Goal: Information Seeking & Learning: Learn about a topic

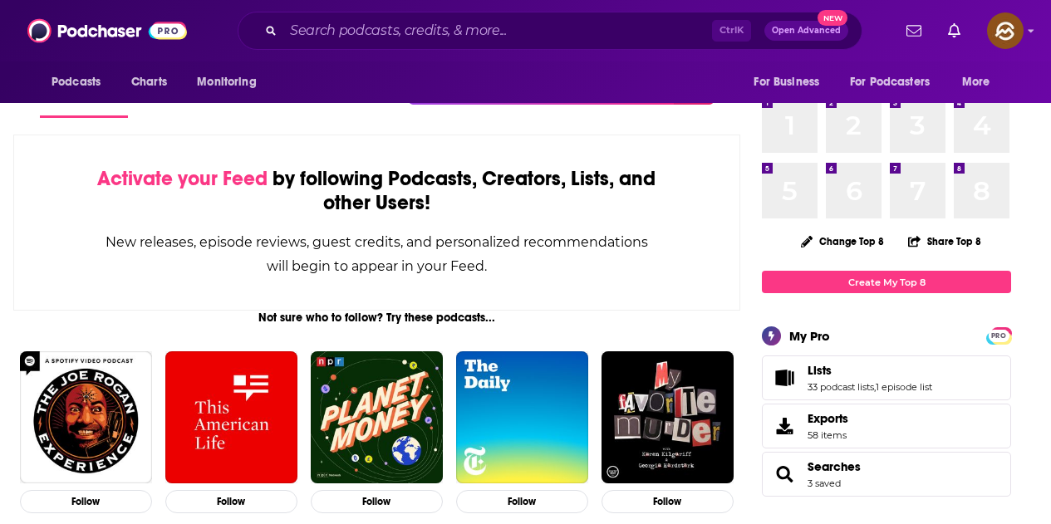
scroll to position [94, 0]
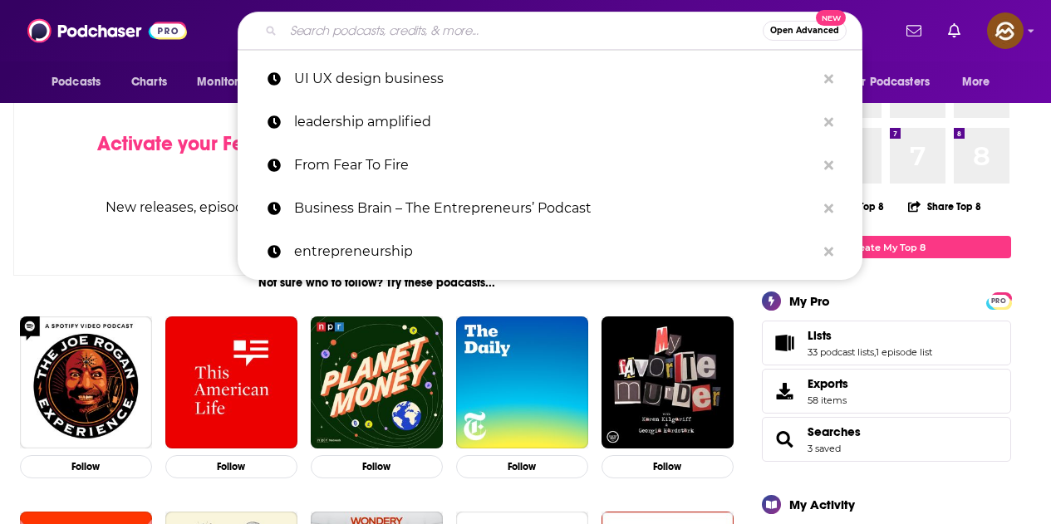
click at [507, 22] on input "Search podcasts, credits, & more..." at bounding box center [522, 30] width 479 height 27
paste input "Chloe Cockburn"
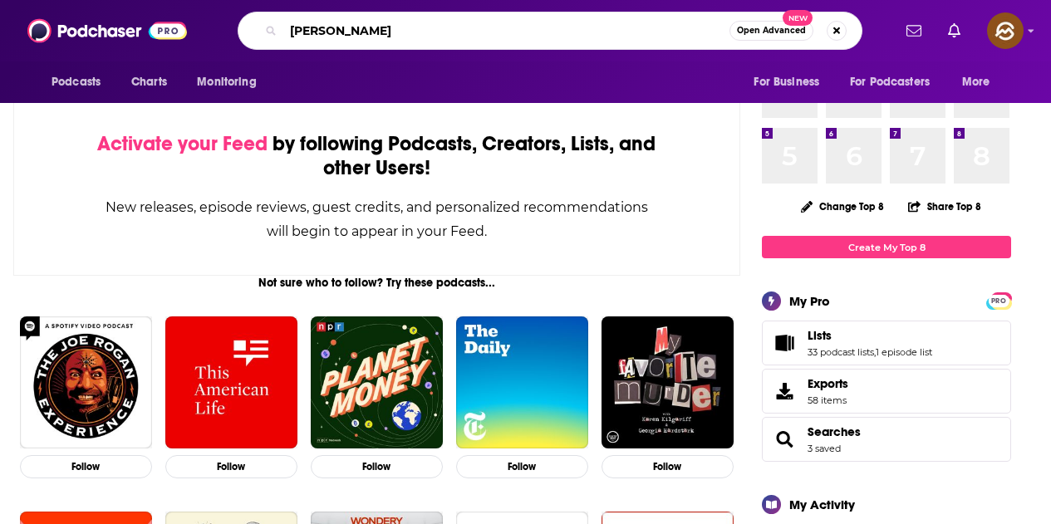
type input "Chloe Cockburn"
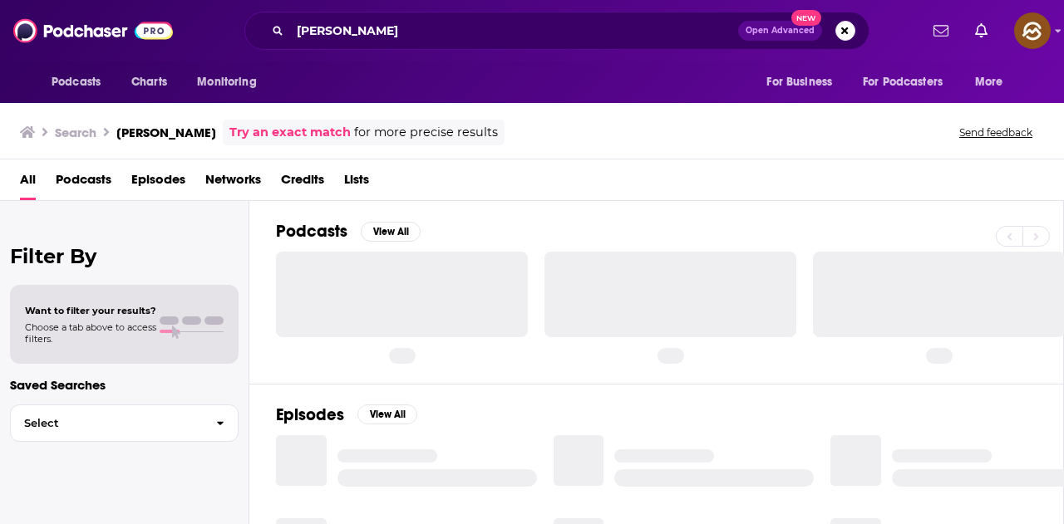
click at [166, 188] on span "Episodes" at bounding box center [158, 183] width 54 height 34
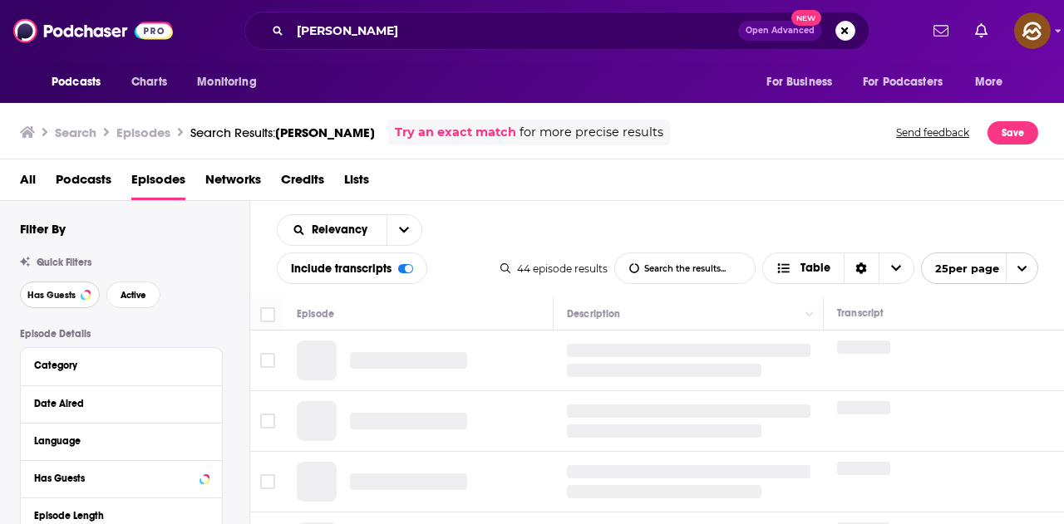
click at [64, 295] on span "Has Guests" at bounding box center [51, 295] width 48 height 9
click at [141, 291] on span "Active" at bounding box center [133, 295] width 26 height 9
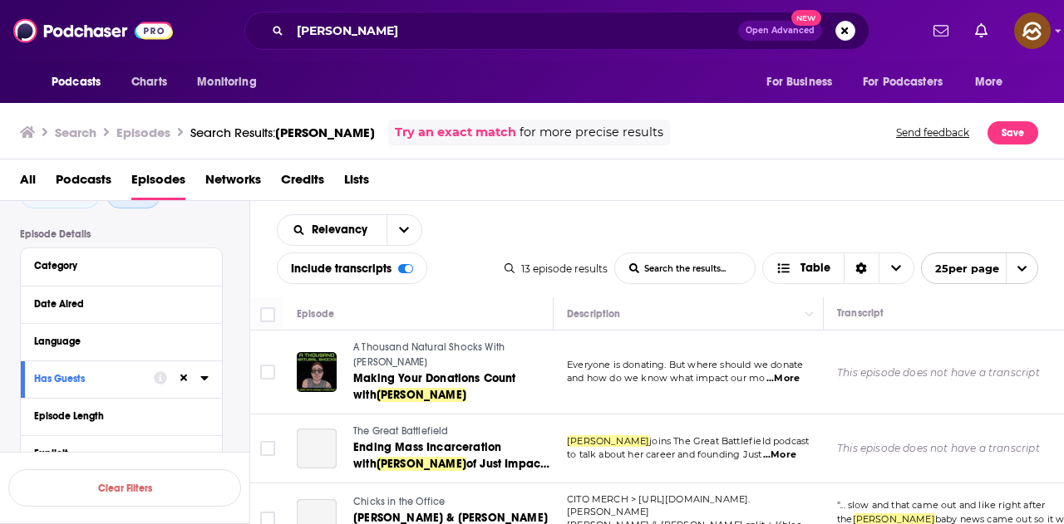
scroll to position [133, 0]
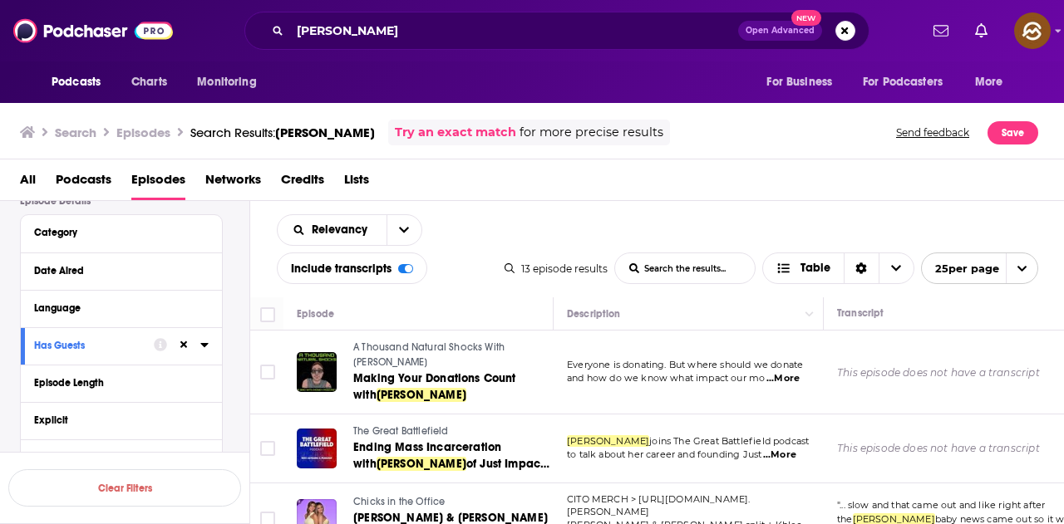
click at [234, 379] on div "Episode Details Category Date Aired Language Has Guests Episode Length Explicit…" at bounding box center [134, 453] width 229 height 516
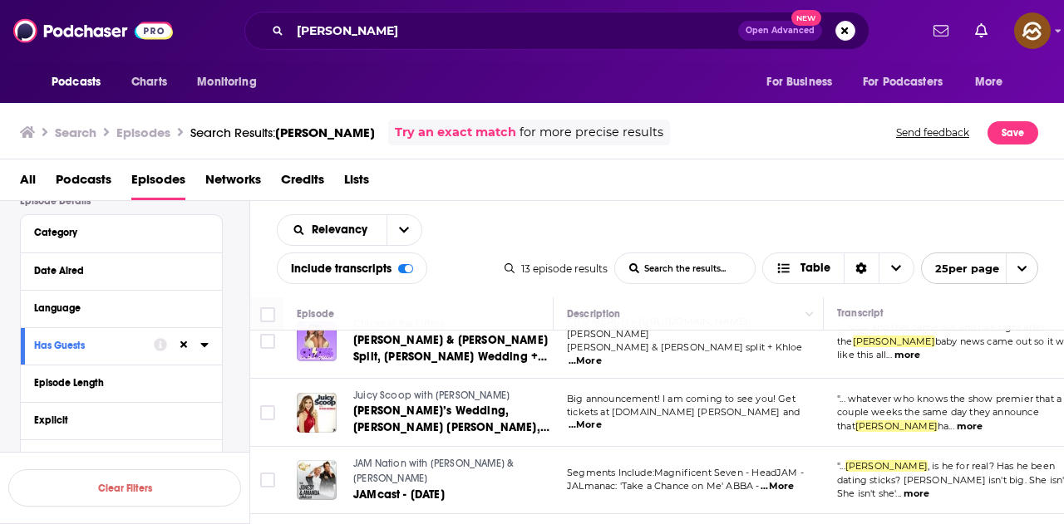
scroll to position [186, 0]
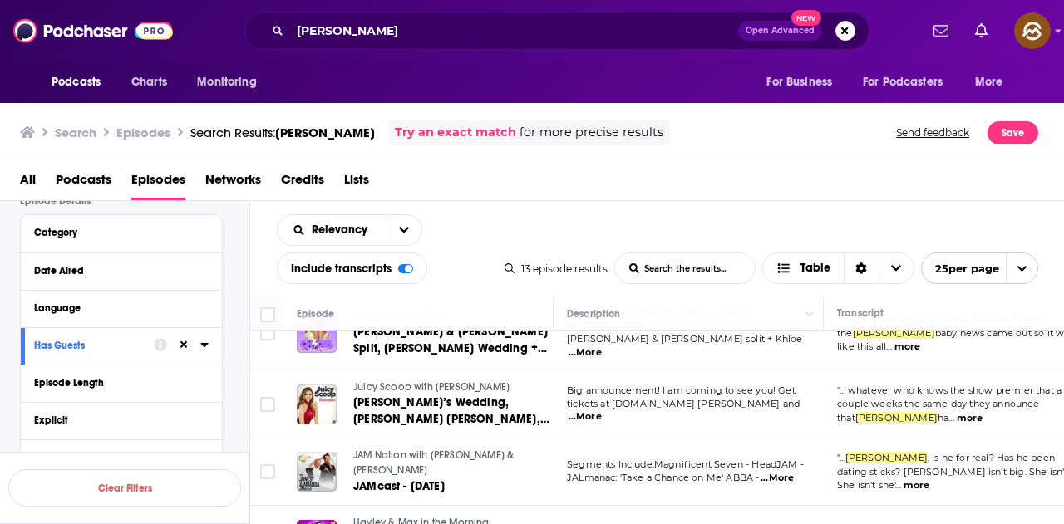
click at [956, 416] on button "more" at bounding box center [969, 418] width 26 height 14
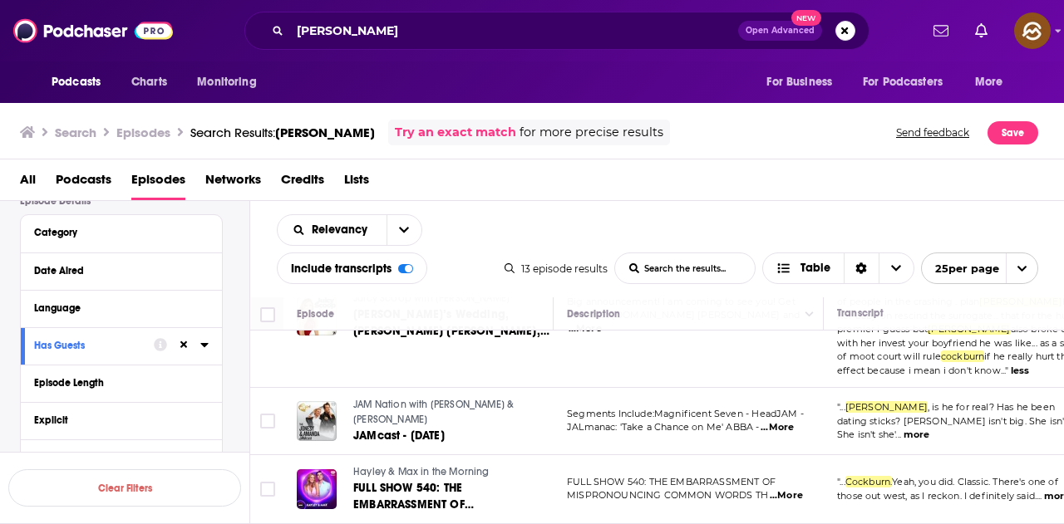
scroll to position [317, 0]
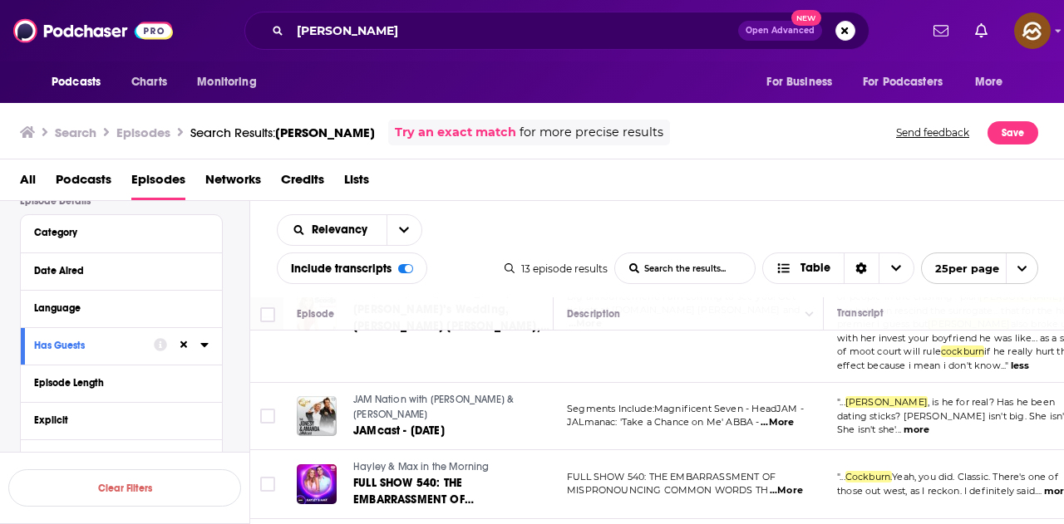
click at [1049, 409] on span ", is he for real? Has he been dating sticks? Elizabeth isn't big. She isn't. Sh…" at bounding box center [953, 415] width 233 height 39
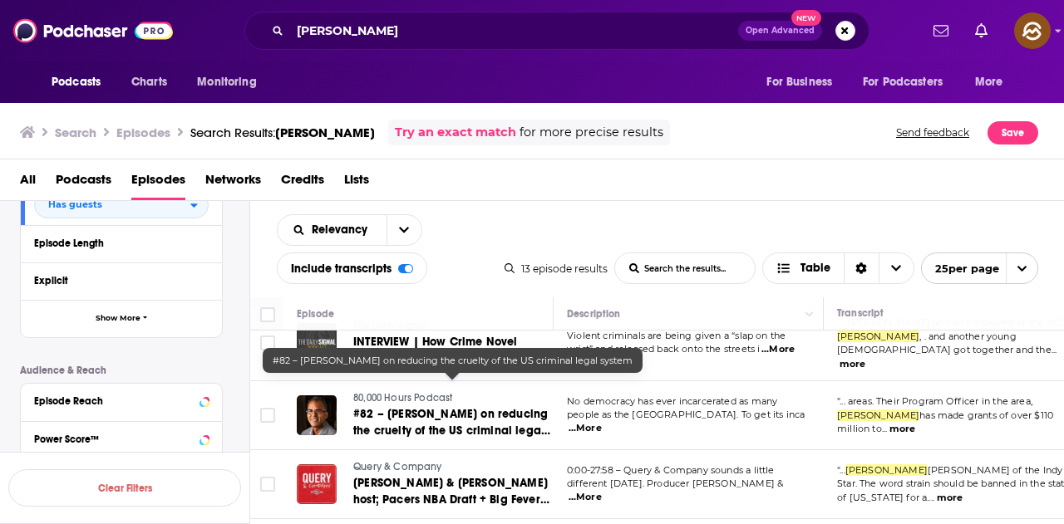
scroll to position [332, 0]
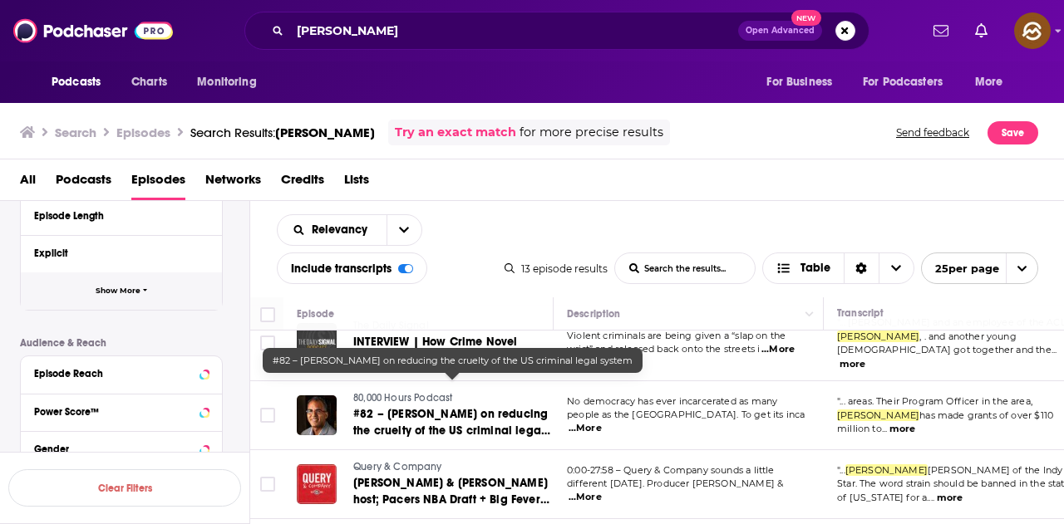
click at [154, 297] on button "Show More" at bounding box center [121, 291] width 201 height 37
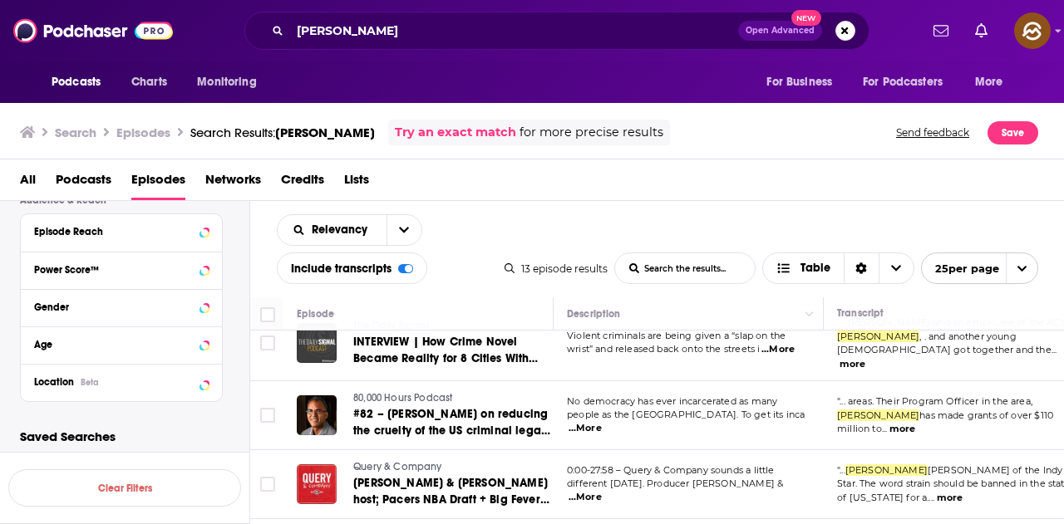
scroll to position [607, 0]
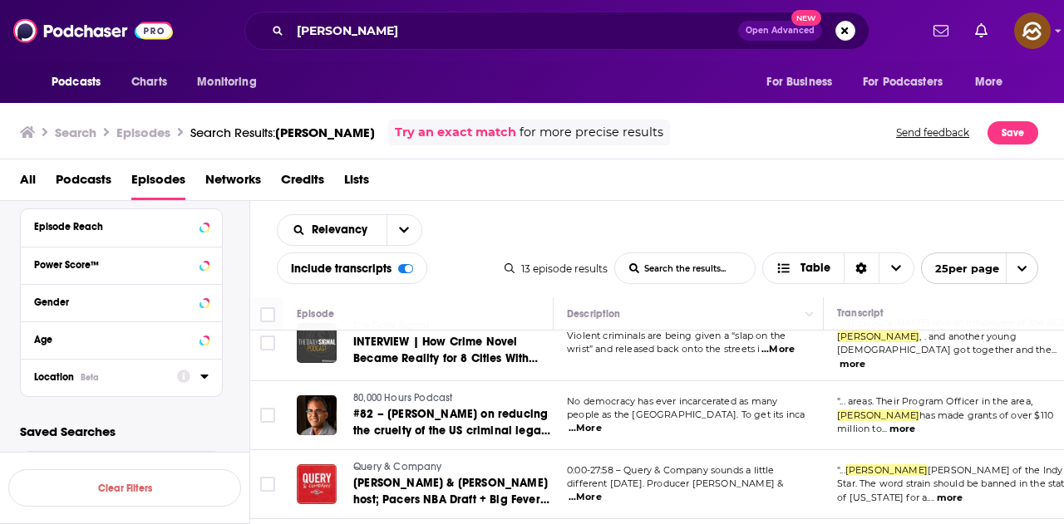
click at [204, 381] on icon at bounding box center [204, 376] width 8 height 13
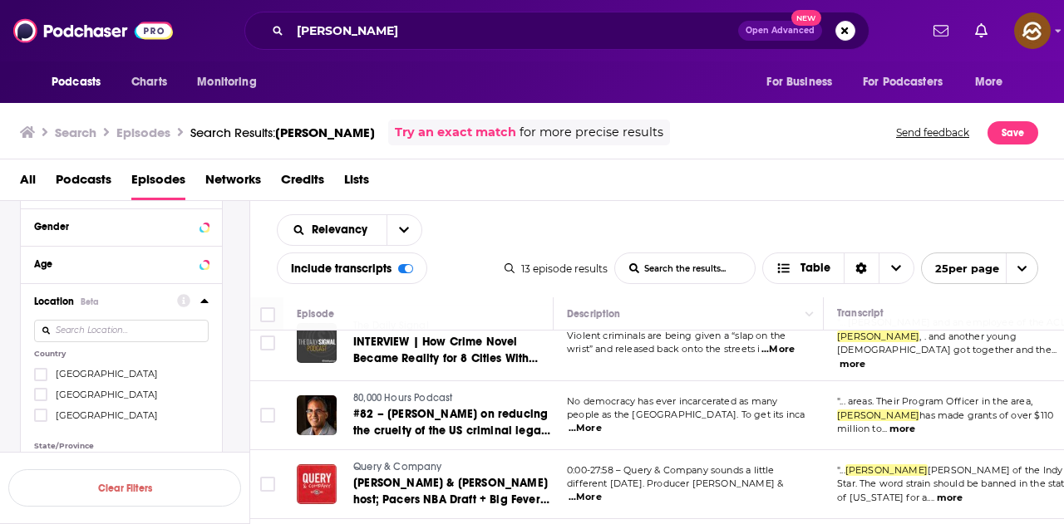
scroll to position [774, 0]
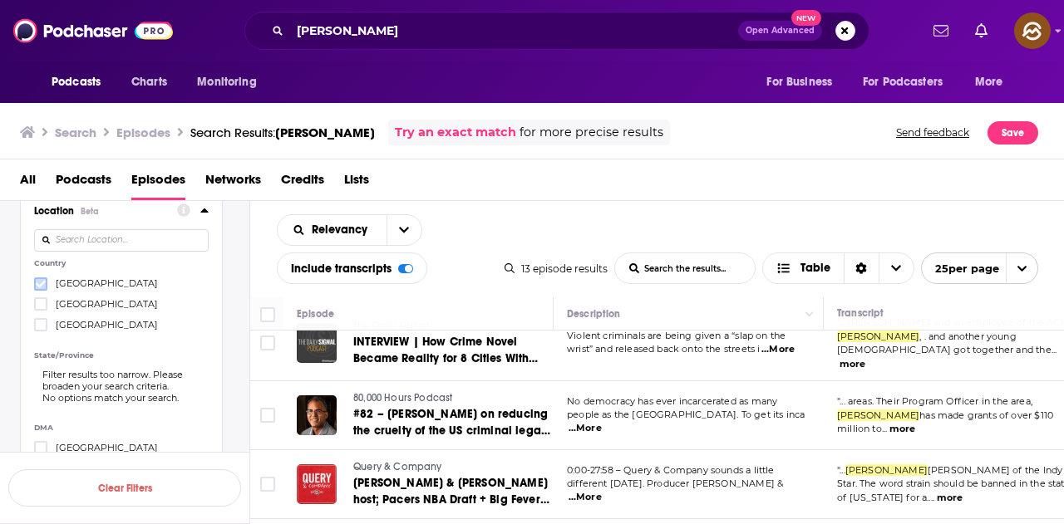
click at [41, 286] on icon at bounding box center [41, 283] width 10 height 7
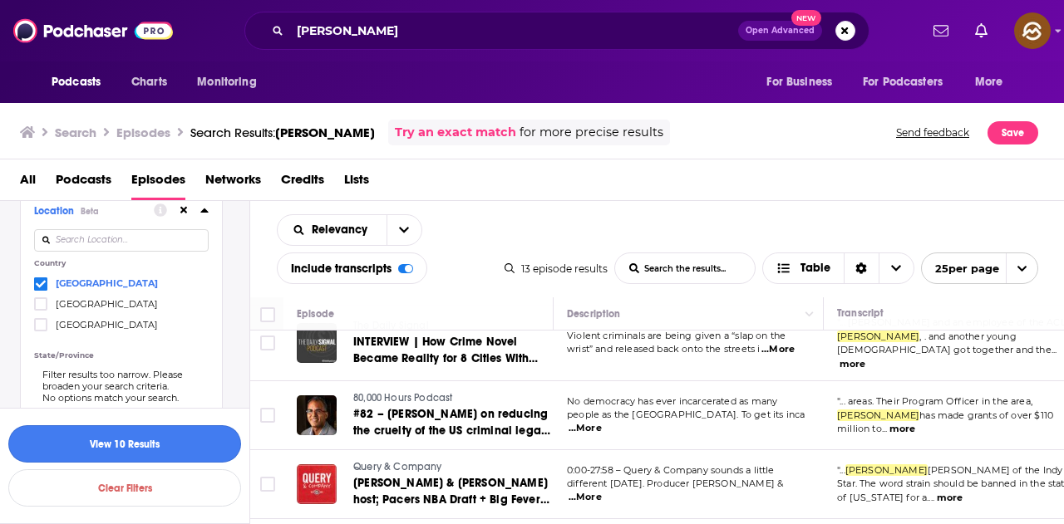
click at [180, 450] on button "View 10 Results" at bounding box center [124, 443] width 233 height 37
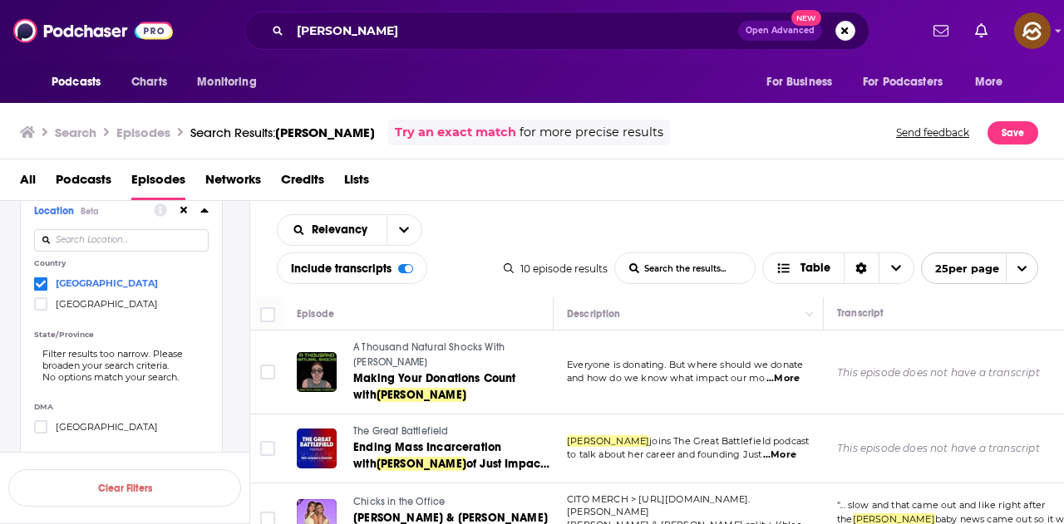
click at [785, 380] on span "...More" at bounding box center [782, 378] width 33 height 13
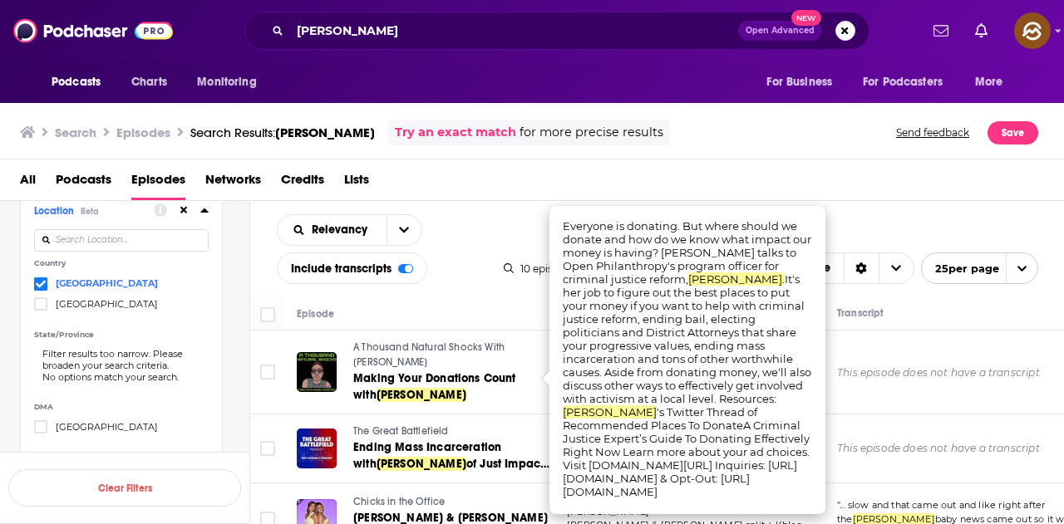
click at [849, 171] on div "All Podcasts Episodes Networks Credits Lists" at bounding box center [535, 183] width 1031 height 34
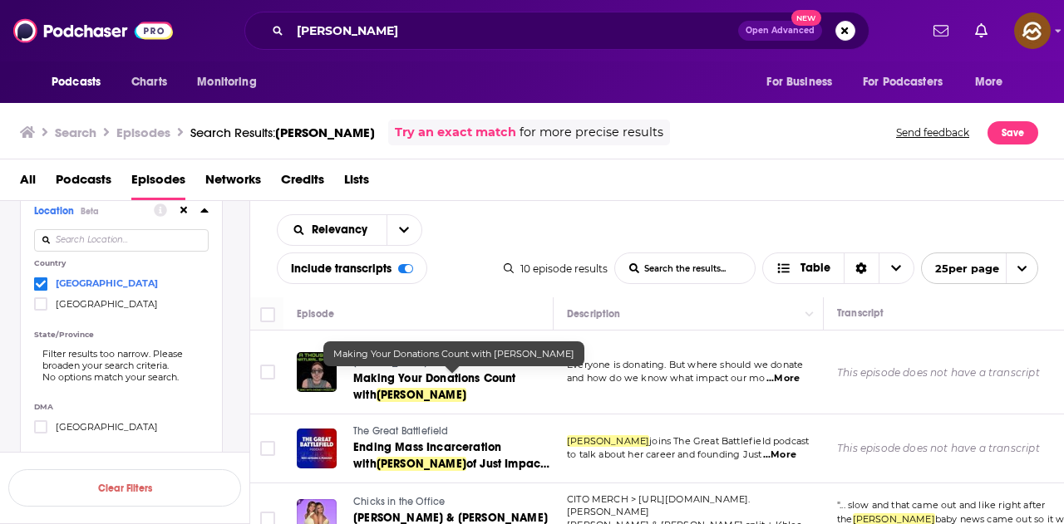
click at [411, 395] on span "Chloe Cockburn" at bounding box center [421, 395] width 90 height 14
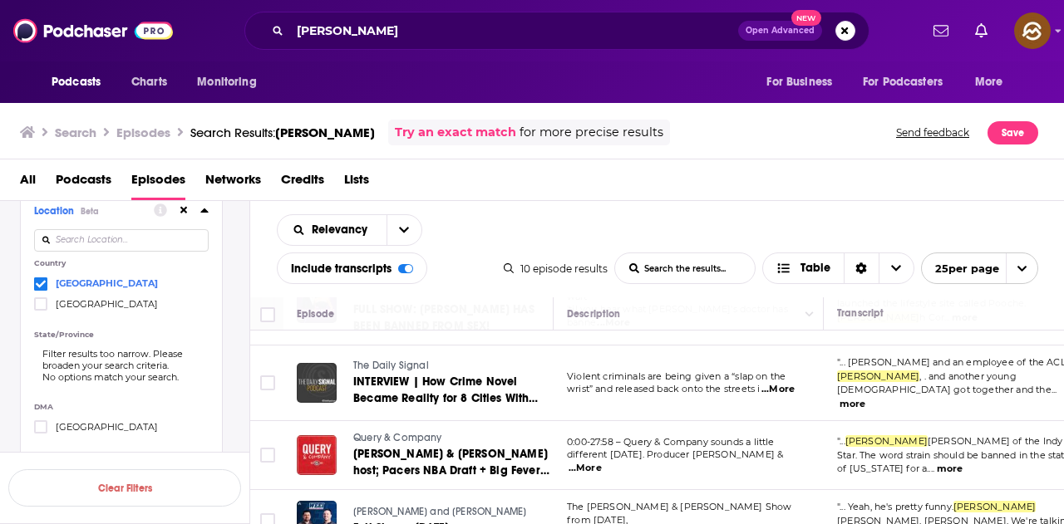
scroll to position [503, 0]
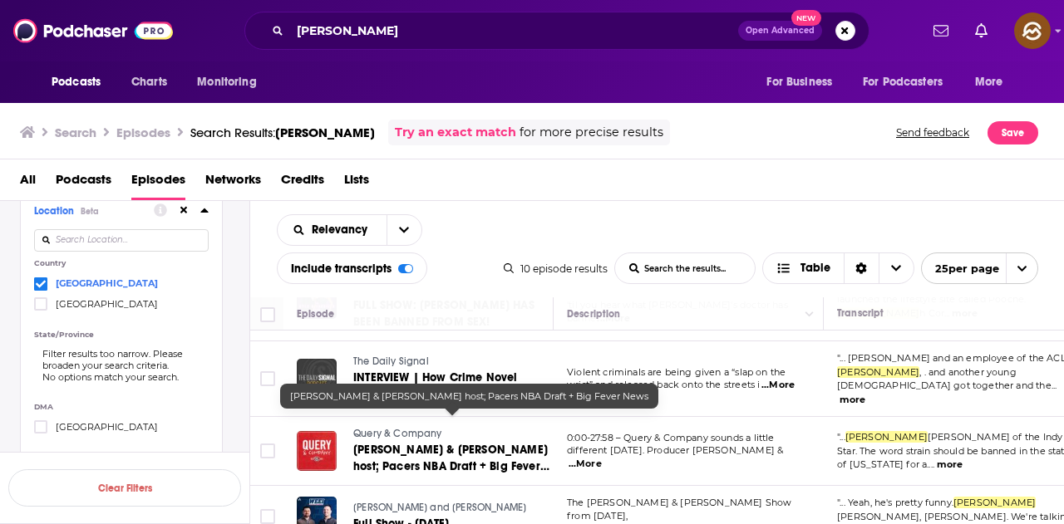
click at [441, 443] on span "Eddie Garrison & Marc Dykton host; Pacers NBA Draft + Big Fever News" at bounding box center [451, 466] width 196 height 47
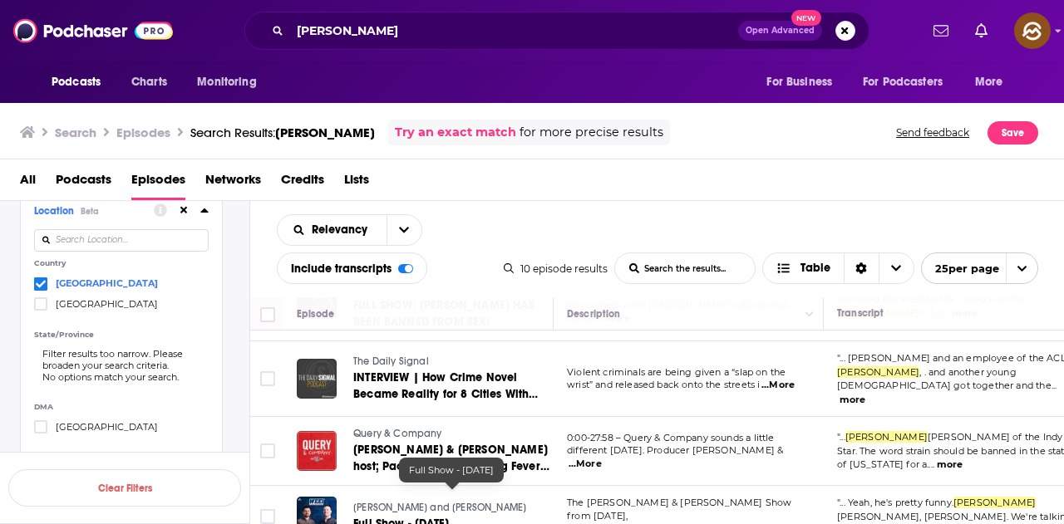
click at [384, 517] on span "Full Show - 6/25/25" at bounding box center [401, 524] width 96 height 14
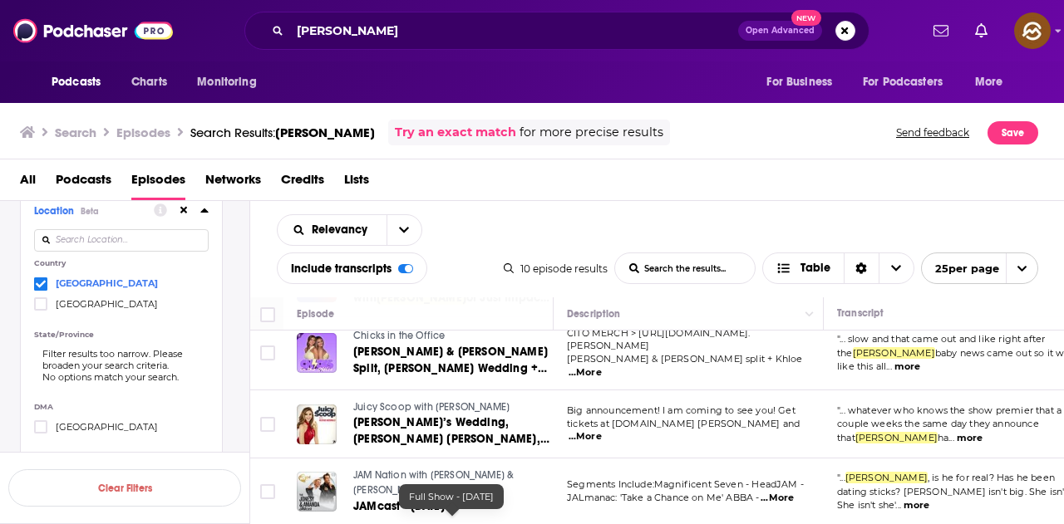
scroll to position [249, 0]
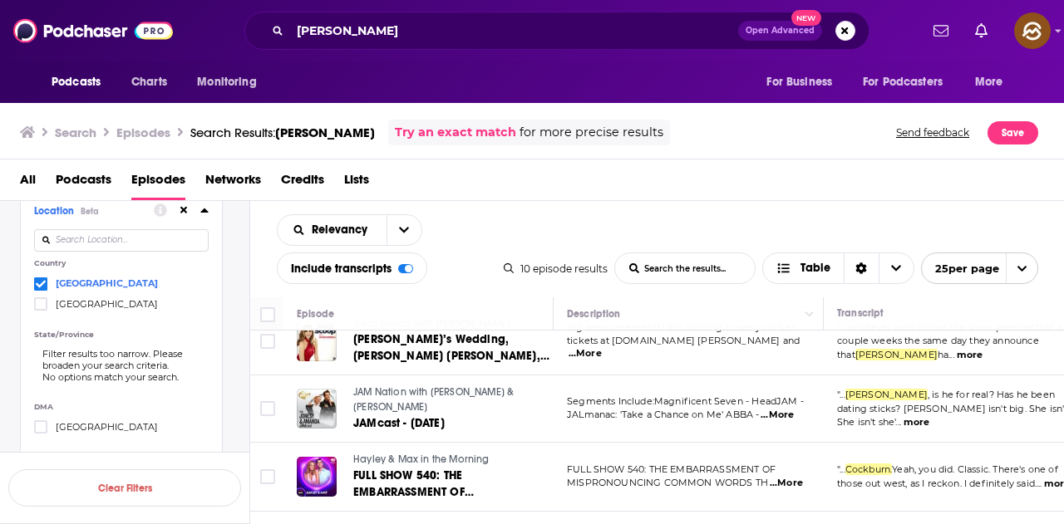
click at [774, 409] on span "...More" at bounding box center [776, 415] width 33 height 13
click at [788, 169] on div "All Podcasts Episodes Networks Credits Lists" at bounding box center [535, 183] width 1031 height 34
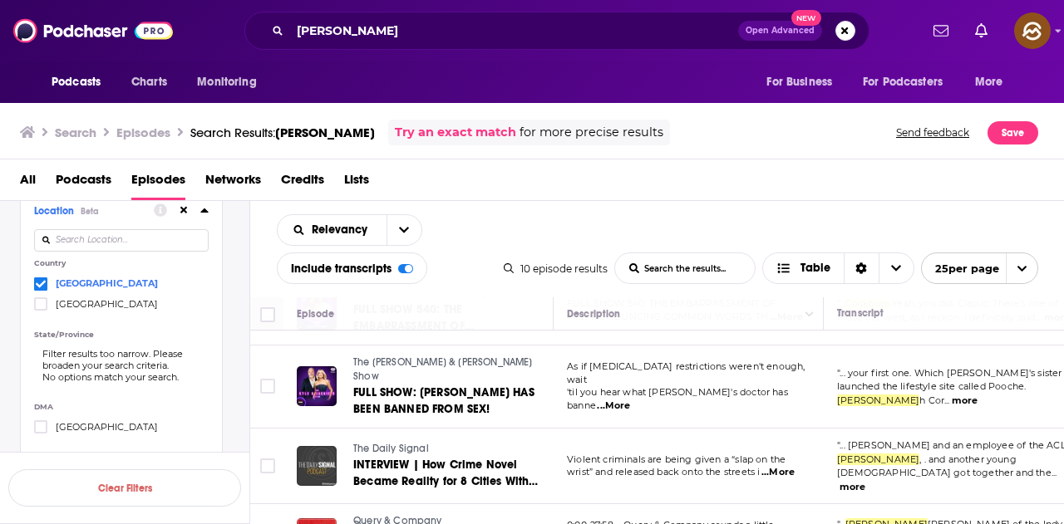
scroll to position [332, 0]
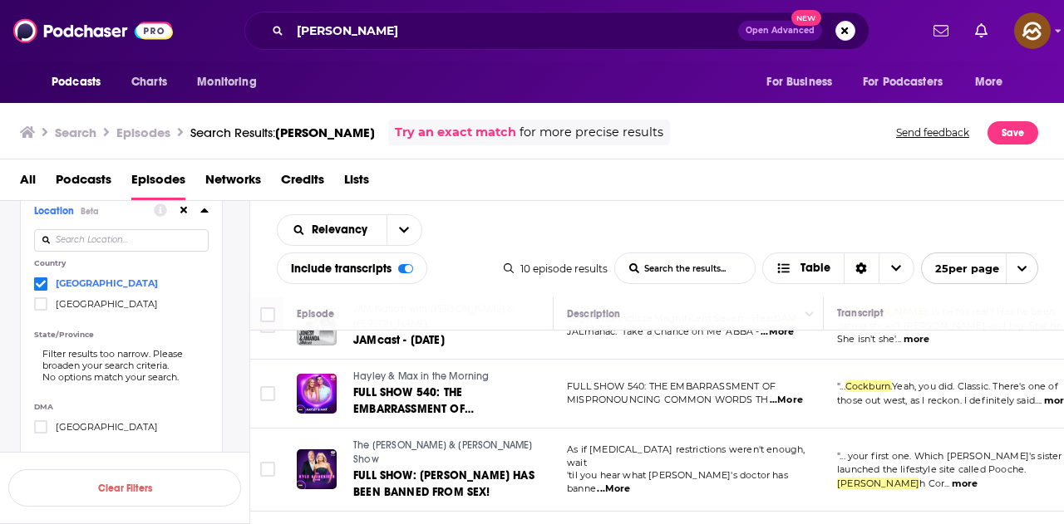
click at [786, 396] on span "...More" at bounding box center [785, 400] width 33 height 13
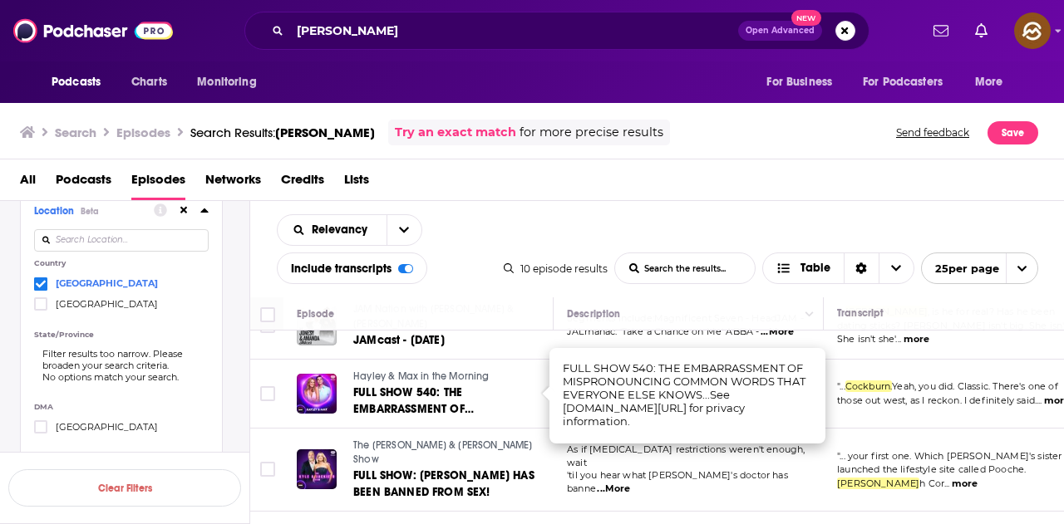
drag, startPoint x: 803, startPoint y: 151, endPoint x: 798, endPoint y: 170, distance: 19.8
click at [811, 150] on div "Search Episodes Search Results: Chloe Cockburn Try an exact match for more prec…" at bounding box center [532, 130] width 1064 height 60
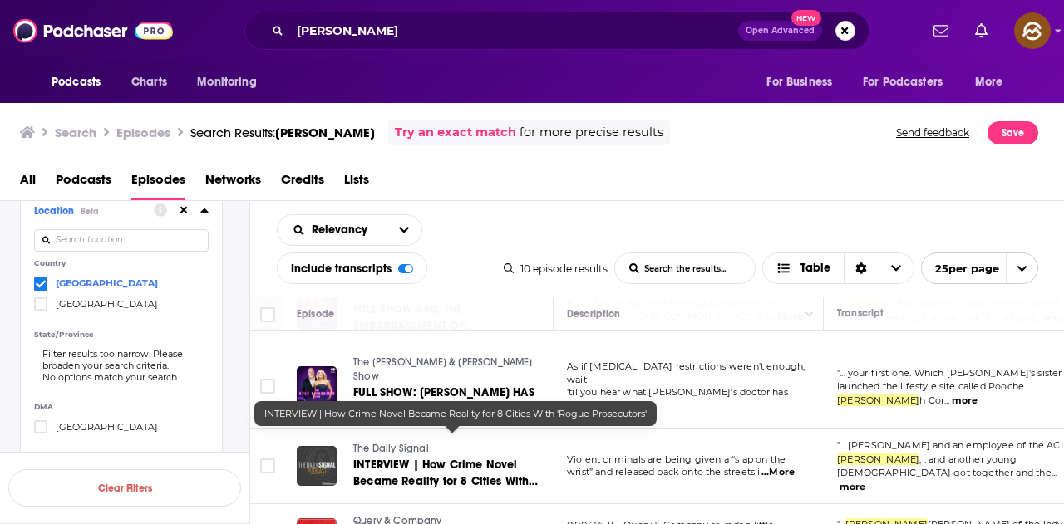
scroll to position [499, 0]
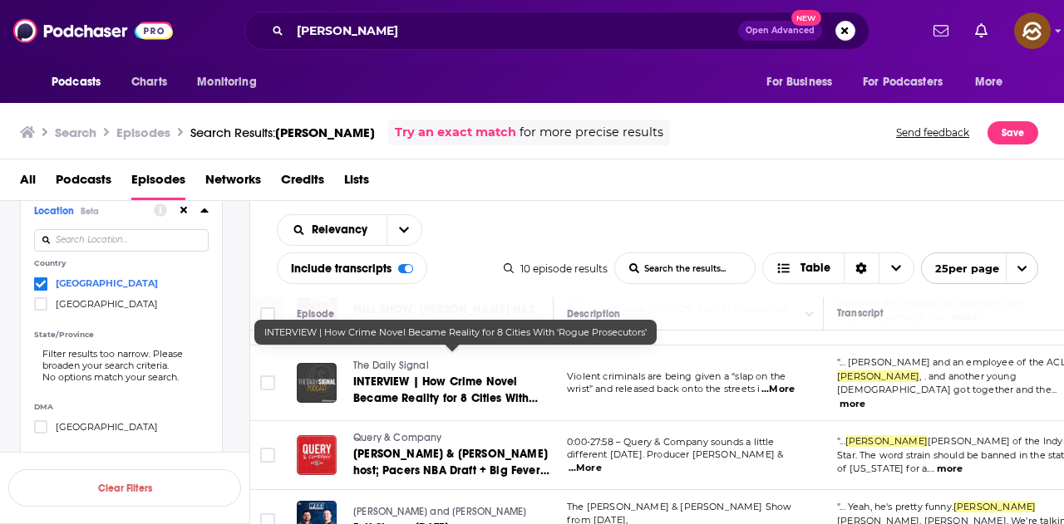
click at [469, 375] on span "INTERVIEW | How Crime Novel Became Reality for 8 Cities With 'Rogue Prosecutors'" at bounding box center [445, 398] width 184 height 47
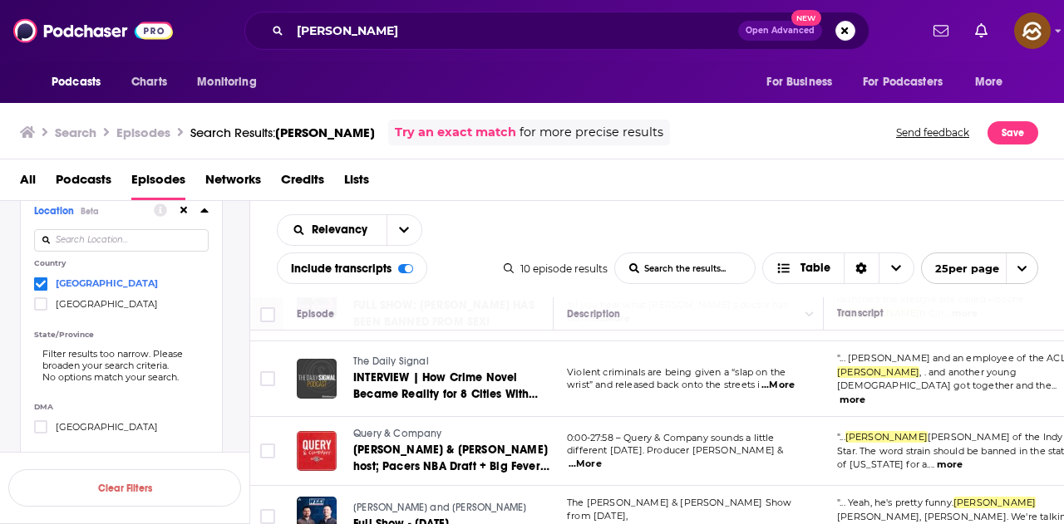
scroll to position [253, 0]
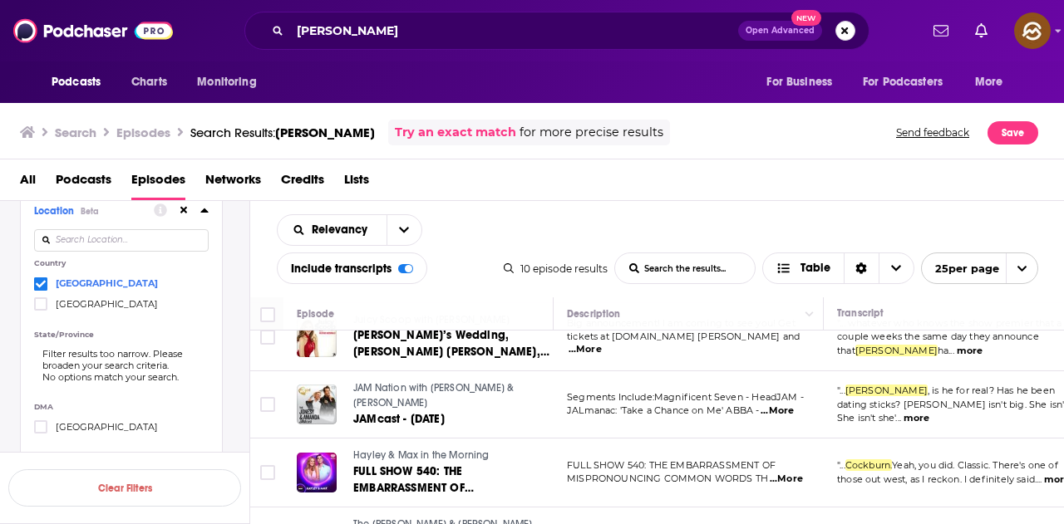
click at [838, 34] on button "Search podcasts, credits, & more..." at bounding box center [845, 31] width 20 height 20
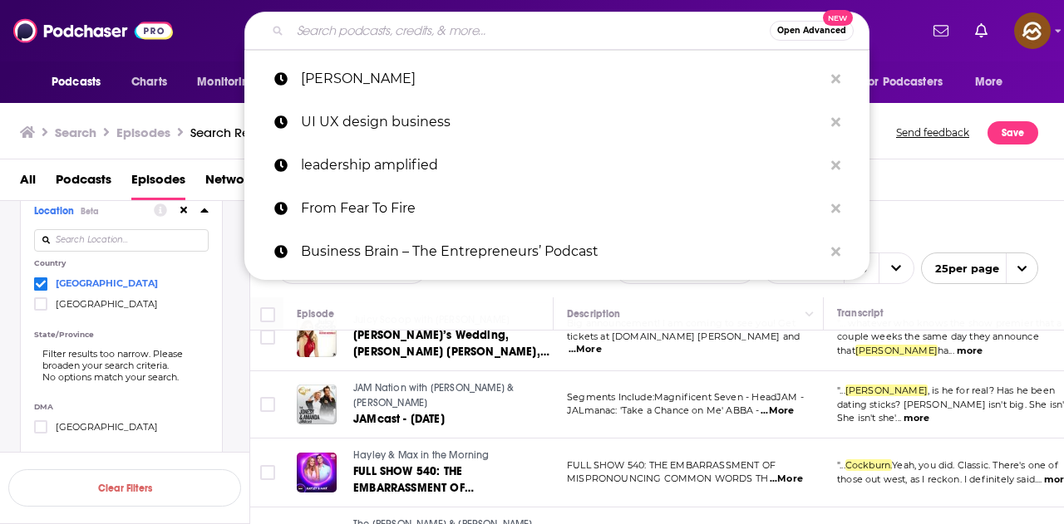
paste input "Bryan Stevenson"
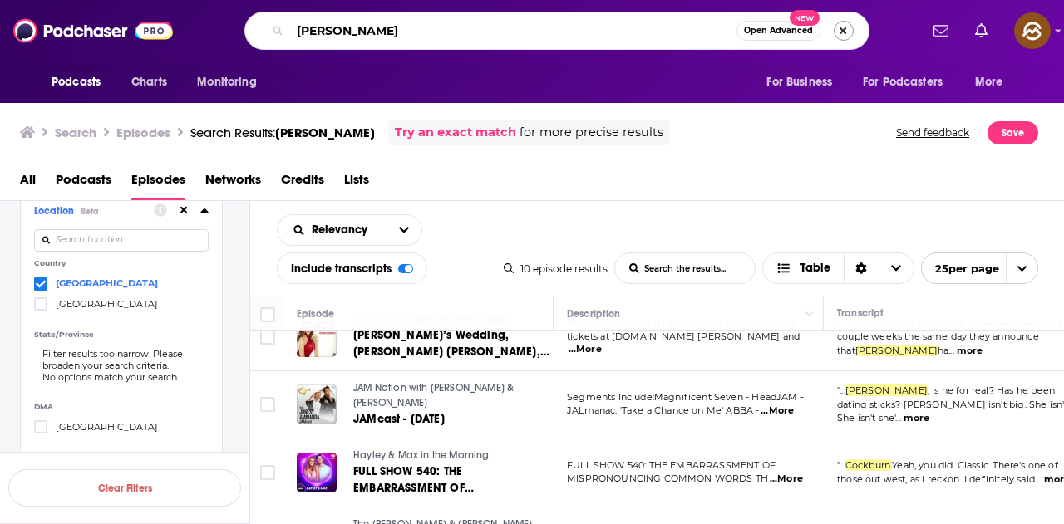
type input "Bryan Stevenson"
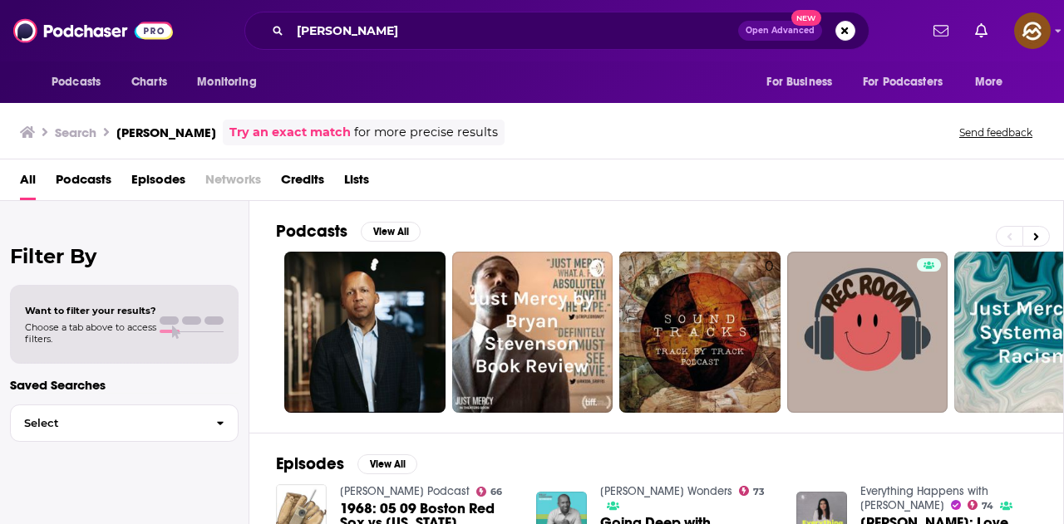
click at [152, 163] on div "All Podcasts Episodes Networks Credits Lists" at bounding box center [532, 181] width 1064 height 42
click at [152, 175] on span "Episodes" at bounding box center [158, 183] width 54 height 34
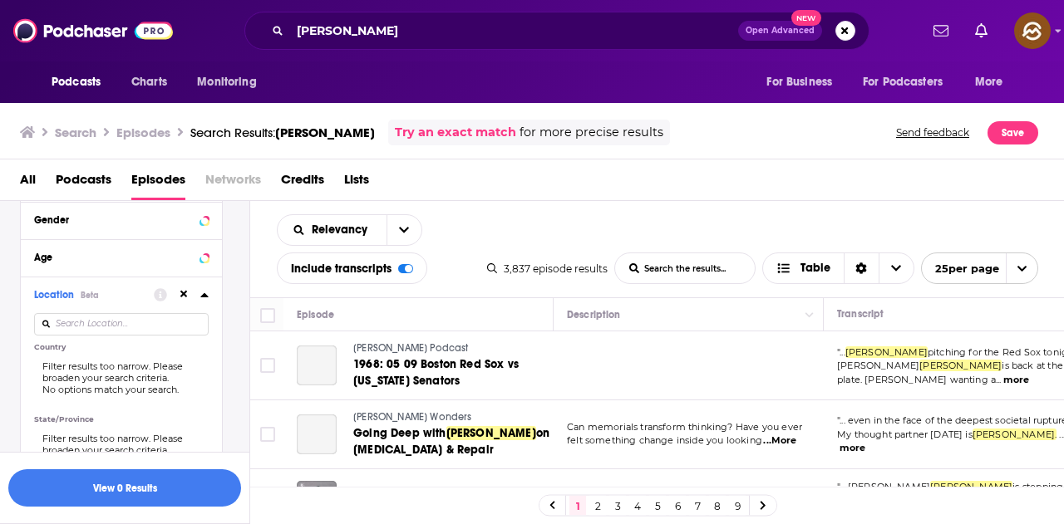
scroll to position [582, 0]
click at [204, 293] on icon at bounding box center [204, 295] width 8 height 13
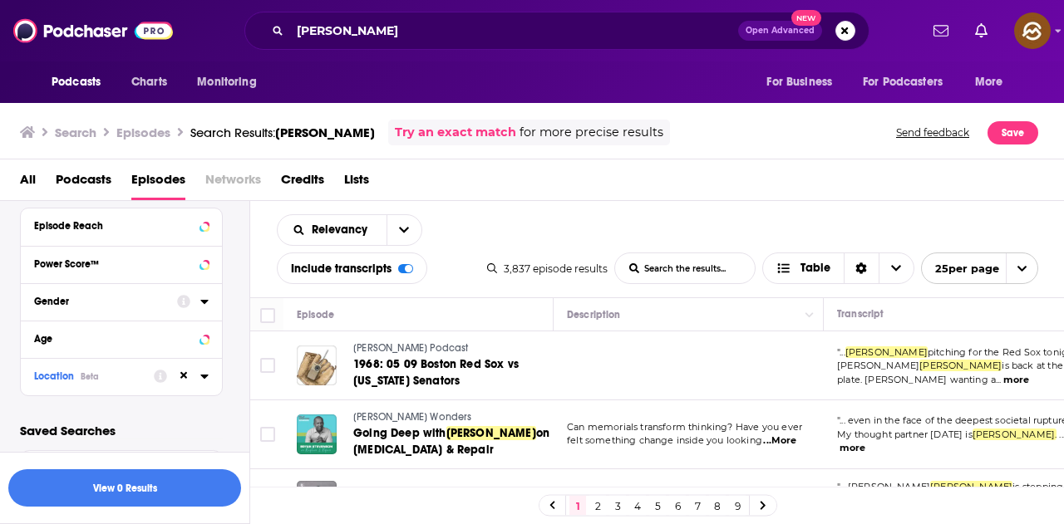
scroll to position [501, 0]
click at [204, 377] on icon at bounding box center [203, 377] width 7 height 4
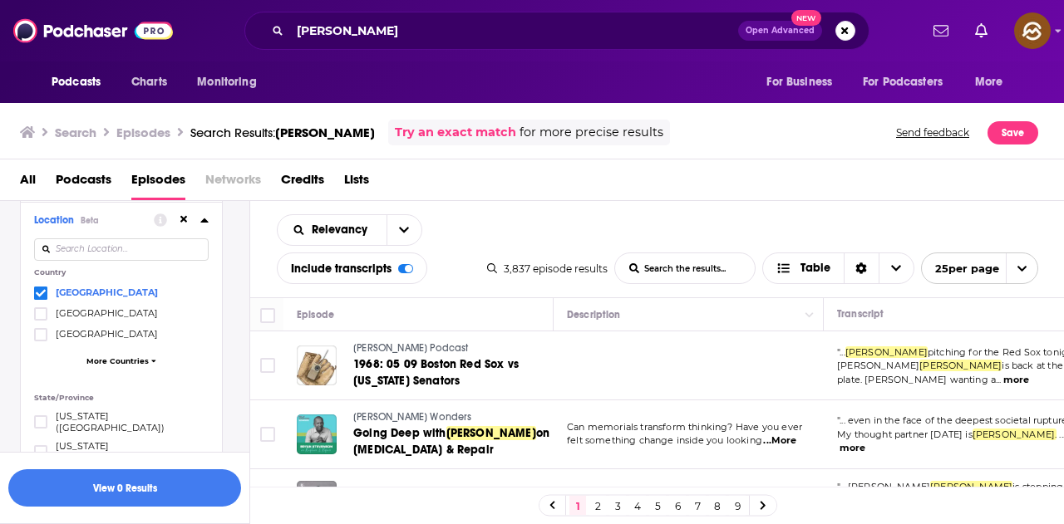
scroll to position [665, 0]
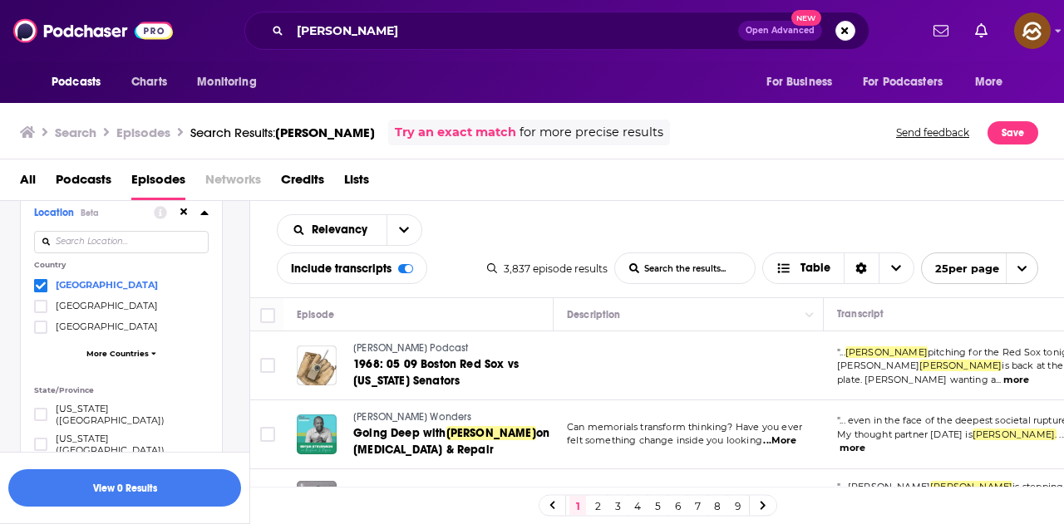
click at [184, 211] on icon at bounding box center [183, 212] width 7 height 7
click at [42, 285] on icon at bounding box center [41, 285] width 10 height 7
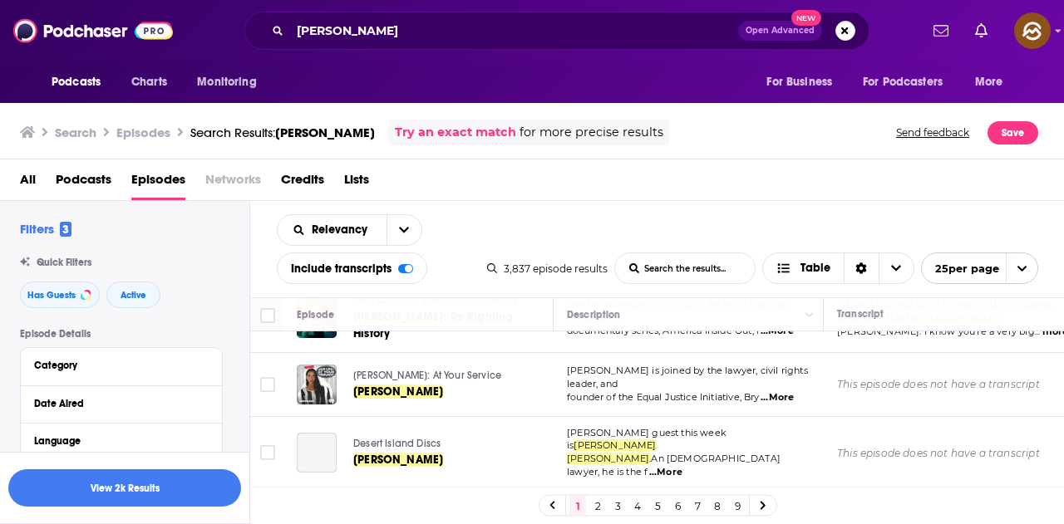
scroll to position [166, 0]
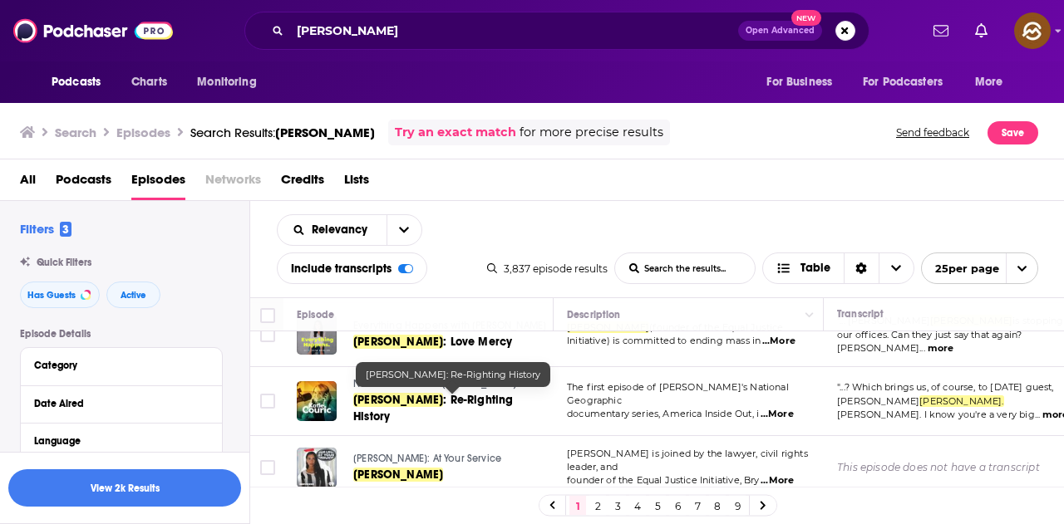
click at [496, 401] on span ": Re-Righting History" at bounding box center [433, 408] width 160 height 31
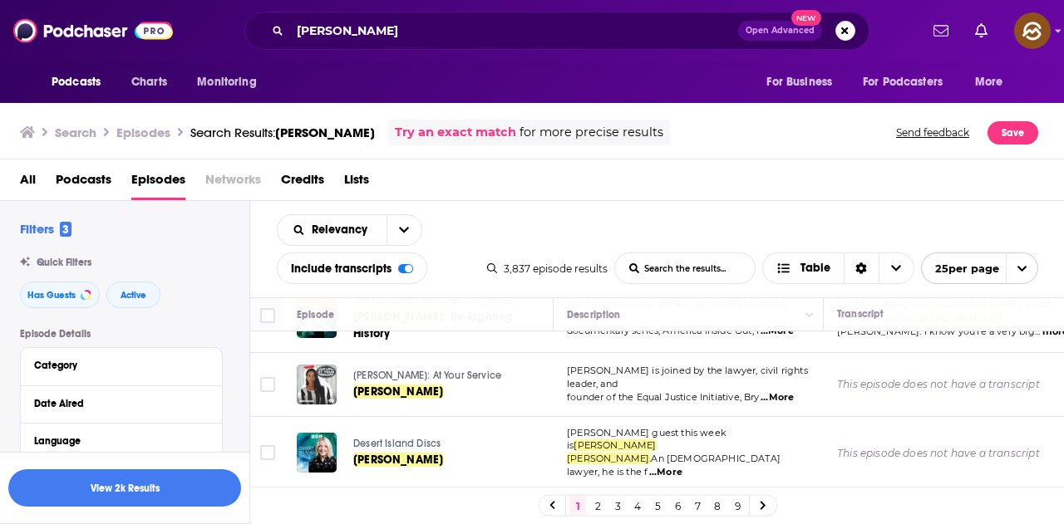
scroll to position [332, 0]
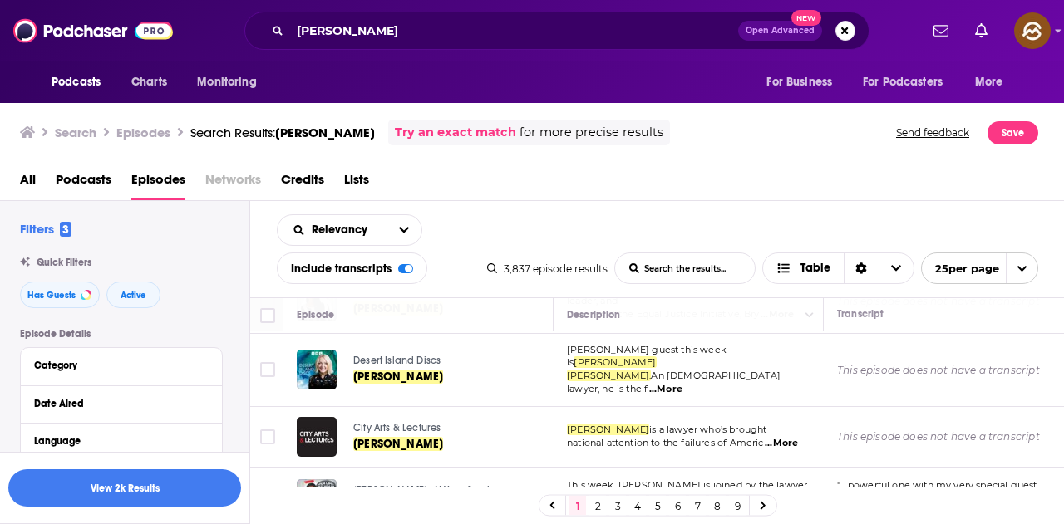
click at [607, 168] on div "All Podcasts Episodes Networks Credits Lists" at bounding box center [535, 183] width 1031 height 34
click at [418, 439] on span "Bryan Stevenson" at bounding box center [398, 444] width 90 height 14
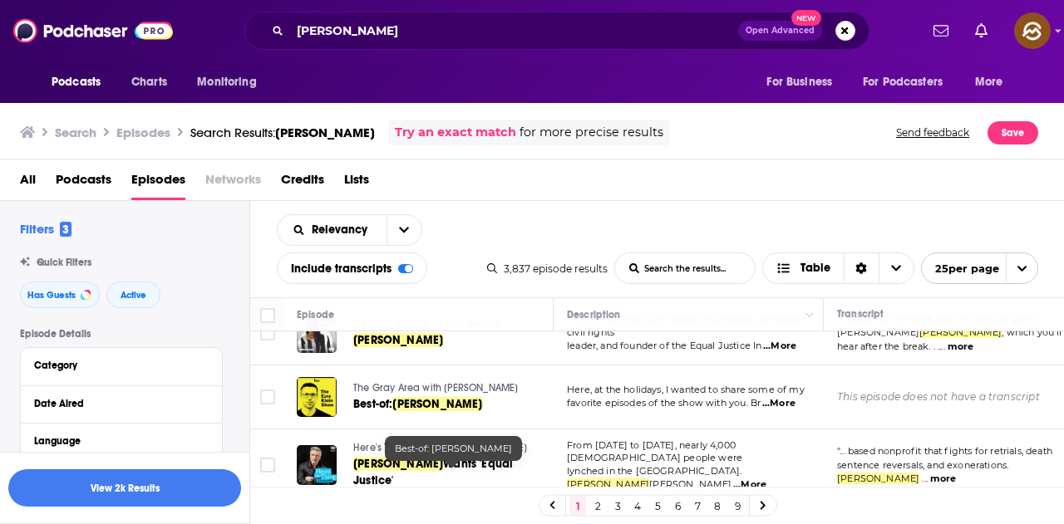
scroll to position [415, 0]
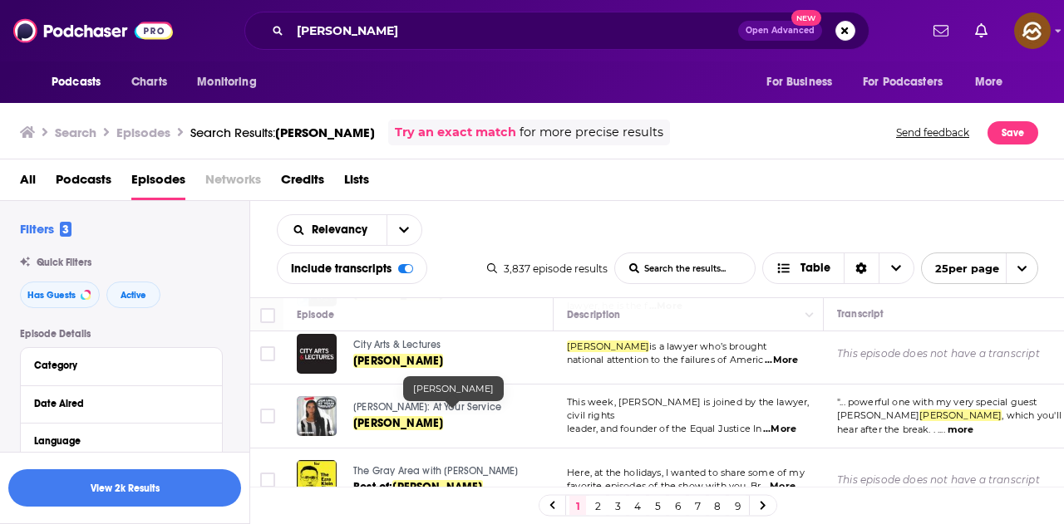
click at [418, 416] on span "Bryan Stevenson" at bounding box center [398, 423] width 90 height 14
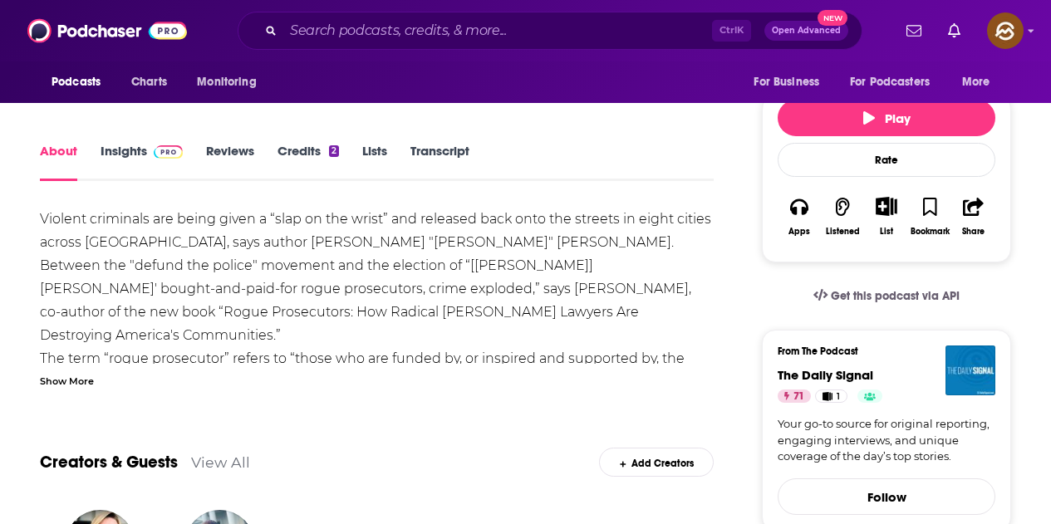
scroll to position [249, 0]
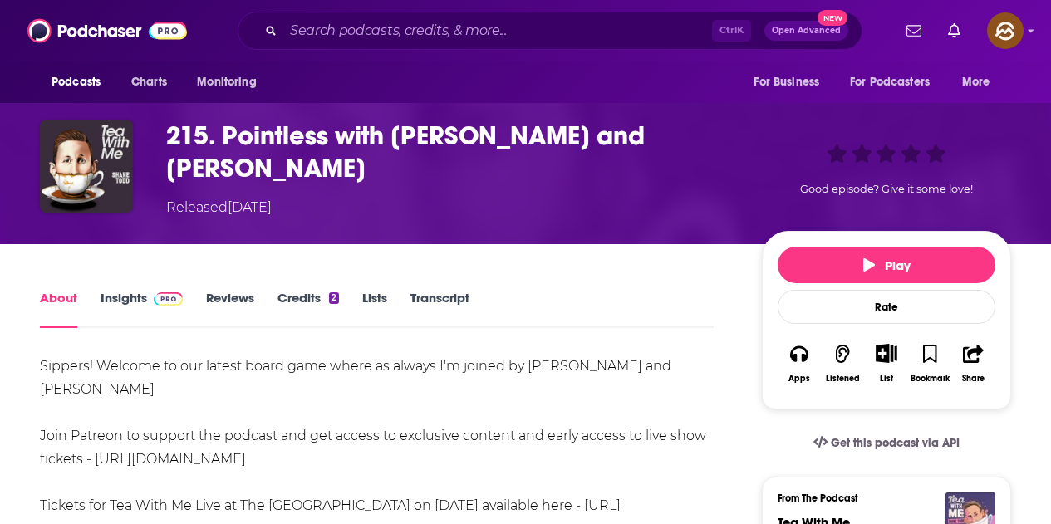
scroll to position [249, 0]
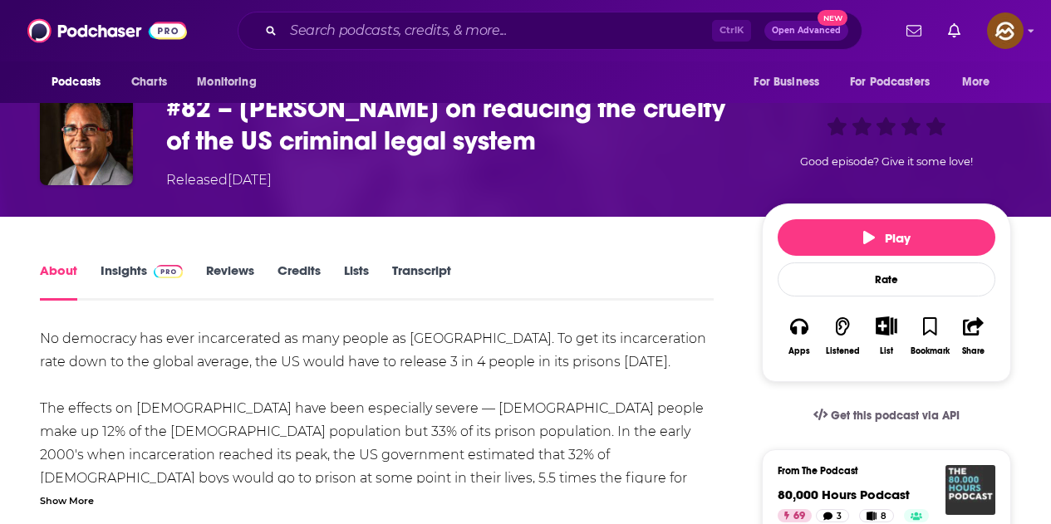
scroll to position [166, 0]
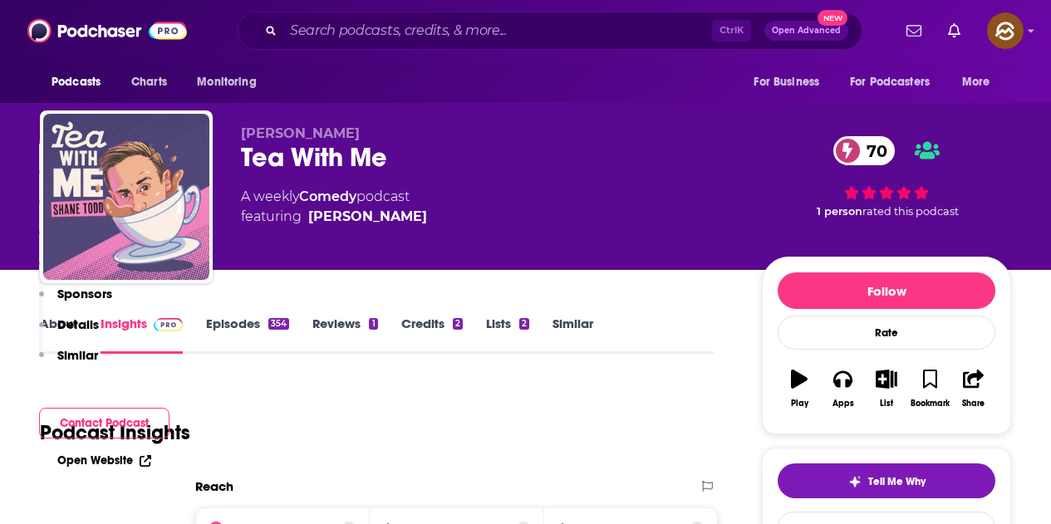
scroll to position [582, 0]
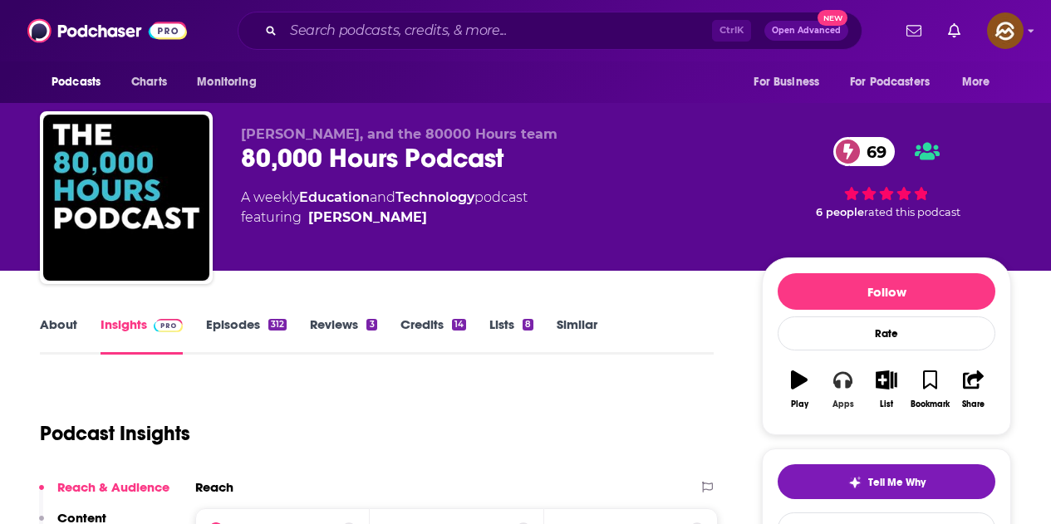
click at [838, 379] on icon "button" at bounding box center [842, 380] width 18 height 18
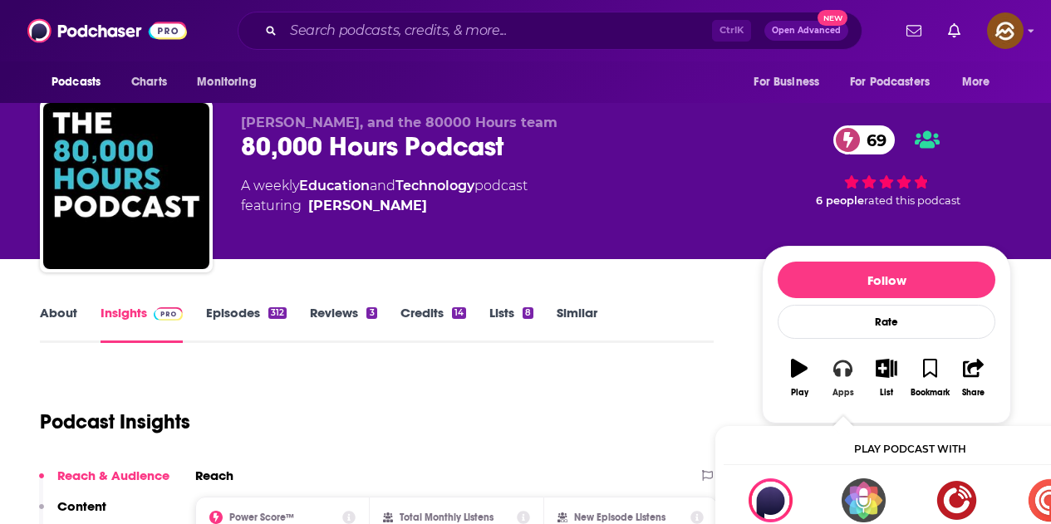
scroll to position [83, 0]
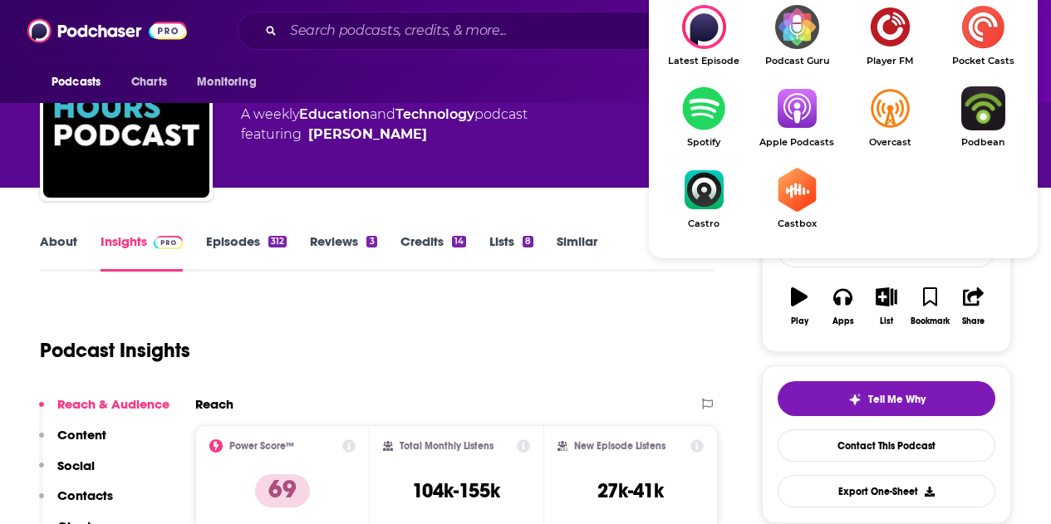
click at [801, 130] on img "Show Listen On dropdown" at bounding box center [796, 108] width 93 height 44
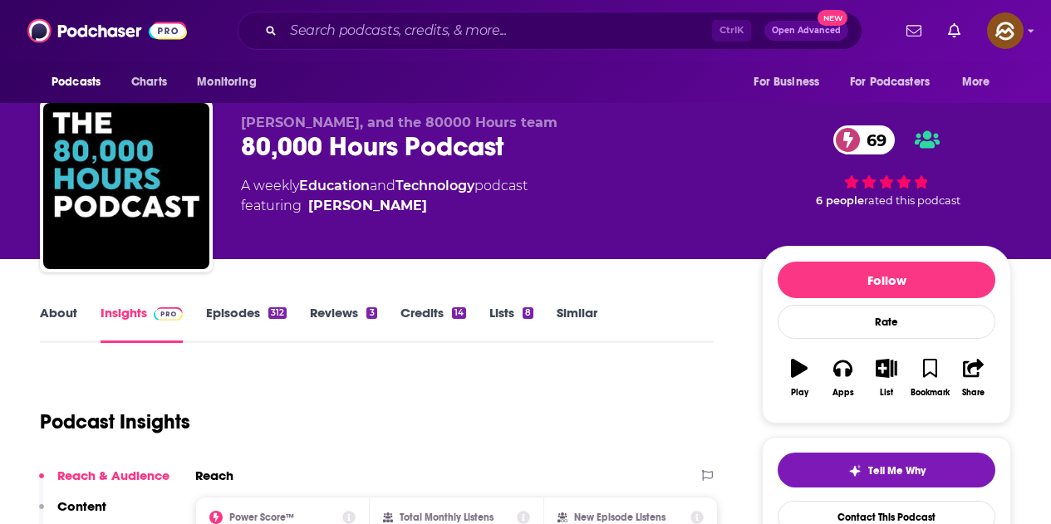
scroll to position [0, 0]
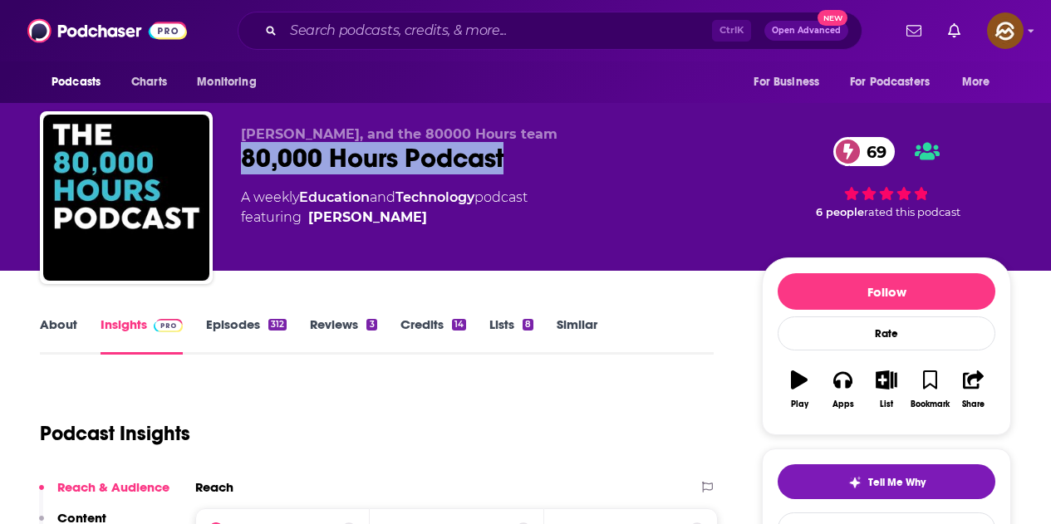
drag, startPoint x: 243, startPoint y: 150, endPoint x: 535, endPoint y: 155, distance: 292.5
click at [535, 155] on div "80,000 Hours Podcast 69" at bounding box center [488, 158] width 494 height 32
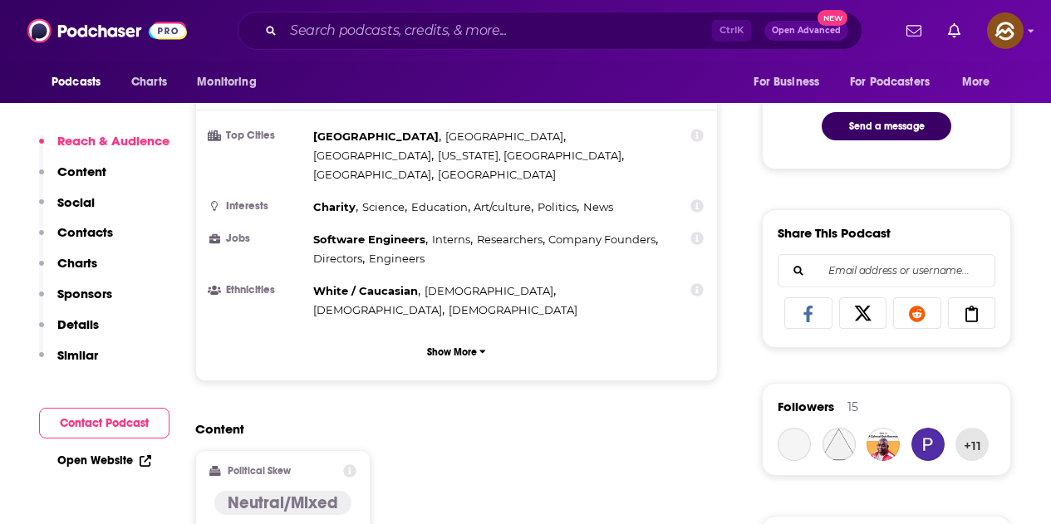
scroll to position [997, 0]
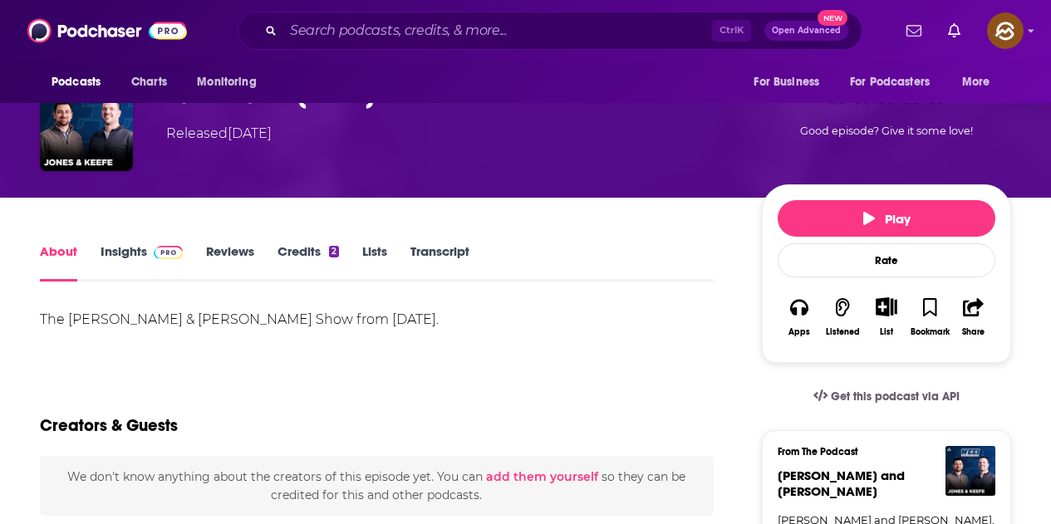
scroll to position [249, 0]
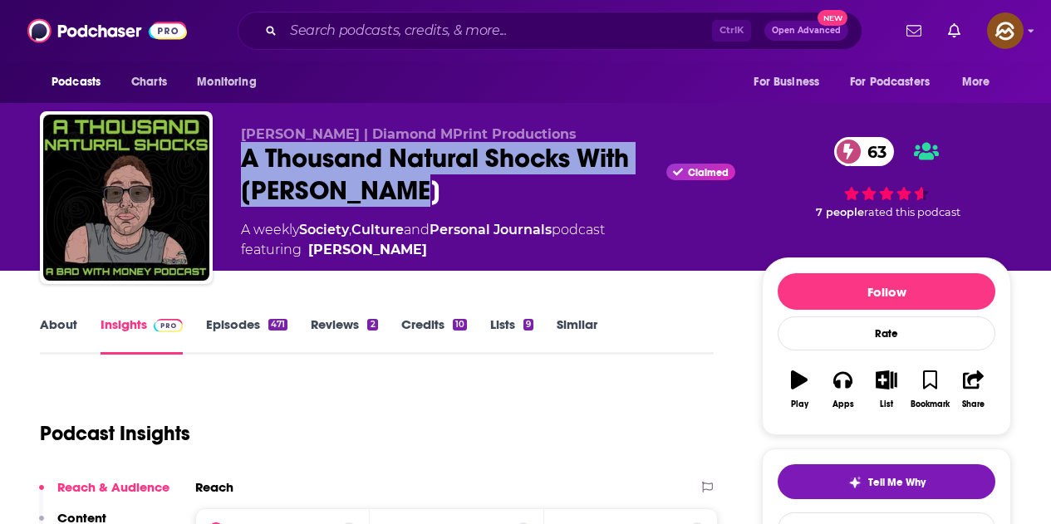
drag, startPoint x: 240, startPoint y: 164, endPoint x: 408, endPoint y: 184, distance: 169.1
click at [408, 184] on div "Gabe Dunn | Diamond MPrint Productions A Thousand Natural Shocks With Gabe S. D…" at bounding box center [525, 200] width 971 height 179
click at [842, 398] on button "Apps" at bounding box center [842, 390] width 43 height 60
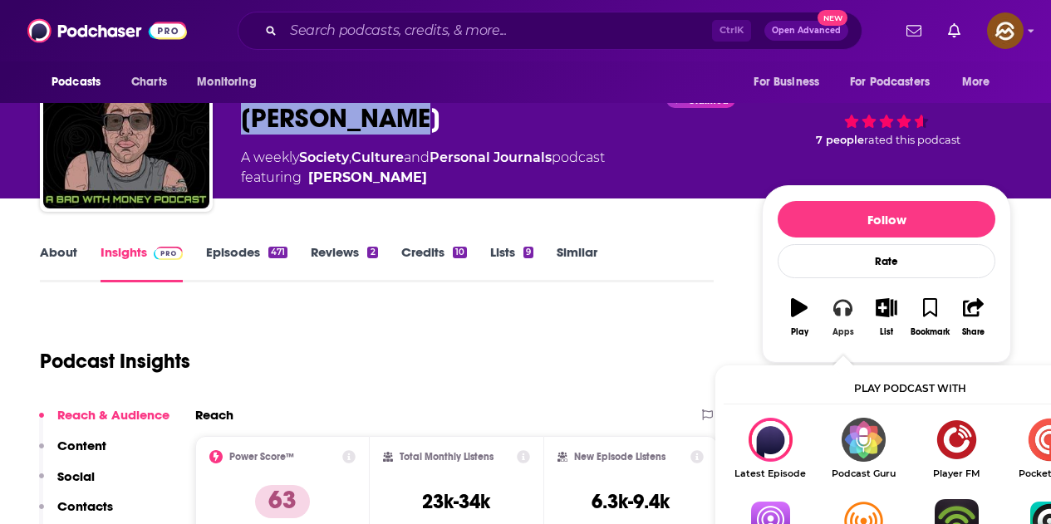
scroll to position [83, 0]
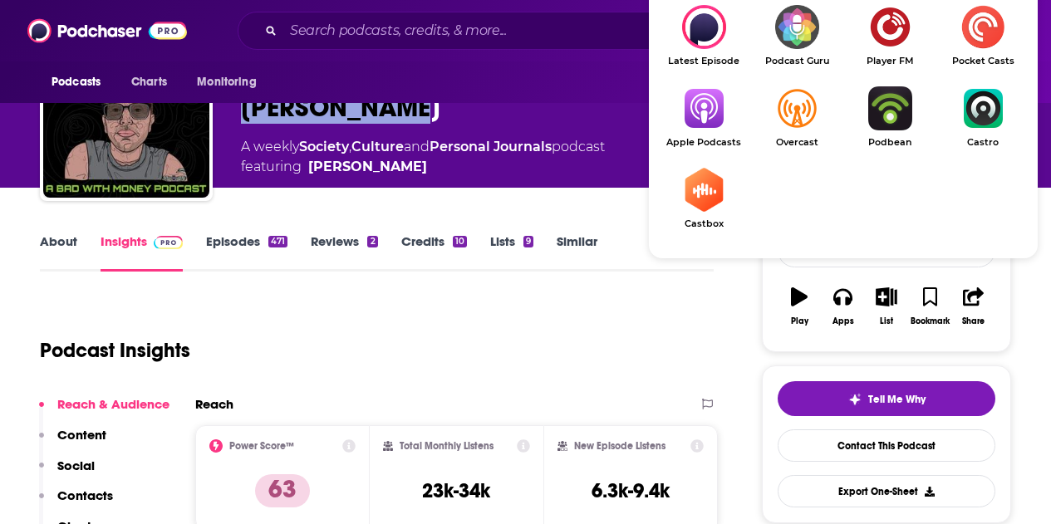
click at [708, 105] on img "Show Listen On dropdown" at bounding box center [703, 108] width 93 height 44
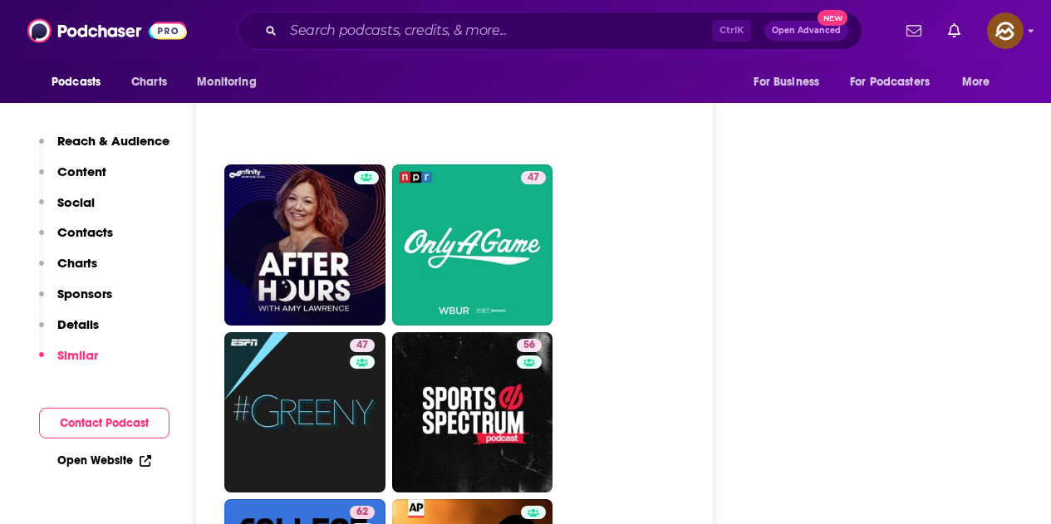
scroll to position [3241, 0]
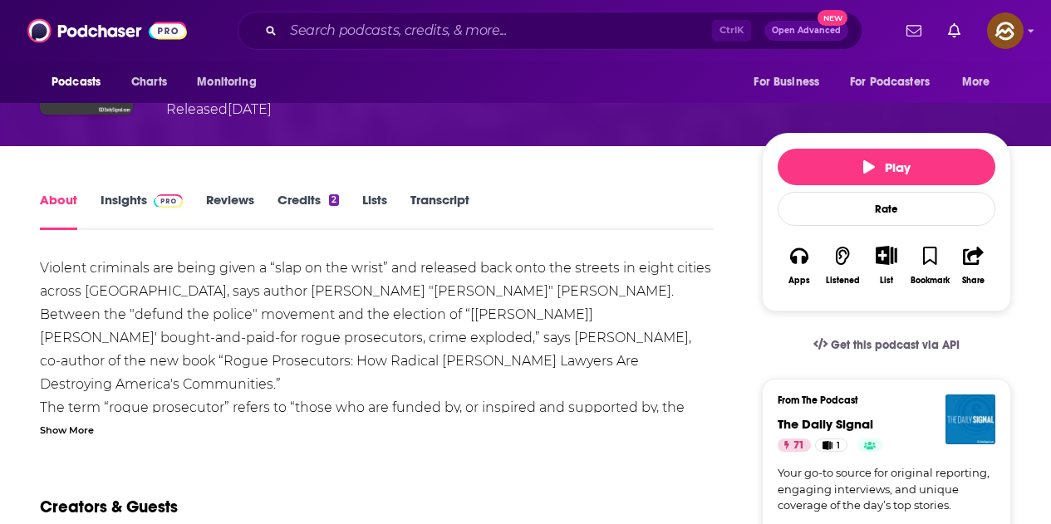
scroll to position [332, 0]
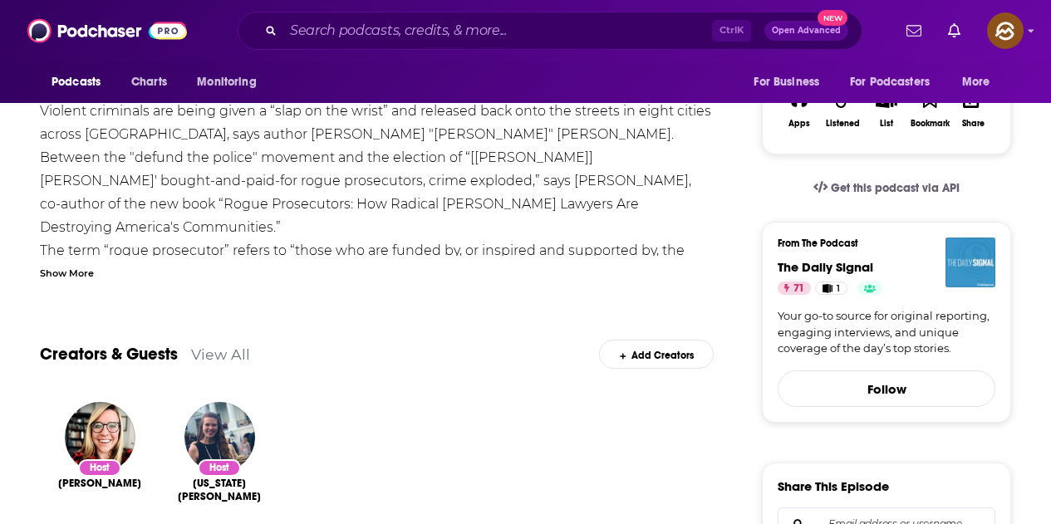
click at [957, 253] on img "The Daily Signal" at bounding box center [971, 263] width 50 height 50
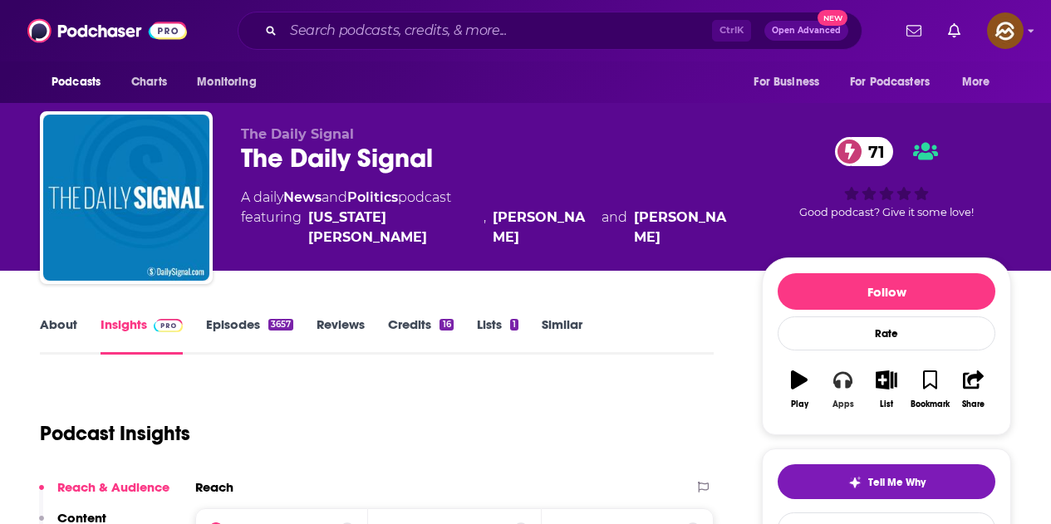
click at [838, 386] on icon "button" at bounding box center [842, 380] width 18 height 17
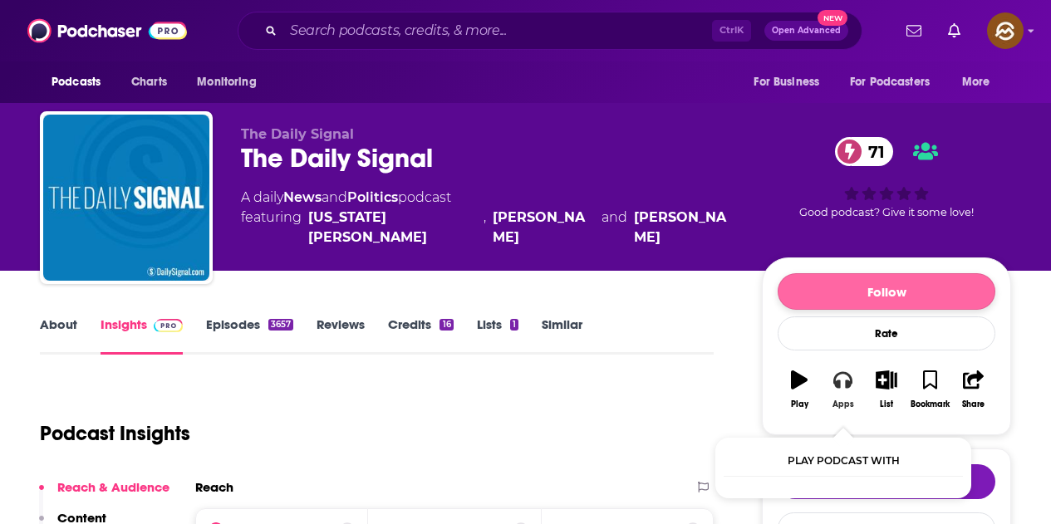
scroll to position [41, 0]
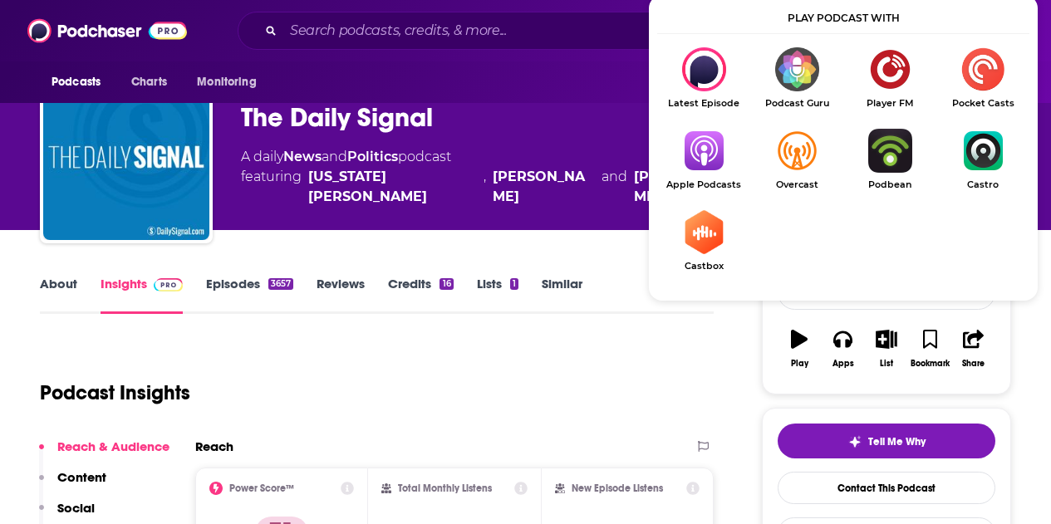
click at [794, 129] on img "Show Listen On dropdown" at bounding box center [796, 151] width 93 height 44
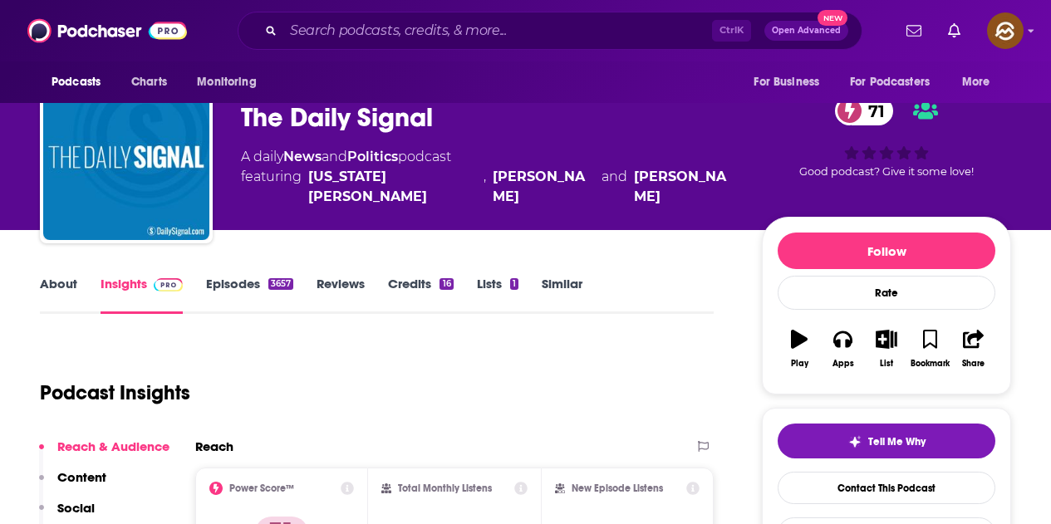
scroll to position [83, 0]
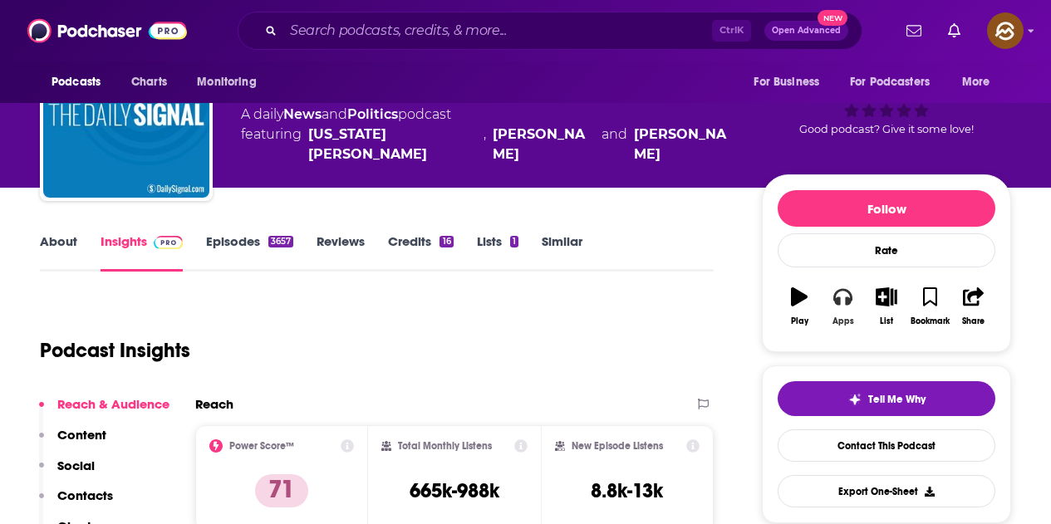
click at [836, 308] on button "Apps" at bounding box center [842, 307] width 43 height 60
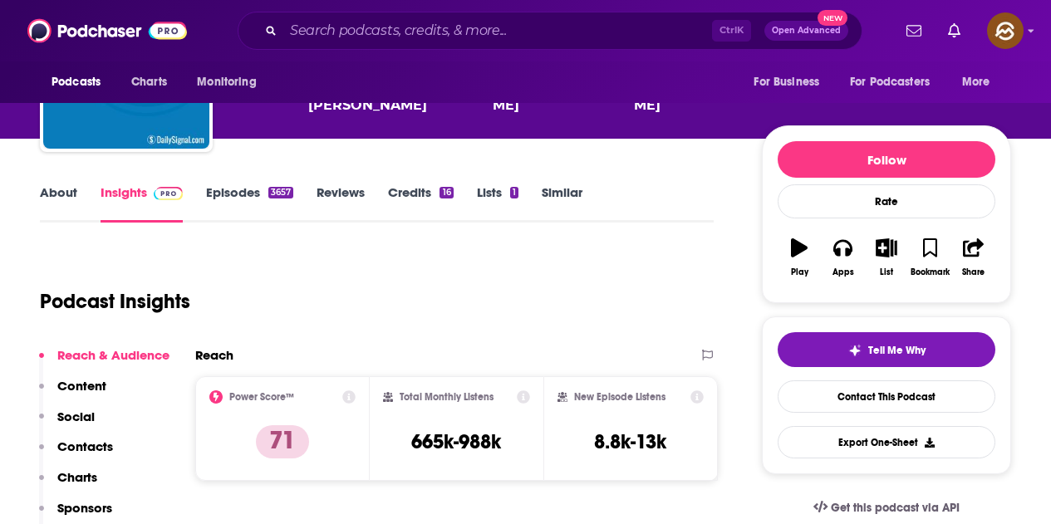
scroll to position [0, 0]
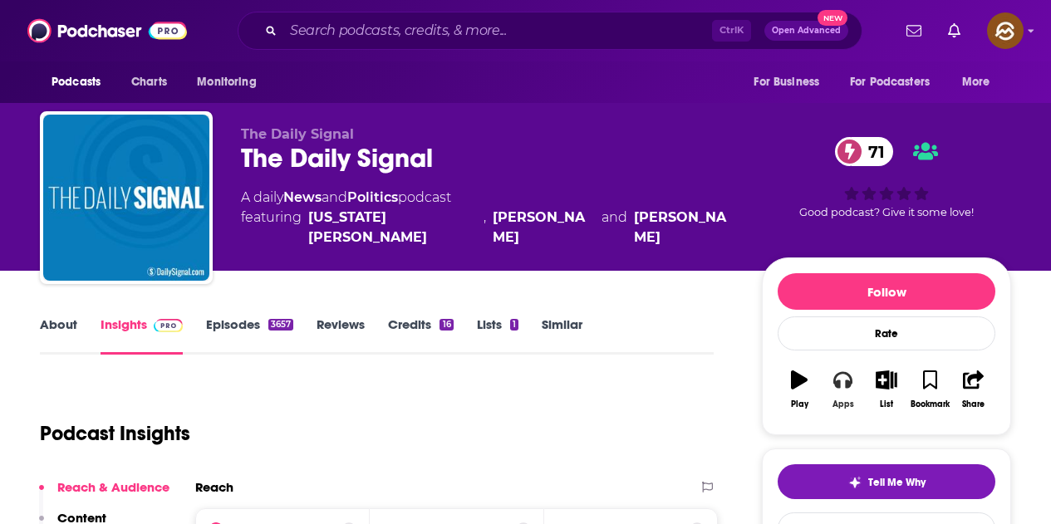
click at [852, 392] on button "Apps" at bounding box center [842, 390] width 43 height 60
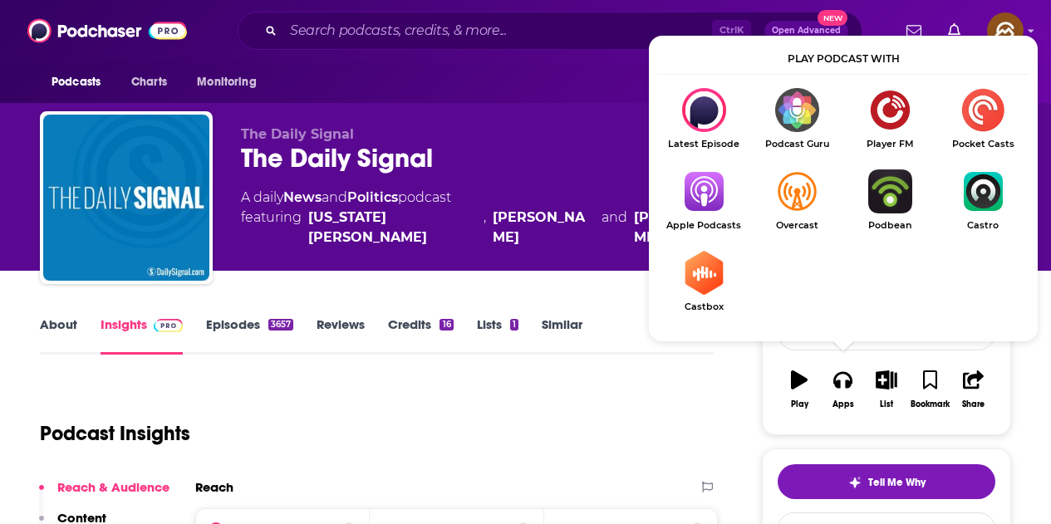
click at [715, 197] on img "Show Listen On dropdown" at bounding box center [703, 192] width 93 height 44
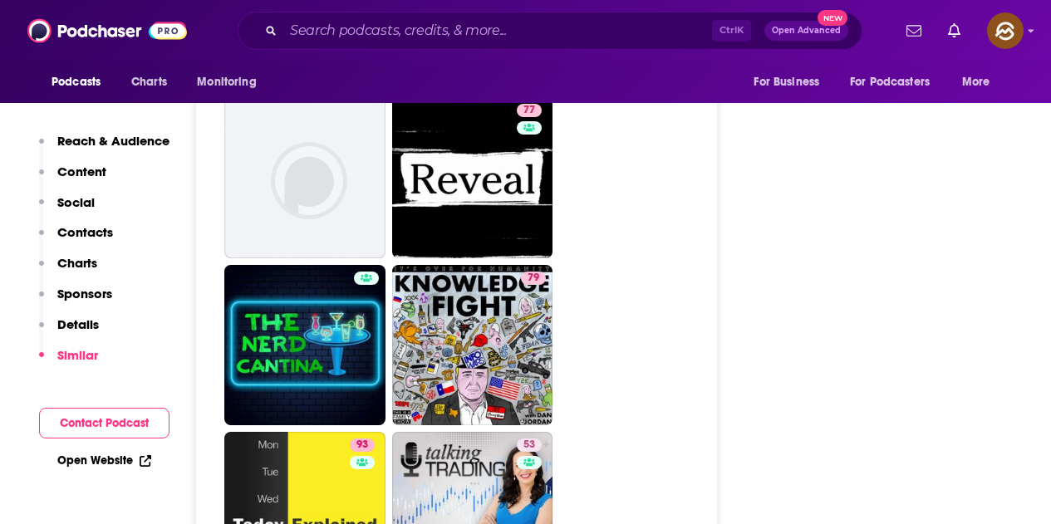
scroll to position [6897, 0]
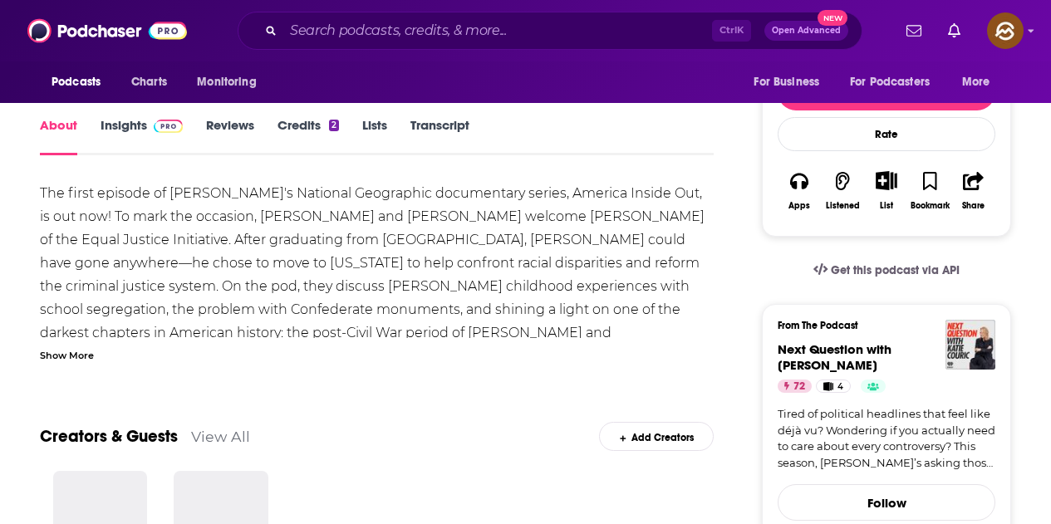
scroll to position [249, 0]
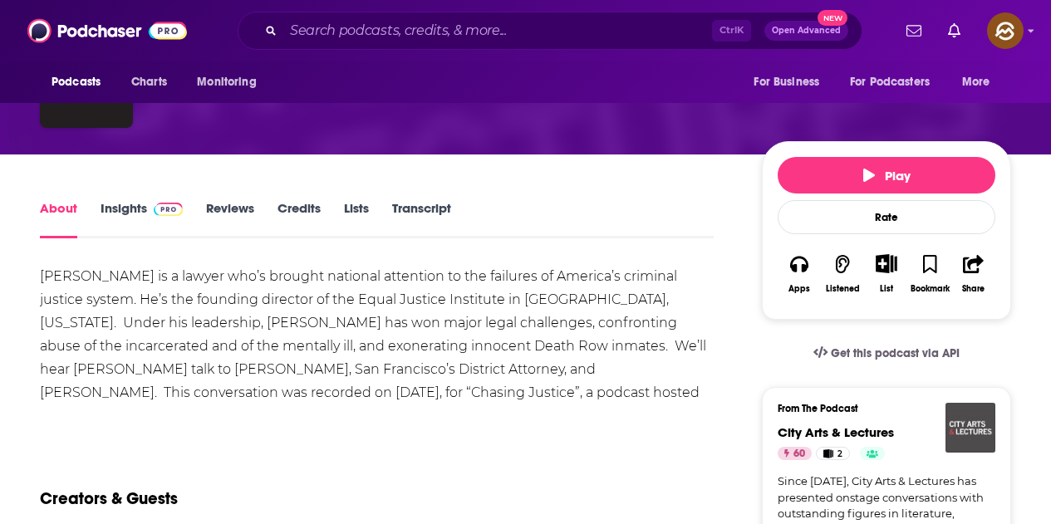
scroll to position [166, 0]
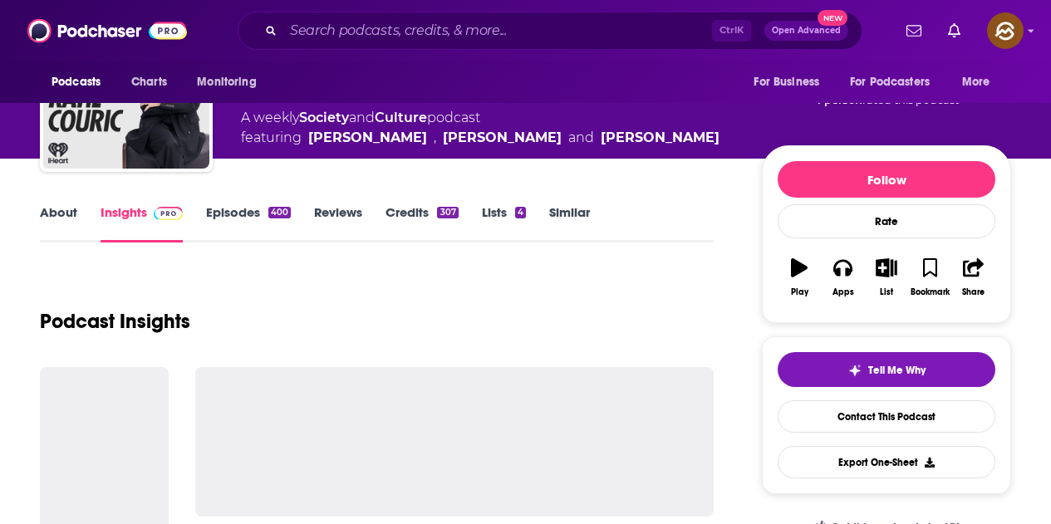
scroll to position [166, 0]
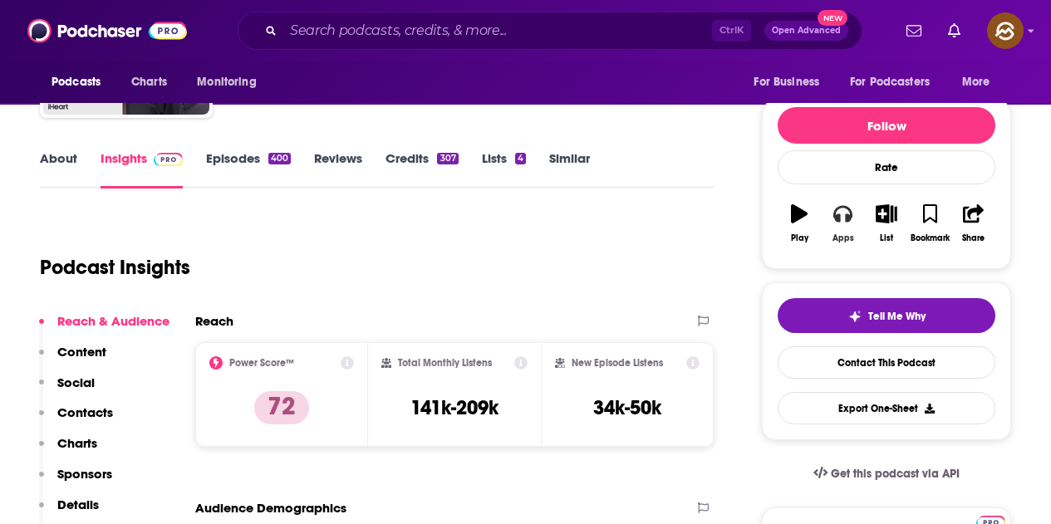
click at [848, 211] on icon "button" at bounding box center [842, 213] width 18 height 18
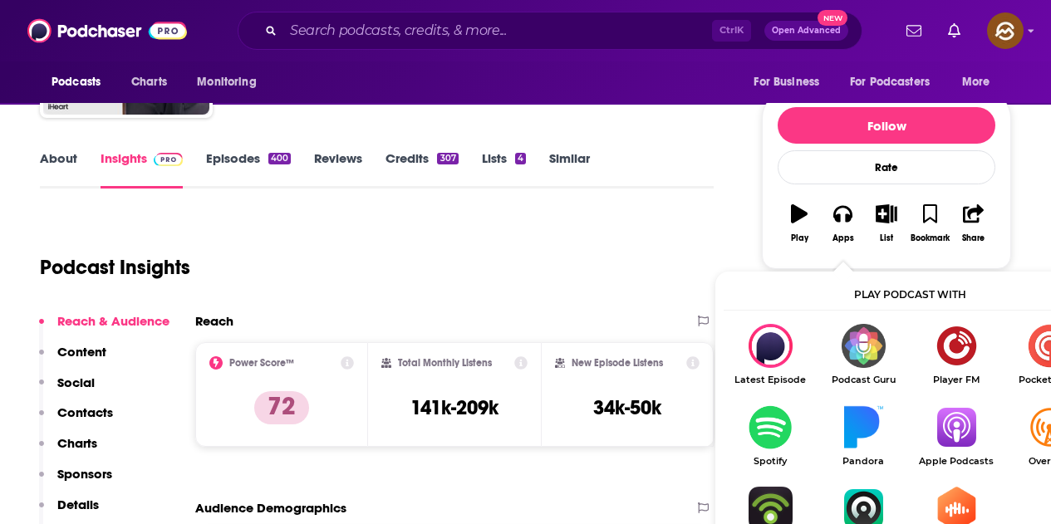
click at [817, 487] on img "Show Listen On dropdown" at bounding box center [770, 509] width 93 height 44
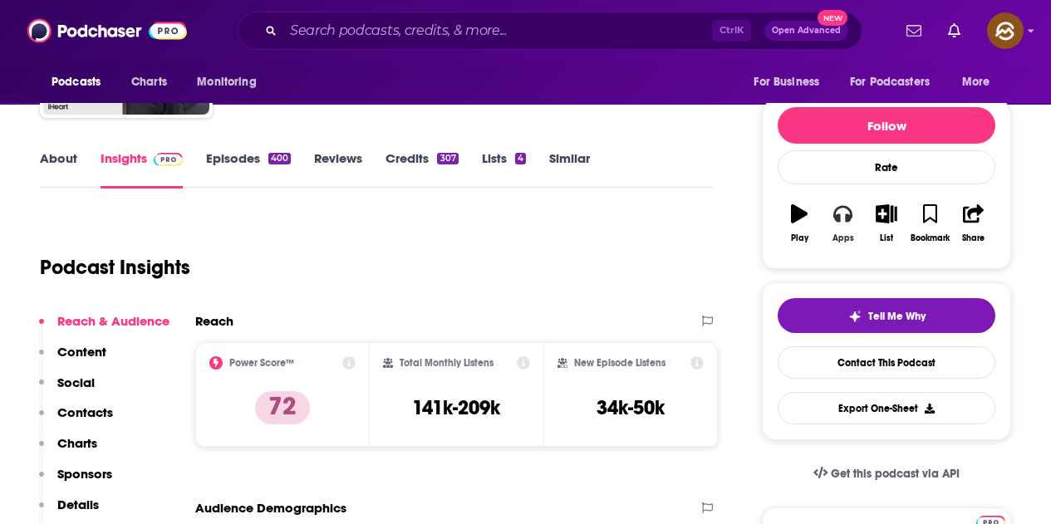
click at [857, 229] on button "Apps" at bounding box center [842, 224] width 43 height 60
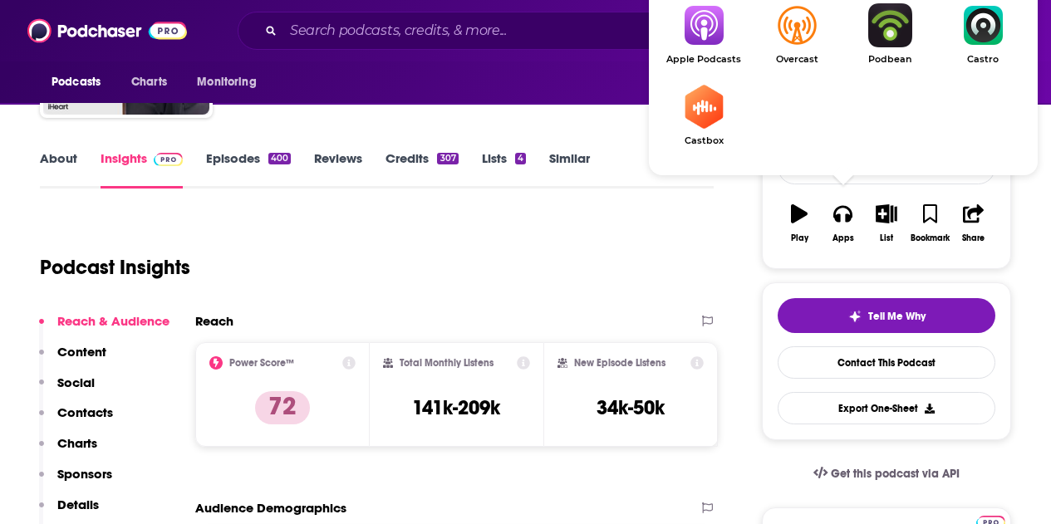
click at [689, 39] on img "Show Listen On dropdown" at bounding box center [703, 25] width 93 height 44
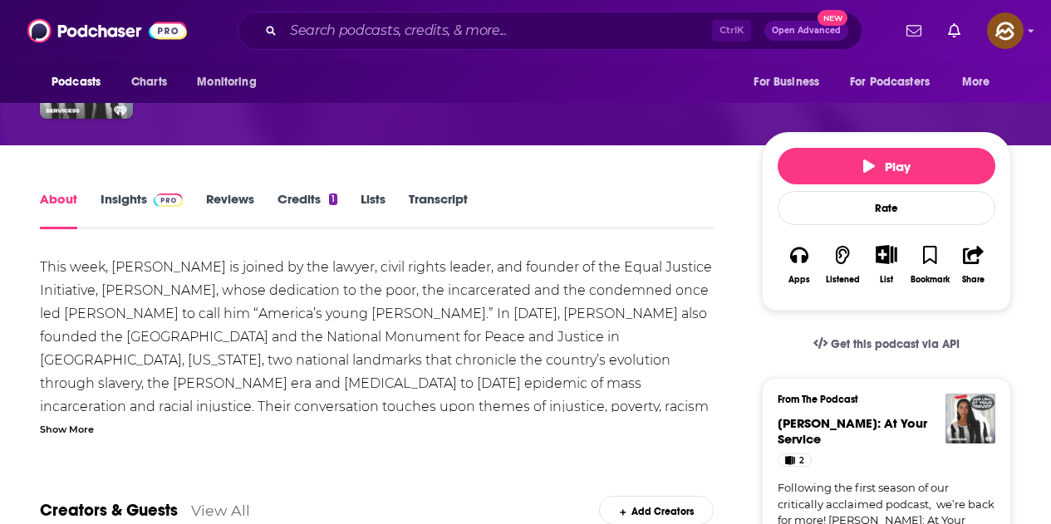
scroll to position [249, 0]
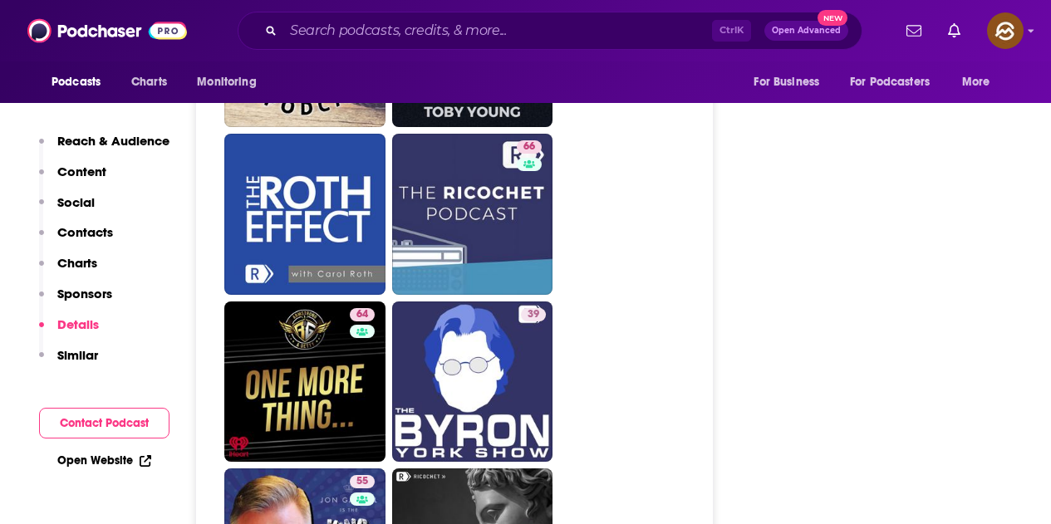
scroll to position [3157, 0]
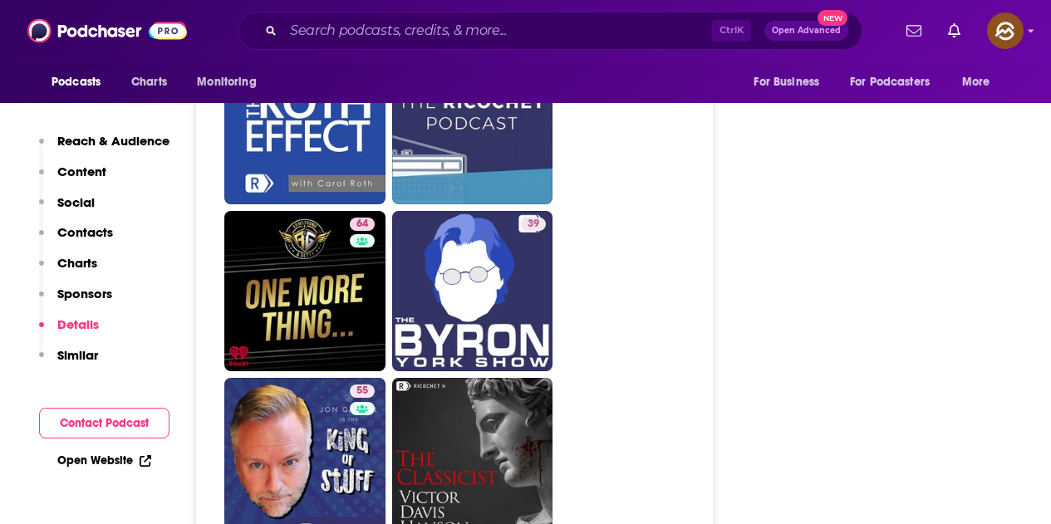
click at [767, 209] on div "Follow Rate Play Apps List Bookmark Share Tell Me Why Contact This Podcast Expo…" at bounding box center [886, 381] width 249 height 6562
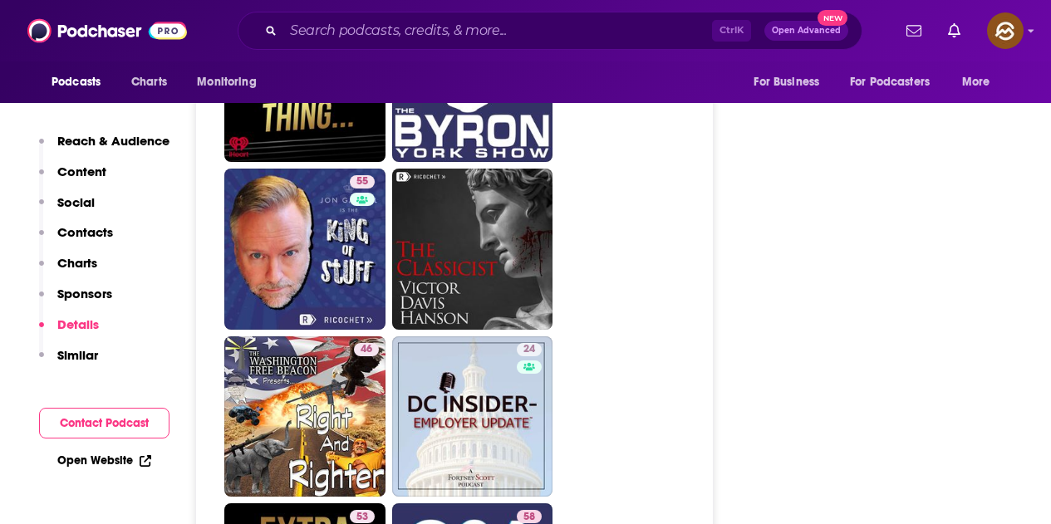
scroll to position [3407, 0]
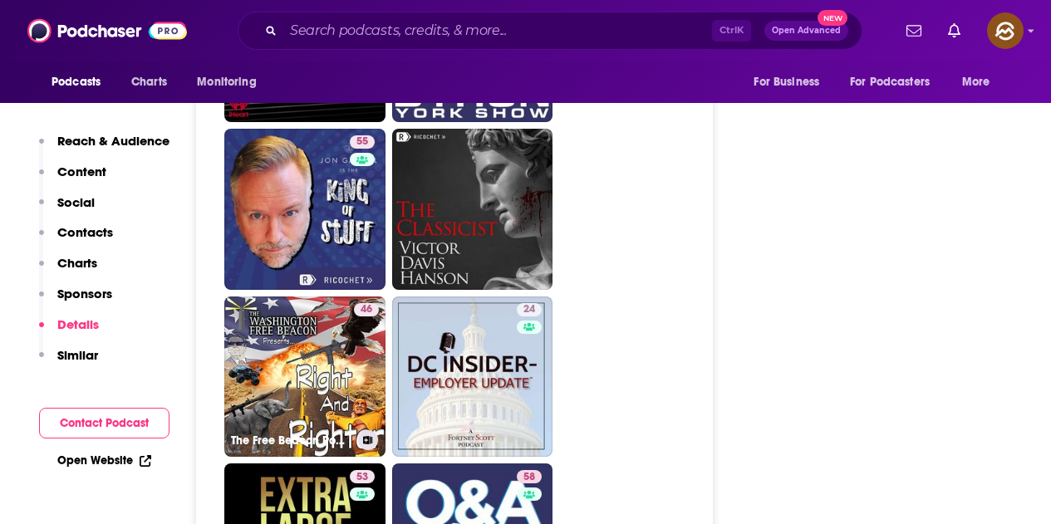
drag, startPoint x: 327, startPoint y: 352, endPoint x: 825, endPoint y: 263, distance: 505.7
click at [825, 263] on div "Follow Rate Play Apps List Bookmark Share Tell Me Why Contact This Podcast Expo…" at bounding box center [886, 132] width 249 height 6562
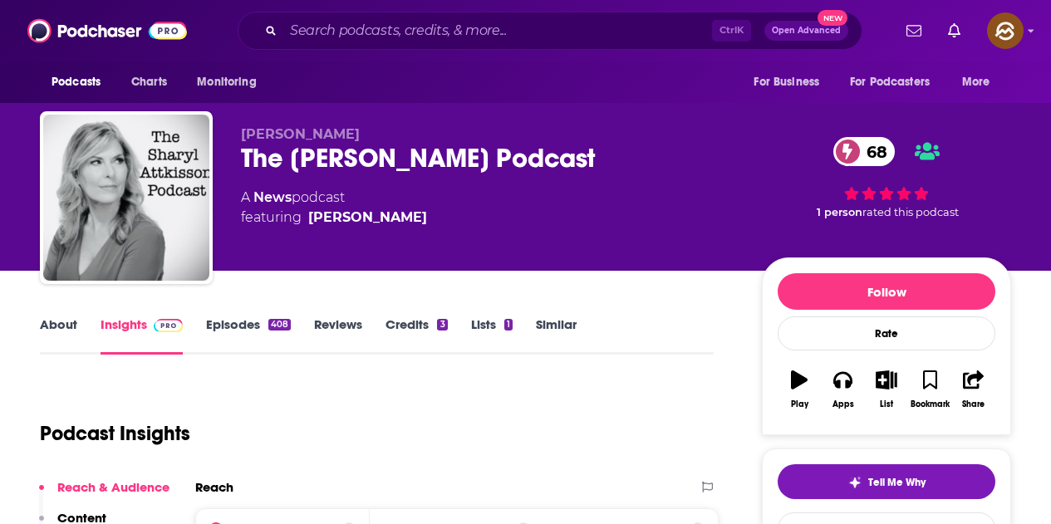
drag, startPoint x: 246, startPoint y: 167, endPoint x: 585, endPoint y: 160, distance: 339.1
click at [585, 160] on div "The [PERSON_NAME] Podcast 68" at bounding box center [488, 158] width 494 height 32
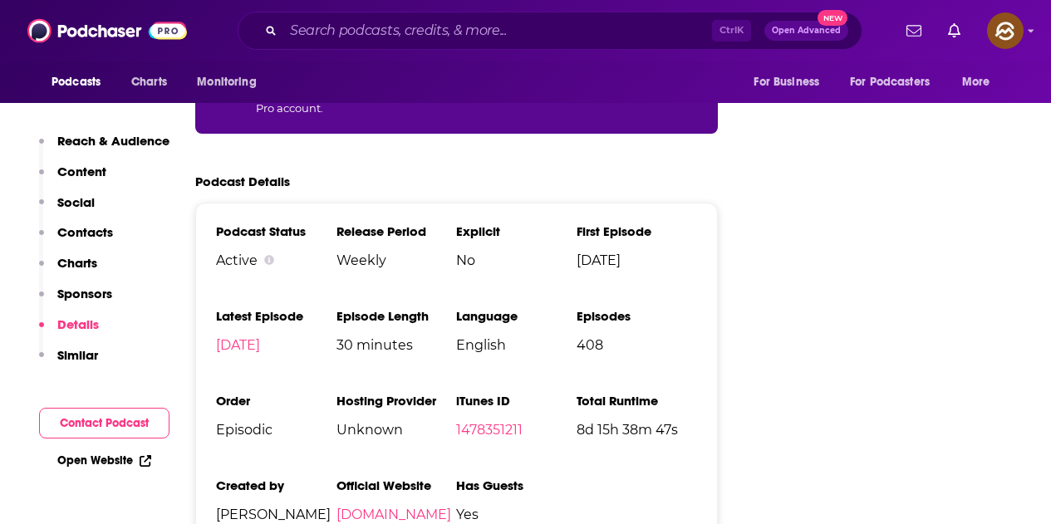
scroll to position [8, 0]
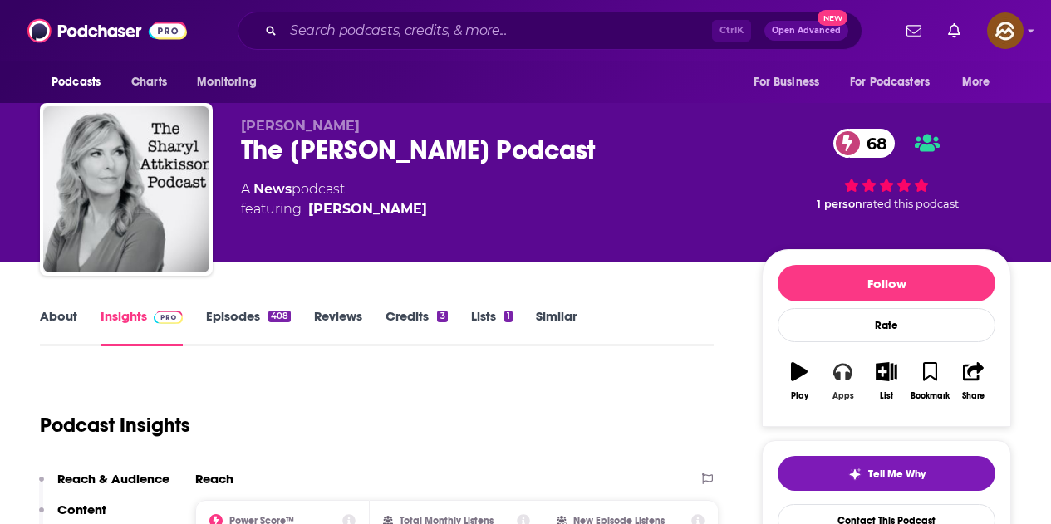
click at [858, 375] on button "Apps" at bounding box center [842, 381] width 43 height 60
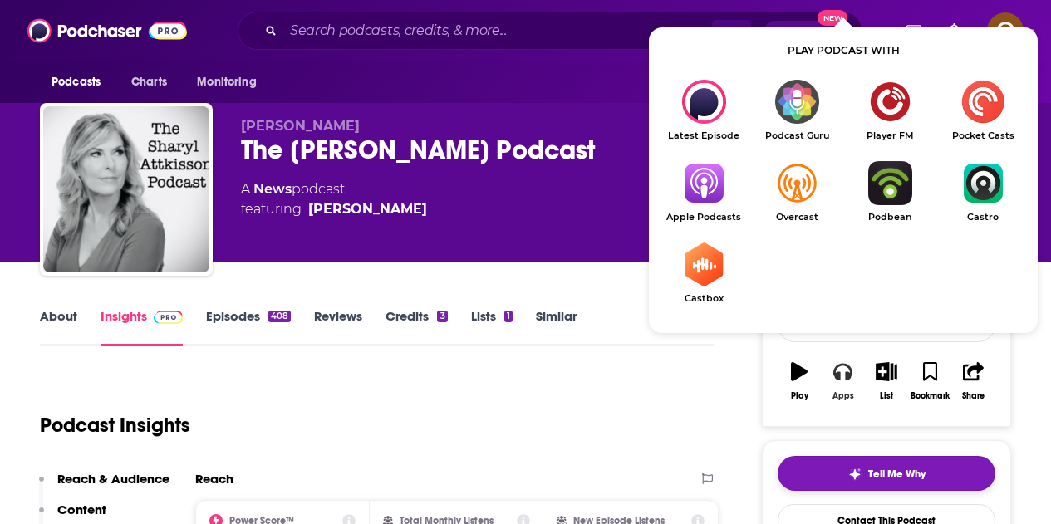
scroll to position [174, 0]
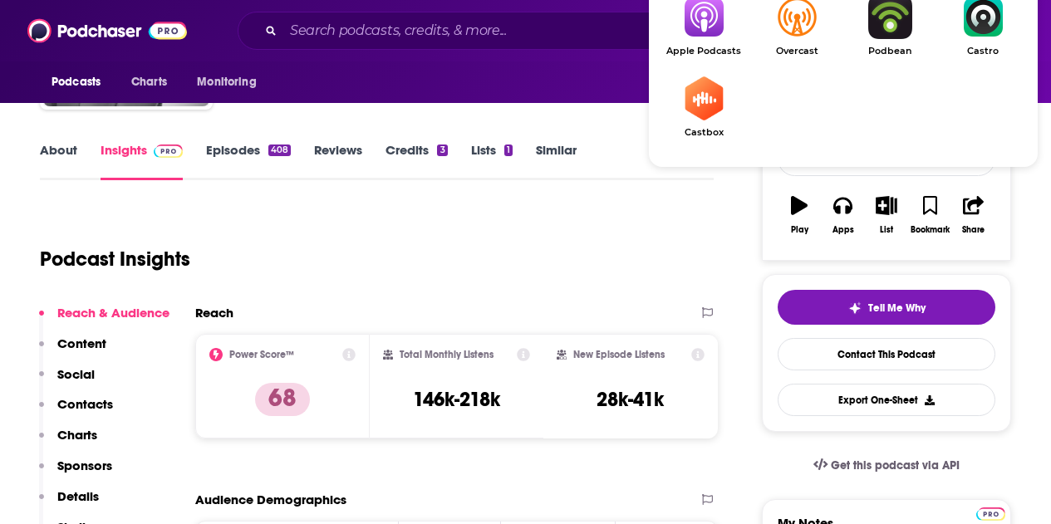
click at [708, 16] on img "Show Listen On dropdown" at bounding box center [703, 17] width 93 height 44
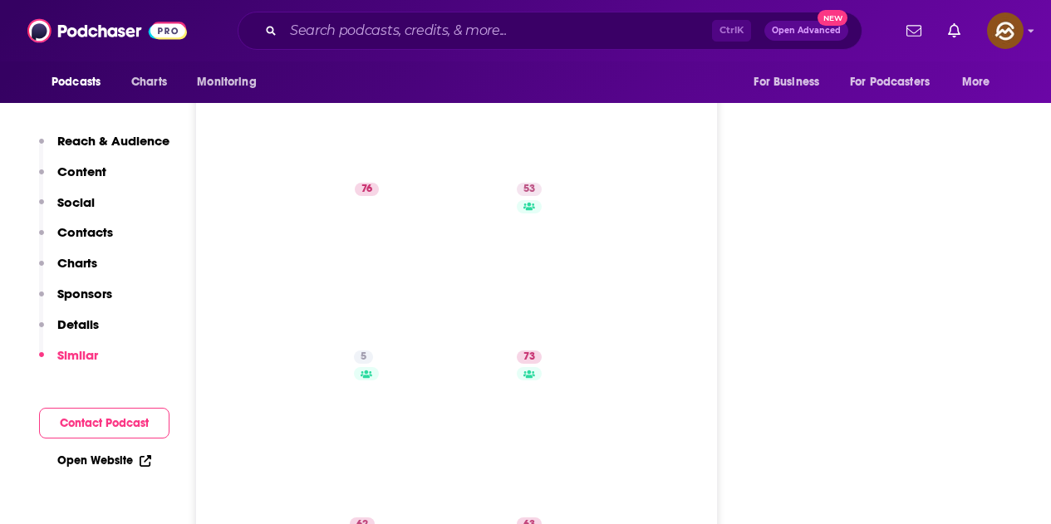
scroll to position [3747, 0]
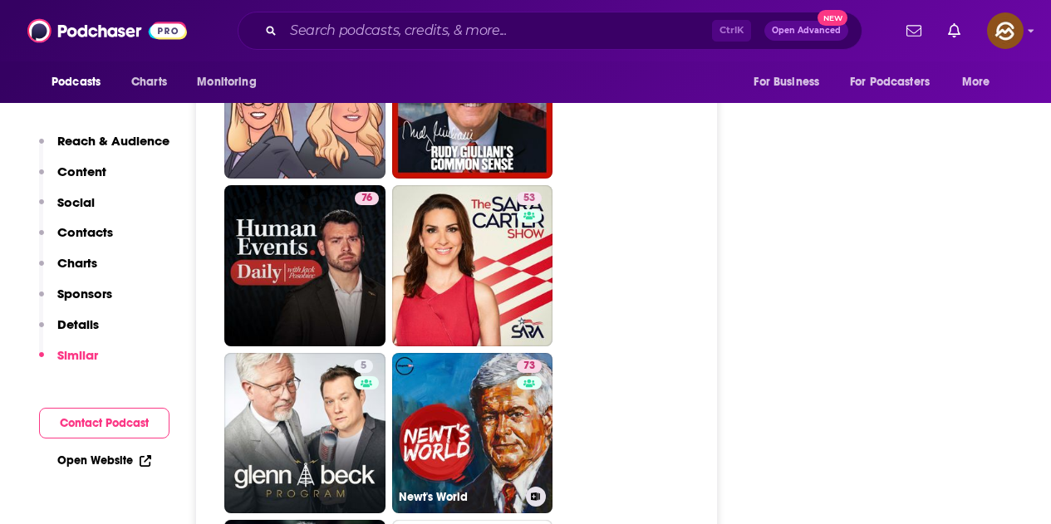
drag, startPoint x: 509, startPoint y: 316, endPoint x: 701, endPoint y: 216, distance: 217.0
click at [701, 216] on ul "78 83 67 74 75 77 60 76 53 5 73 Newt's World 62 63 68 66 65 71 63 51 49 69 70" at bounding box center [465, 517] width 483 height 2003
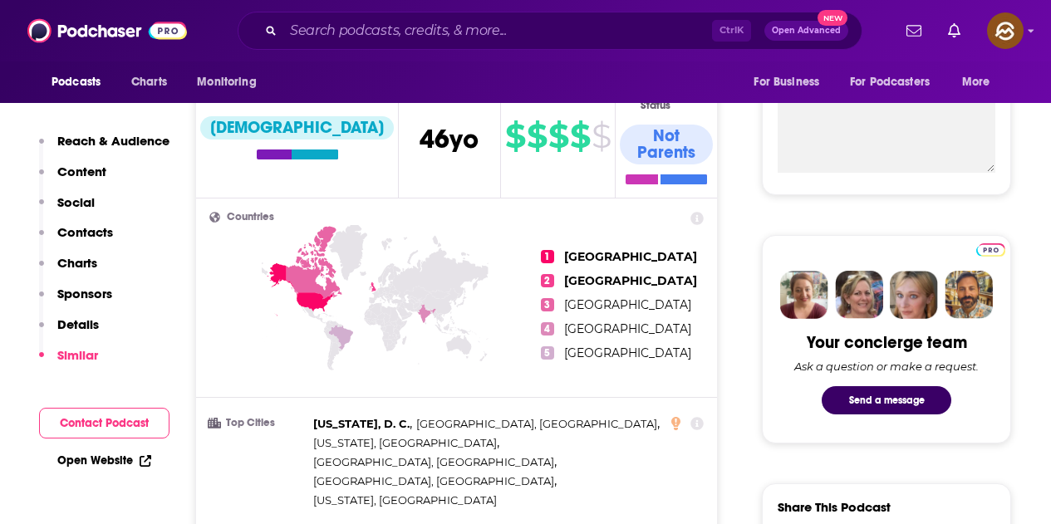
scroll to position [0, 0]
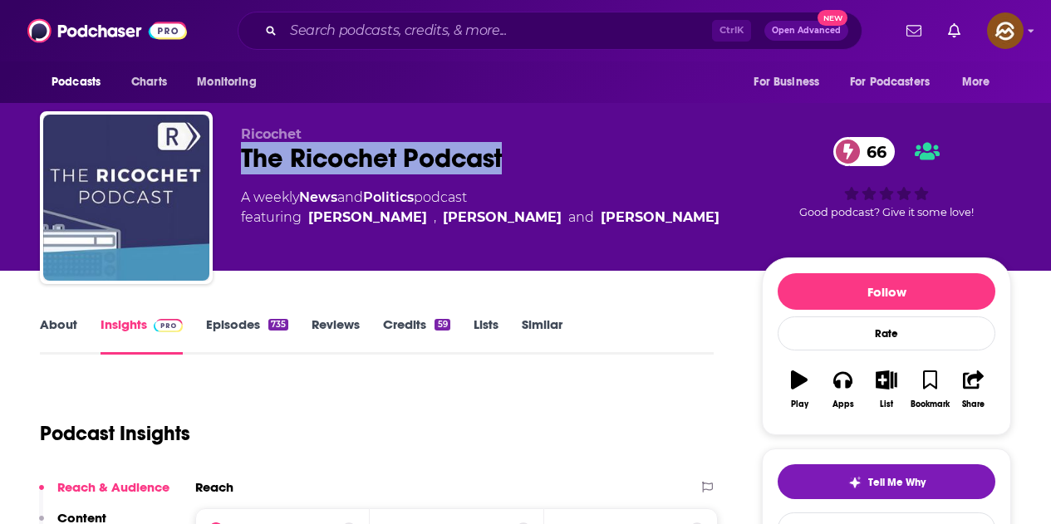
drag, startPoint x: 246, startPoint y: 153, endPoint x: 504, endPoint y: 164, distance: 257.8
click at [504, 164] on div "The Ricochet Podcast 66" at bounding box center [488, 158] width 494 height 32
click at [851, 406] on div "Apps" at bounding box center [844, 405] width 22 height 10
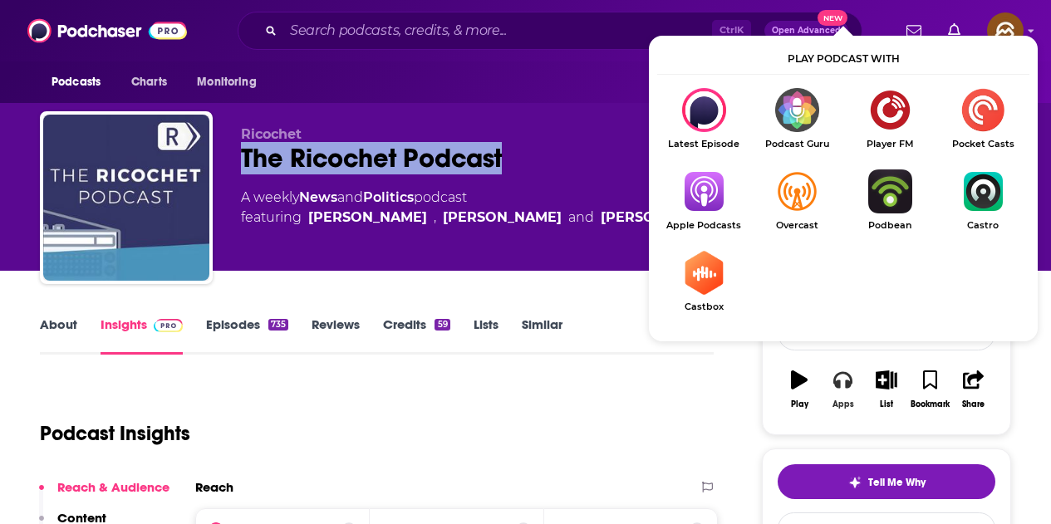
scroll to position [83, 0]
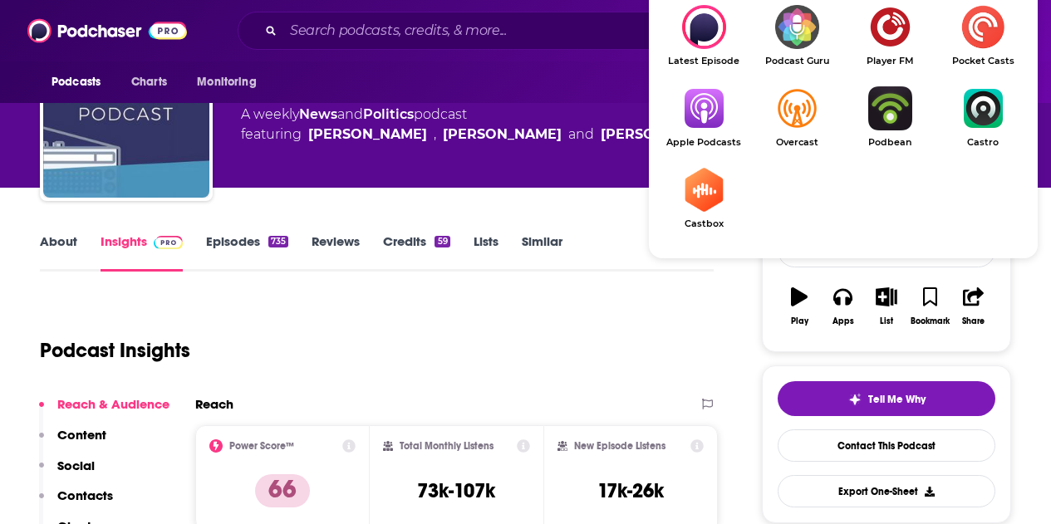
click at [714, 113] on img "Show Listen On dropdown" at bounding box center [703, 108] width 93 height 44
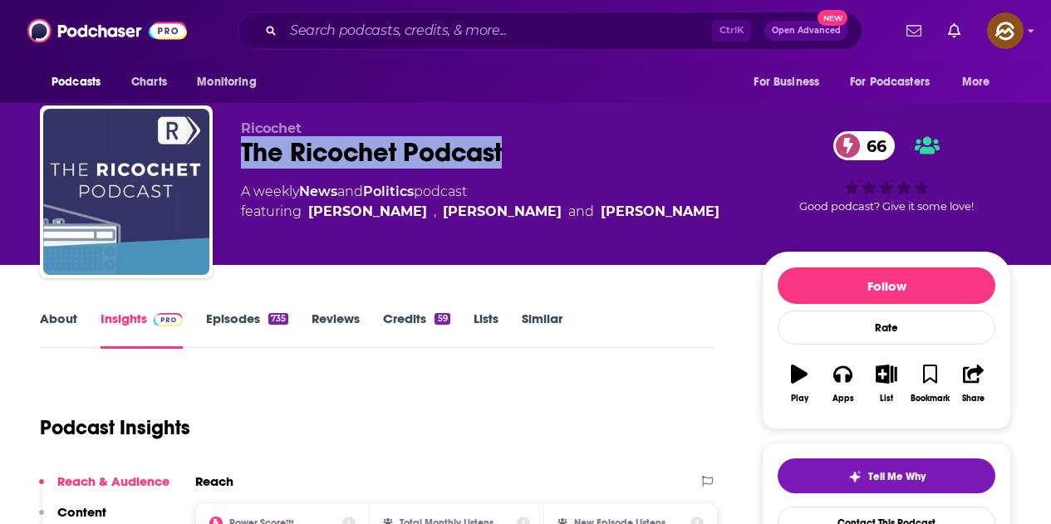
scroll to position [0, 0]
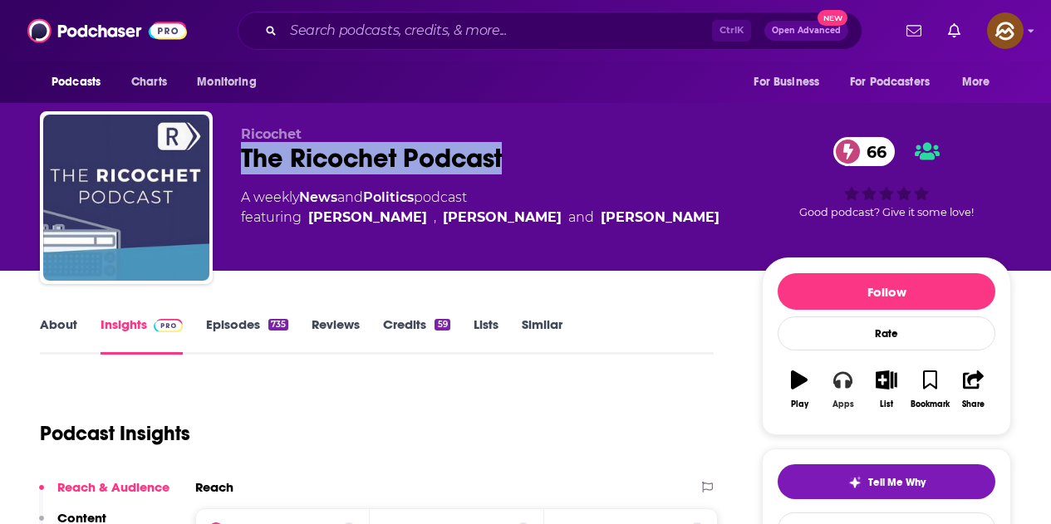
click at [838, 394] on button "Apps" at bounding box center [842, 390] width 43 height 60
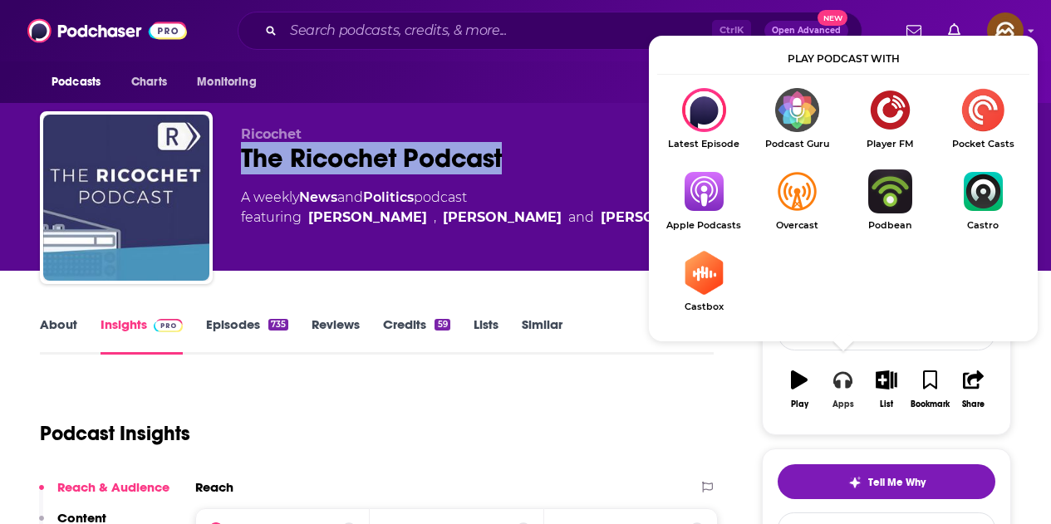
scroll to position [83, 0]
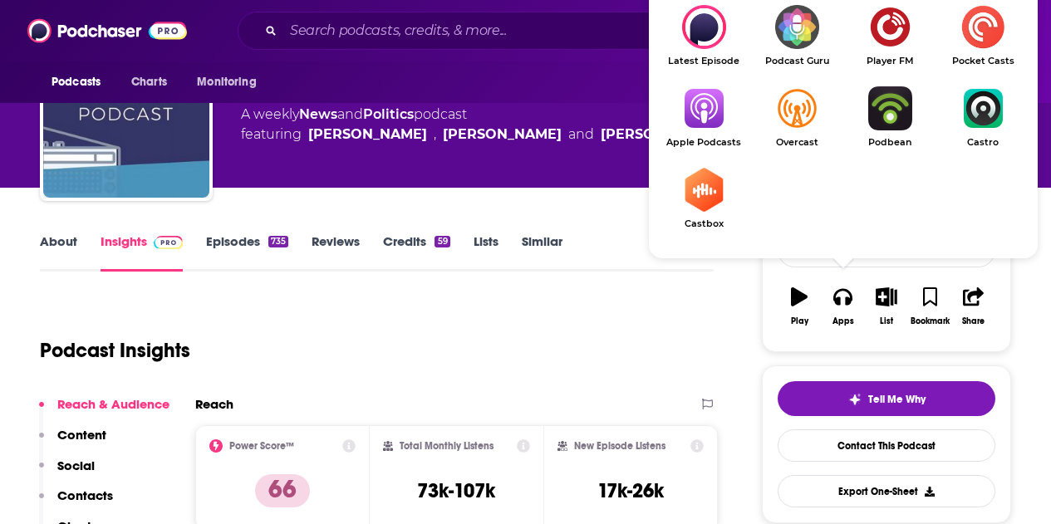
click at [715, 139] on span "Apple Podcasts" at bounding box center [703, 142] width 93 height 11
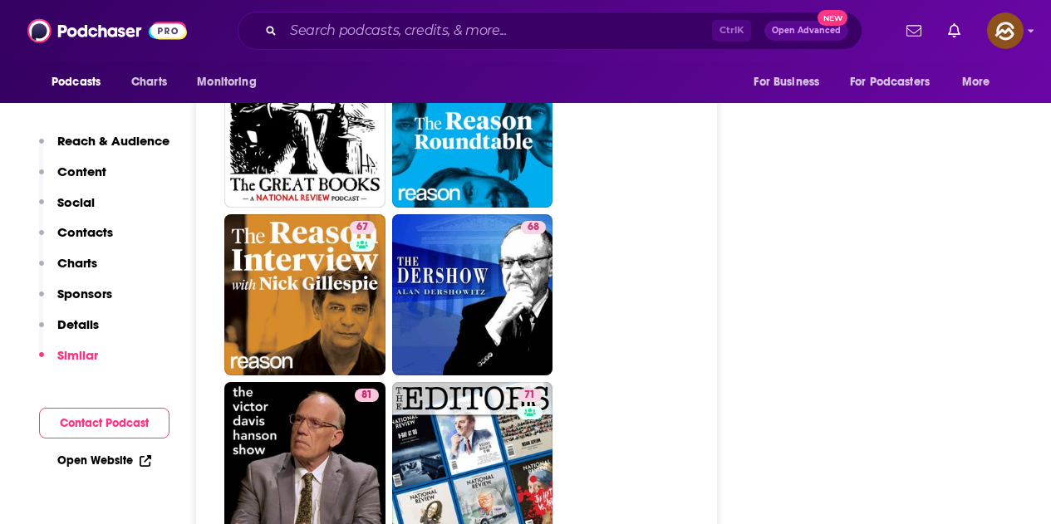
scroll to position [3988, 0]
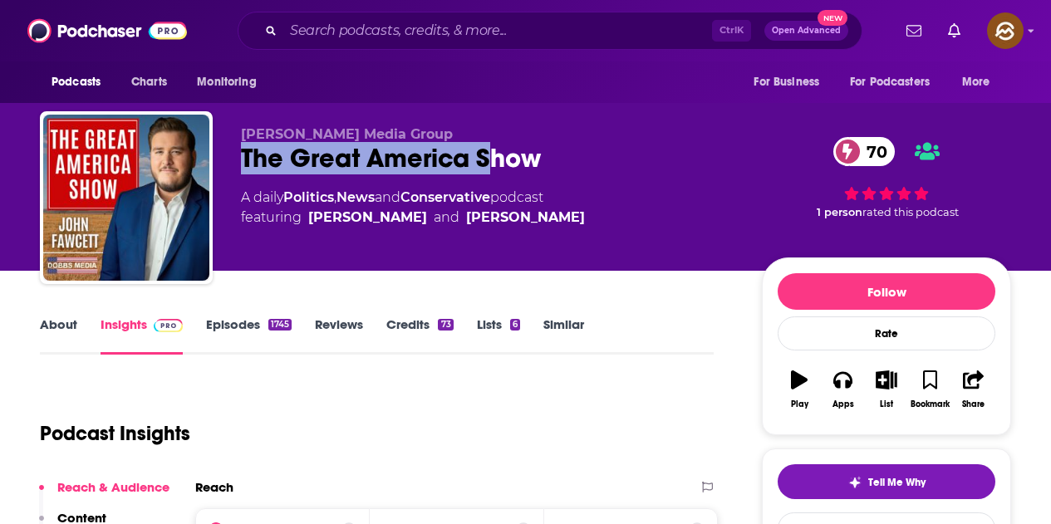
drag, startPoint x: 319, startPoint y: 164, endPoint x: 538, endPoint y: 159, distance: 218.6
click at [538, 159] on div "The Great America Show 70" at bounding box center [488, 158] width 494 height 32
click at [843, 384] on icon "button" at bounding box center [842, 380] width 18 height 18
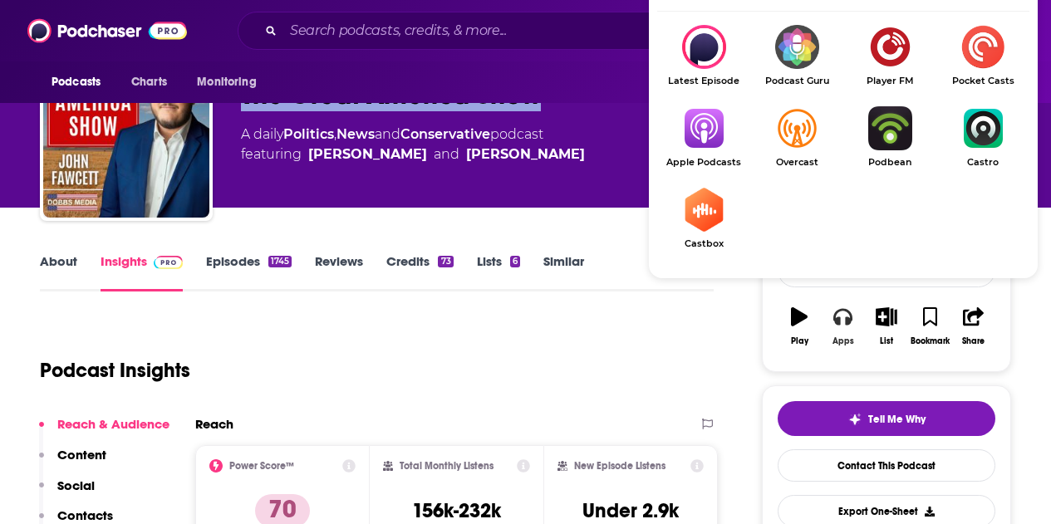
scroll to position [83, 0]
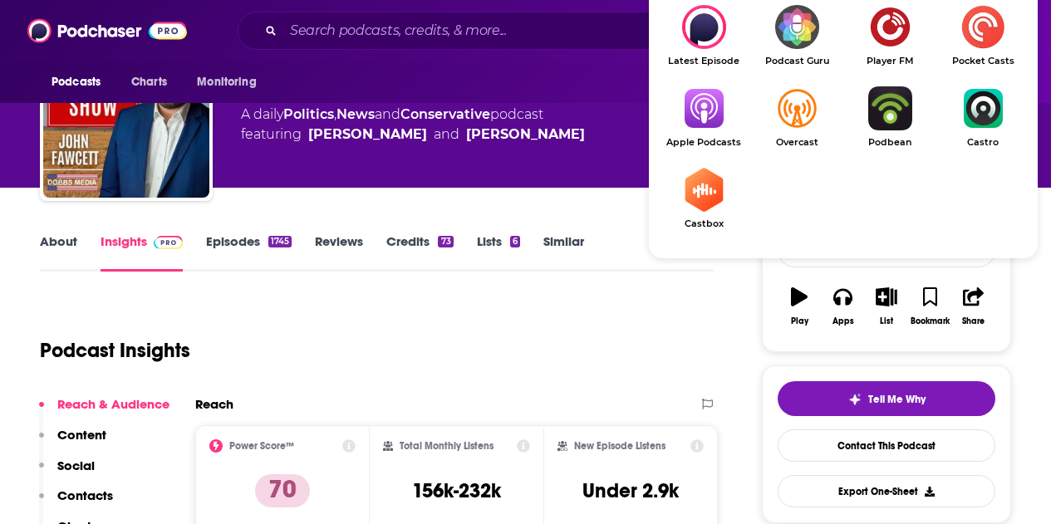
click at [696, 135] on link "Apple Podcasts" at bounding box center [703, 116] width 93 height 61
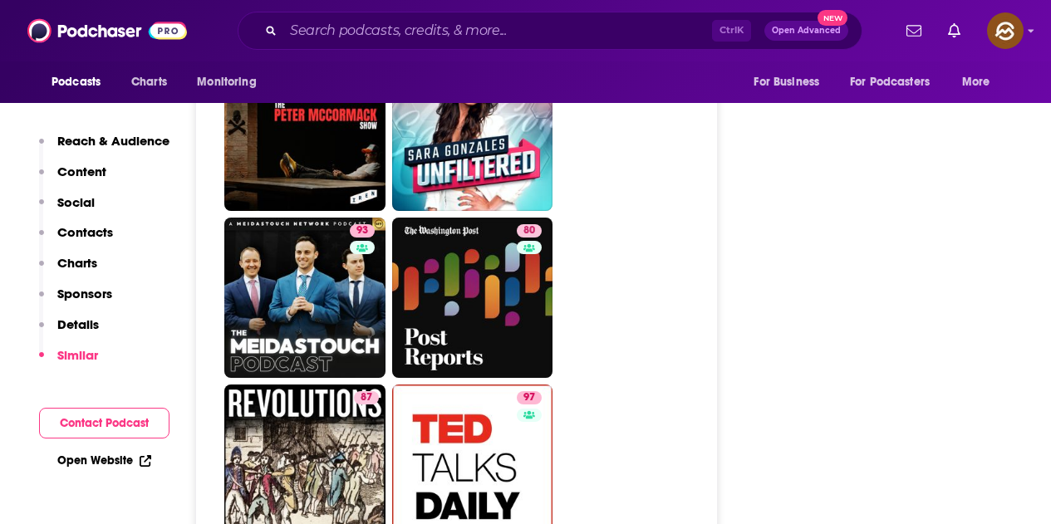
scroll to position [6481, 0]
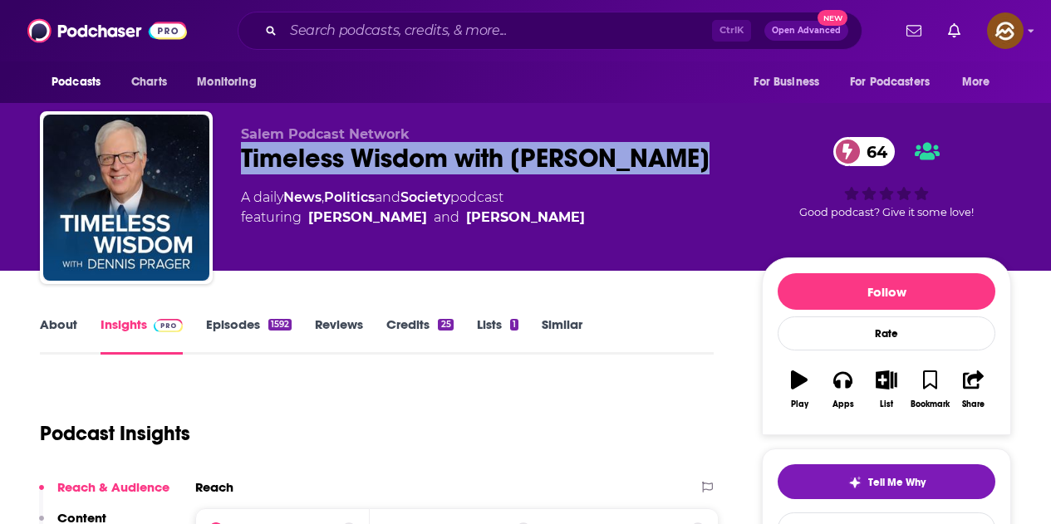
drag, startPoint x: 247, startPoint y: 165, endPoint x: 679, endPoint y: 154, distance: 432.2
click at [679, 154] on div "Timeless Wisdom with [PERSON_NAME] 64" at bounding box center [488, 158] width 494 height 32
click at [842, 392] on button "Apps" at bounding box center [842, 390] width 43 height 60
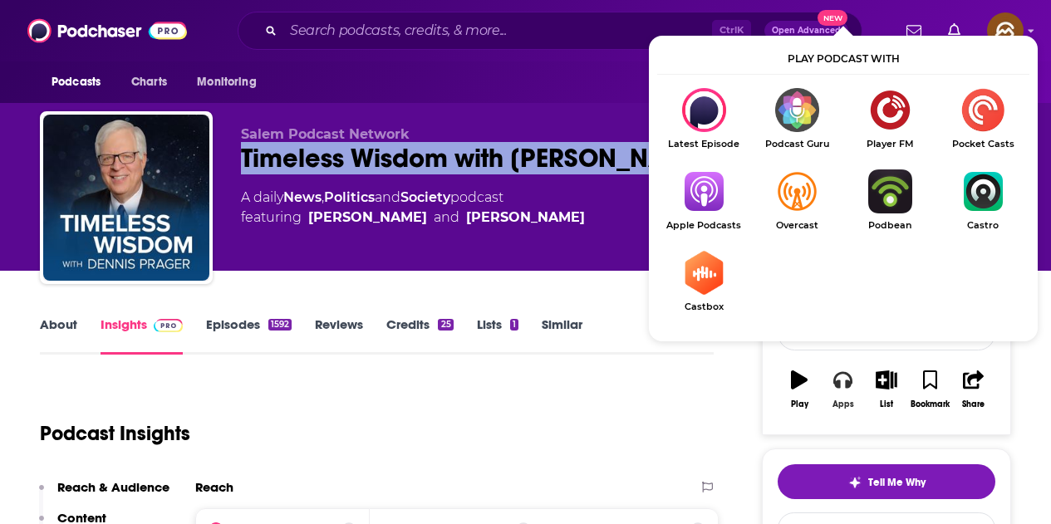
scroll to position [166, 0]
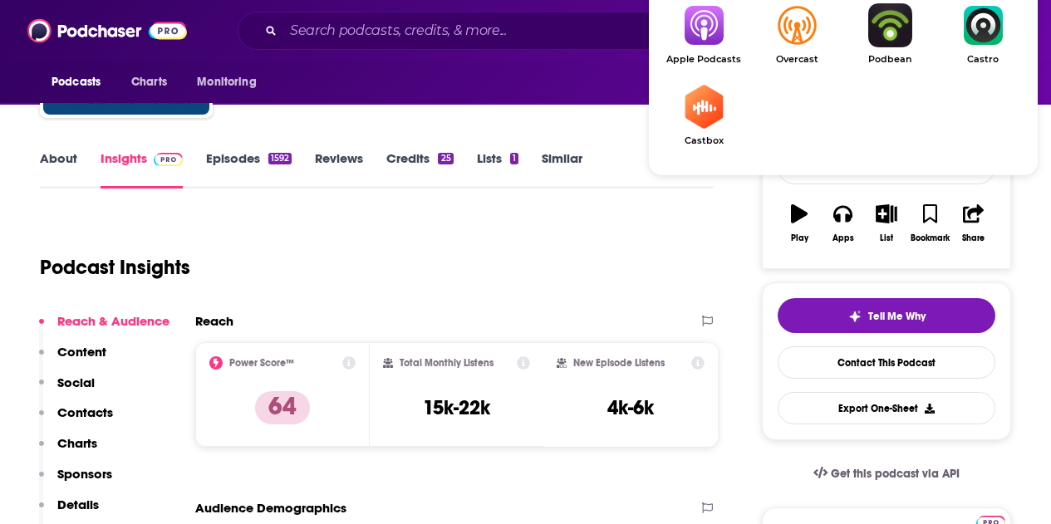
click at [700, 34] on img "Show Listen On dropdown" at bounding box center [703, 25] width 93 height 44
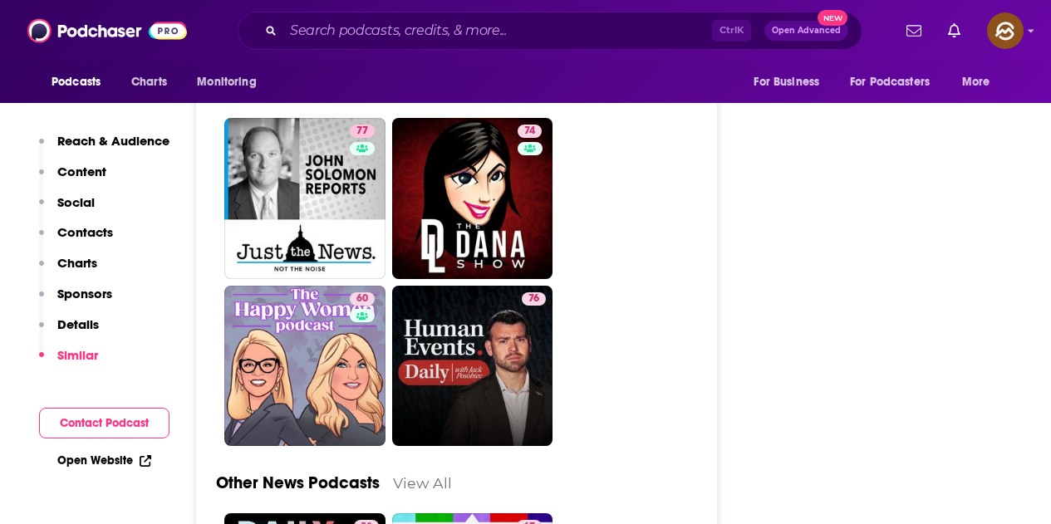
scroll to position [5401, 0]
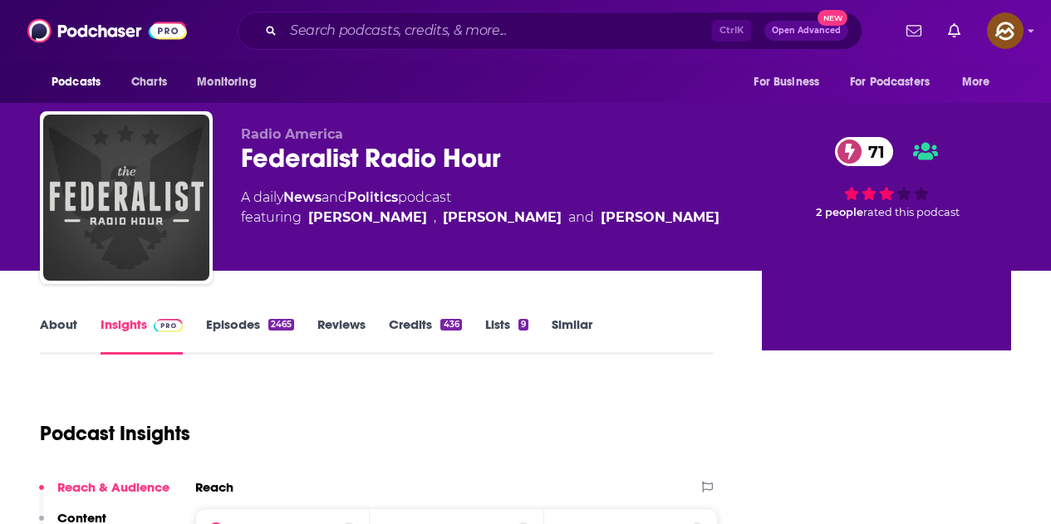
scroll to position [78, 0]
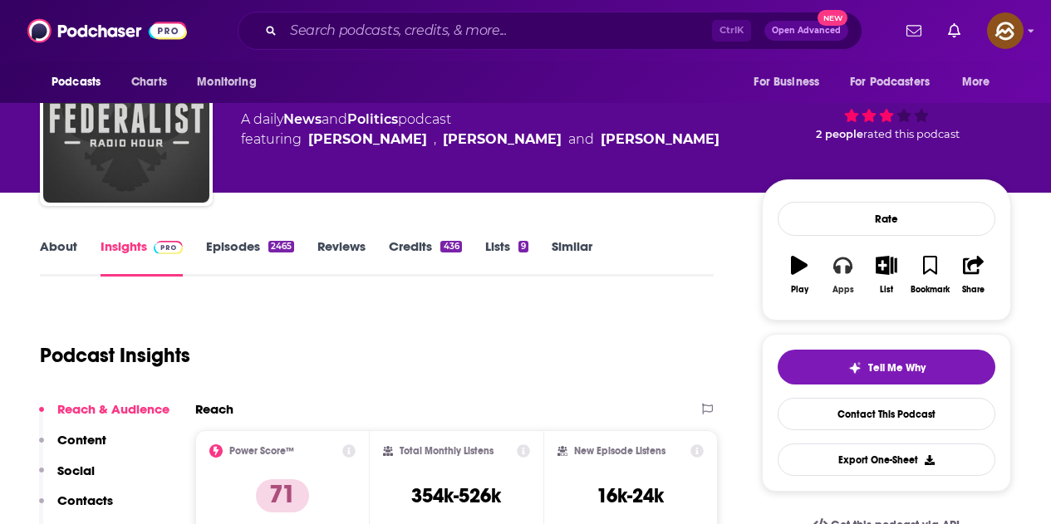
click at [848, 274] on icon "button" at bounding box center [842, 265] width 18 height 18
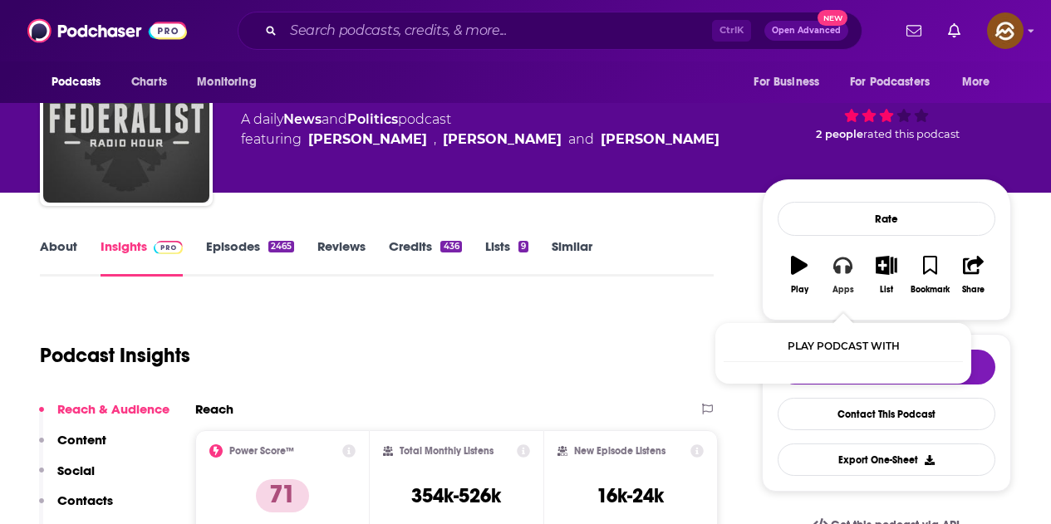
scroll to position [0, 0]
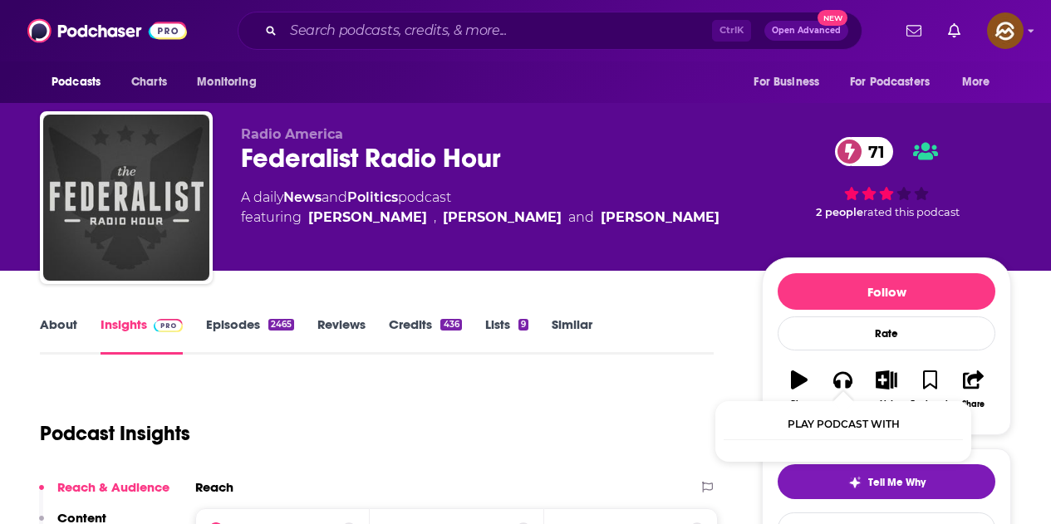
click at [839, 268] on div "Follow Rate Play Apps List Bookmark Share" at bounding box center [886, 347] width 249 height 178
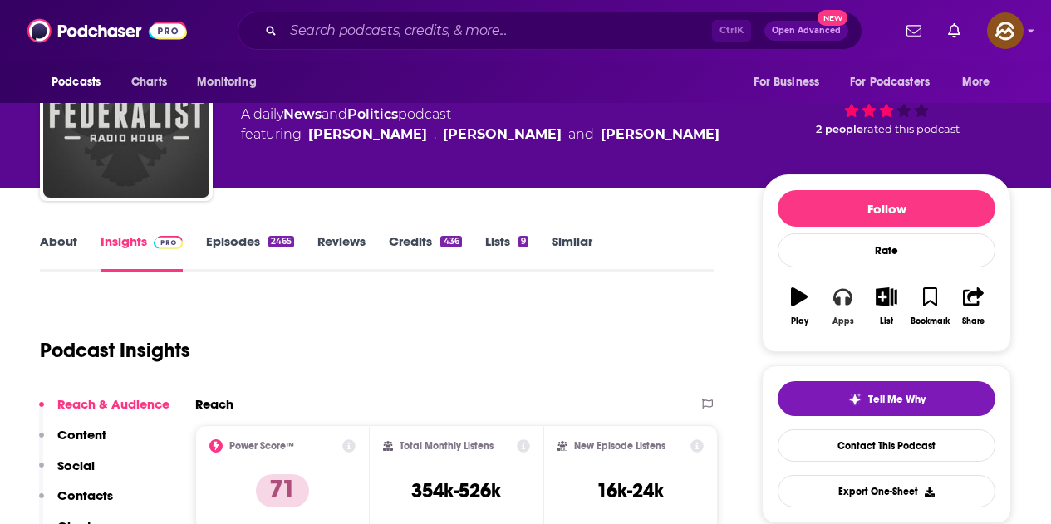
click at [848, 307] on button "Apps" at bounding box center [842, 307] width 43 height 60
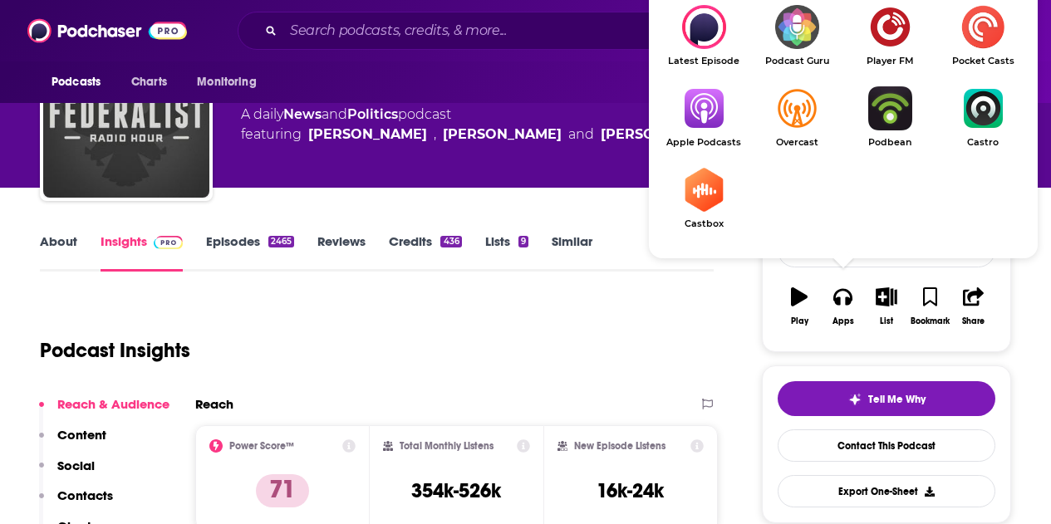
click at [721, 131] on link "Apple Podcasts" at bounding box center [703, 116] width 93 height 61
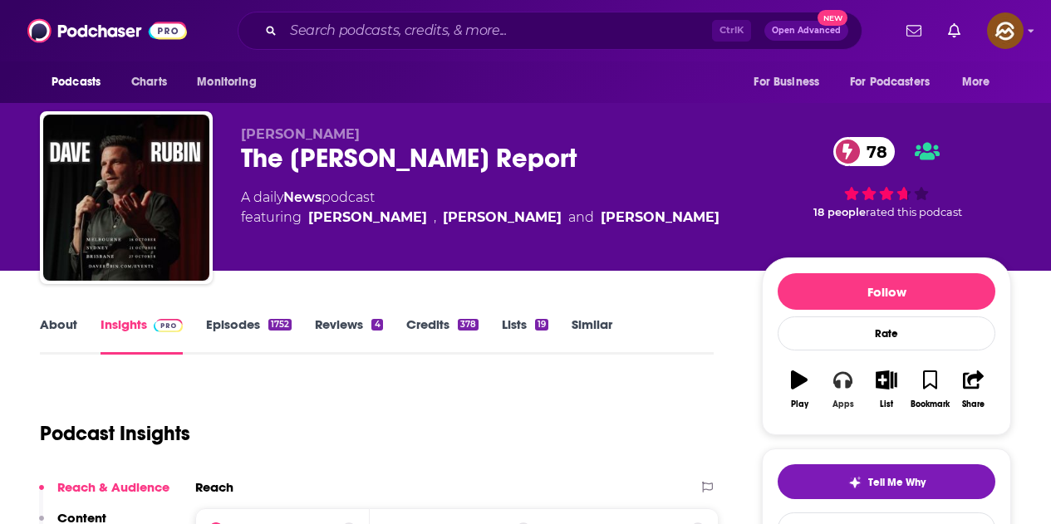
click at [839, 386] on icon "button" at bounding box center [842, 380] width 18 height 17
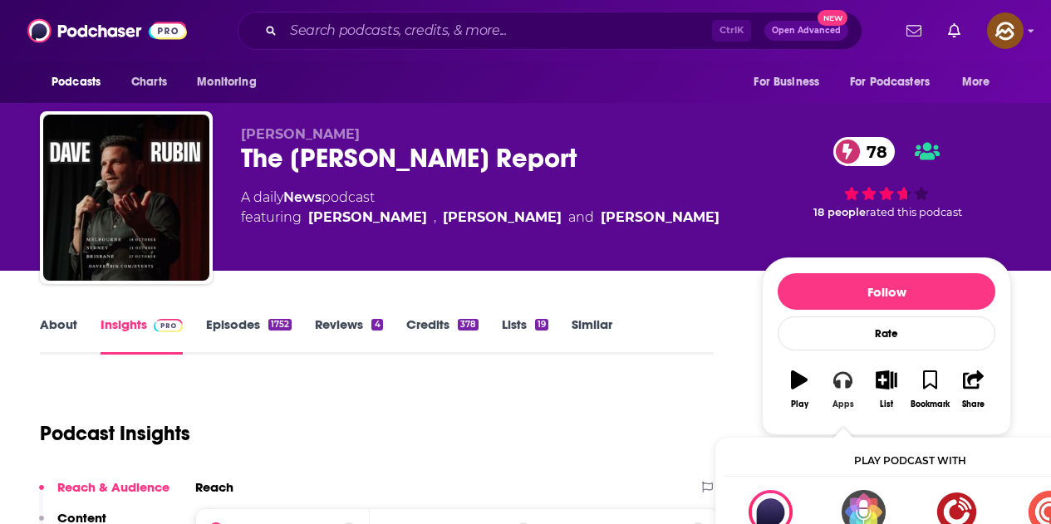
scroll to position [83, 0]
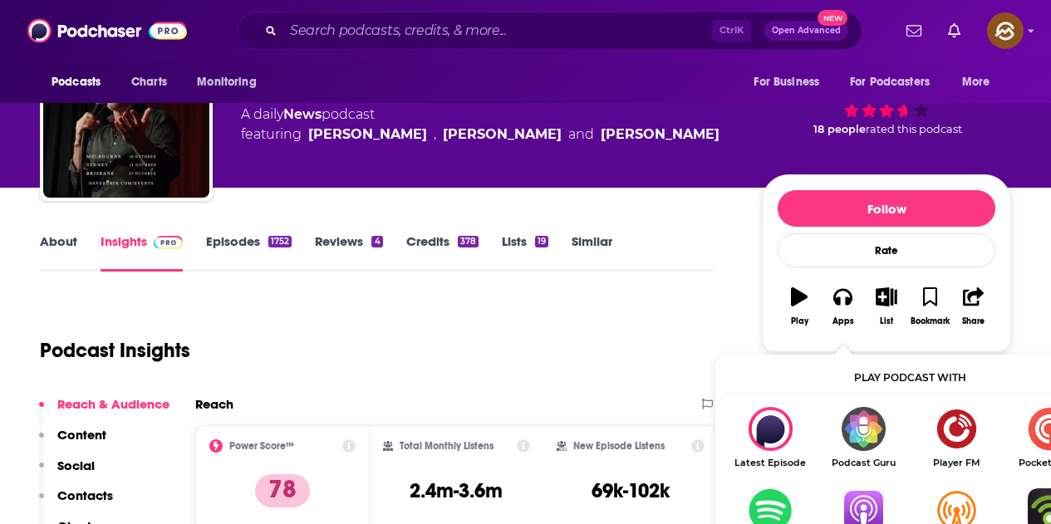
click at [864, 504] on img "Show Listen On dropdown" at bounding box center [863, 511] width 93 height 44
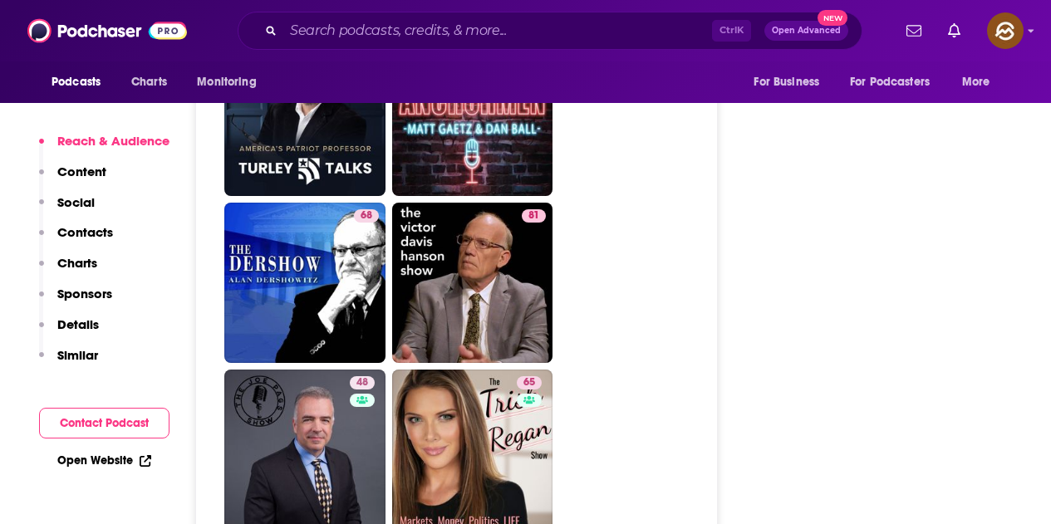
scroll to position [5484, 0]
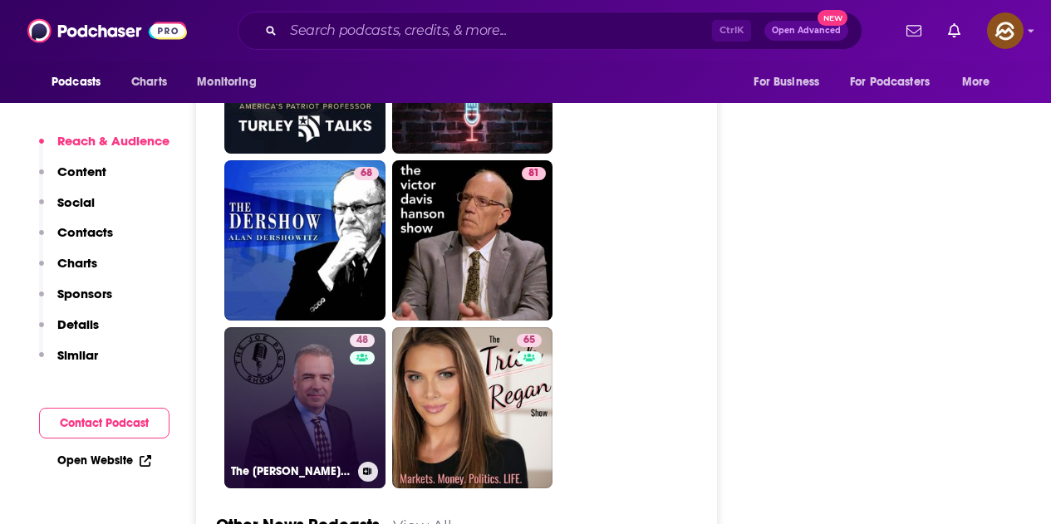
click at [322, 327] on link "48 The Joe Pags Show" at bounding box center [304, 407] width 161 height 161
type input "https://www.podchaser.com/podcasts/the-joe-pags-show-537225"
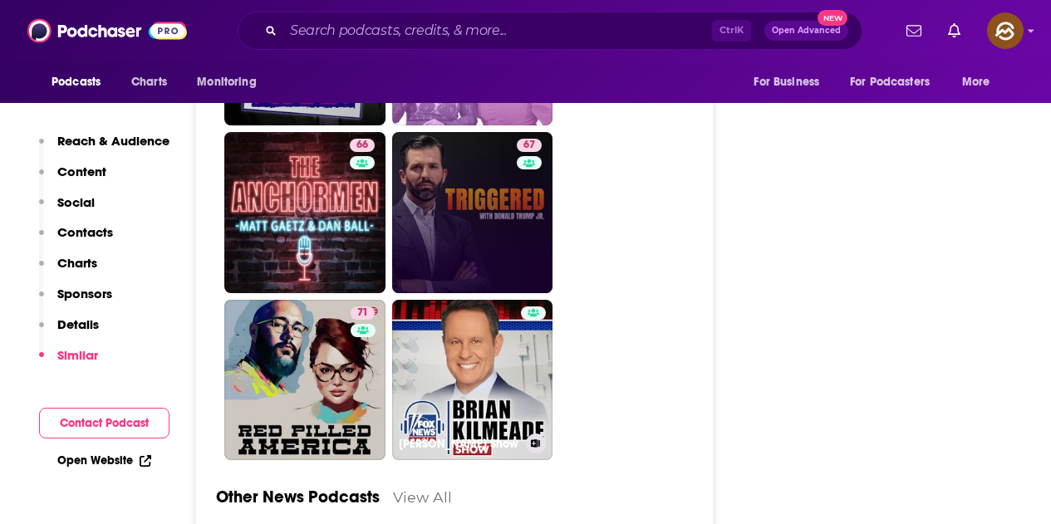
scroll to position [5152, 0]
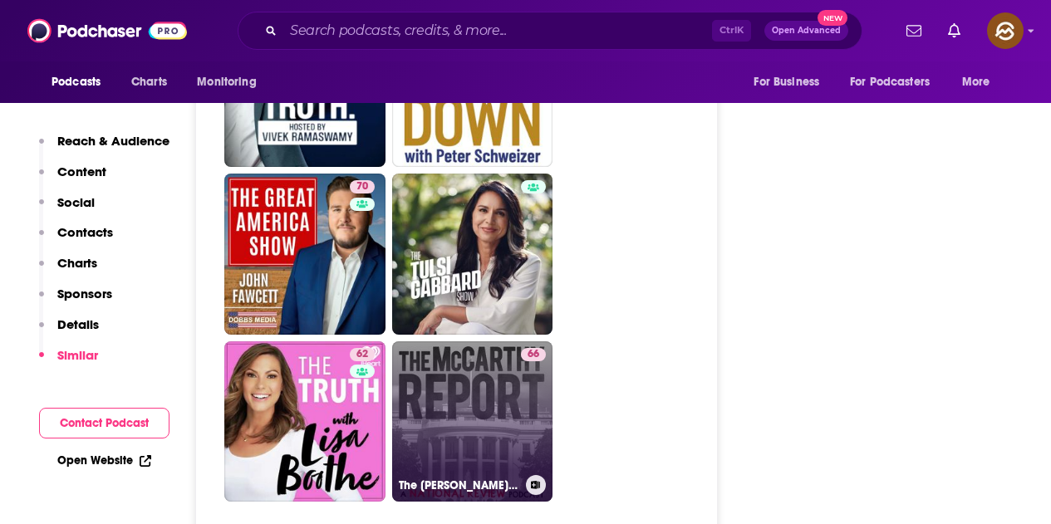
scroll to position [4986, 0]
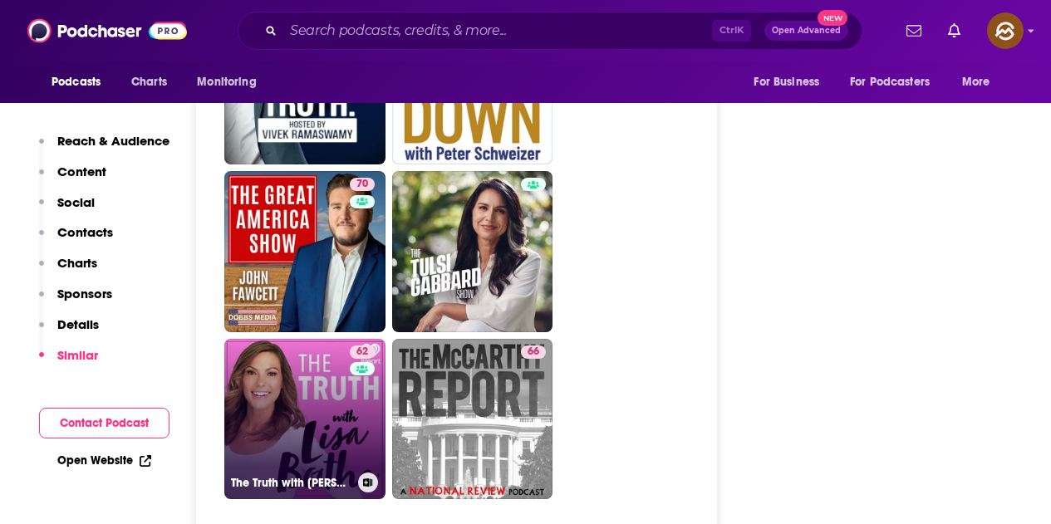
click at [322, 339] on link "62 The Truth with Lisa Boothe" at bounding box center [304, 419] width 161 height 161
type input "https://www.podchaser.com/podcasts/the-truth-with-lisa-boothe-1663799"
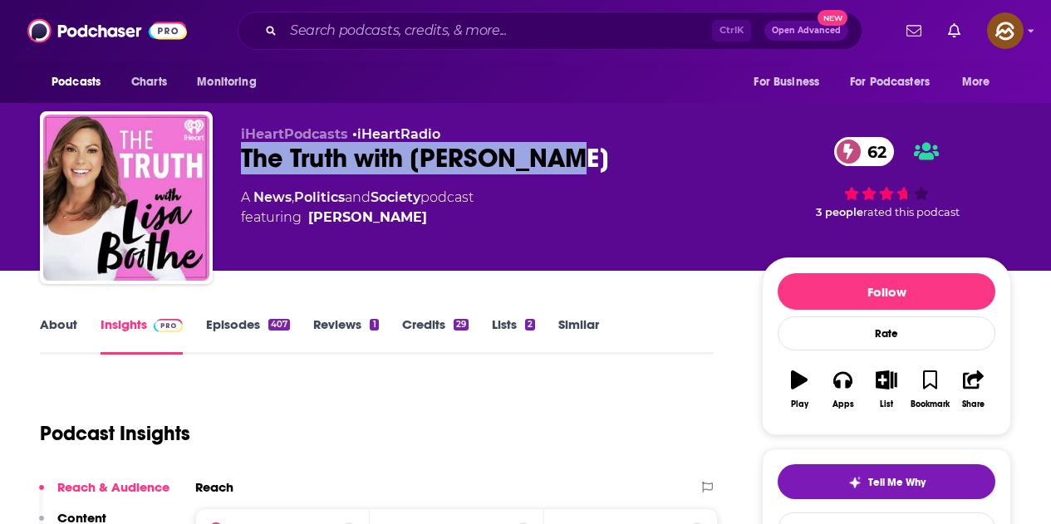
drag, startPoint x: 243, startPoint y: 156, endPoint x: 554, endPoint y: 156, distance: 311.6
click at [545, 156] on div "The Truth with Lisa Boothe 62" at bounding box center [488, 158] width 494 height 32
click at [849, 389] on icon "button" at bounding box center [842, 380] width 18 height 18
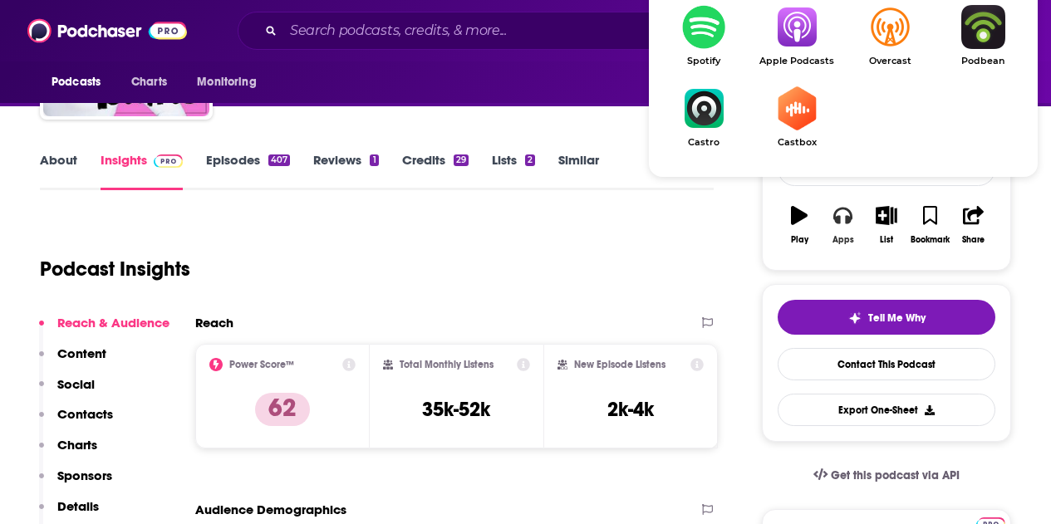
scroll to position [166, 0]
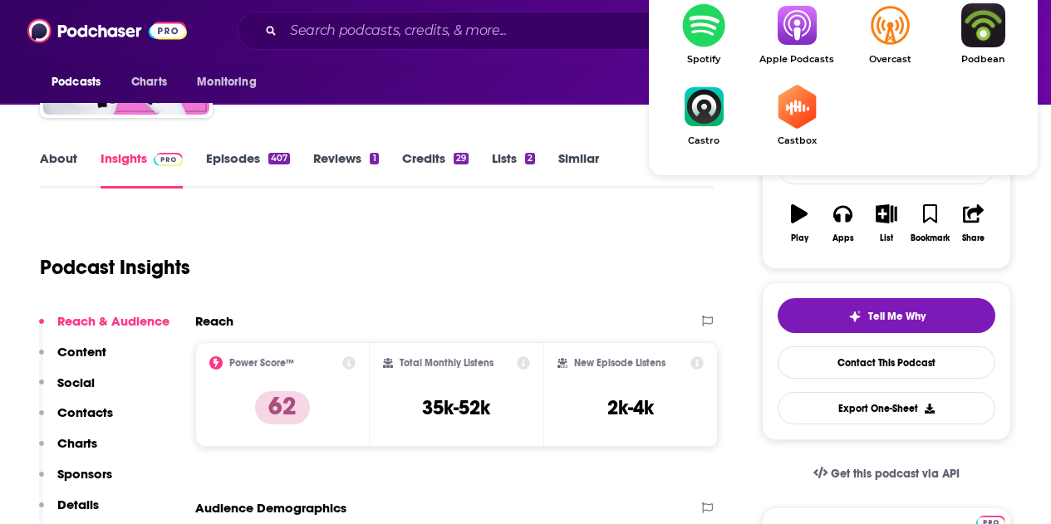
click at [791, 52] on link "Apple Podcasts" at bounding box center [796, 33] width 93 height 61
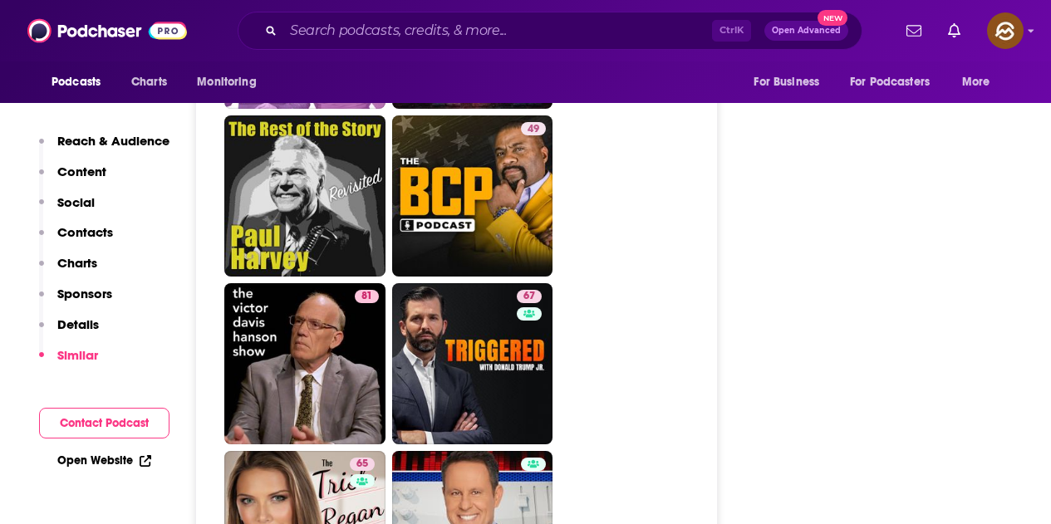
scroll to position [5235, 0]
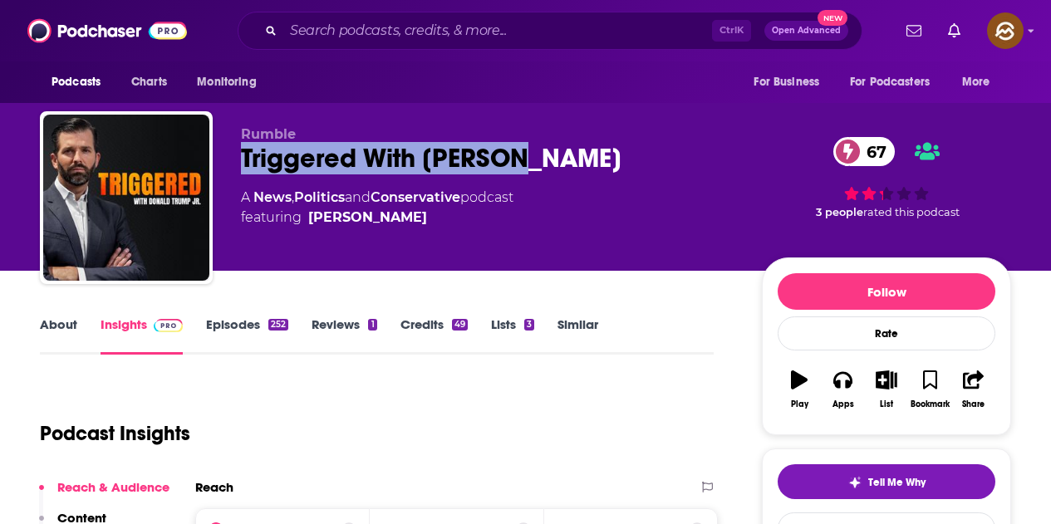
drag, startPoint x: 238, startPoint y: 163, endPoint x: 504, endPoint y: 156, distance: 266.0
click at [504, 156] on div "Rumble Triggered With [PERSON_NAME] 67 A News , Politics and Conservative podca…" at bounding box center [525, 200] width 971 height 179
click at [841, 381] on icon "button" at bounding box center [842, 380] width 18 height 18
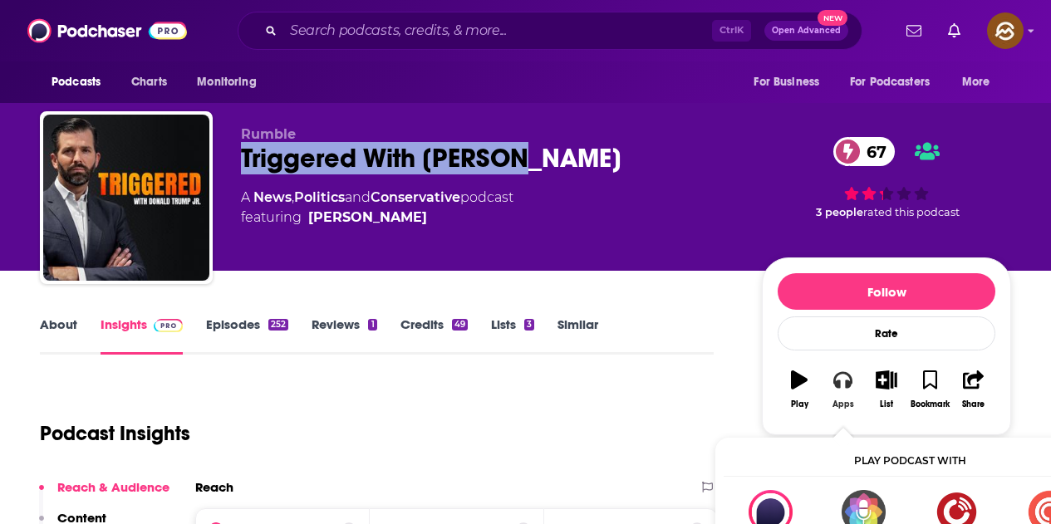
scroll to position [166, 0]
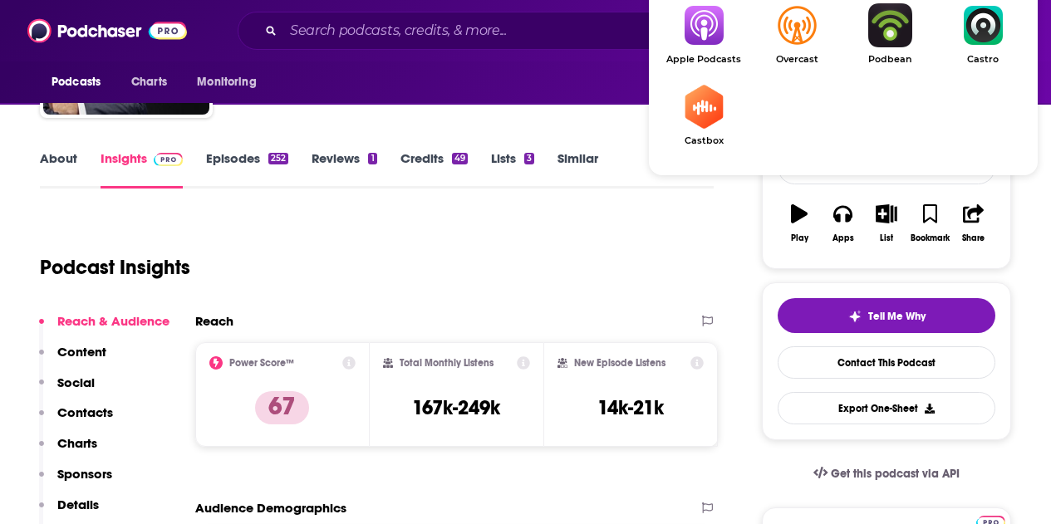
click at [703, 43] on img "Show Listen On dropdown" at bounding box center [703, 25] width 93 height 44
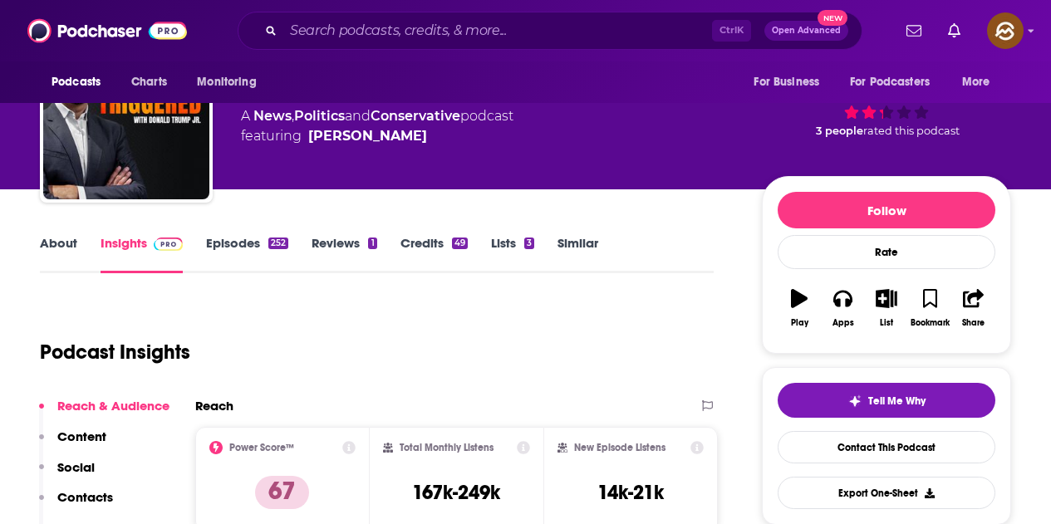
scroll to position [0, 0]
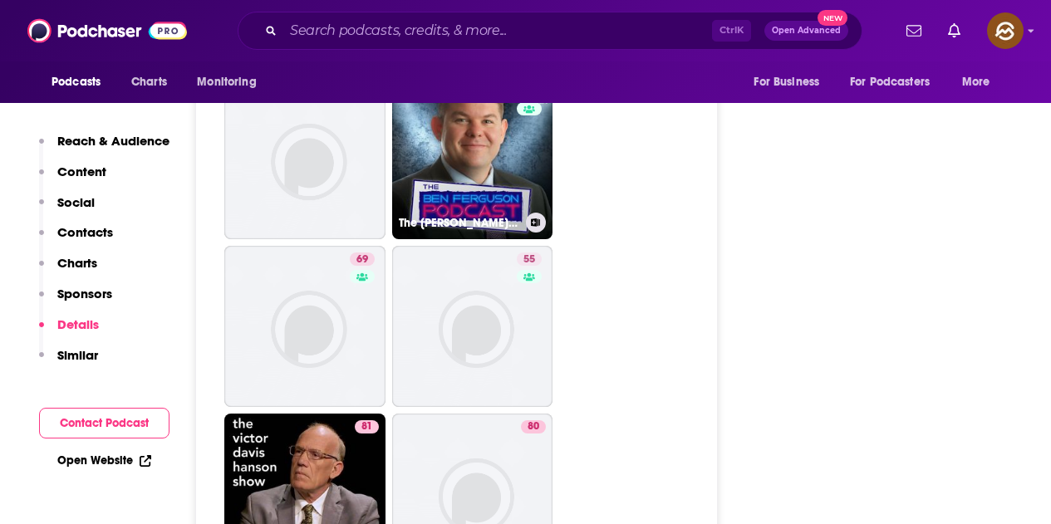
scroll to position [4653, 0]
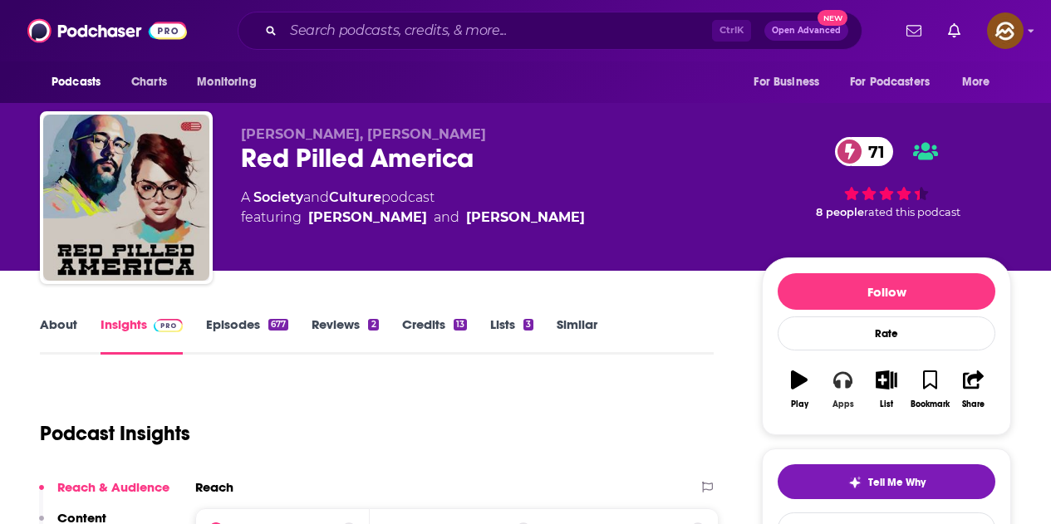
click at [840, 392] on button "Apps" at bounding box center [842, 390] width 43 height 60
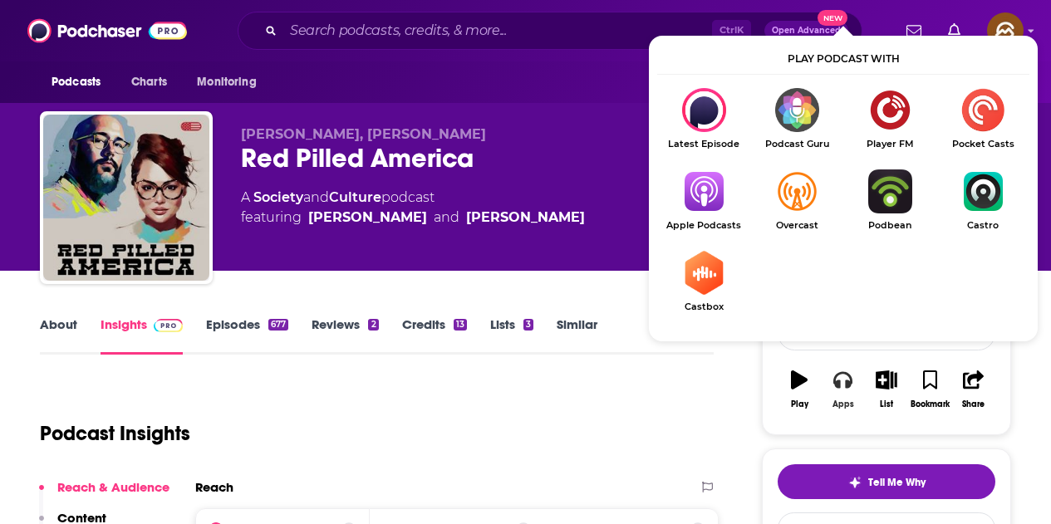
scroll to position [83, 0]
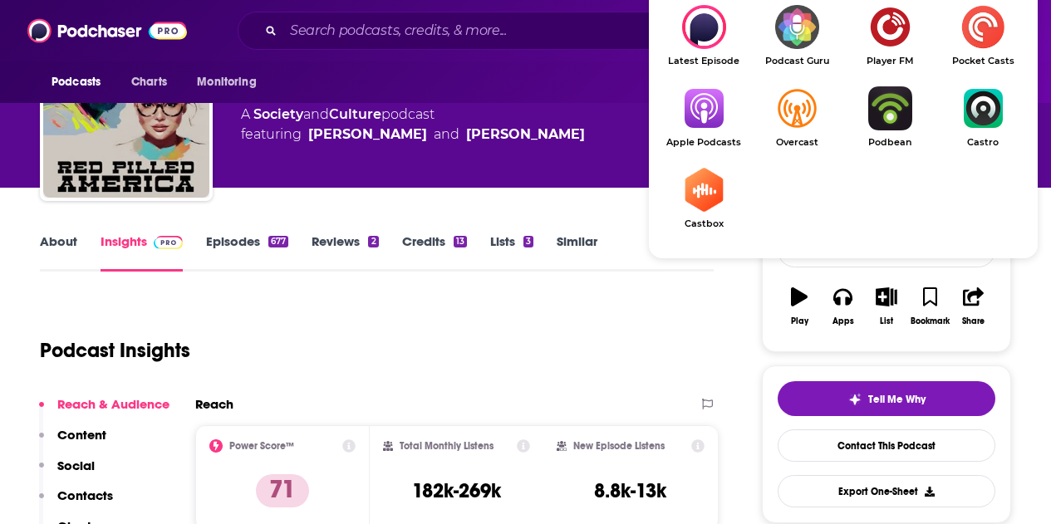
click at [715, 125] on img "Show Listen On dropdown" at bounding box center [703, 108] width 93 height 44
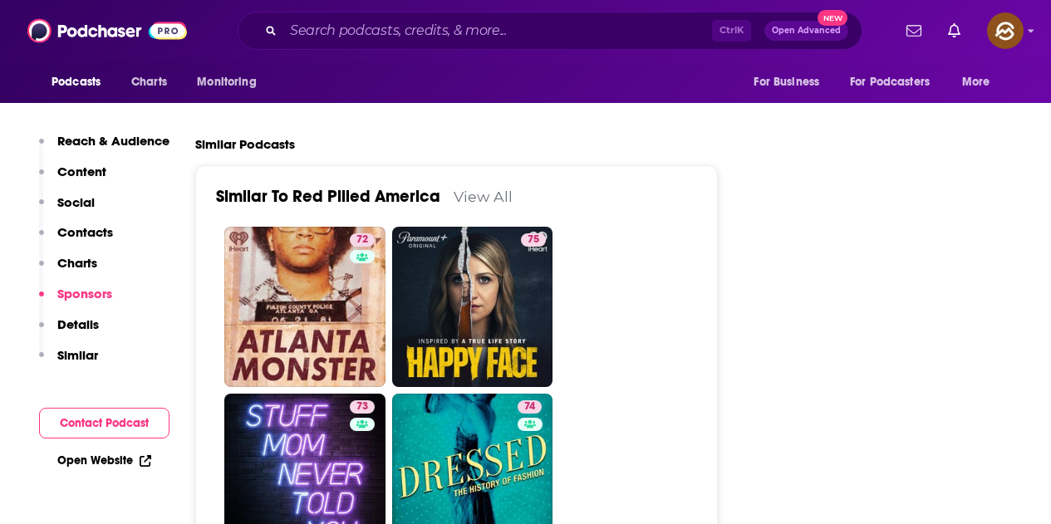
scroll to position [3383, 0]
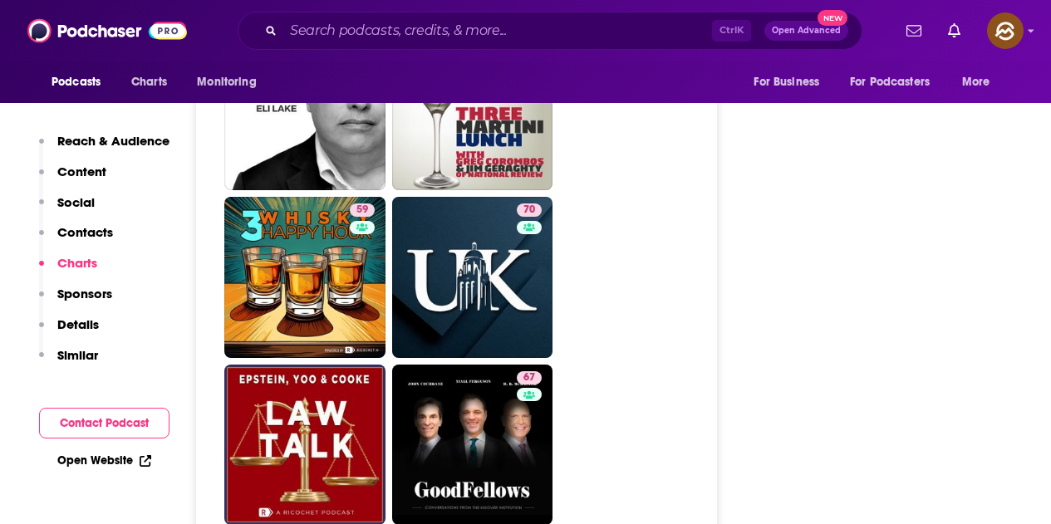
scroll to position [5306, 0]
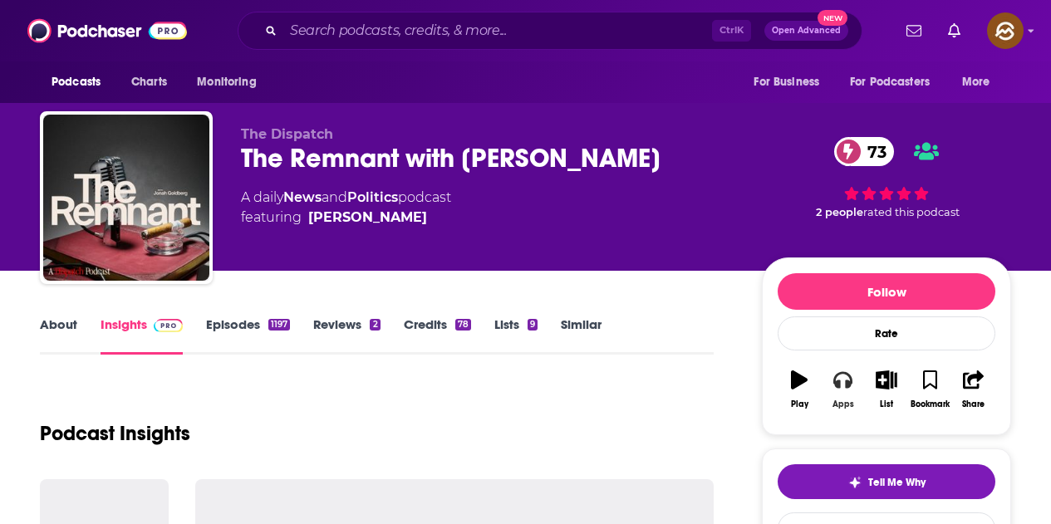
click at [846, 388] on icon "button" at bounding box center [842, 380] width 18 height 17
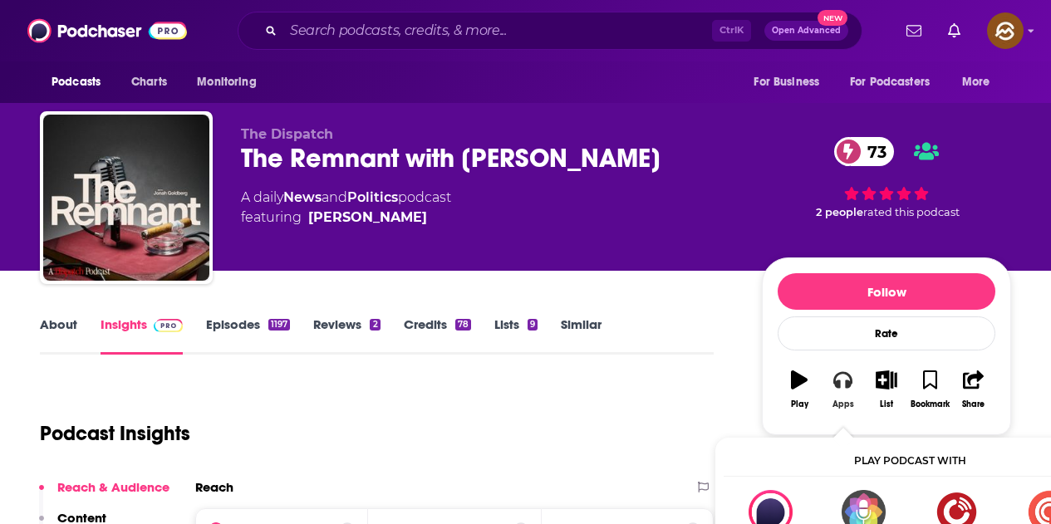
scroll to position [166, 0]
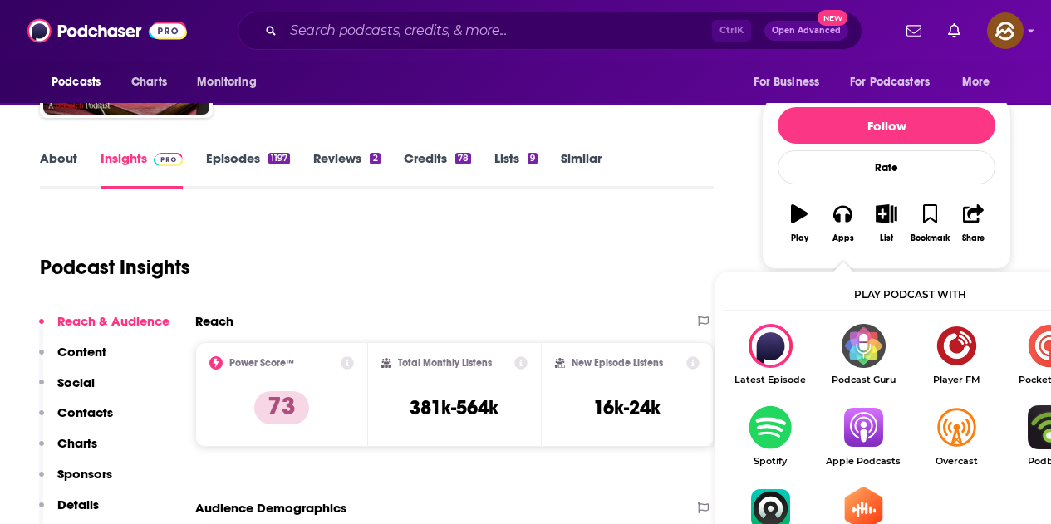
click at [859, 425] on img "Show Listen On dropdown" at bounding box center [863, 427] width 93 height 44
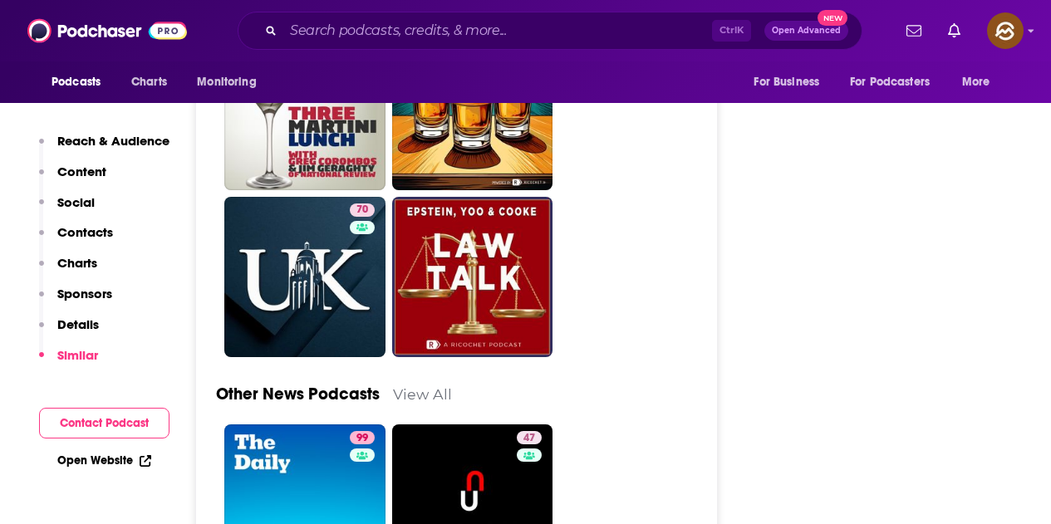
scroll to position [5235, 0]
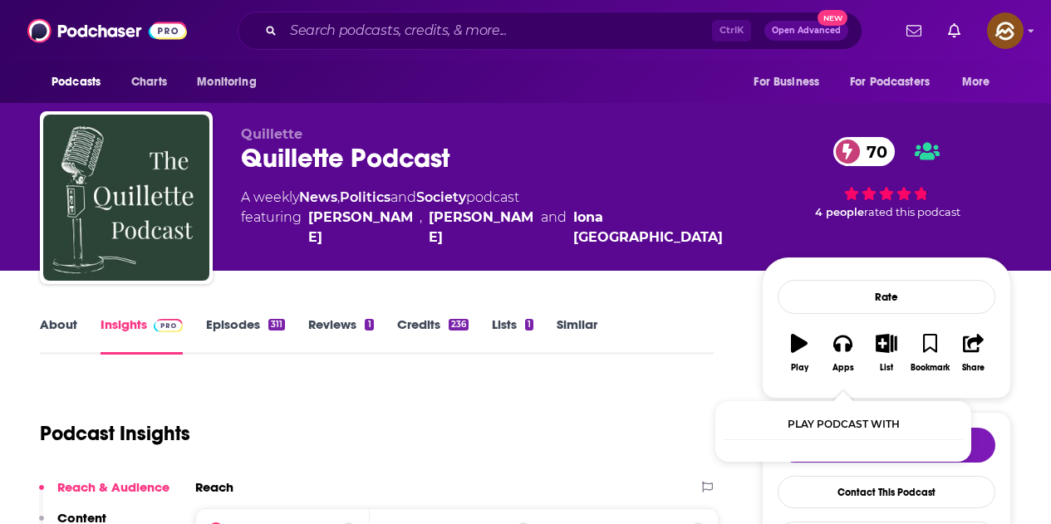
scroll to position [83, 0]
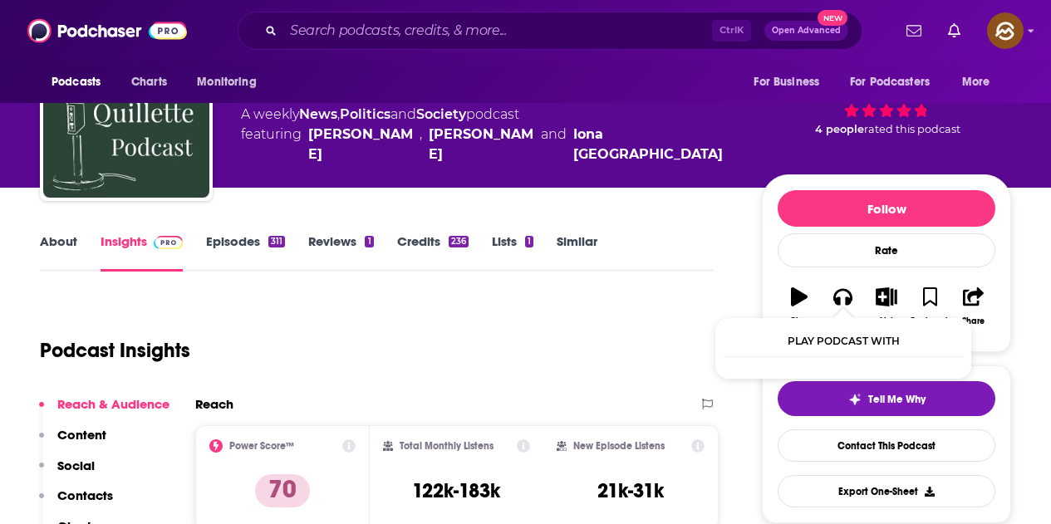
click at [839, 279] on button "Apps" at bounding box center [842, 307] width 43 height 60
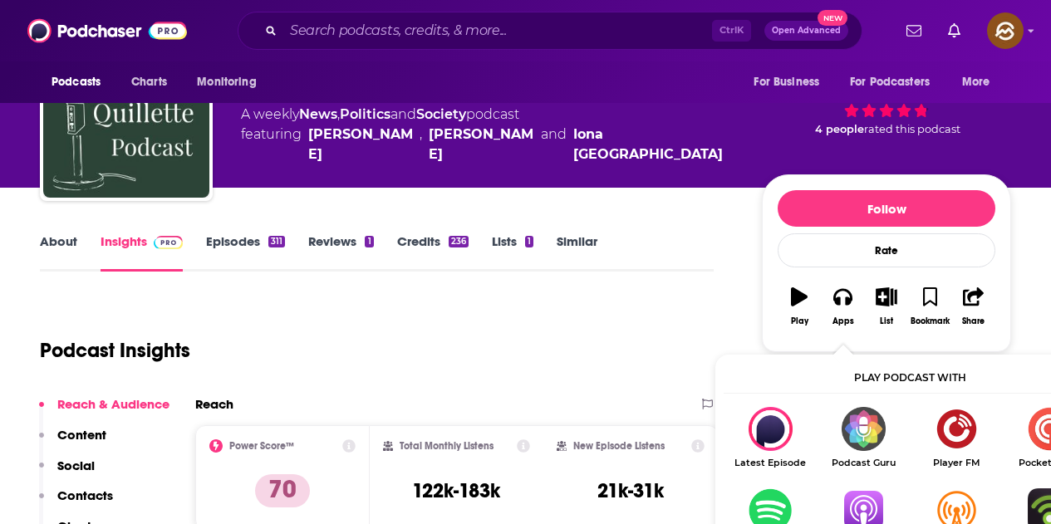
click at [839, 306] on icon "button" at bounding box center [842, 296] width 18 height 18
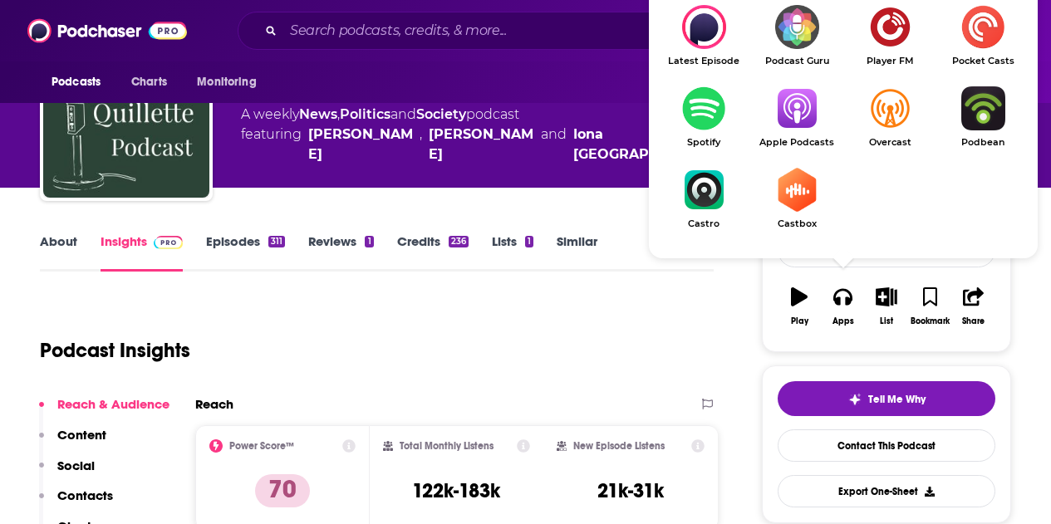
click at [794, 129] on img "Show Listen On dropdown" at bounding box center [796, 108] width 93 height 44
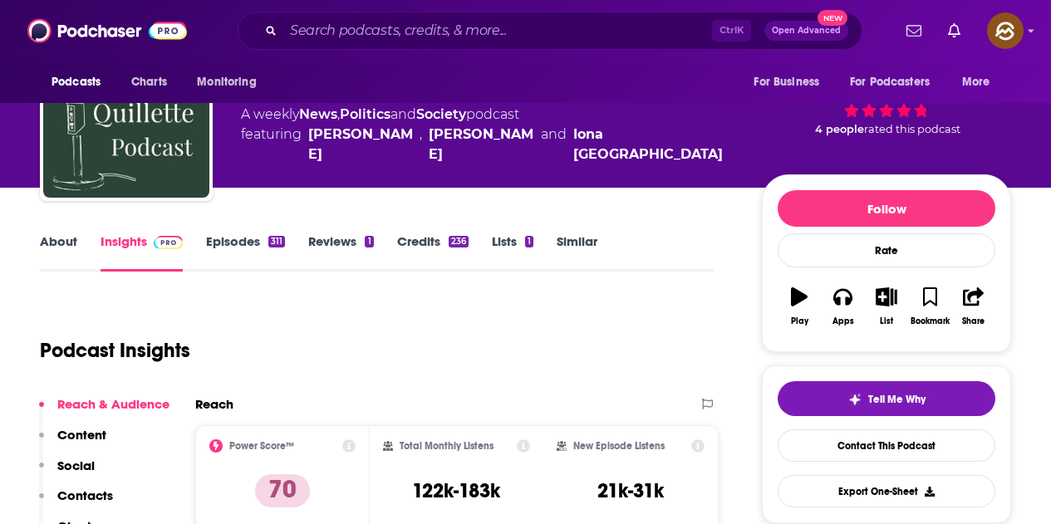
scroll to position [0, 0]
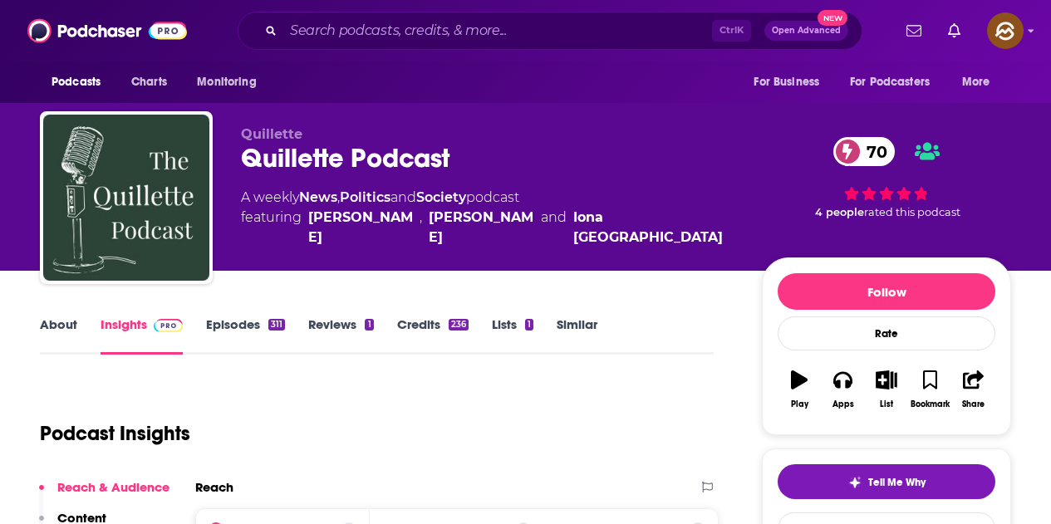
click at [274, 243] on div "Quillette Quillette Podcast 70 A weekly News , Politics and Society podcast fea…" at bounding box center [488, 192] width 494 height 133
drag, startPoint x: 303, startPoint y: 219, endPoint x: 613, endPoint y: 233, distance: 310.3
click at [613, 233] on div "Quillette Quillette Podcast 70 A weekly News , Politics and Society podcast fea…" at bounding box center [488, 192] width 494 height 133
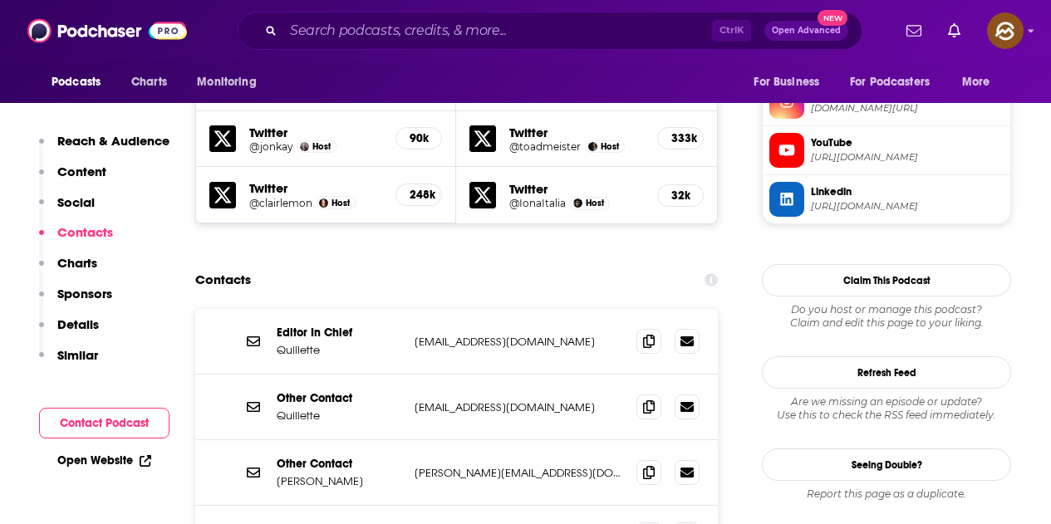
scroll to position [1662, 0]
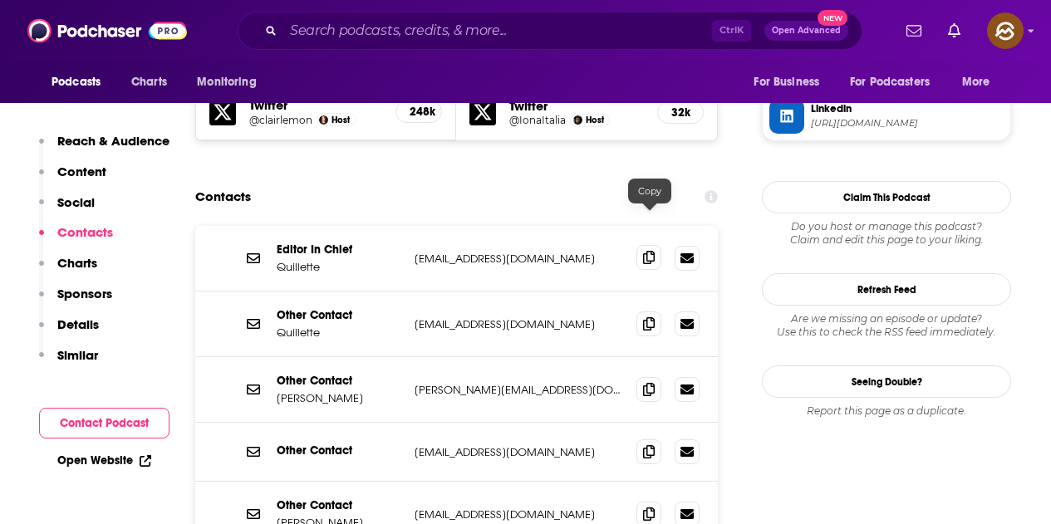
click at [645, 251] on icon at bounding box center [649, 257] width 12 height 13
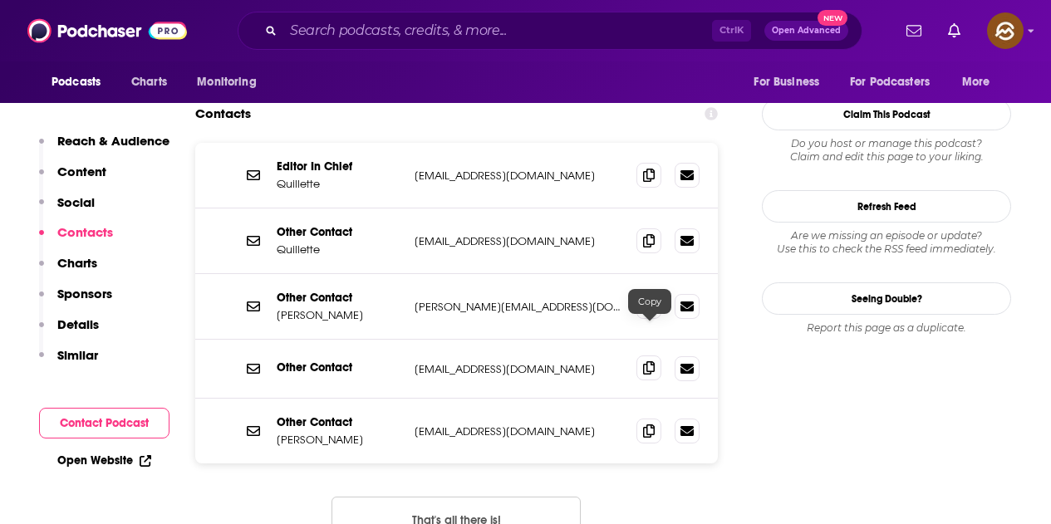
click at [647, 361] on icon at bounding box center [649, 367] width 12 height 13
click at [649, 233] on icon at bounding box center [649, 239] width 12 height 13
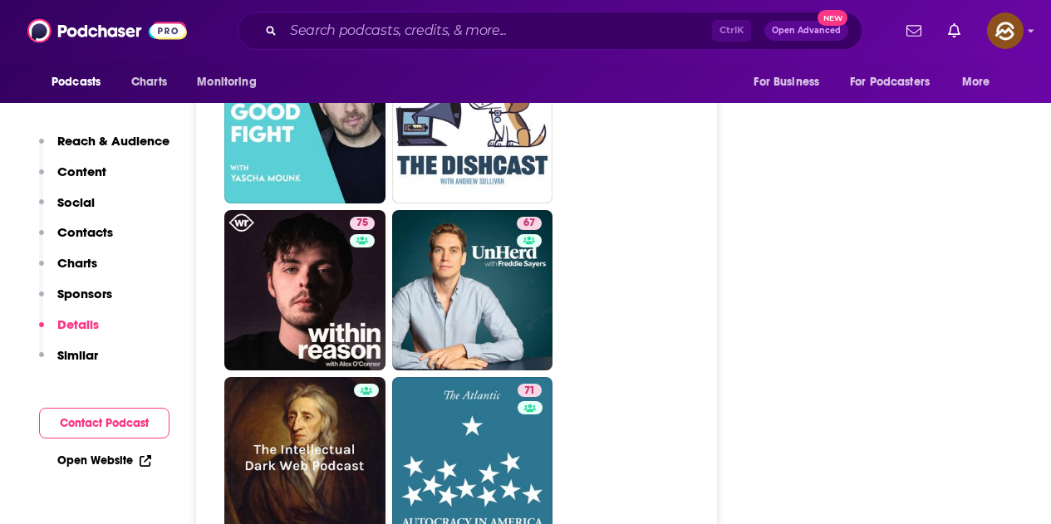
scroll to position [5401, 0]
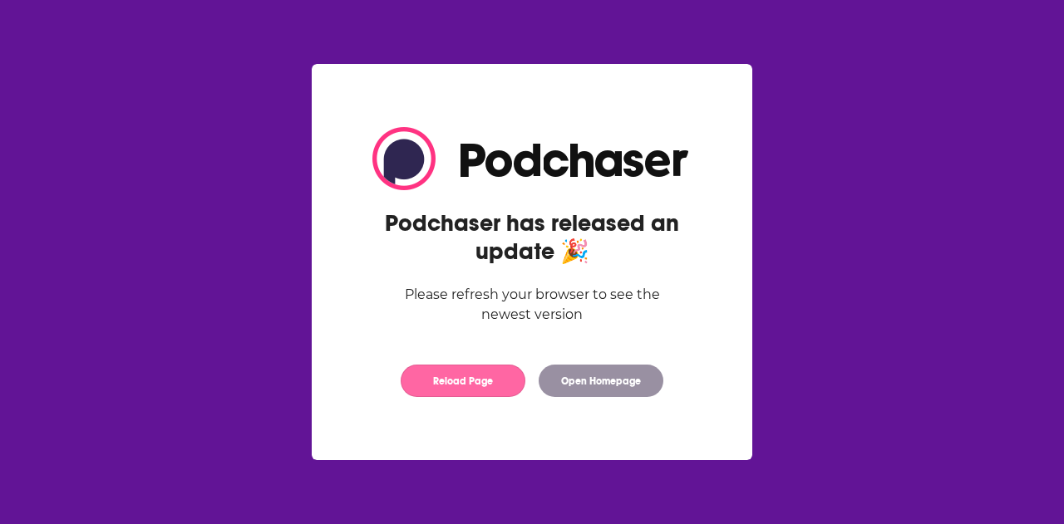
click at [446, 389] on button "Reload Page" at bounding box center [463, 381] width 125 height 32
click at [450, 383] on button "Reload Page" at bounding box center [463, 381] width 125 height 32
click at [429, 405] on div "Podchaser has released an update 🎉 Please refresh your browser to see the newes…" at bounding box center [532, 262] width 372 height 303
click at [432, 396] on button "Reload Page" at bounding box center [463, 381] width 125 height 32
click at [478, 388] on button "Reload Page" at bounding box center [463, 381] width 125 height 32
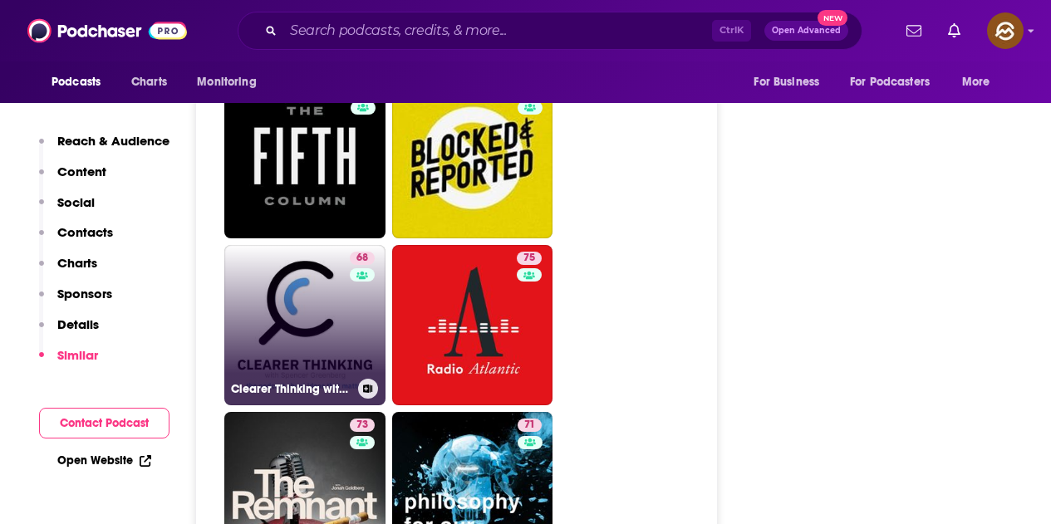
scroll to position [3988, 0]
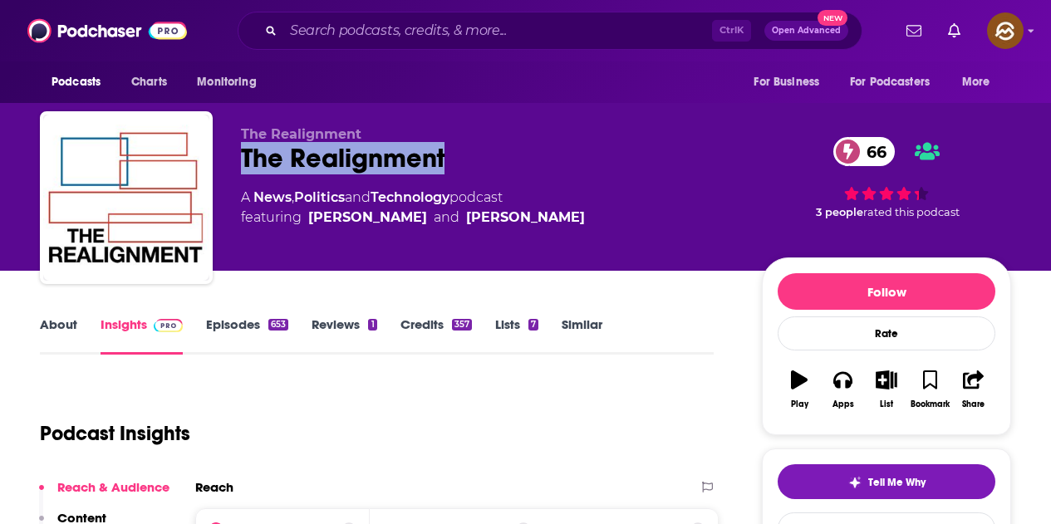
drag, startPoint x: 247, startPoint y: 156, endPoint x: 478, endPoint y: 174, distance: 231.7
click at [478, 174] on div "The Realignment 66" at bounding box center [488, 158] width 494 height 32
click at [841, 388] on icon "button" at bounding box center [842, 380] width 18 height 18
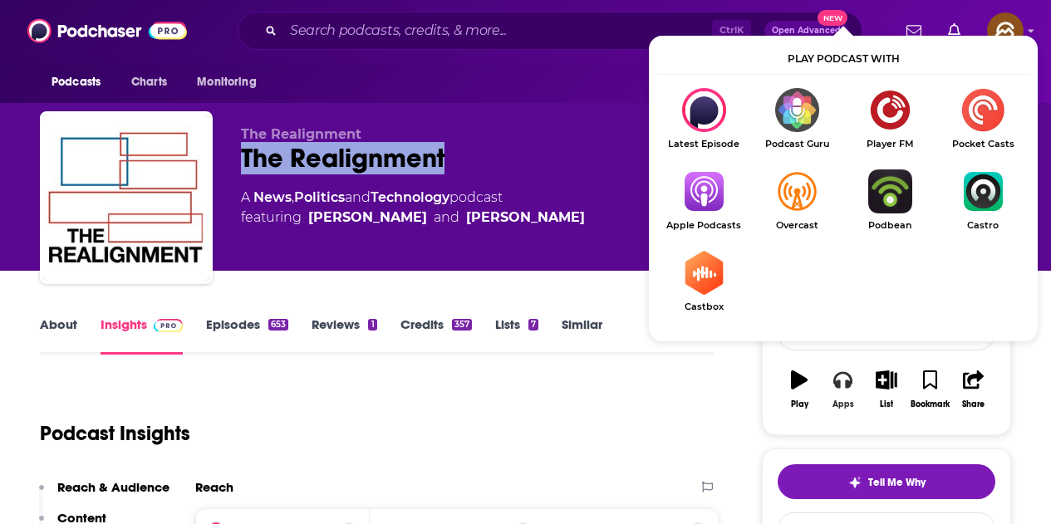
scroll to position [83, 0]
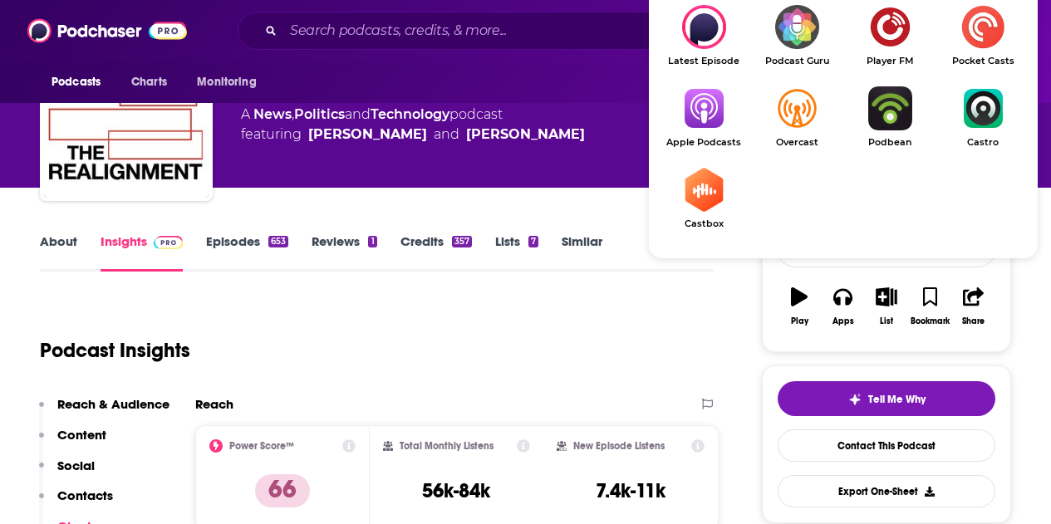
click at [692, 120] on img "Show Listen On dropdown" at bounding box center [703, 108] width 93 height 44
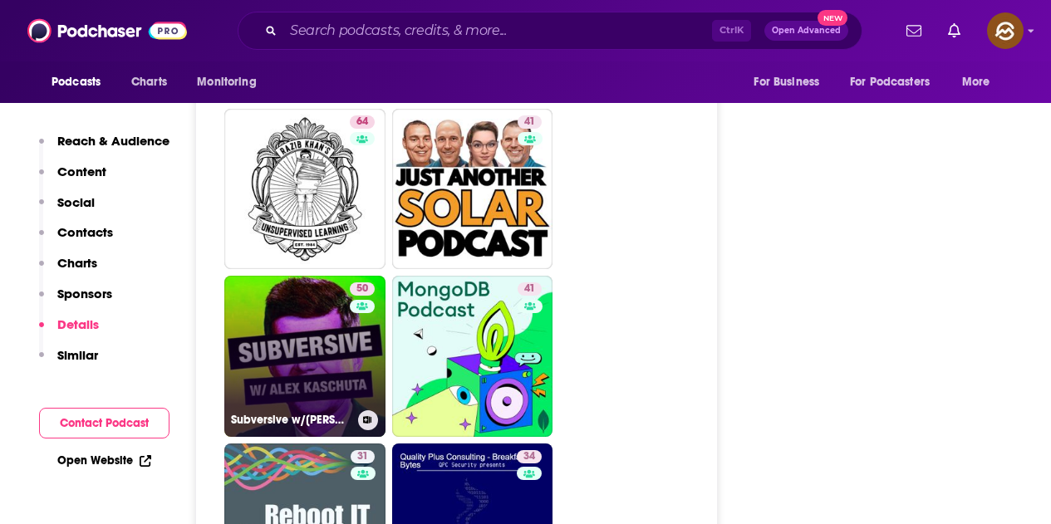
scroll to position [4736, 0]
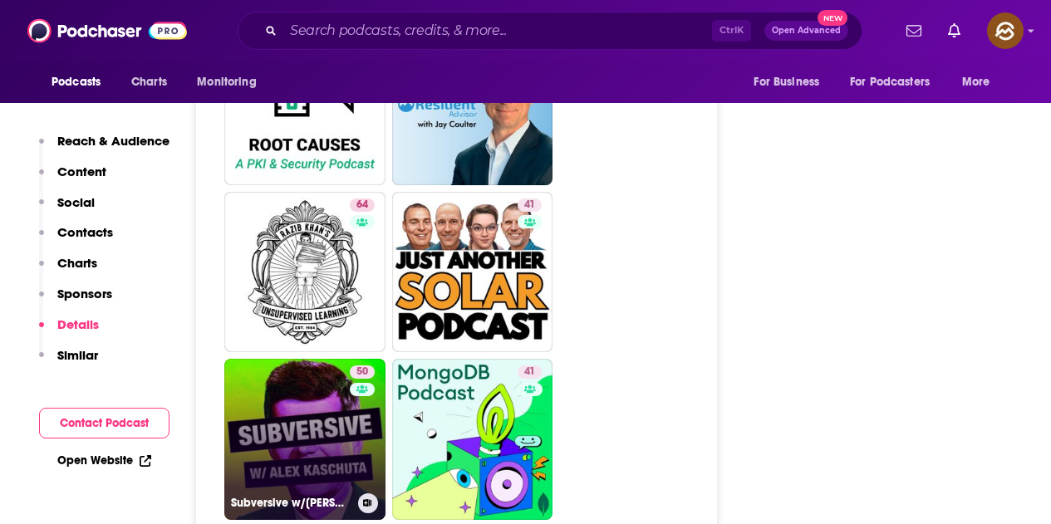
click at [327, 359] on link "50 Subversive w/Alex Kaschuta" at bounding box center [304, 439] width 161 height 161
type input "https://www.podchaser.com/podcasts/subversive-walex-kaschuta-1979505"
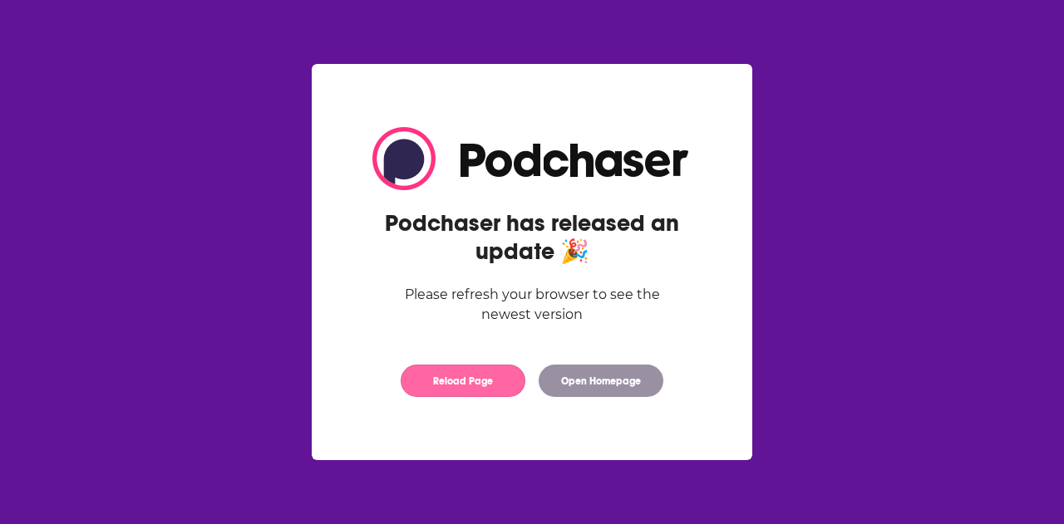
click at [489, 390] on button "Reload Page" at bounding box center [463, 381] width 125 height 32
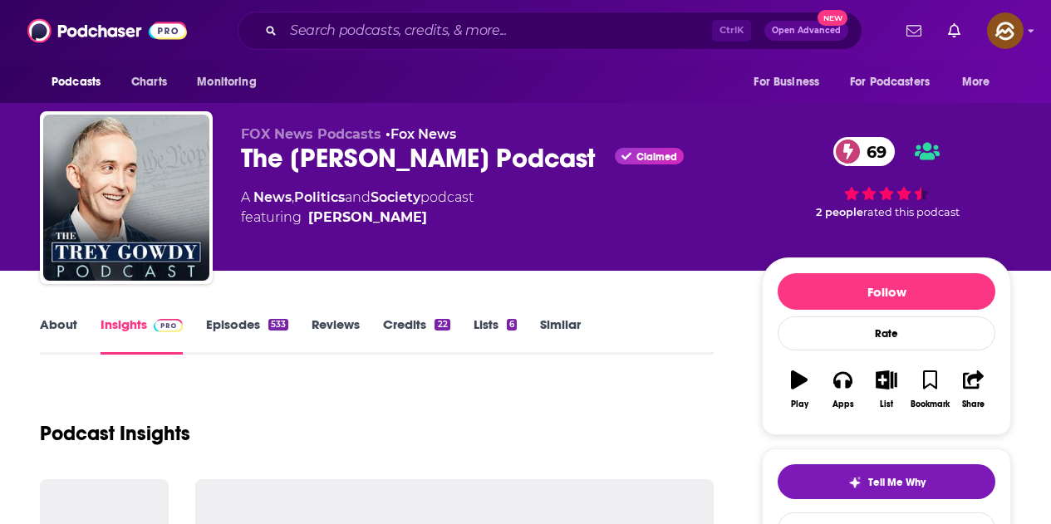
click at [636, 224] on div "A News , Politics and Society podcast featuring Trey Gowdy" at bounding box center [488, 208] width 494 height 40
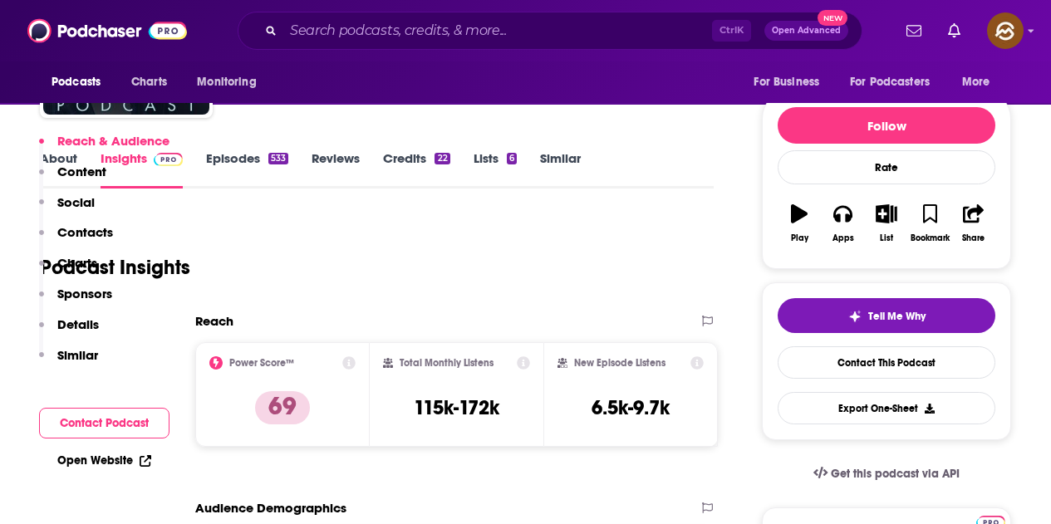
scroll to position [1994, 0]
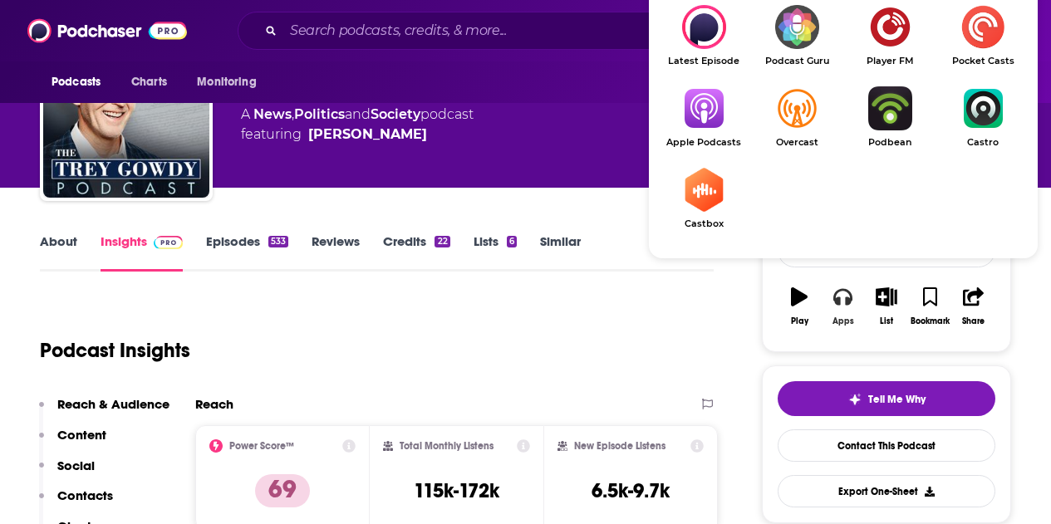
scroll to position [166, 0]
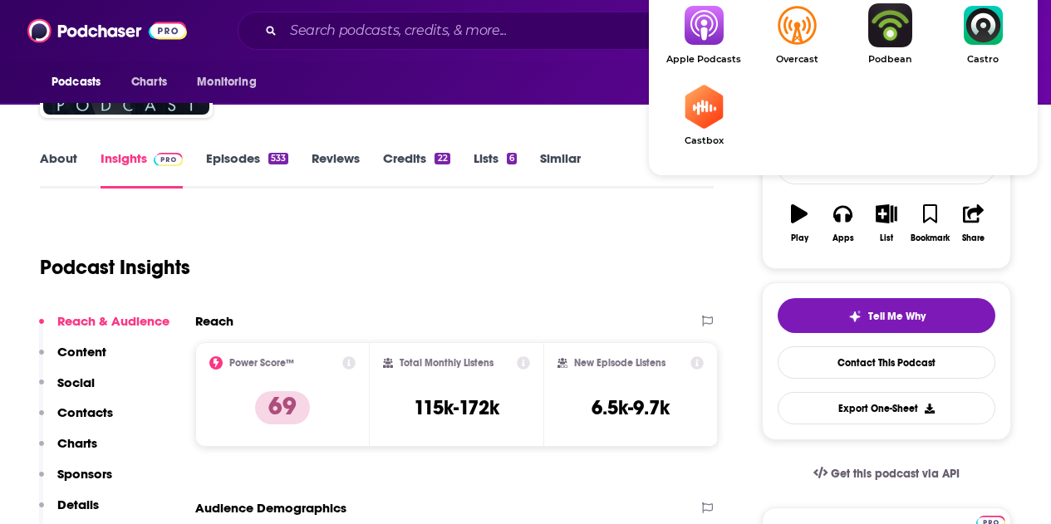
click at [710, 47] on img "Show Listen On dropdown" at bounding box center [703, 25] width 93 height 44
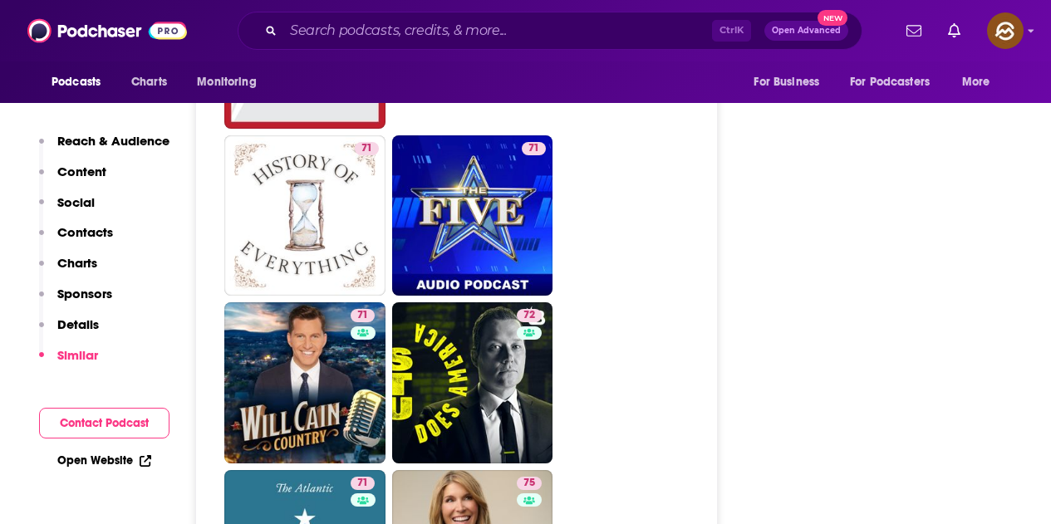
scroll to position [5235, 0]
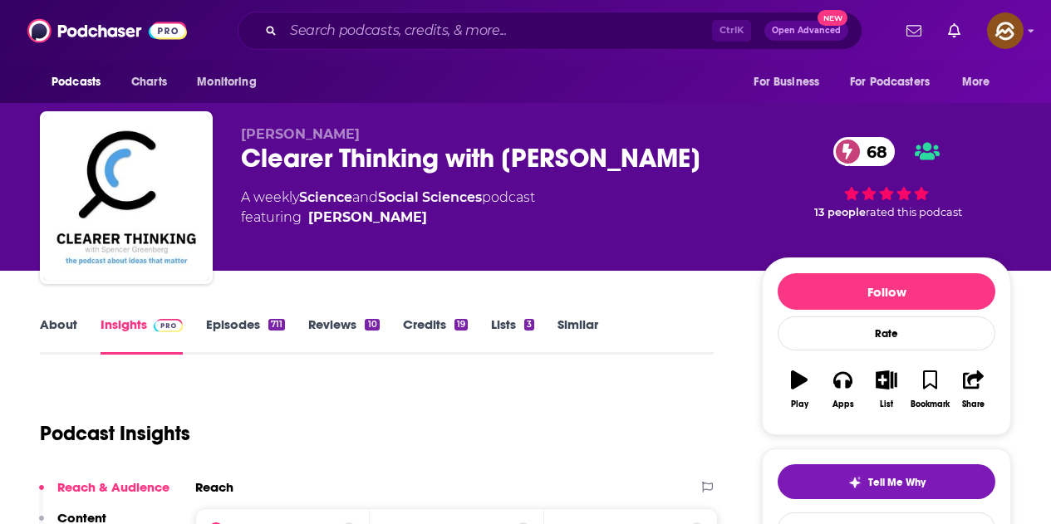
drag, startPoint x: 245, startPoint y: 160, endPoint x: 366, endPoint y: 184, distance: 122.9
click at [366, 174] on div "Clearer Thinking with Spencer Greenberg 68" at bounding box center [488, 158] width 494 height 32
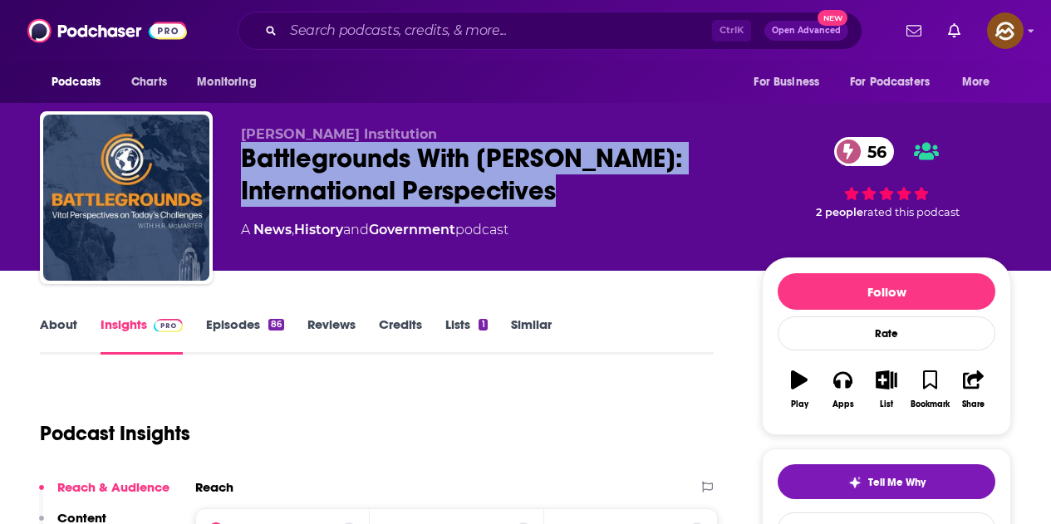
drag, startPoint x: 238, startPoint y: 148, endPoint x: 585, endPoint y: 202, distance: 351.5
click at [585, 202] on div "[PERSON_NAME] Institution Battlegrounds With [PERSON_NAME]: International Persp…" at bounding box center [525, 200] width 971 height 179
click at [843, 390] on button "Apps" at bounding box center [842, 390] width 43 height 60
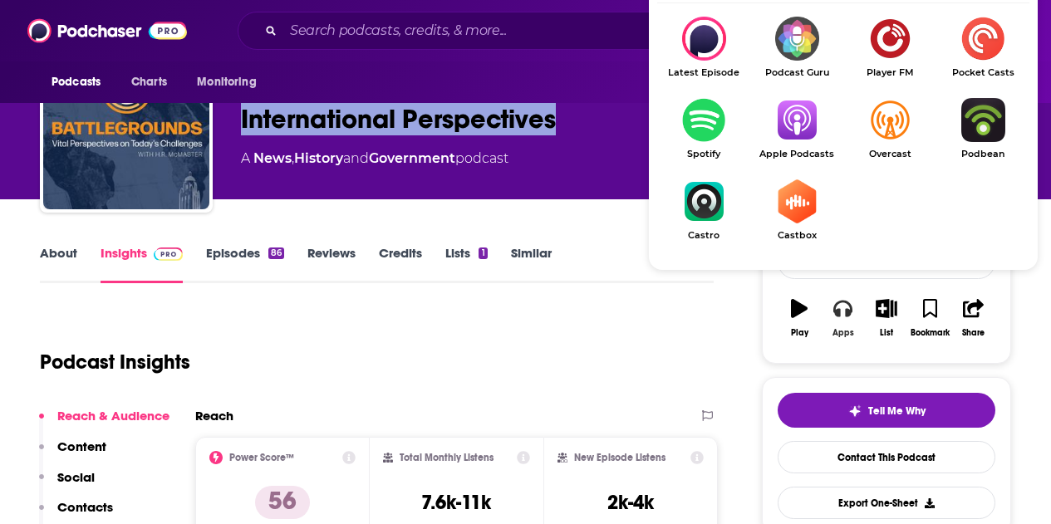
scroll to position [83, 0]
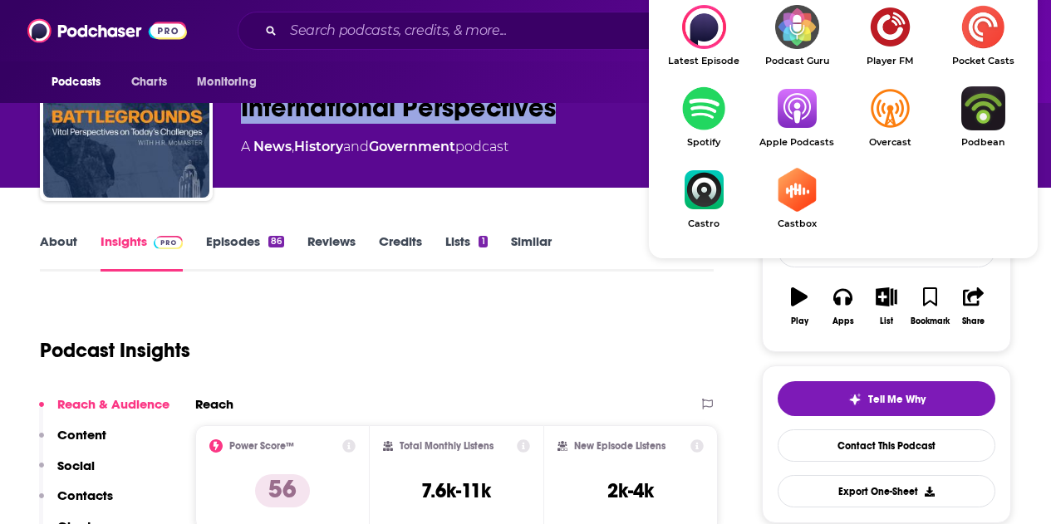
click at [797, 128] on img "Show Listen On dropdown" at bounding box center [796, 108] width 93 height 44
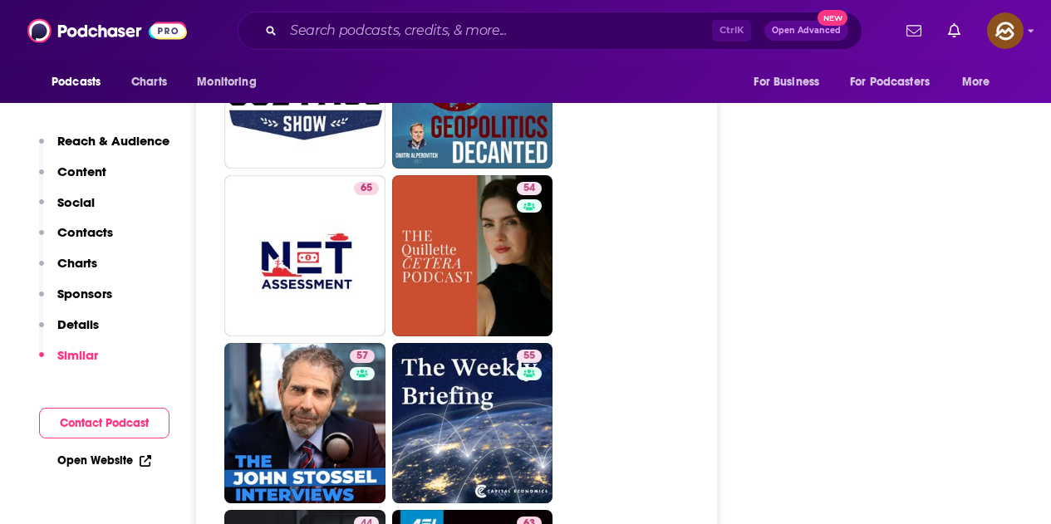
scroll to position [4487, 0]
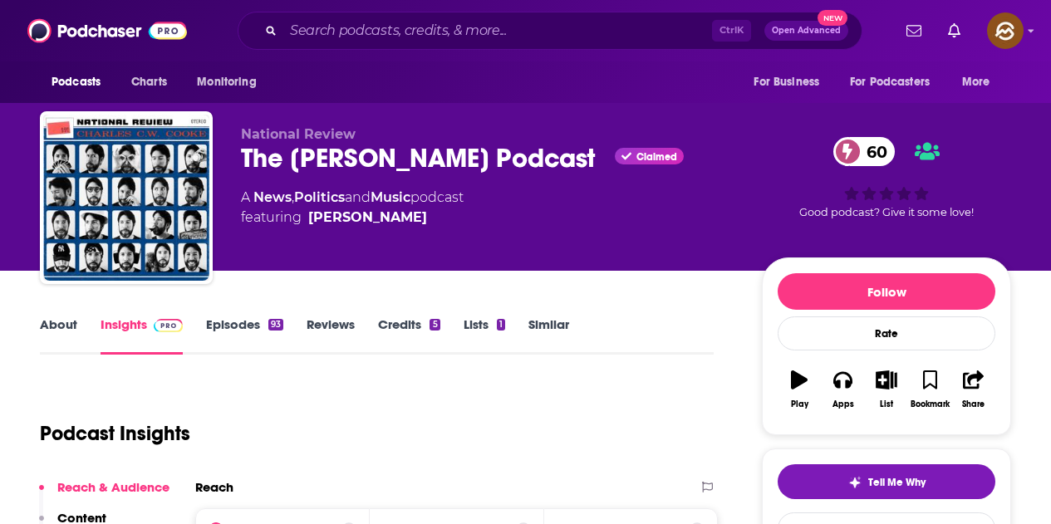
scroll to position [45, 0]
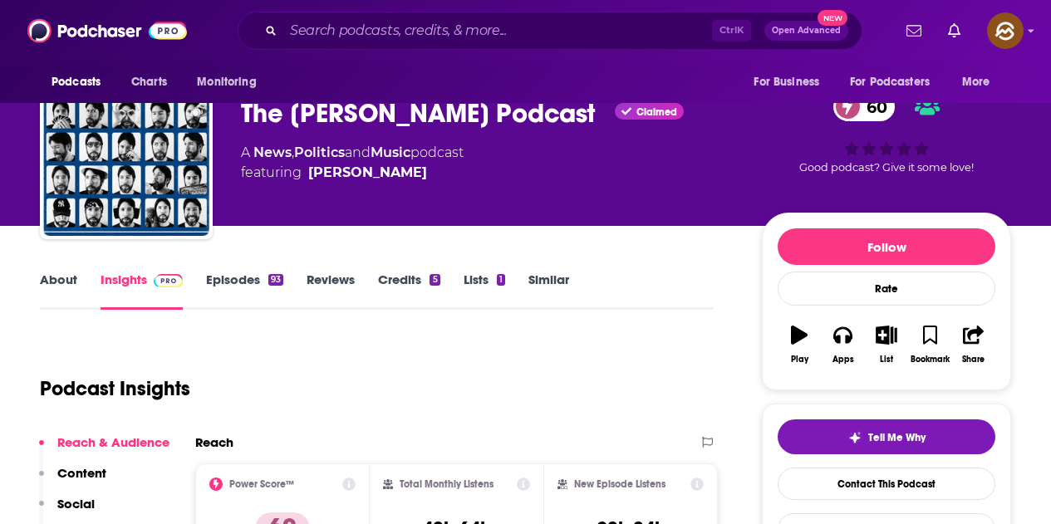
drag, startPoint x: 317, startPoint y: 180, endPoint x: 341, endPoint y: 188, distance: 24.4
click at [341, 130] on div "The [PERSON_NAME] Podcast Claimed 60" at bounding box center [488, 113] width 494 height 32
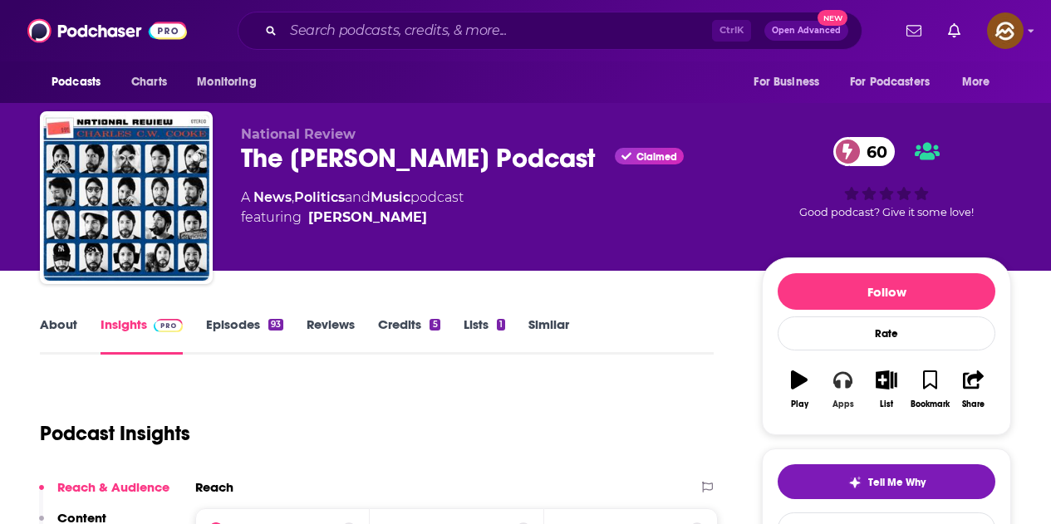
click at [833, 393] on button "Apps" at bounding box center [842, 390] width 43 height 60
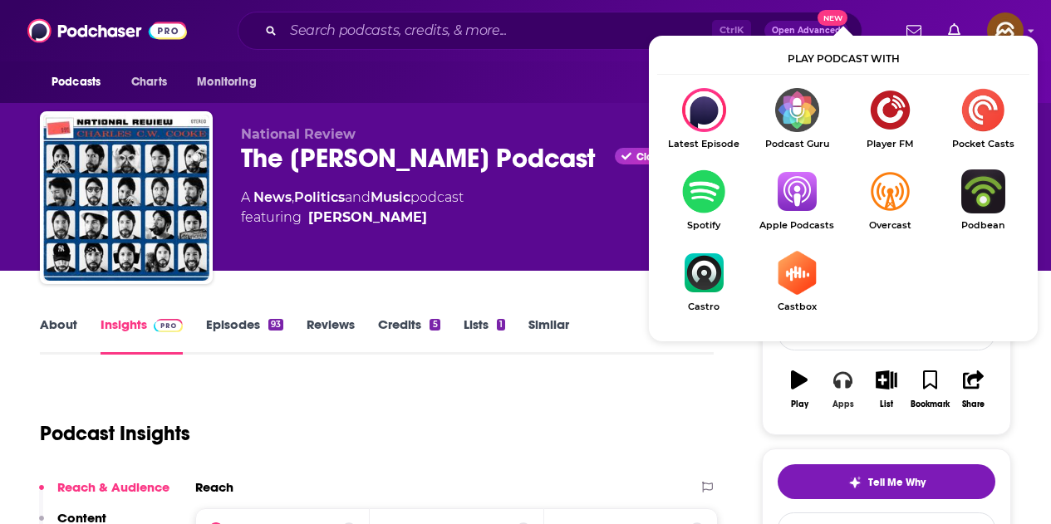
scroll to position [83, 0]
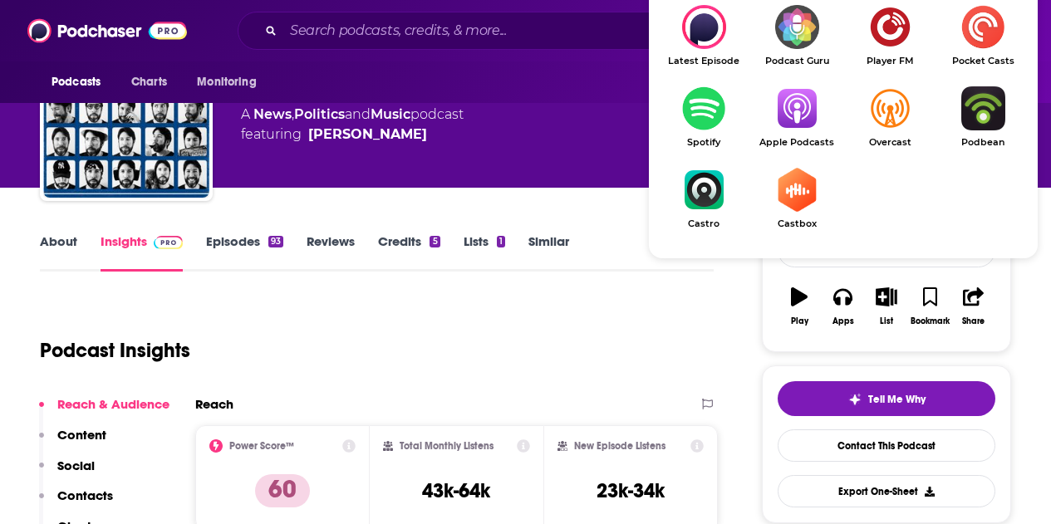
click at [798, 123] on img "Show Listen On dropdown" at bounding box center [796, 108] width 93 height 44
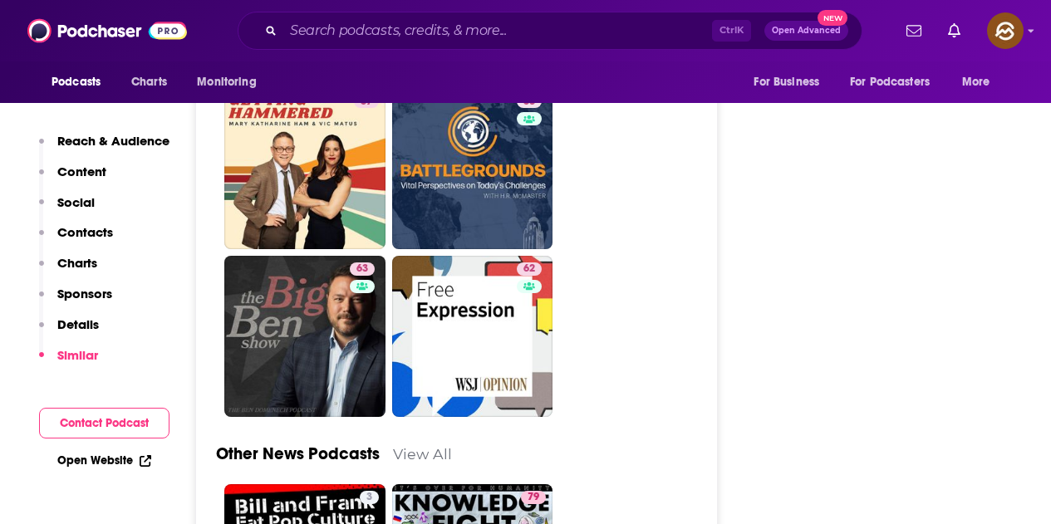
scroll to position [4487, 0]
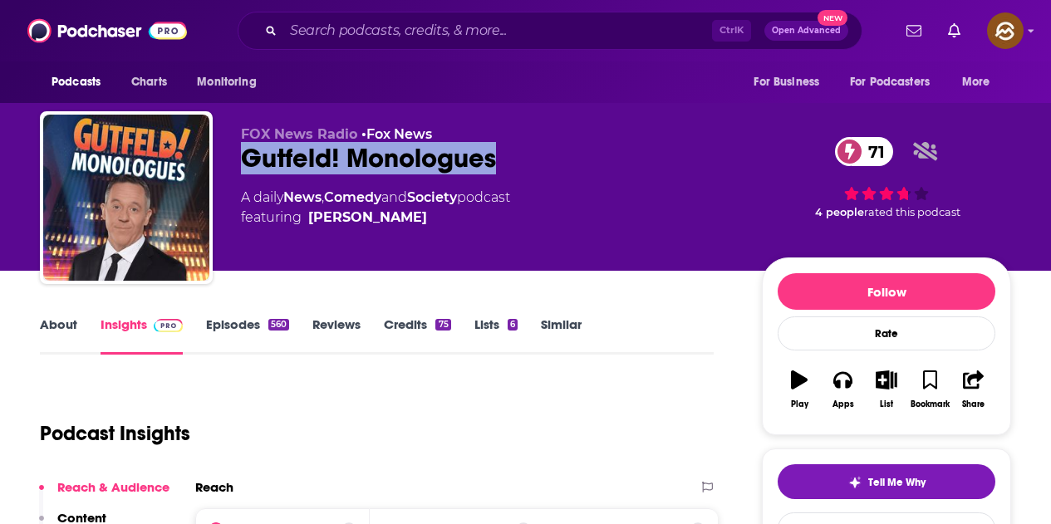
drag, startPoint x: 248, startPoint y: 165, endPoint x: 494, endPoint y: 167, distance: 245.1
click at [494, 167] on div "Gutfeld! Monologues 71" at bounding box center [488, 158] width 494 height 32
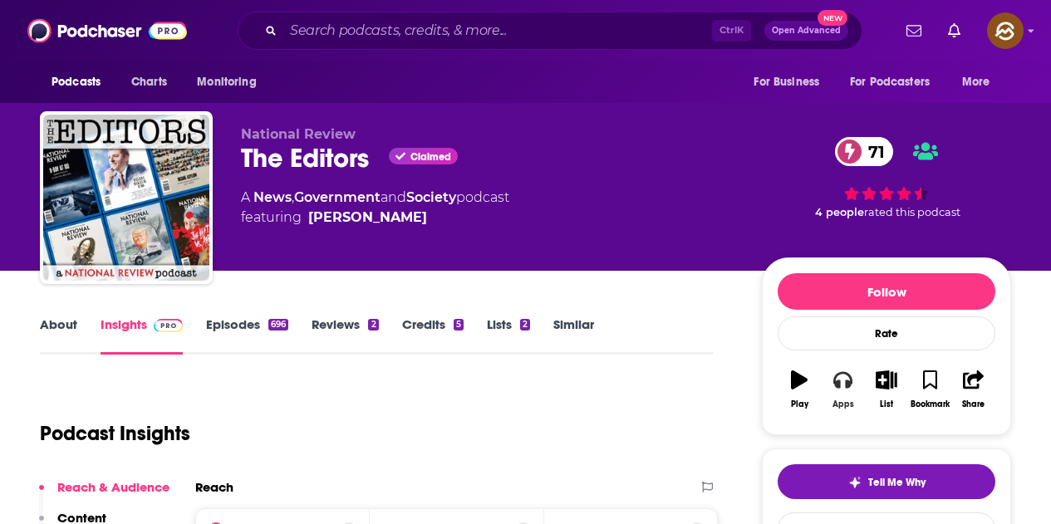
click at [836, 405] on div "Apps" at bounding box center [844, 405] width 22 height 10
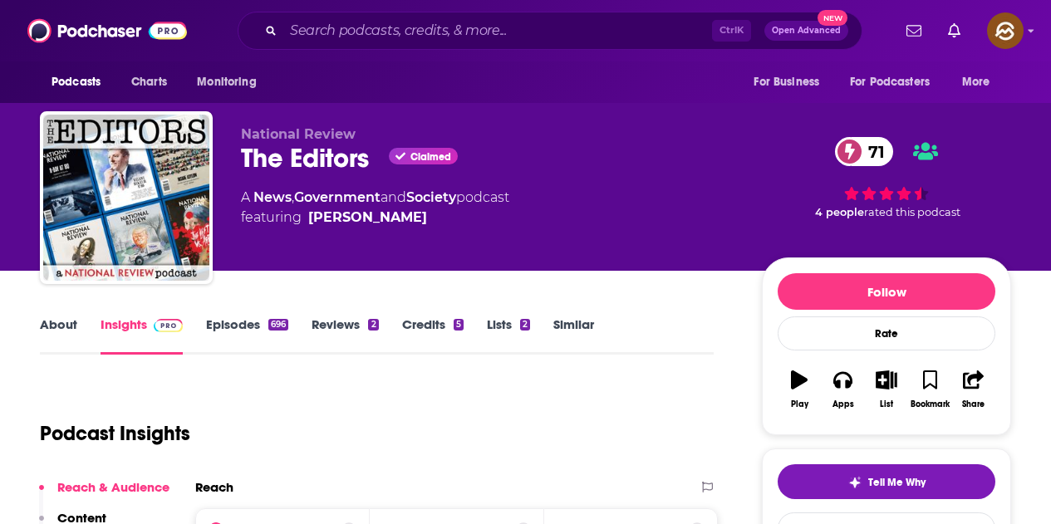
scroll to position [166, 0]
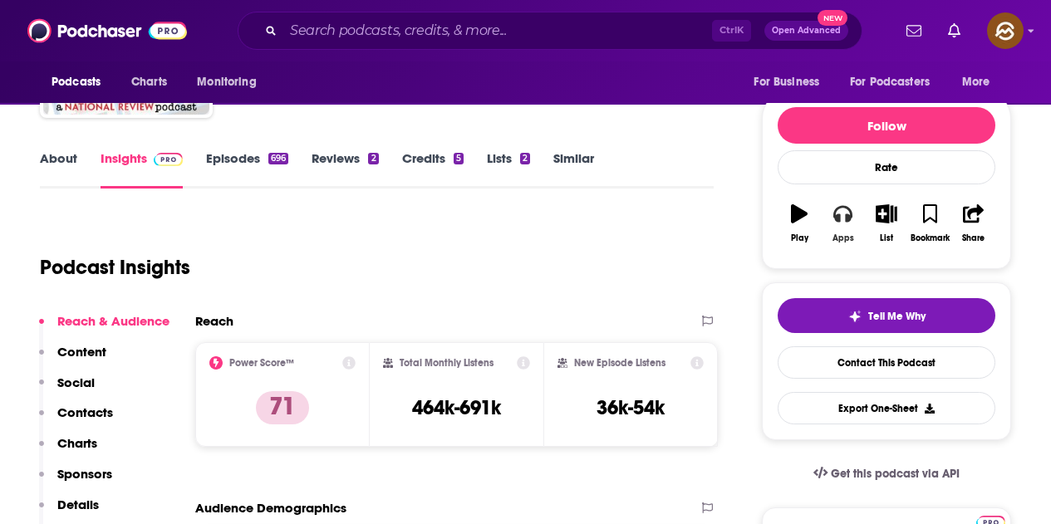
click at [841, 221] on icon "button" at bounding box center [842, 213] width 18 height 18
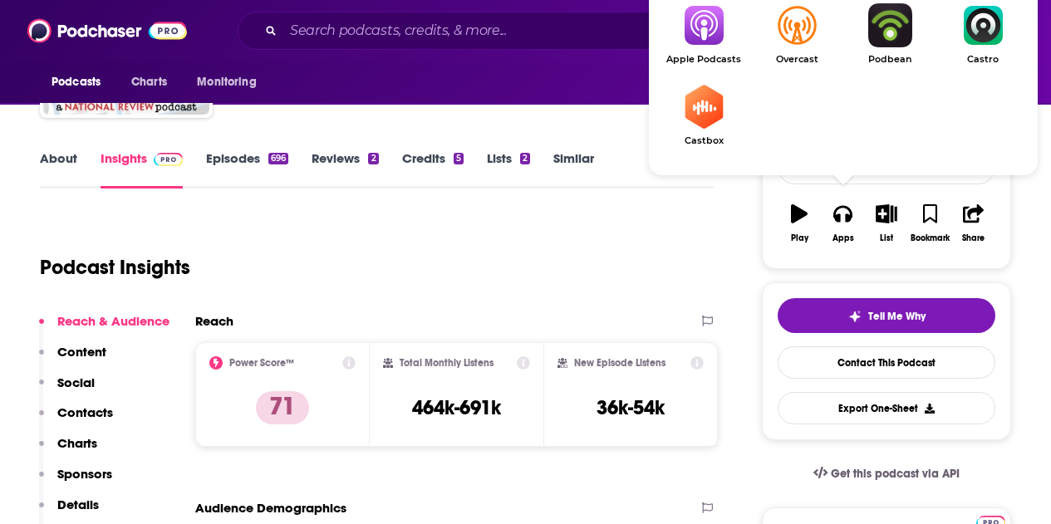
click at [701, 42] on img "Show Listen On dropdown" at bounding box center [703, 25] width 93 height 44
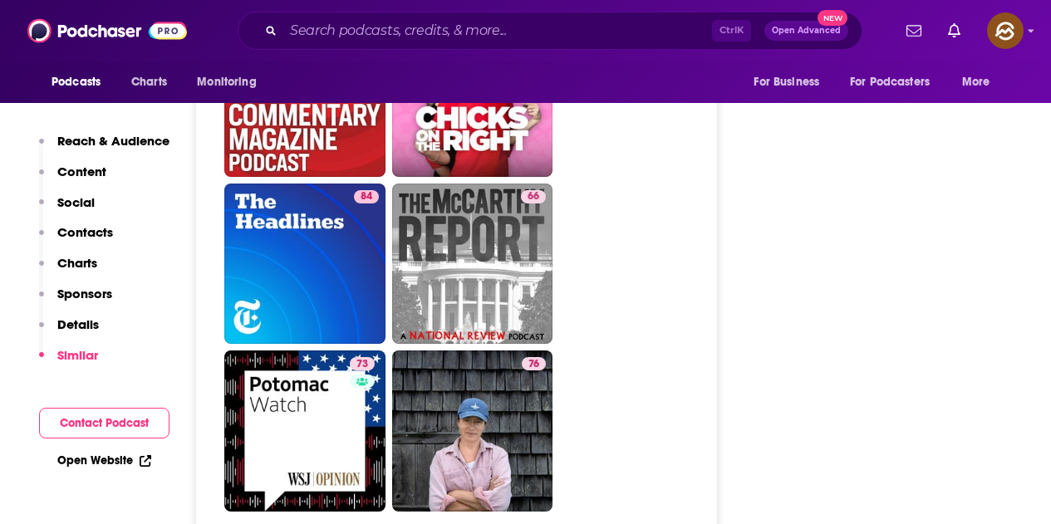
scroll to position [5318, 0]
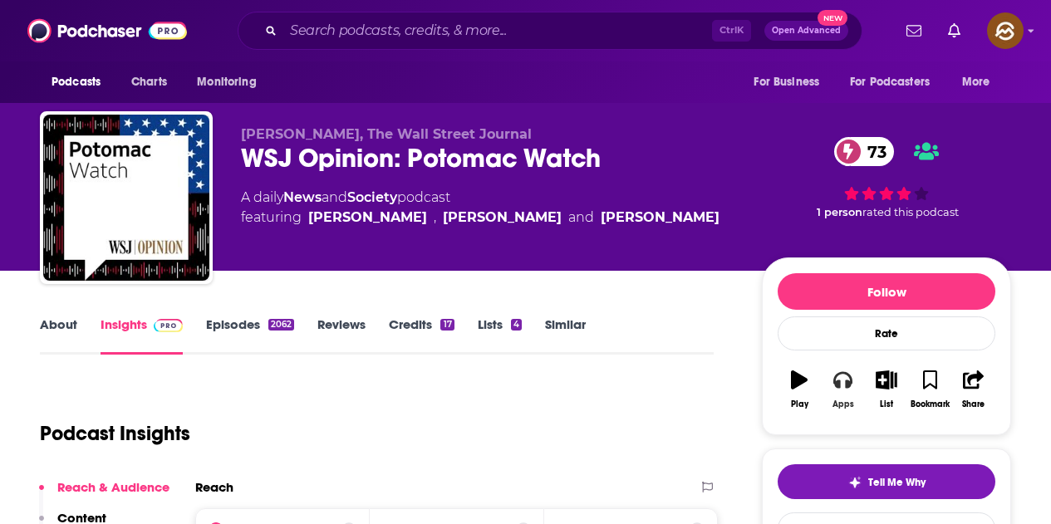
click at [844, 390] on button "Apps" at bounding box center [842, 390] width 43 height 60
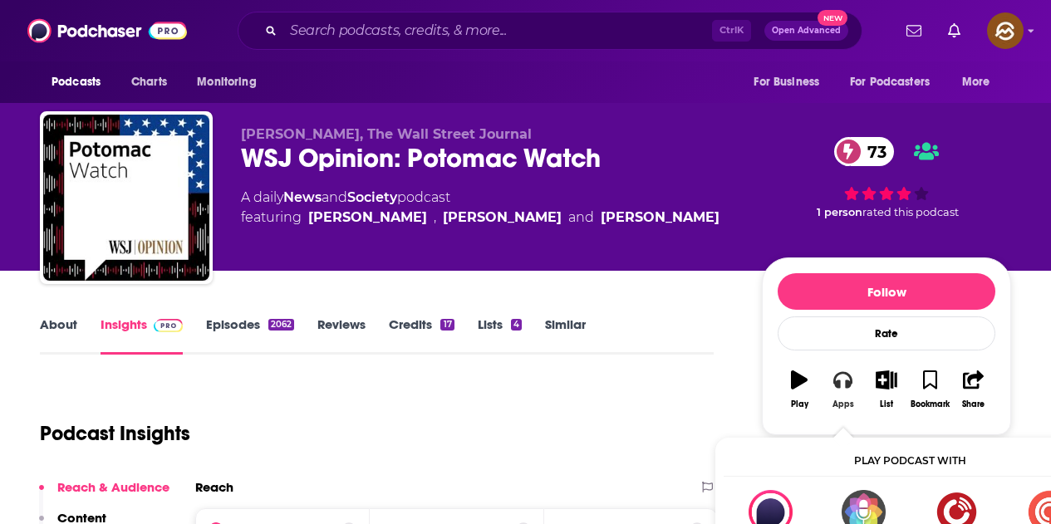
scroll to position [83, 0]
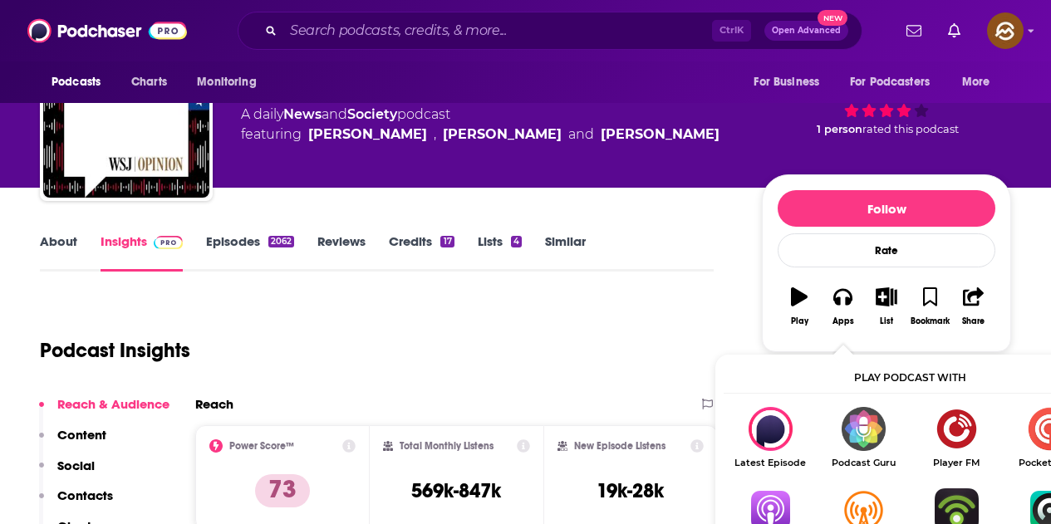
click at [782, 498] on img "Show Listen On dropdown" at bounding box center [770, 511] width 93 height 44
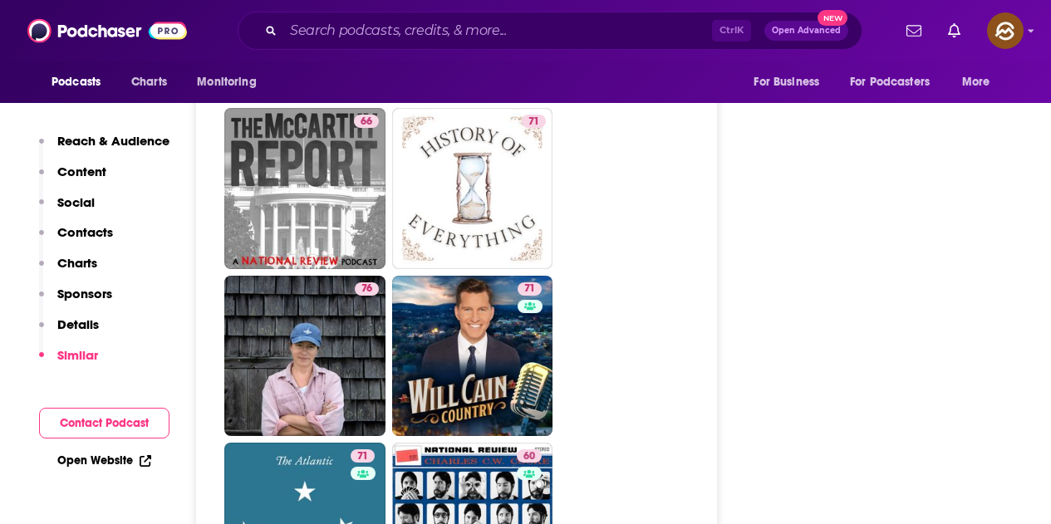
scroll to position [5401, 0]
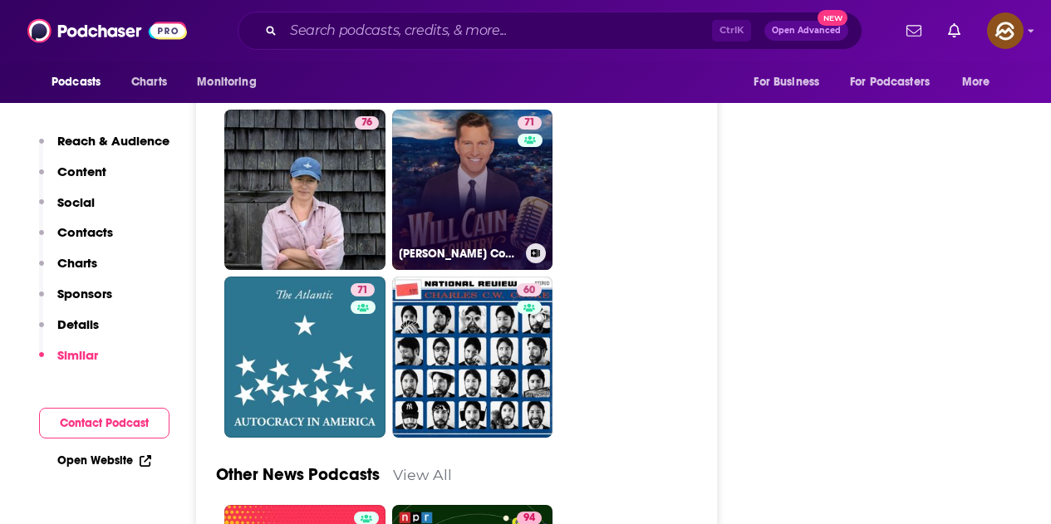
click at [494, 155] on link "71 Will Cain Country" at bounding box center [472, 190] width 161 height 161
type input "https://www.podchaser.com/podcasts/will-cain-country-1801664"
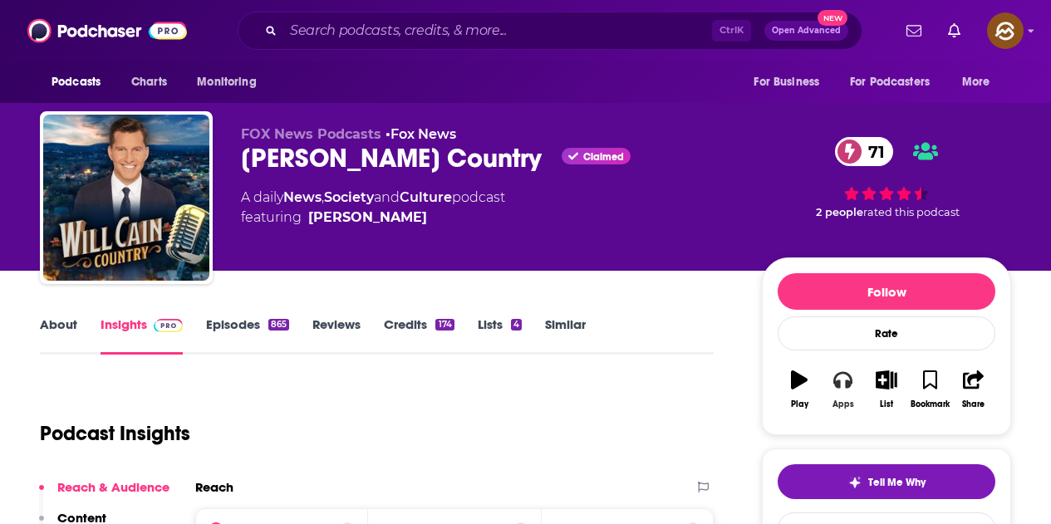
click at [838, 392] on button "Apps" at bounding box center [842, 390] width 43 height 60
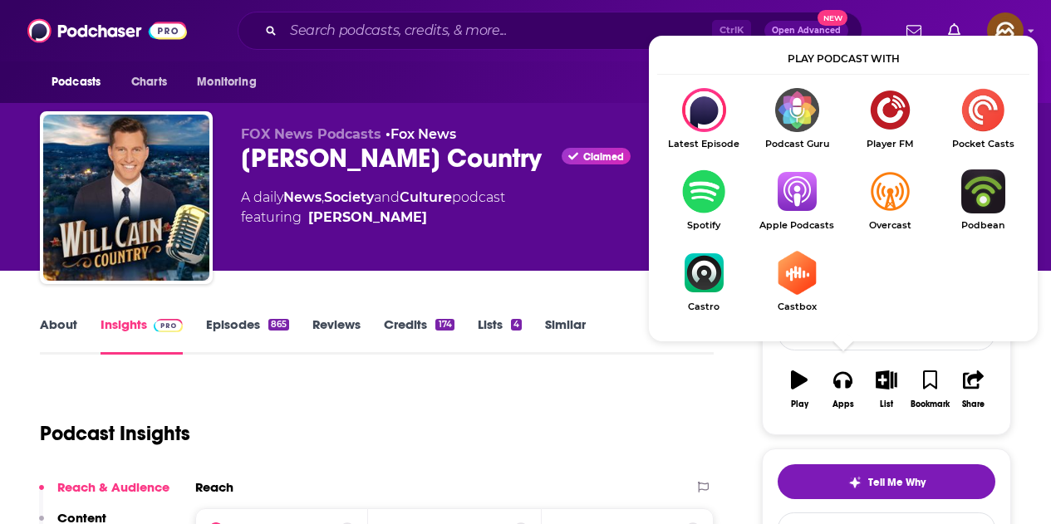
click at [843, 196] on img "Show Listen On dropdown" at bounding box center [889, 192] width 93 height 44
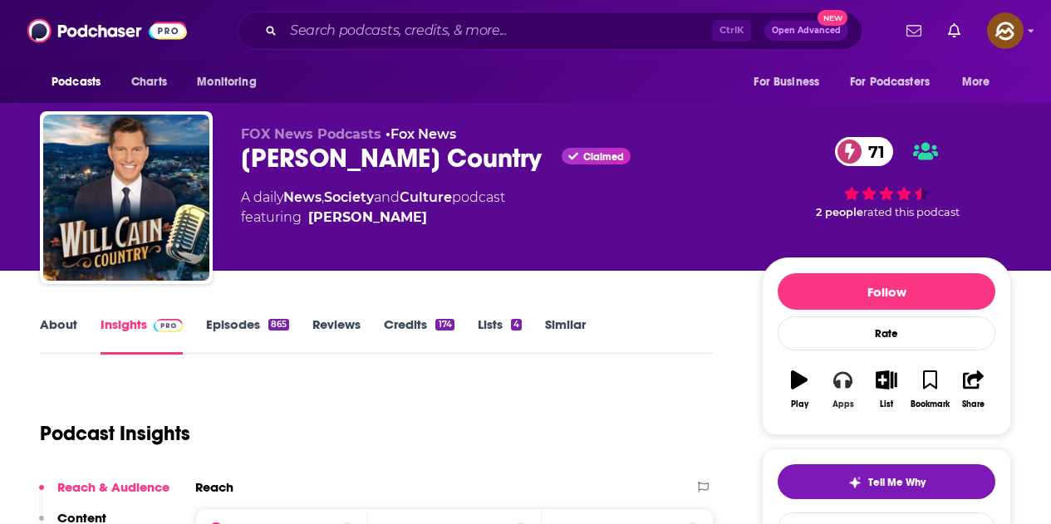
click at [836, 394] on button "Apps" at bounding box center [842, 390] width 43 height 60
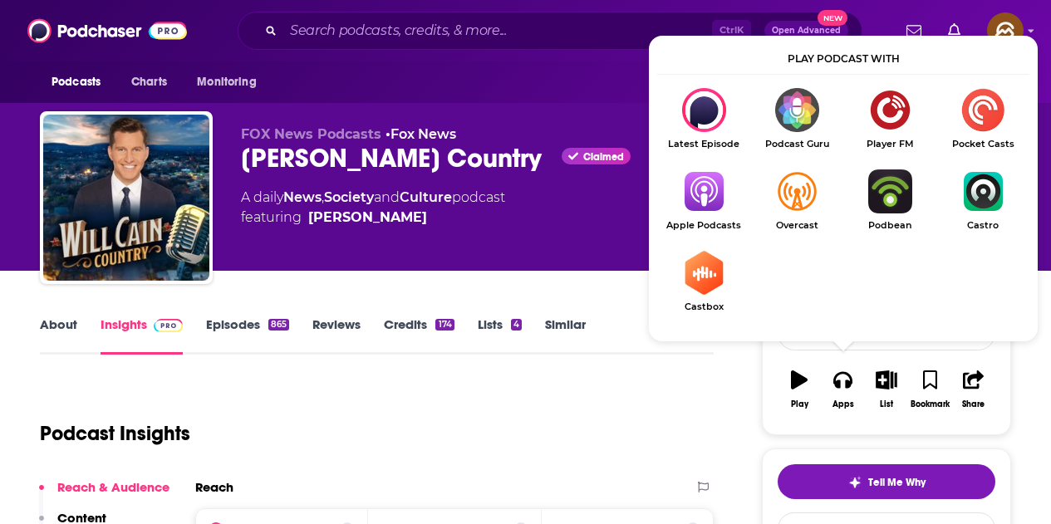
click at [695, 191] on img "Show Listen On dropdown" at bounding box center [703, 192] width 93 height 44
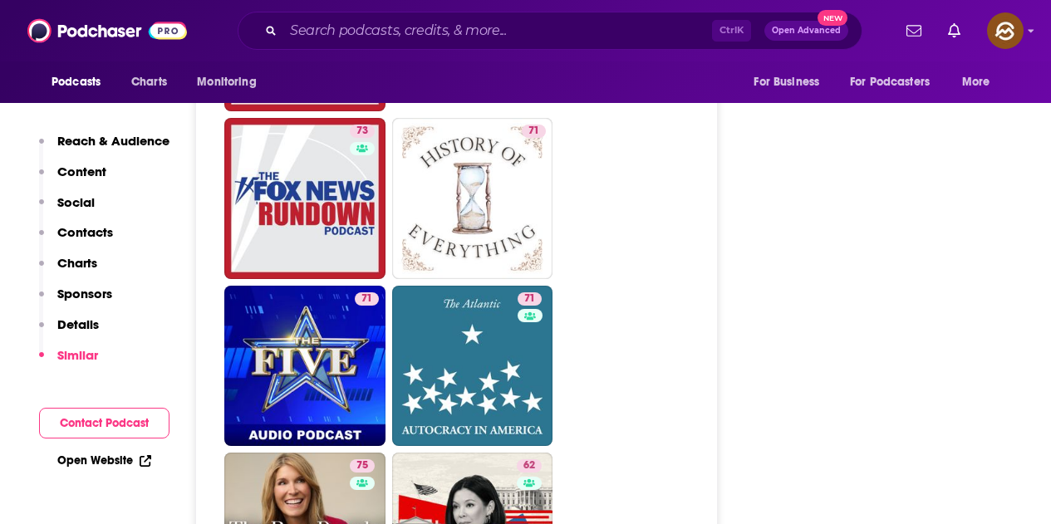
scroll to position [5235, 0]
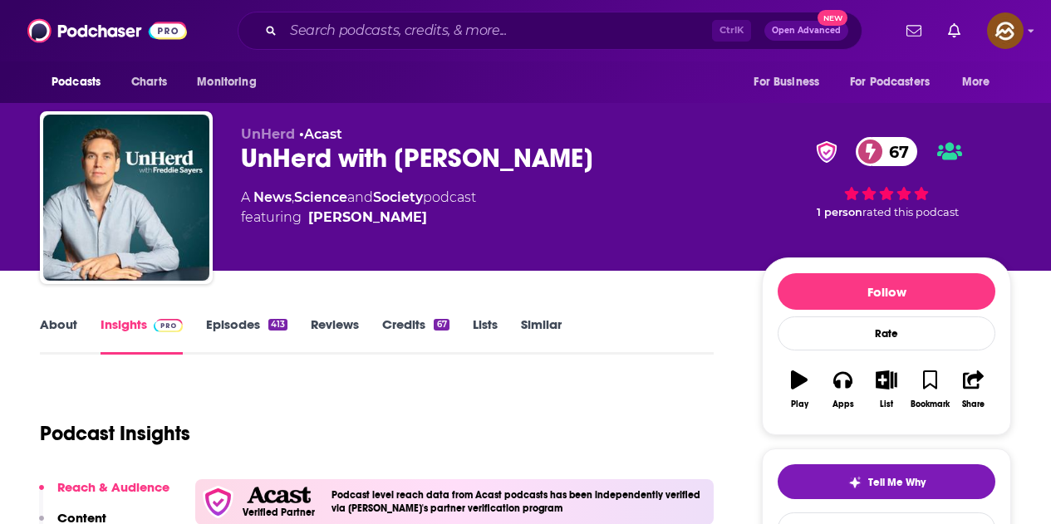
drag, startPoint x: 248, startPoint y: 169, endPoint x: 582, endPoint y: 176, distance: 334.1
click at [566, 162] on div "UnHerd with [PERSON_NAME] 67" at bounding box center [488, 158] width 494 height 32
click at [583, 175] on div "UnHerd • Acast UnHerd with [PERSON_NAME] 67 A News , Science and Society podcas…" at bounding box center [488, 192] width 494 height 133
drag, startPoint x: 235, startPoint y: 162, endPoint x: 589, endPoint y: 171, distance: 354.1
click at [589, 171] on div "UnHerd • Acast UnHerd with [PERSON_NAME] 67 A News , Science and Society podcas…" at bounding box center [525, 200] width 971 height 179
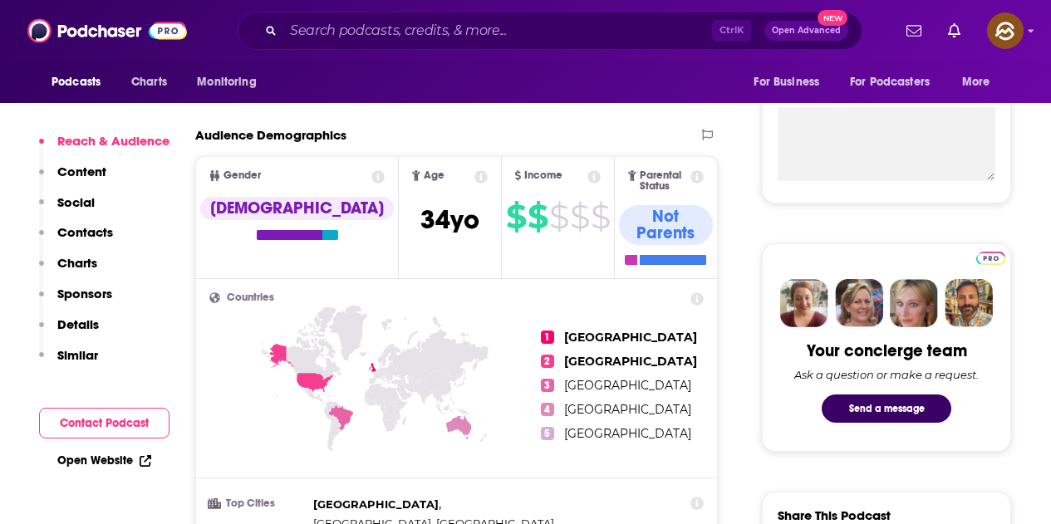
scroll to position [499, 0]
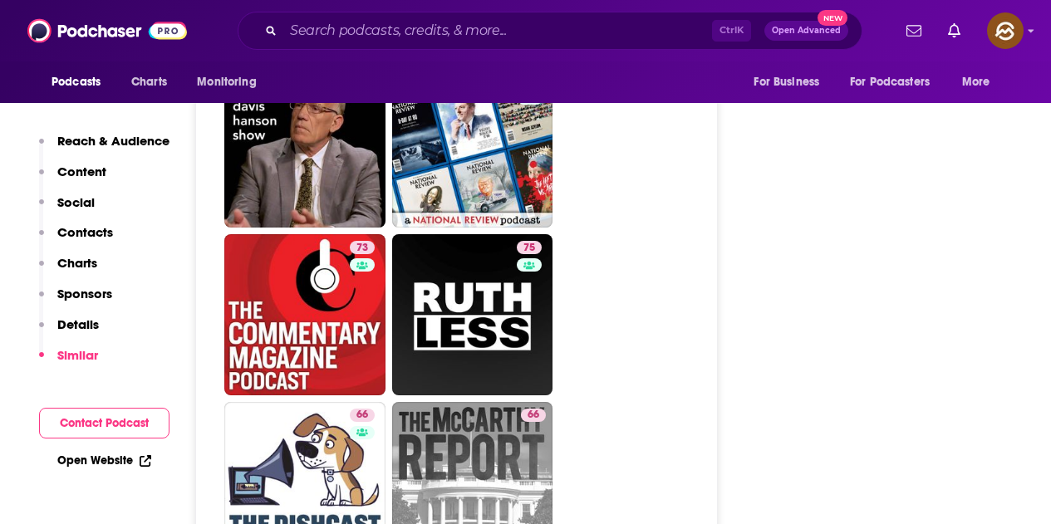
scroll to position [4404, 0]
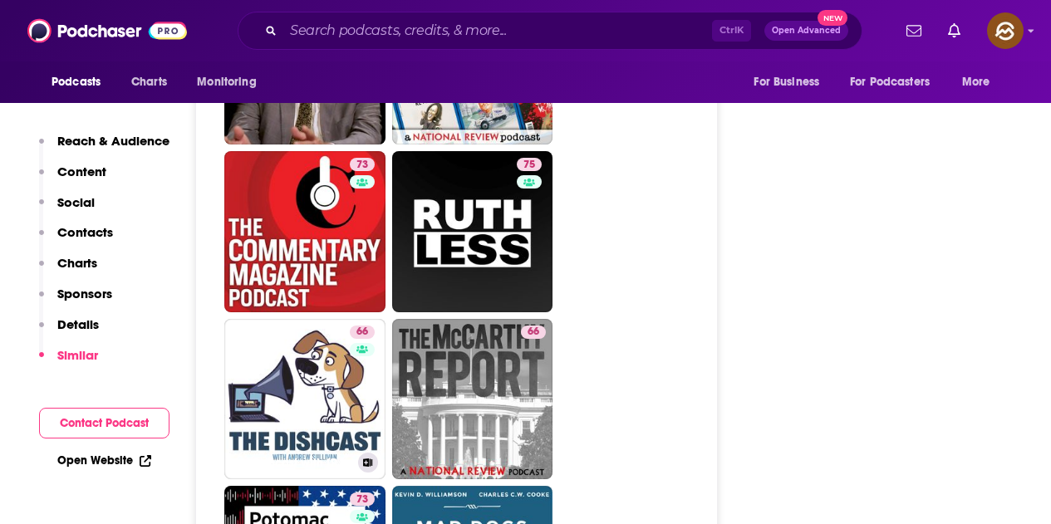
drag, startPoint x: 349, startPoint y: 307, endPoint x: 374, endPoint y: 314, distance: 26.0
click at [374, 326] on div "66" at bounding box center [364, 390] width 29 height 128
type input "https://www.podchaser.com/podcasts/the-dishcast-with-andrew-sulli-1794536"
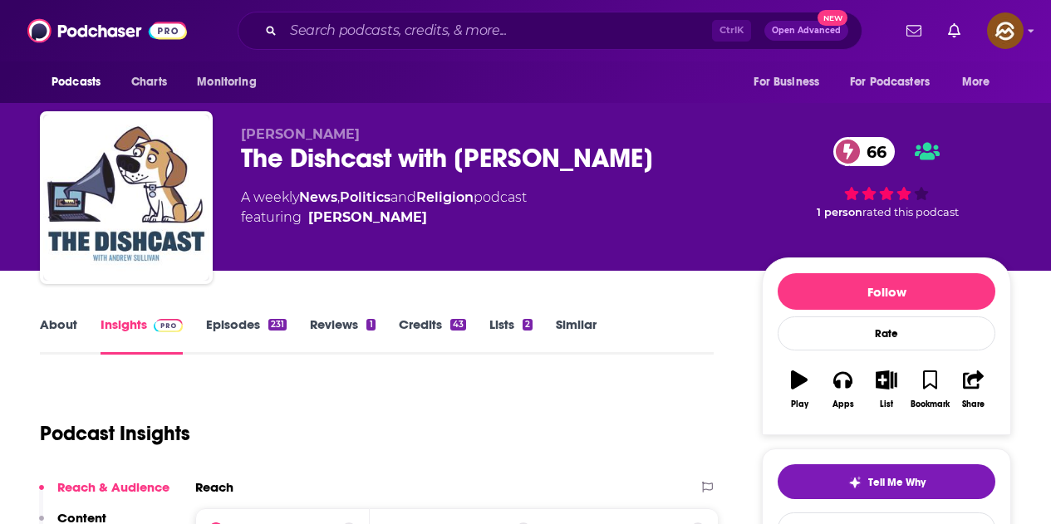
drag, startPoint x: 243, startPoint y: 154, endPoint x: 650, endPoint y: 158, distance: 407.2
click at [650, 158] on div "The Dishcast with Andrew Sullivan 66" at bounding box center [488, 158] width 494 height 32
click at [842, 386] on icon "button" at bounding box center [842, 380] width 18 height 18
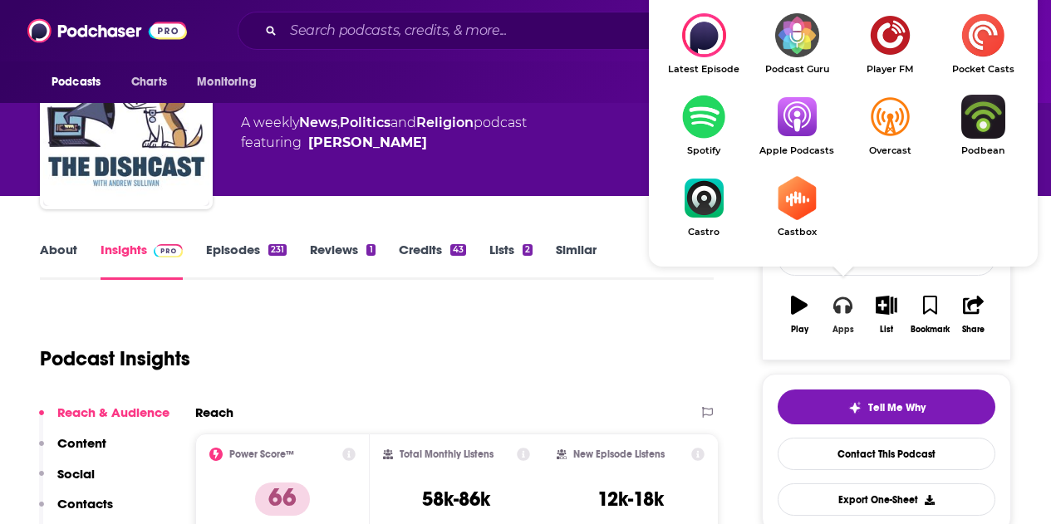
scroll to position [83, 0]
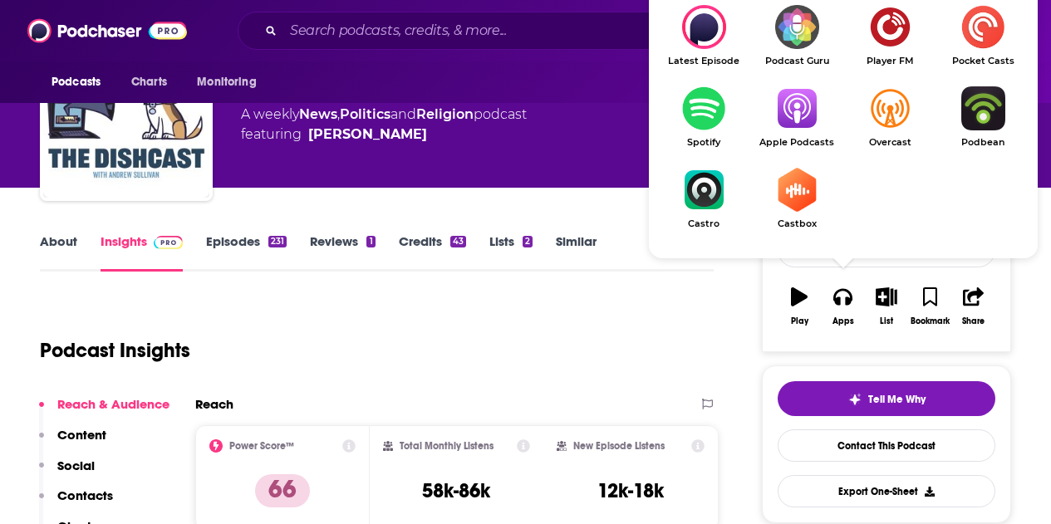
click at [795, 105] on img "Show Listen On dropdown" at bounding box center [796, 108] width 93 height 44
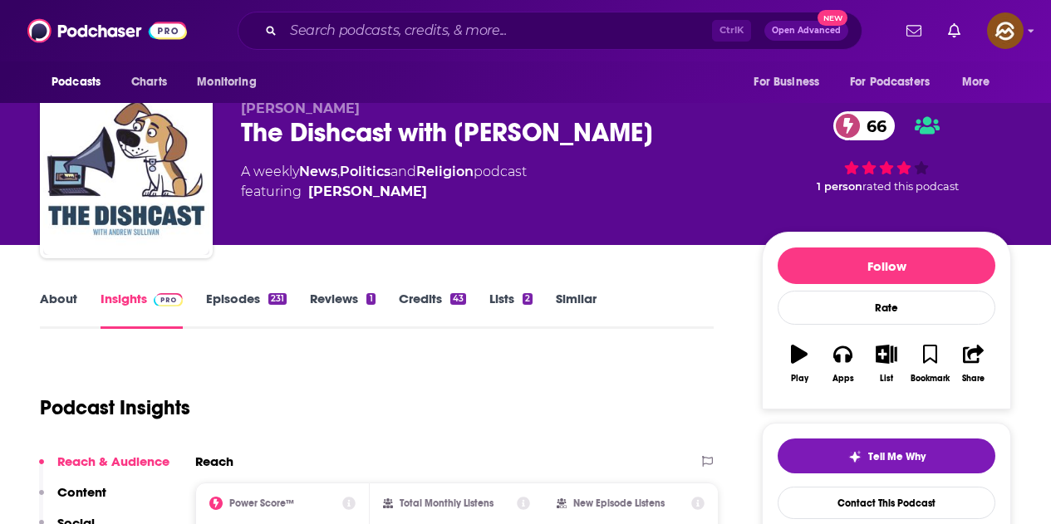
scroll to position [0, 0]
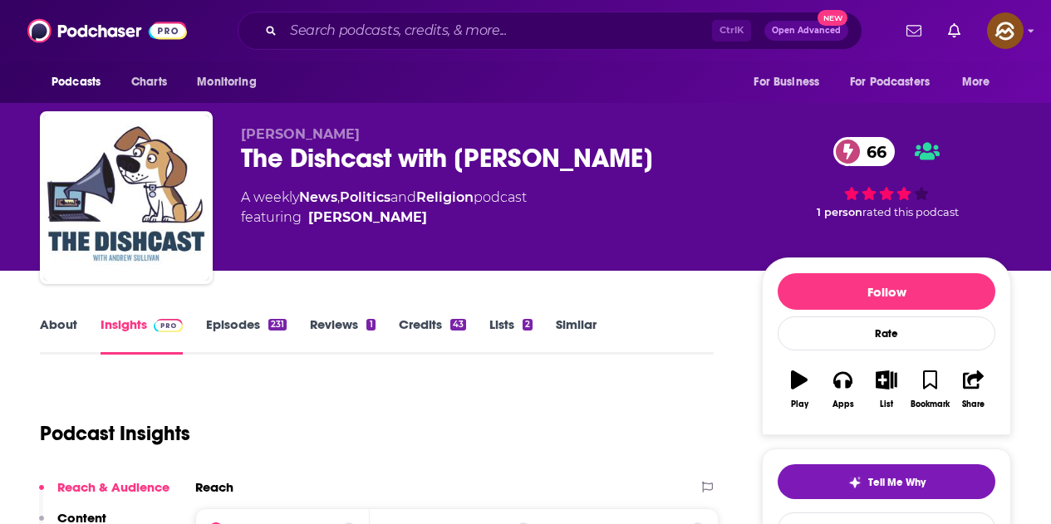
click at [332, 247] on div "Andrew Sullivan The Dishcast with Andrew Sullivan 66 A weekly News , Politics a…" at bounding box center [488, 192] width 494 height 133
drag, startPoint x: 241, startPoint y: 125, endPoint x: 380, endPoint y: 140, distance: 139.6
click at [380, 140] on div "Andrew Sullivan The Dishcast with Andrew Sullivan 66 A weekly News , Politics a…" at bounding box center [525, 200] width 971 height 179
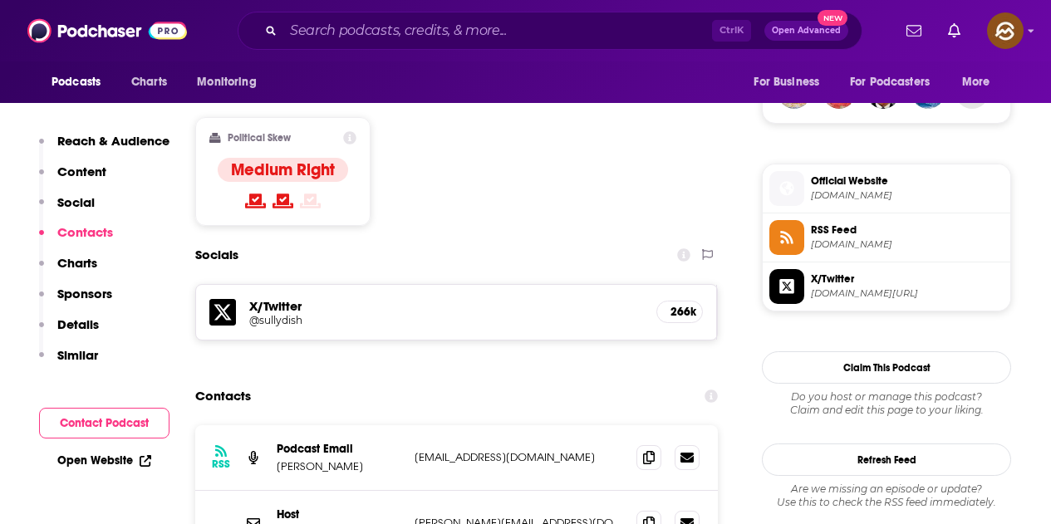
scroll to position [1496, 0]
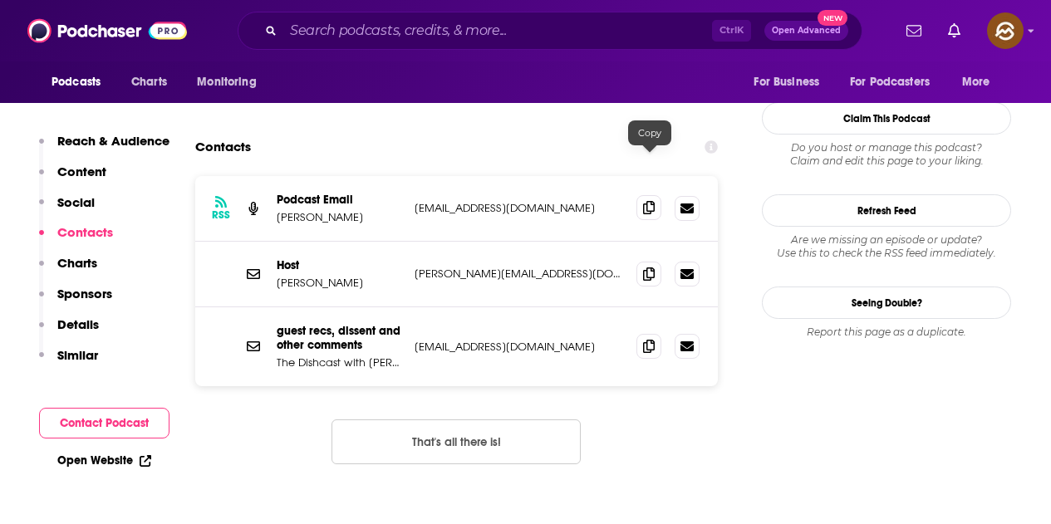
click at [654, 201] on icon at bounding box center [649, 207] width 12 height 13
click at [642, 261] on span at bounding box center [648, 273] width 25 height 25
click at [651, 339] on icon at bounding box center [649, 345] width 12 height 13
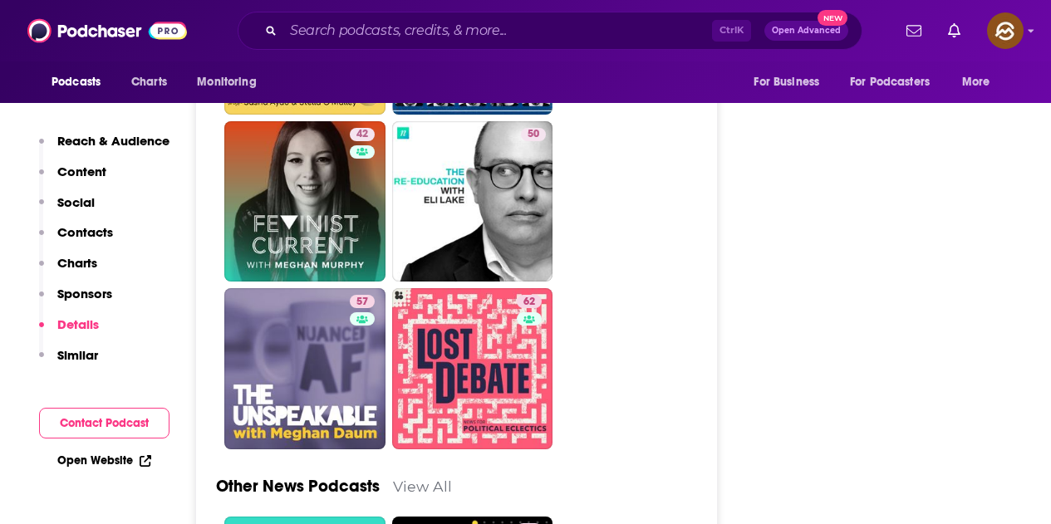
scroll to position [4653, 0]
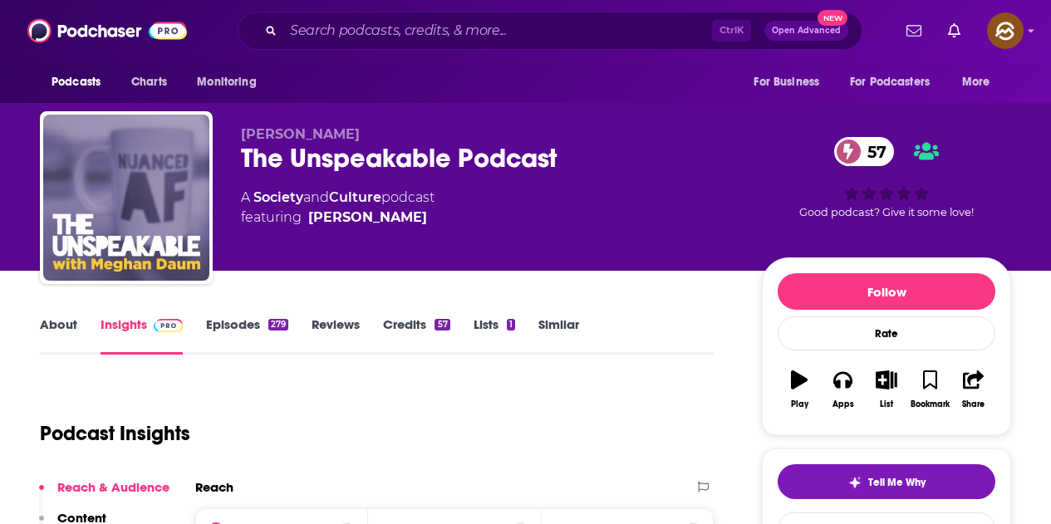
drag, startPoint x: 238, startPoint y: 165, endPoint x: 553, endPoint y: 157, distance: 315.0
click at [553, 157] on div "[PERSON_NAME] The Unspeakable Podcast 57 A Society and Culture podcast featurin…" at bounding box center [525, 200] width 971 height 179
click at [523, 230] on div "Meghan Daum The Unspeakable Podcast 57 A Society and Culture podcast featuring …" at bounding box center [488, 192] width 494 height 133
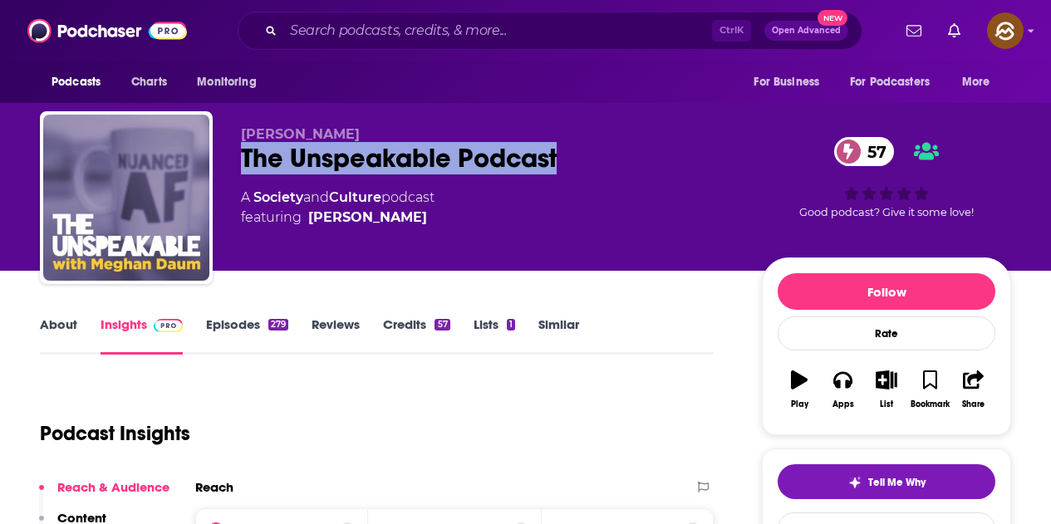
drag, startPoint x: 243, startPoint y: 160, endPoint x: 560, endPoint y: 178, distance: 317.9
click at [560, 178] on div "Meghan Daum The Unspeakable Podcast 57 A Society and Culture podcast featuring …" at bounding box center [488, 192] width 494 height 133
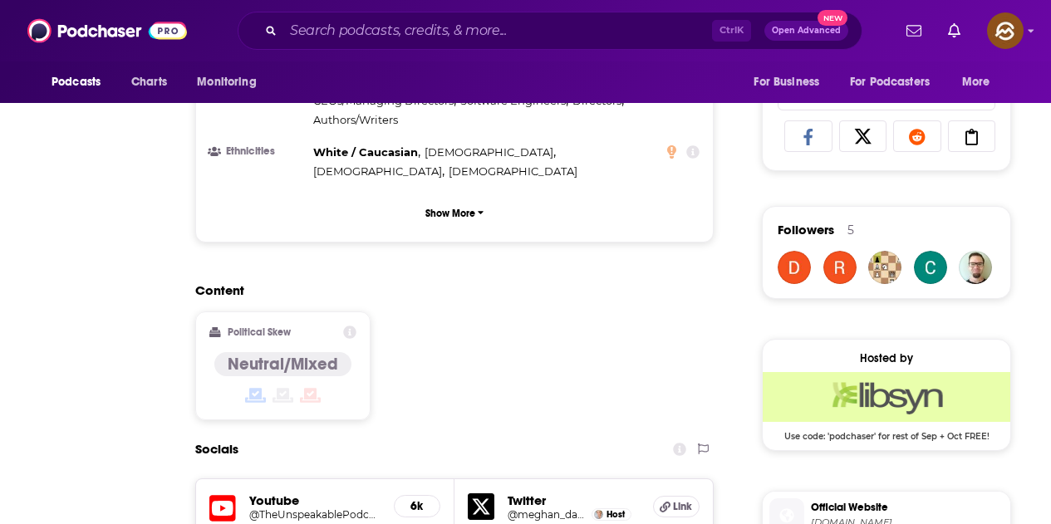
scroll to position [80, 0]
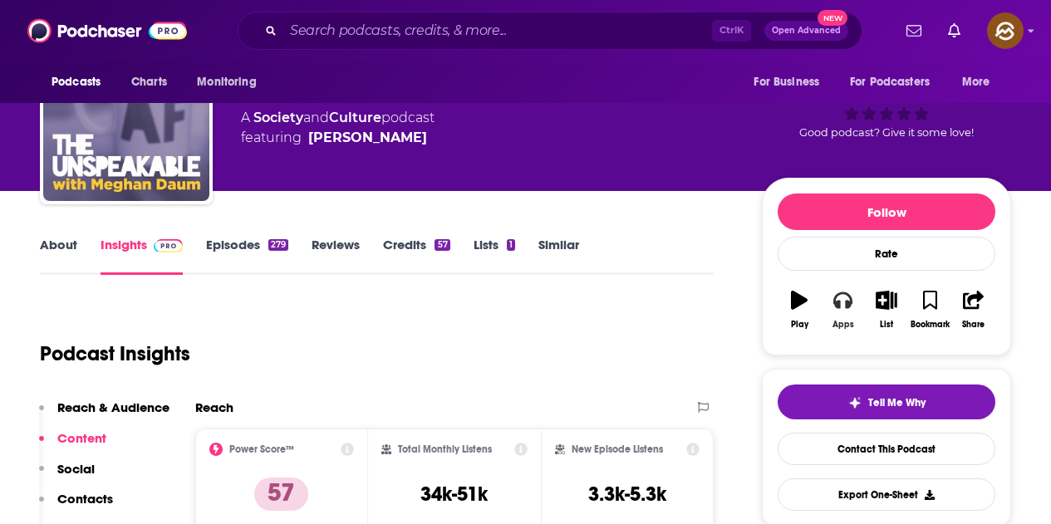
click at [849, 308] on icon "button" at bounding box center [842, 300] width 18 height 18
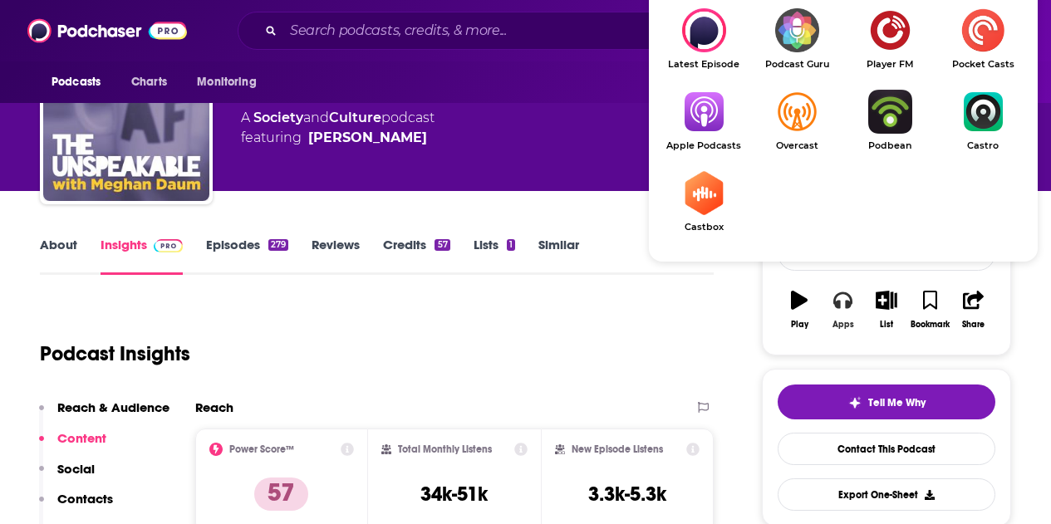
scroll to position [163, 0]
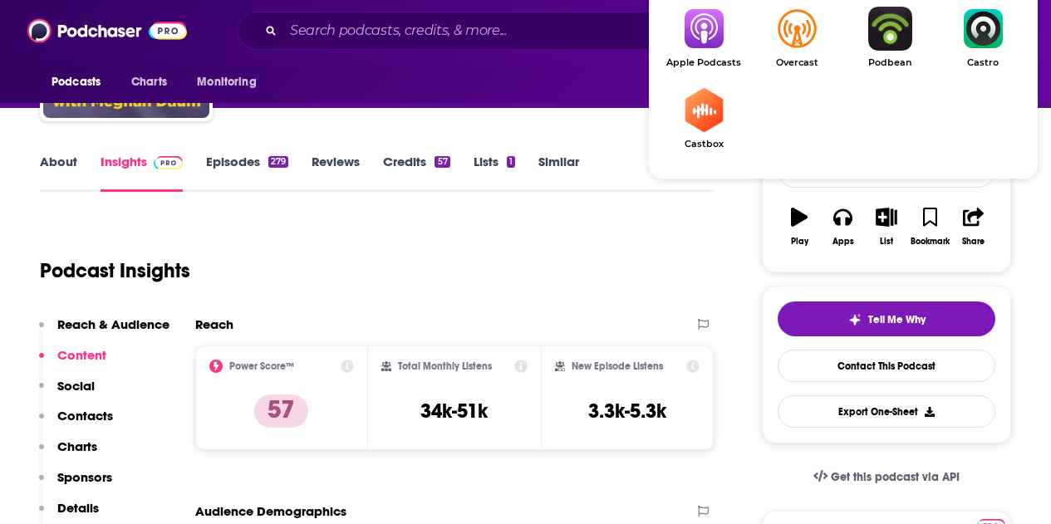
click at [714, 36] on img "Show Listen On dropdown" at bounding box center [703, 29] width 93 height 44
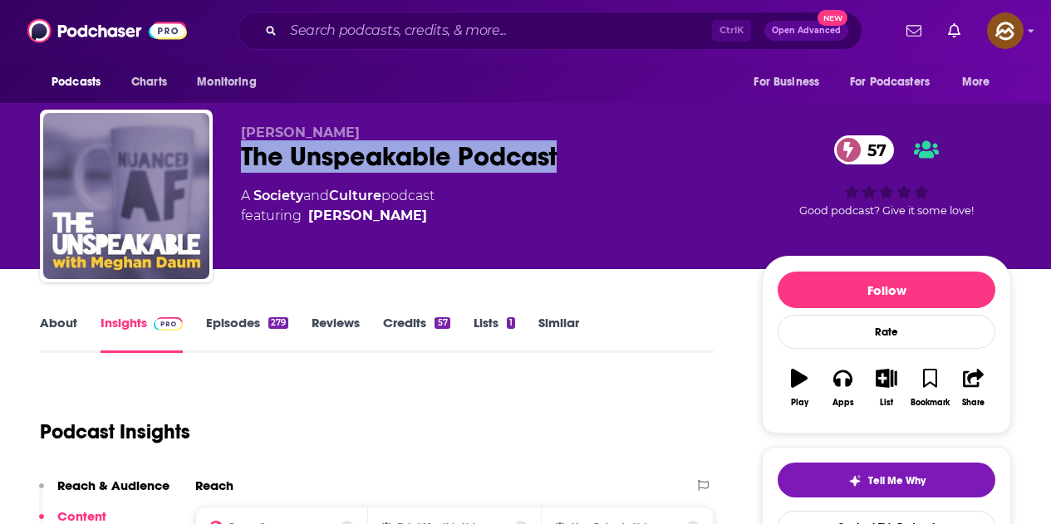
scroll to position [0, 0]
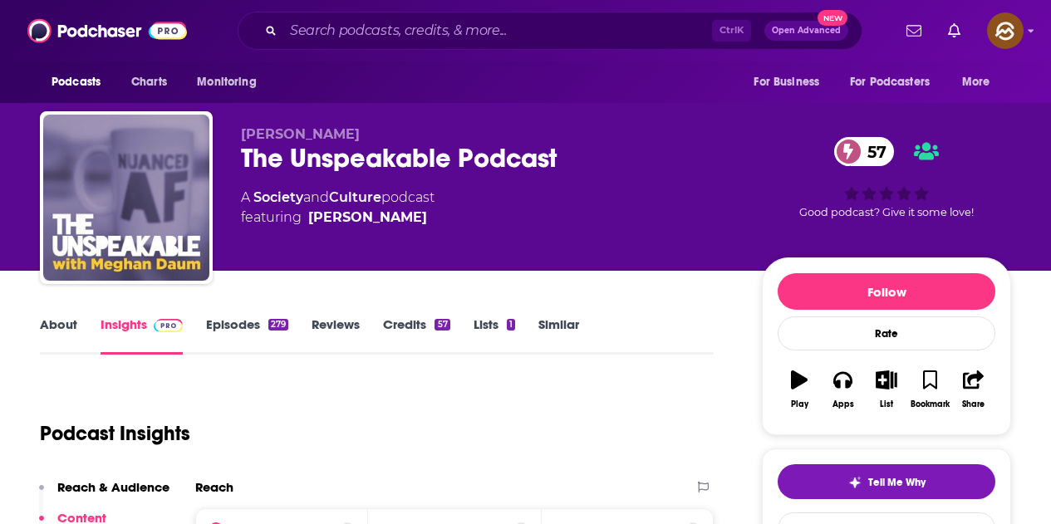
click at [464, 248] on div "Meghan Daum The Unspeakable Podcast 57 A Society and Culture podcast featuring …" at bounding box center [488, 192] width 494 height 133
drag, startPoint x: 268, startPoint y: 123, endPoint x: 450, endPoint y: 135, distance: 182.3
click at [450, 135] on div "Meghan Daum The Unspeakable Podcast 57 A Society and Culture podcast featuring …" at bounding box center [525, 200] width 971 height 179
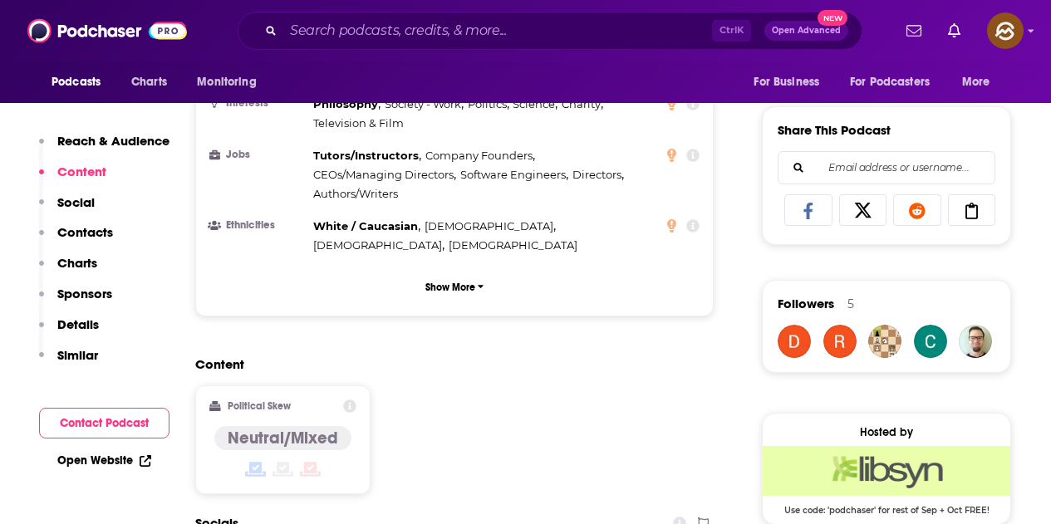
scroll to position [1329, 0]
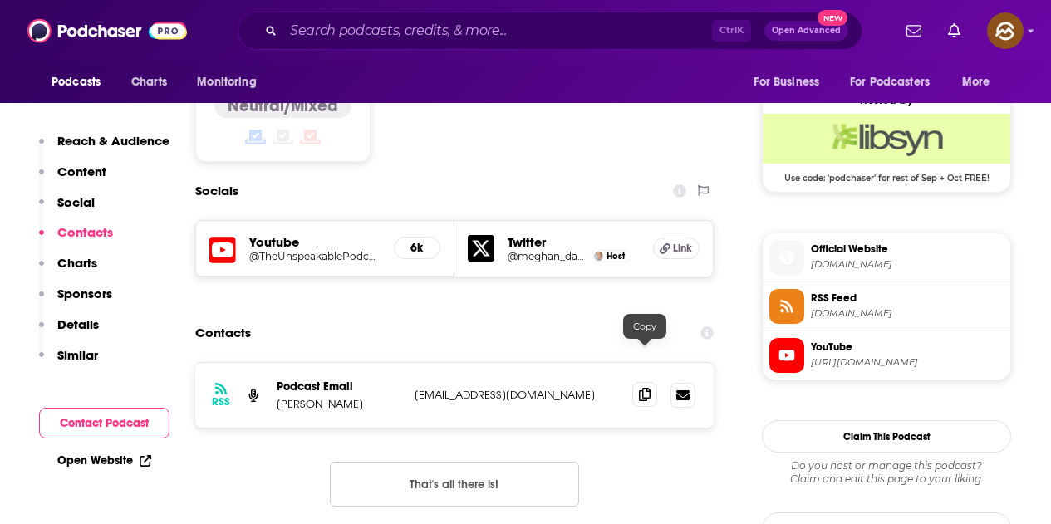
click at [646, 388] on icon at bounding box center [645, 394] width 12 height 13
drag, startPoint x: 241, startPoint y: 213, endPoint x: 219, endPoint y: 213, distance: 22.4
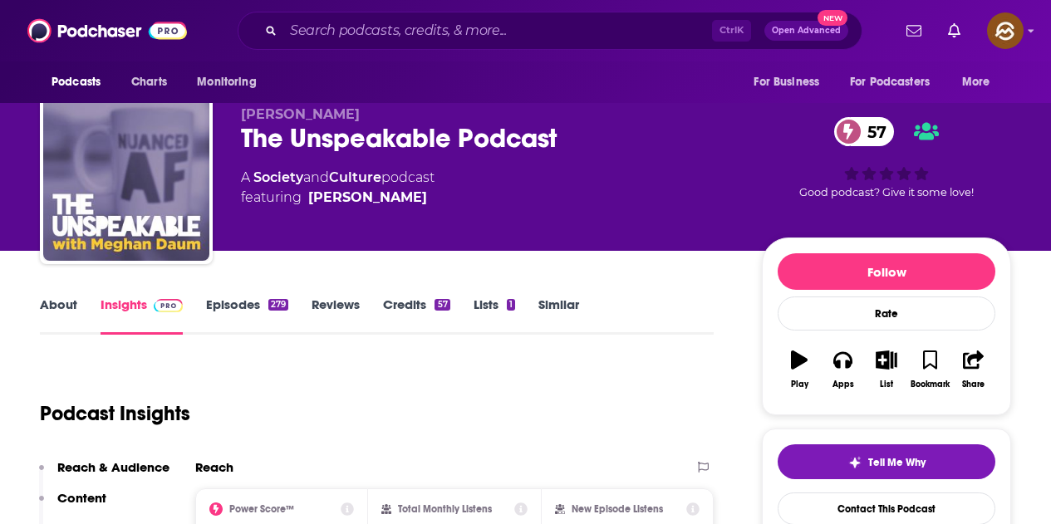
scroll to position [0, 0]
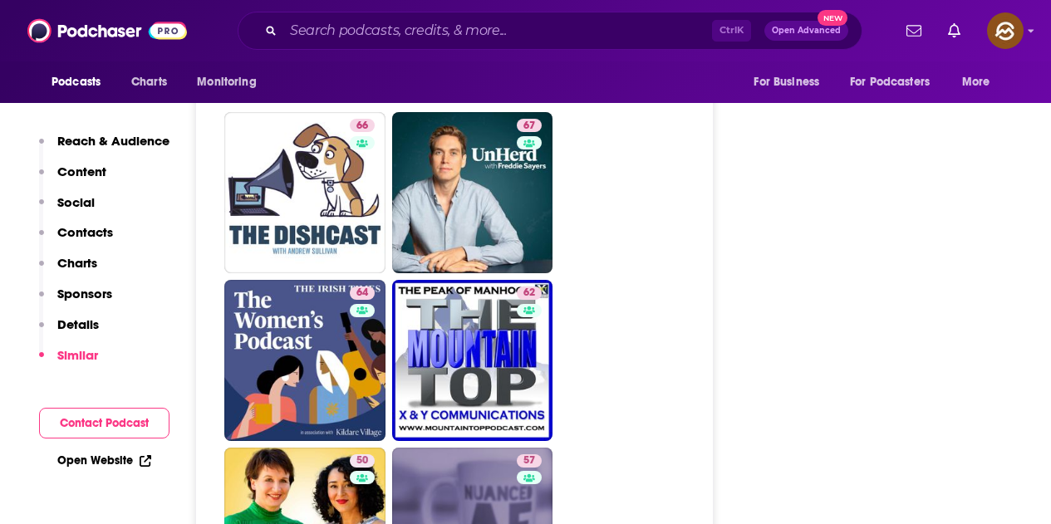
scroll to position [3157, 0]
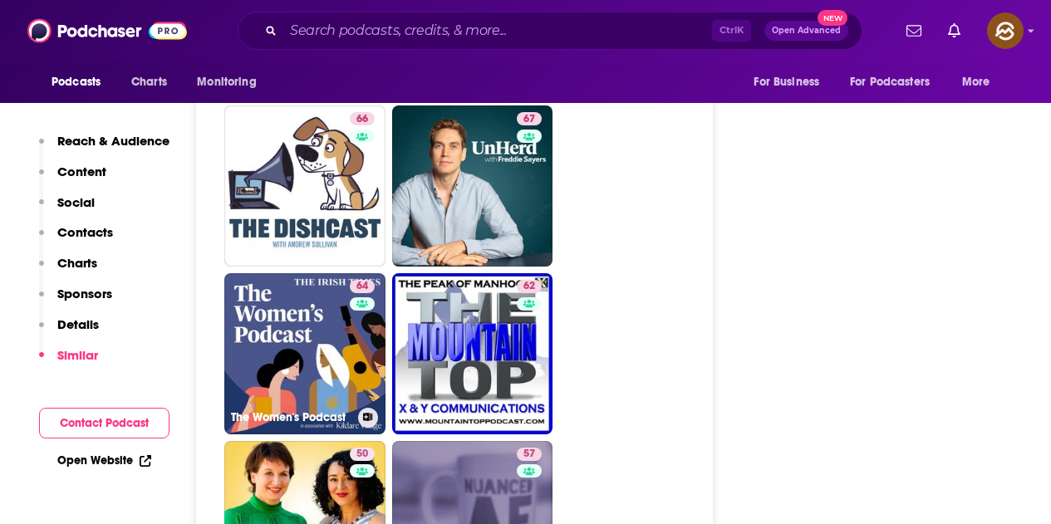
drag, startPoint x: 356, startPoint y: 298, endPoint x: 740, endPoint y: 288, distance: 384.0
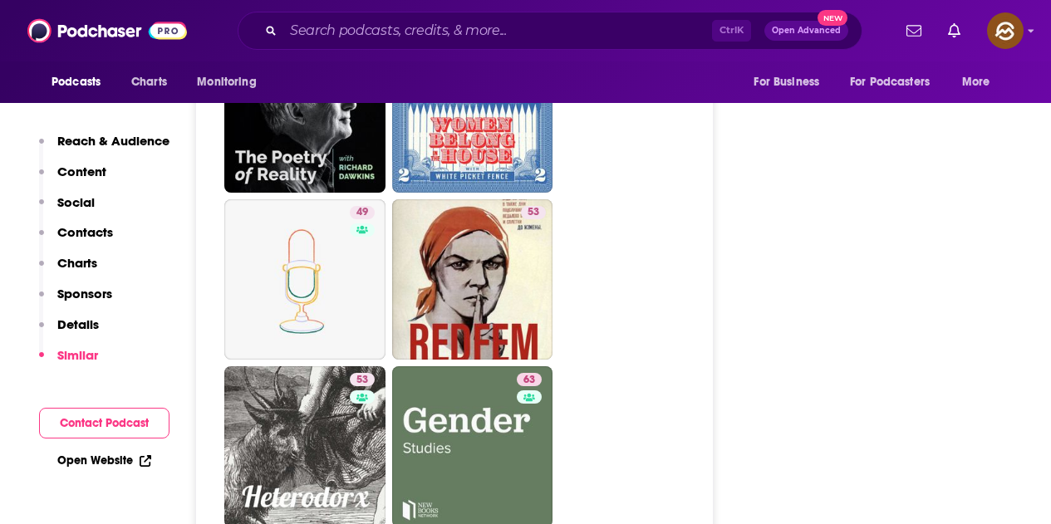
scroll to position [4487, 0]
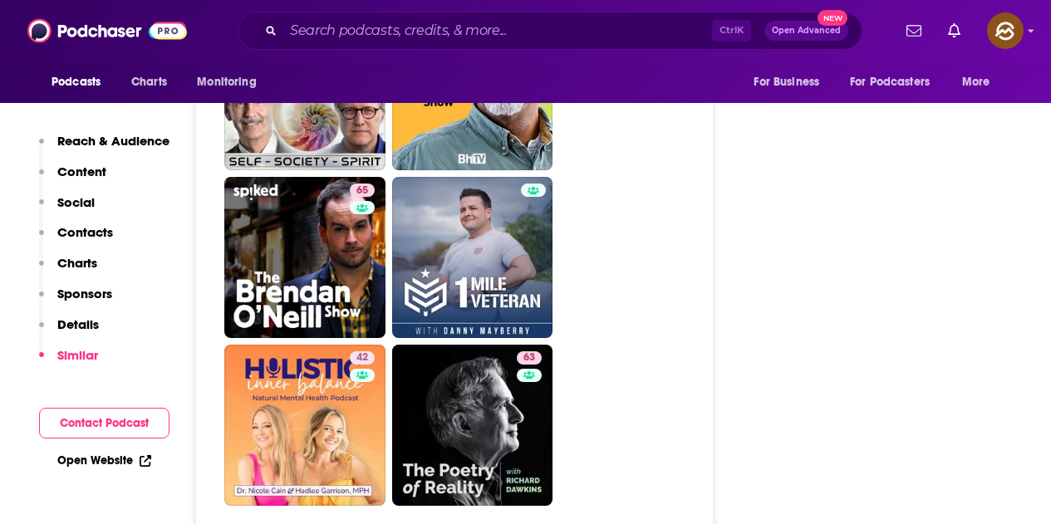
scroll to position [4404, 0]
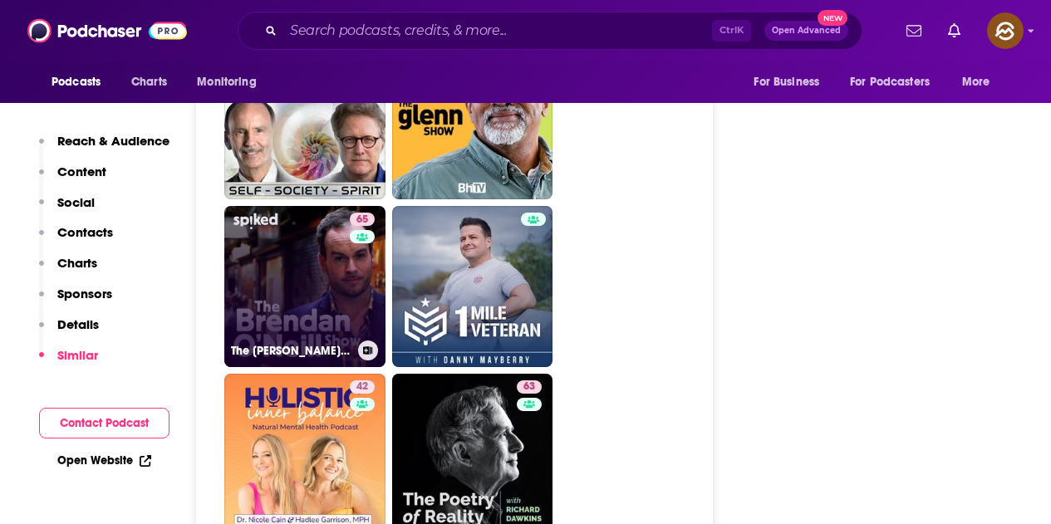
click at [305, 236] on link "65 The Brendan O'Neill Show" at bounding box center [304, 286] width 161 height 161
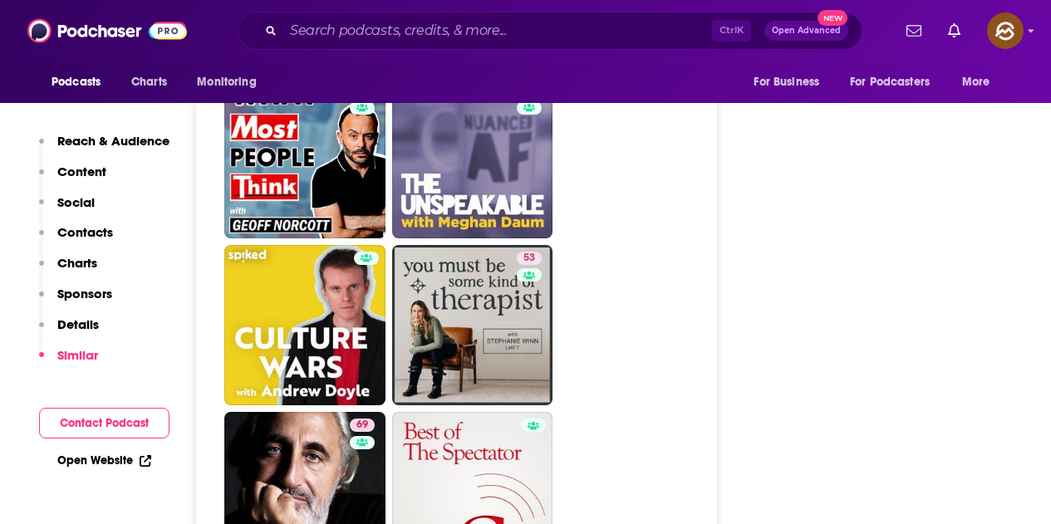
scroll to position [5235, 0]
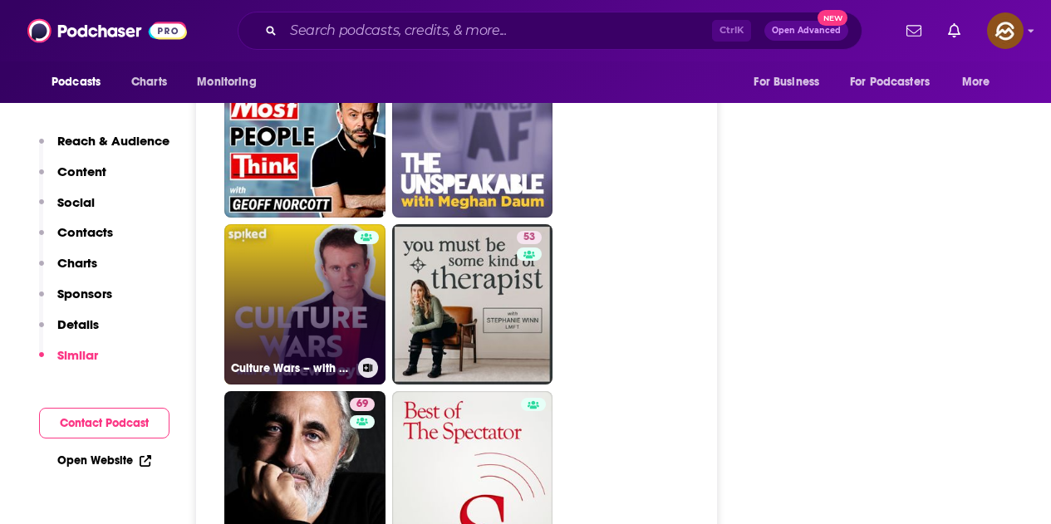
click at [297, 243] on link "Culture Wars – with Andrew Doyle" at bounding box center [304, 304] width 161 height 161
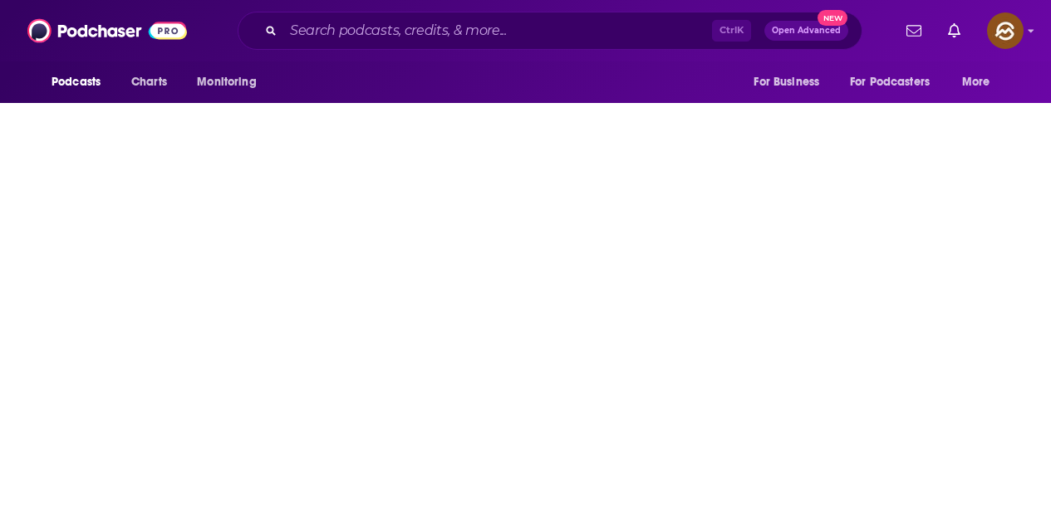
type input "https://www.podchaser.com/podcasts/culture-wars-with-andrew-doyle-1325002"
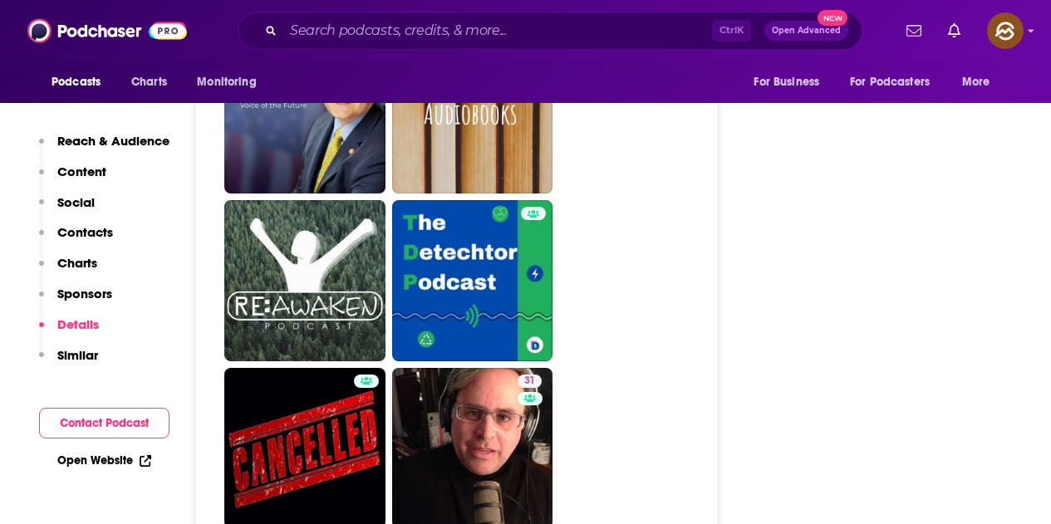
scroll to position [4653, 0]
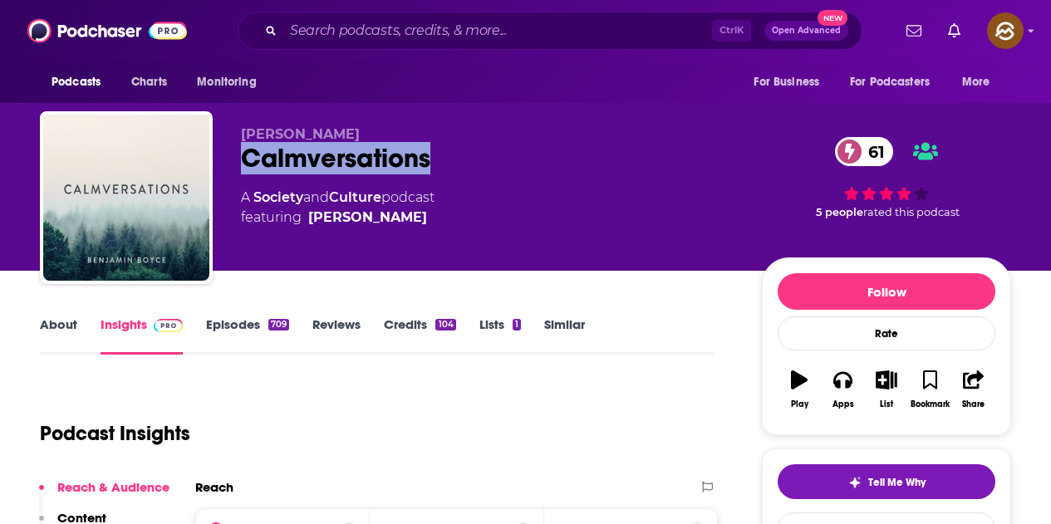
drag, startPoint x: 243, startPoint y: 162, endPoint x: 433, endPoint y: 160, distance: 190.3
click at [433, 160] on div "Calmversations 61" at bounding box center [488, 158] width 494 height 32
click at [848, 394] on button "Apps" at bounding box center [842, 390] width 43 height 60
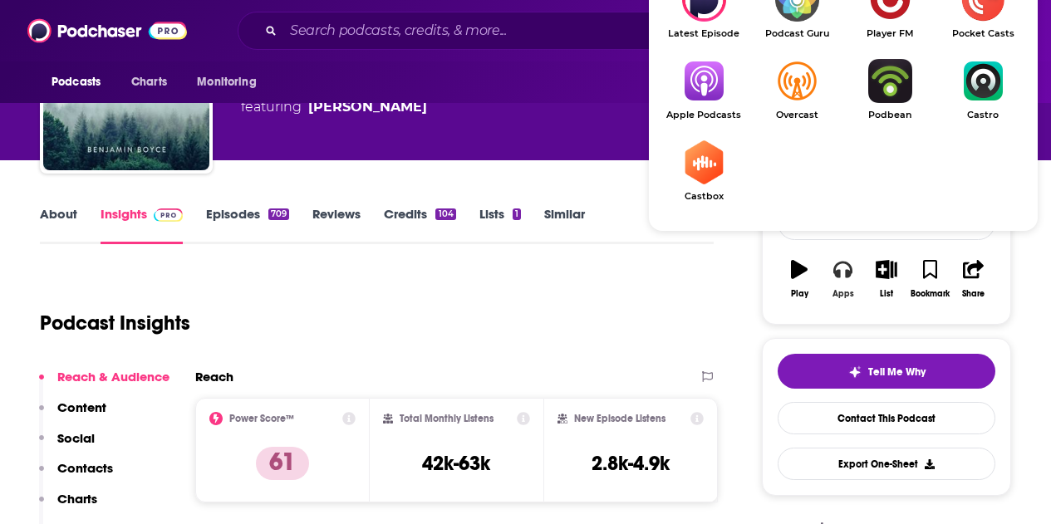
scroll to position [166, 0]
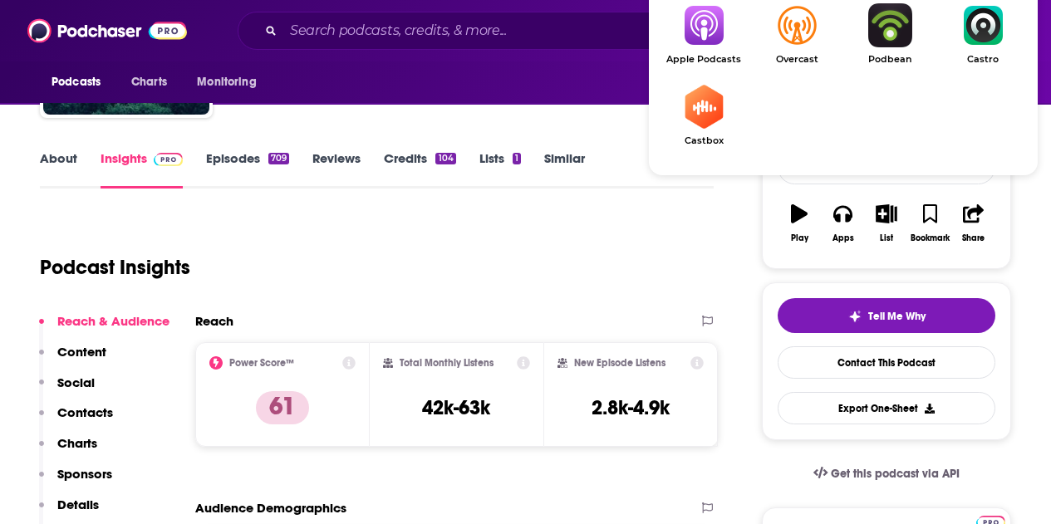
click at [713, 19] on img "Show Listen On dropdown" at bounding box center [703, 25] width 93 height 44
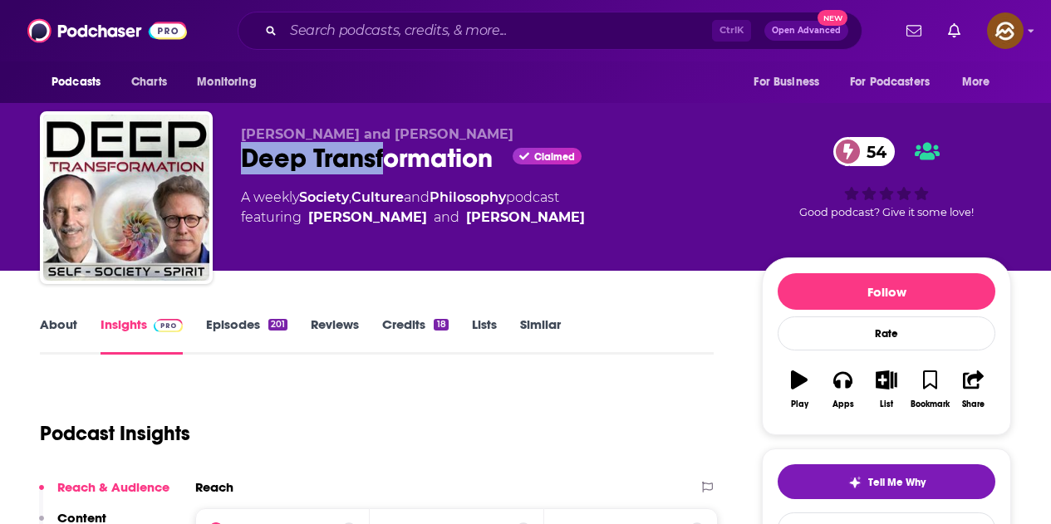
drag, startPoint x: 245, startPoint y: 158, endPoint x: 444, endPoint y: 155, distance: 198.6
click at [418, 154] on div "Deep Transformation Claimed 54" at bounding box center [488, 158] width 494 height 32
drag, startPoint x: 455, startPoint y: 178, endPoint x: 324, endPoint y: 178, distance: 131.3
click at [455, 178] on div "[PERSON_NAME] and [PERSON_NAME] Deep Transformation Claimed 54 A weekly Society…" at bounding box center [488, 192] width 494 height 133
drag, startPoint x: 238, startPoint y: 160, endPoint x: 491, endPoint y: 163, distance: 253.5
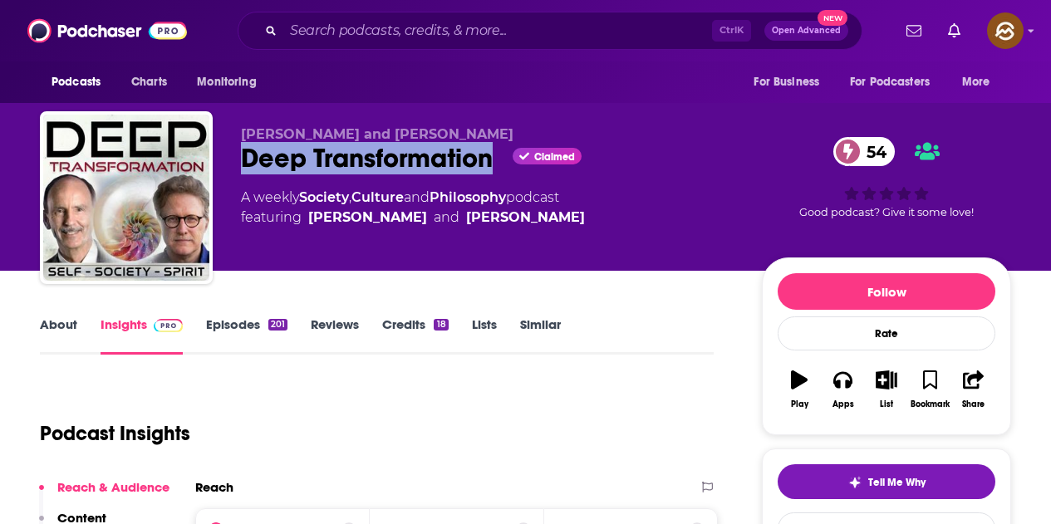
click at [491, 163] on div "[PERSON_NAME] and [PERSON_NAME] Deep Transformation Claimed 54 A weekly Society…" at bounding box center [525, 200] width 971 height 179
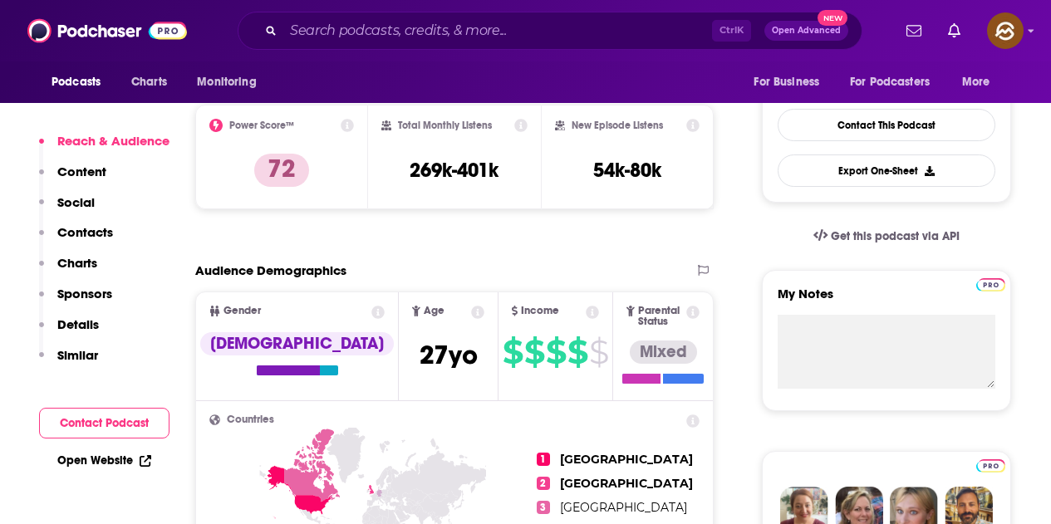
scroll to position [249, 0]
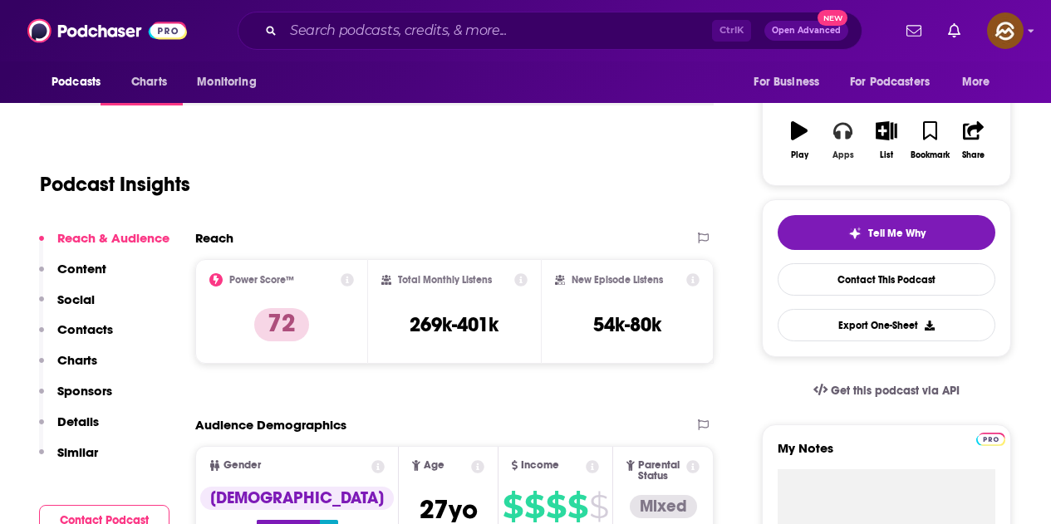
click at [841, 155] on div "Apps" at bounding box center [844, 155] width 22 height 10
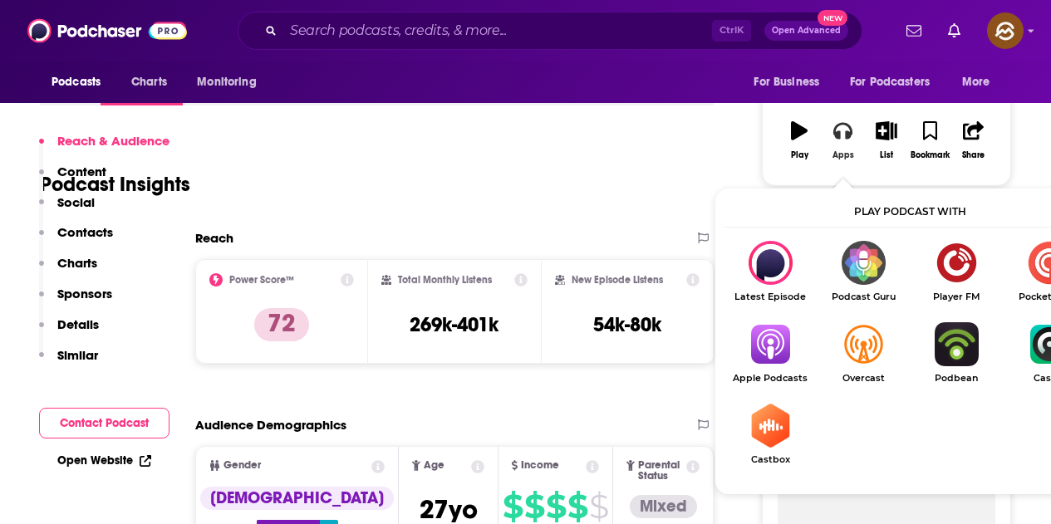
scroll to position [332, 0]
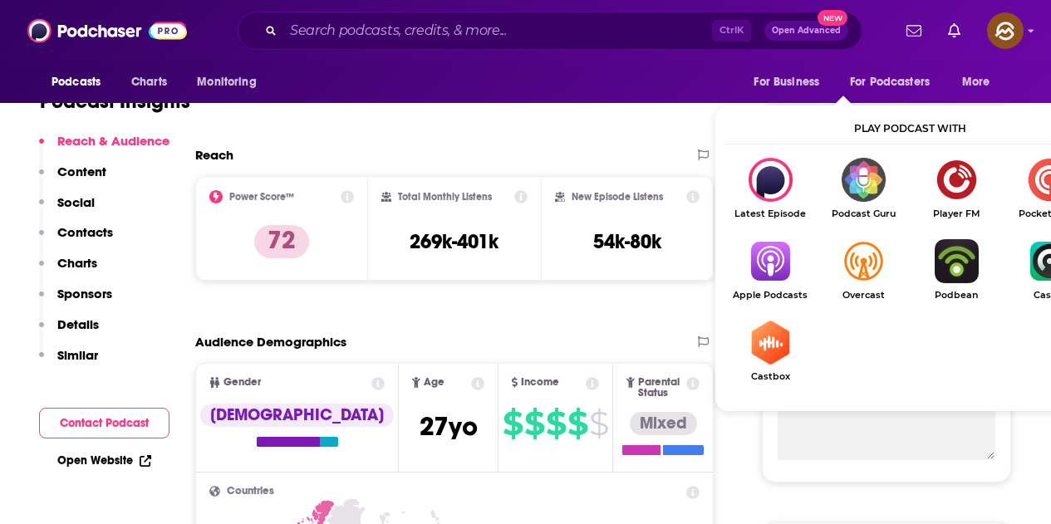
click at [775, 256] on img "Show Listen On dropdown" at bounding box center [770, 261] width 93 height 44
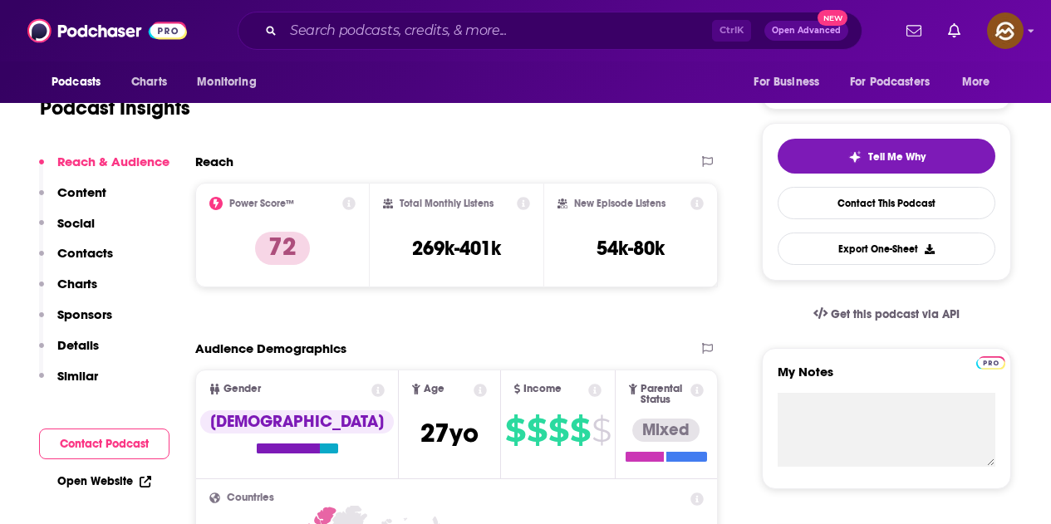
scroll to position [0, 0]
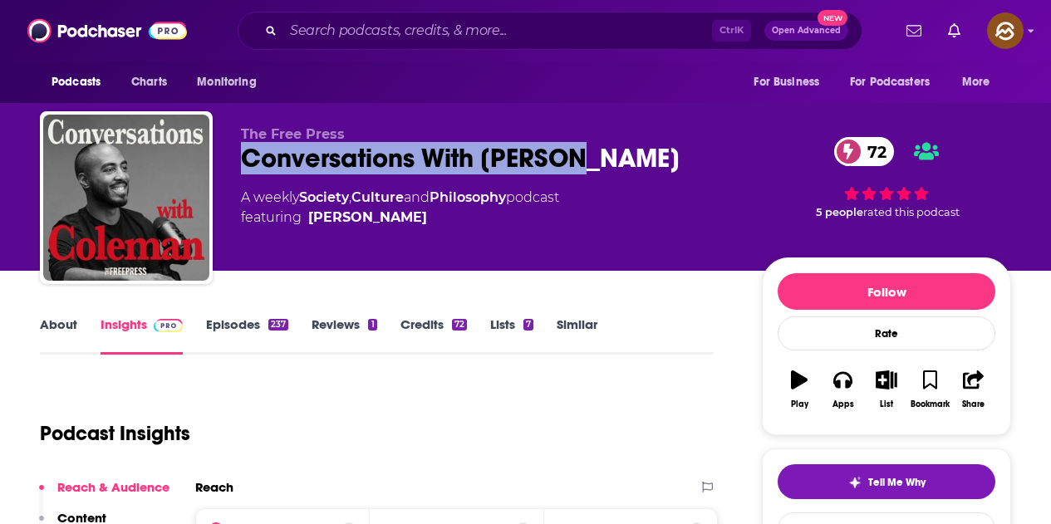
drag, startPoint x: 236, startPoint y: 147, endPoint x: 597, endPoint y: 157, distance: 361.6
click at [597, 157] on div "The Free Press Conversations With [PERSON_NAME] 72 A weekly Society , Culture a…" at bounding box center [525, 200] width 971 height 179
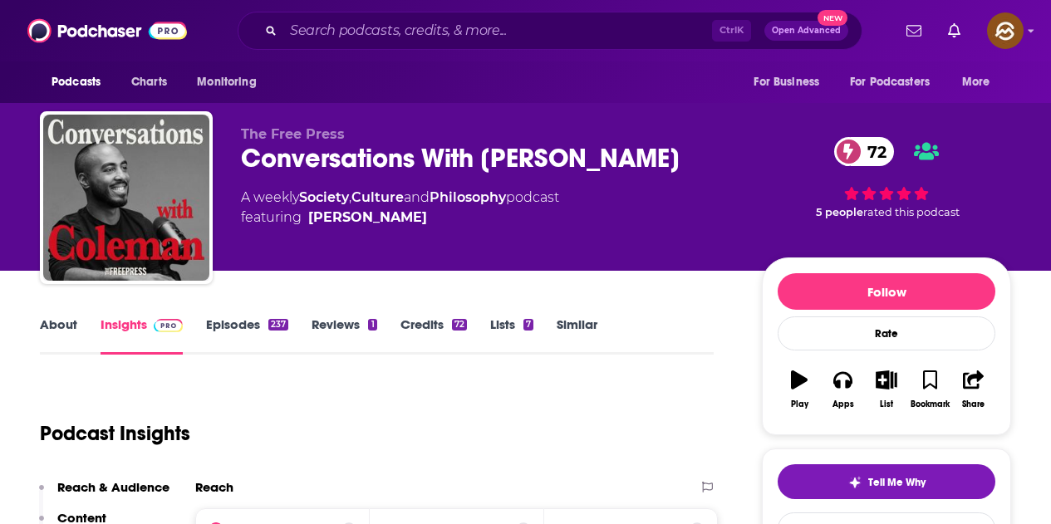
click at [424, 239] on div "The Free Press Conversations With [PERSON_NAME] 72 A weekly Society , Culture a…" at bounding box center [488, 192] width 494 height 133
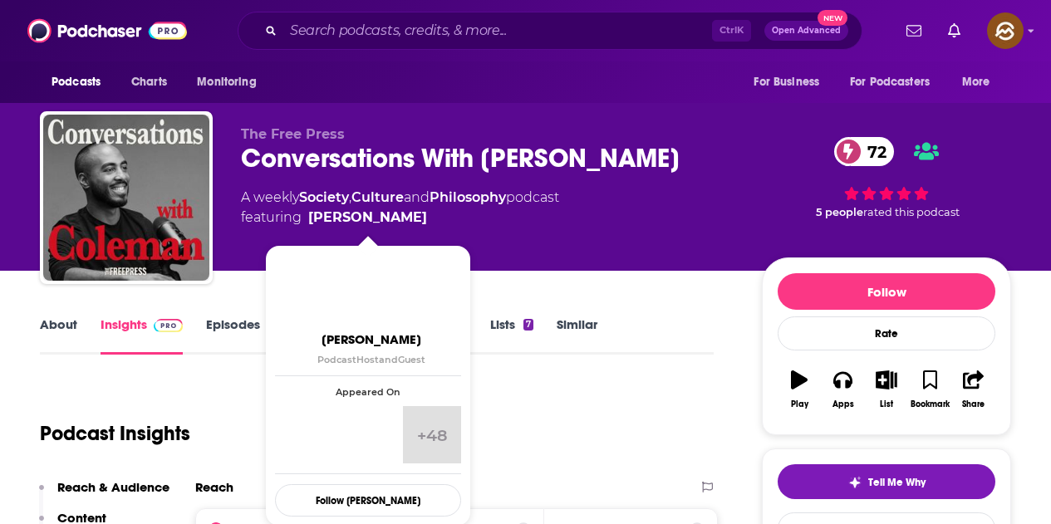
drag, startPoint x: 446, startPoint y: 224, endPoint x: 477, endPoint y: 232, distance: 31.8
click at [481, 230] on div "The Free Press Conversations With [PERSON_NAME] 72 A weekly Society , Culture a…" at bounding box center [488, 192] width 494 height 133
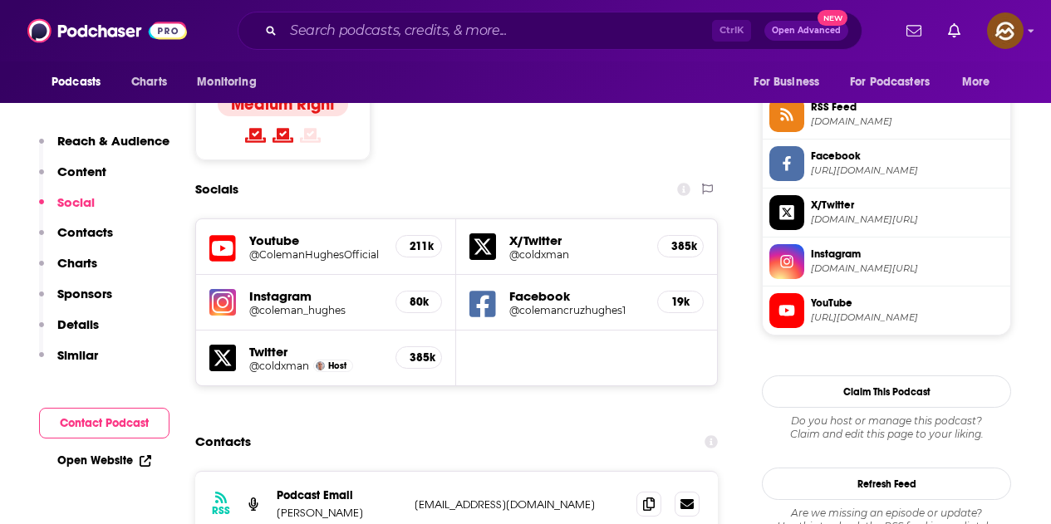
scroll to position [1496, 0]
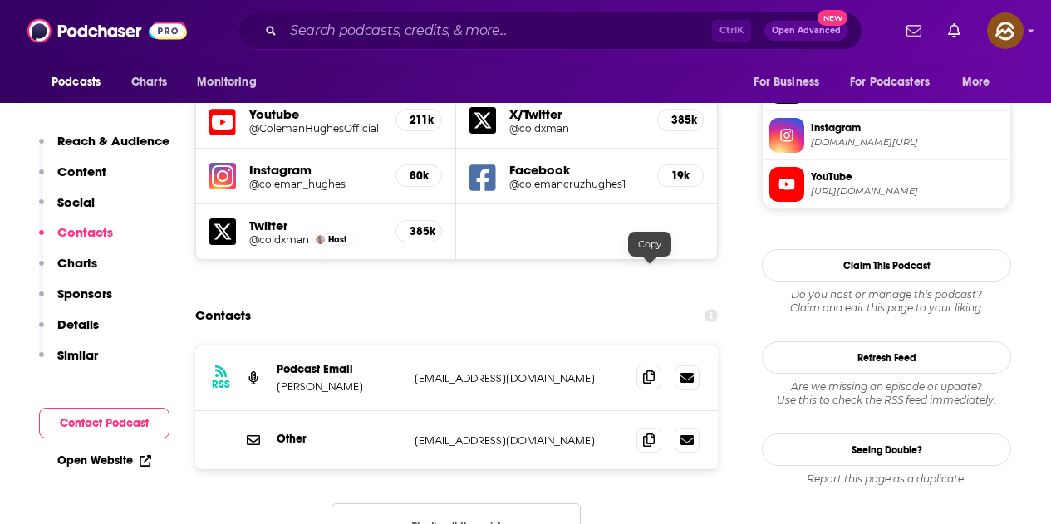
click at [651, 371] on icon at bounding box center [649, 377] width 12 height 13
click at [656, 365] on span at bounding box center [648, 377] width 25 height 25
click at [649, 433] on icon at bounding box center [649, 439] width 12 height 13
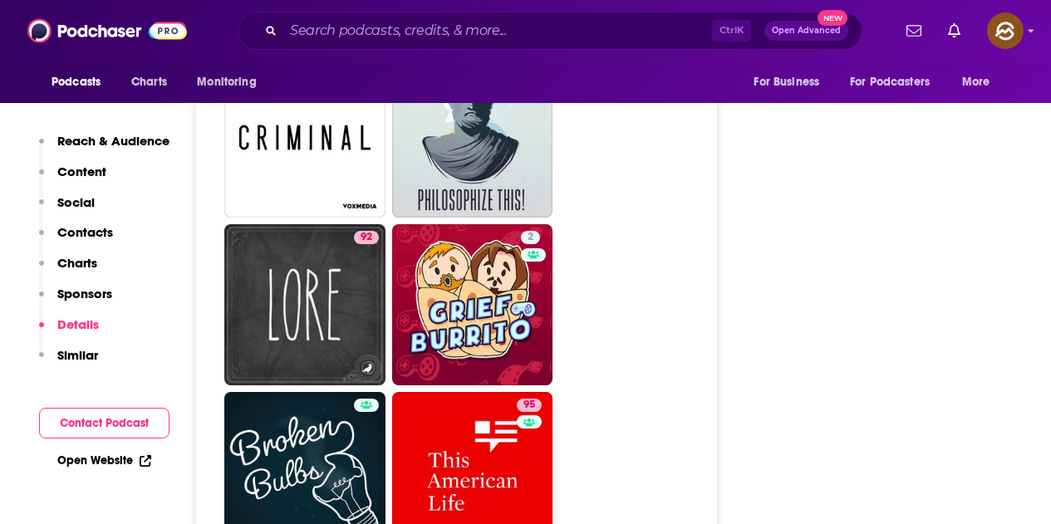
scroll to position [6564, 0]
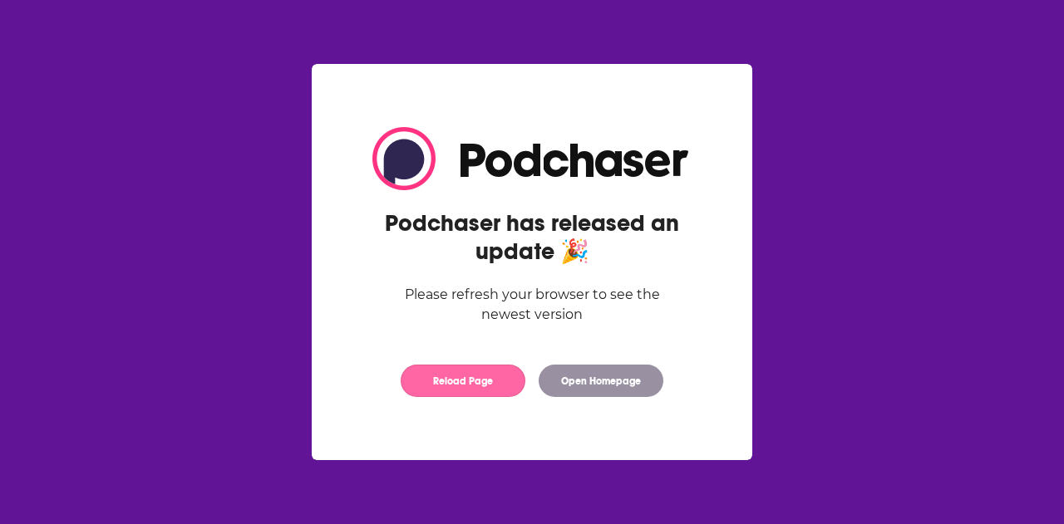
click at [493, 376] on button "Reload Page" at bounding box center [463, 381] width 125 height 32
click at [491, 380] on button "Reload Page" at bounding box center [463, 381] width 125 height 32
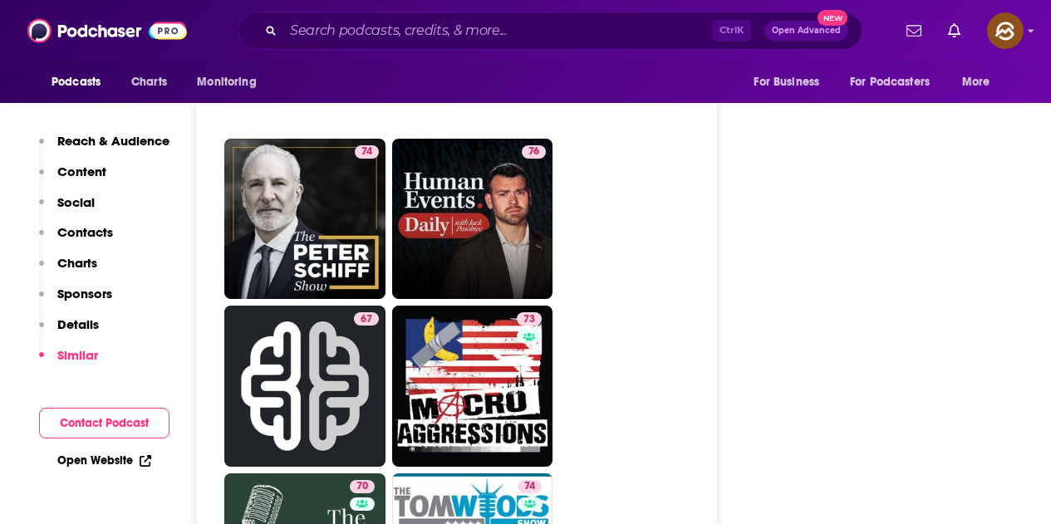
scroll to position [4986, 0]
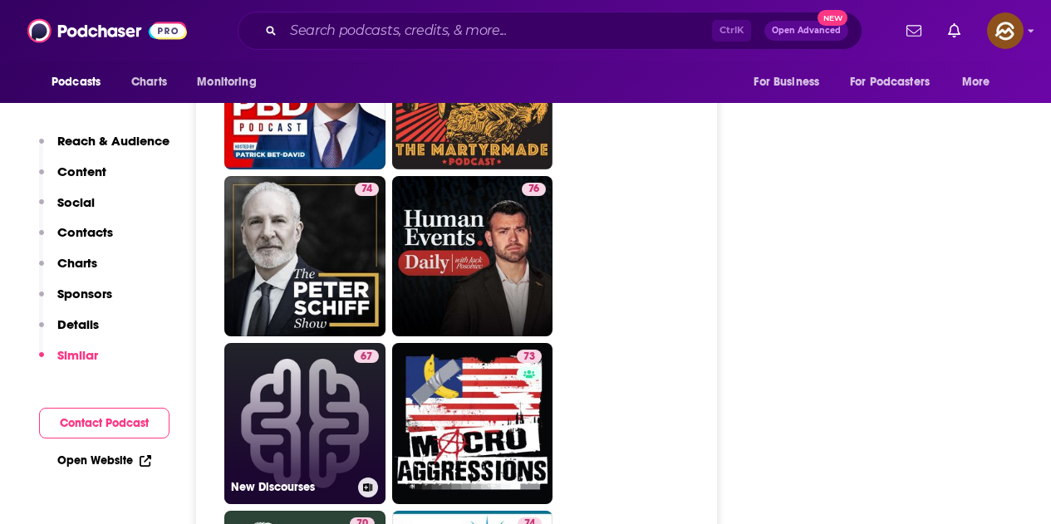
click at [337, 343] on link "67 New Discourses" at bounding box center [304, 423] width 161 height 161
type input "https://www.podchaser.com/podcasts/new-discourses-1068657"
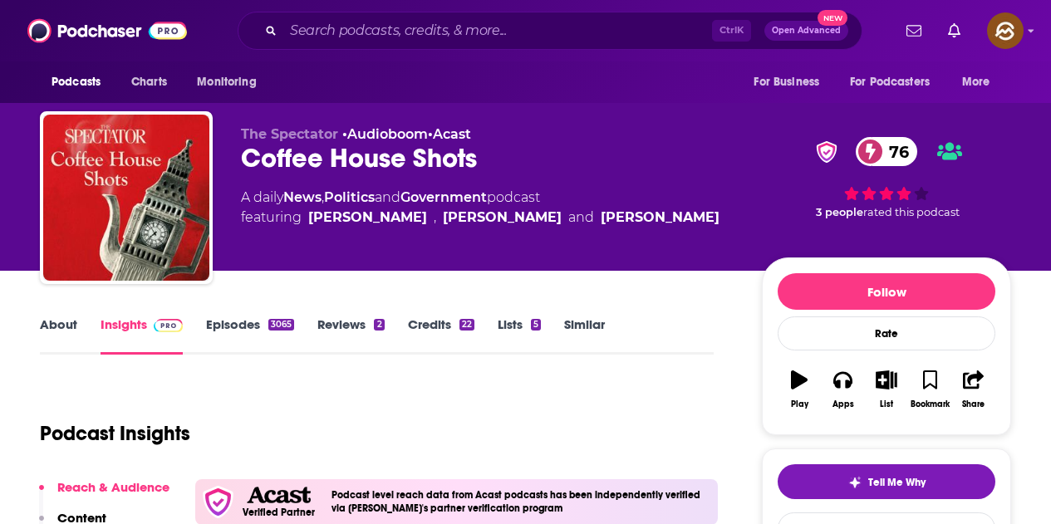
click at [477, 160] on div "Coffee House Shots 76" at bounding box center [488, 158] width 494 height 32
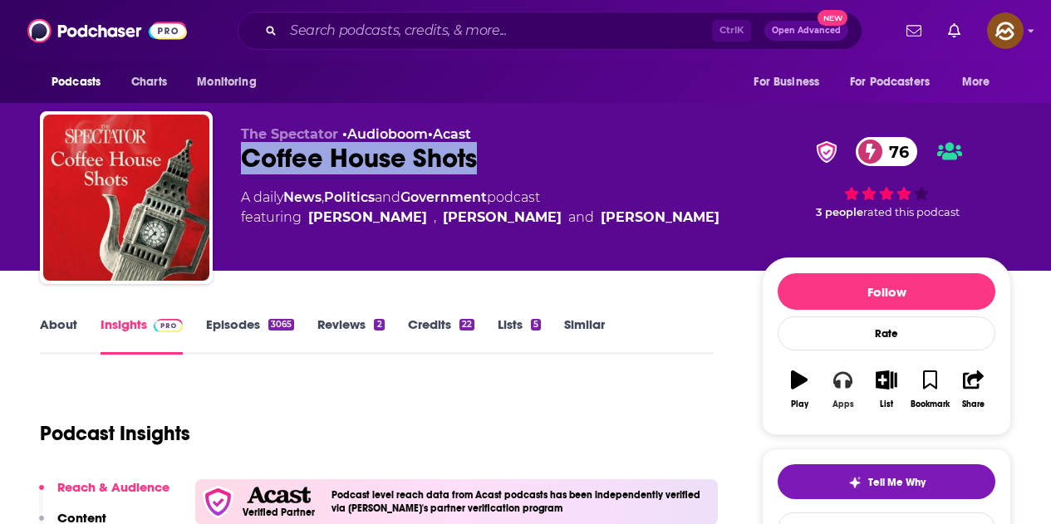
click at [847, 401] on div "Apps" at bounding box center [844, 405] width 22 height 10
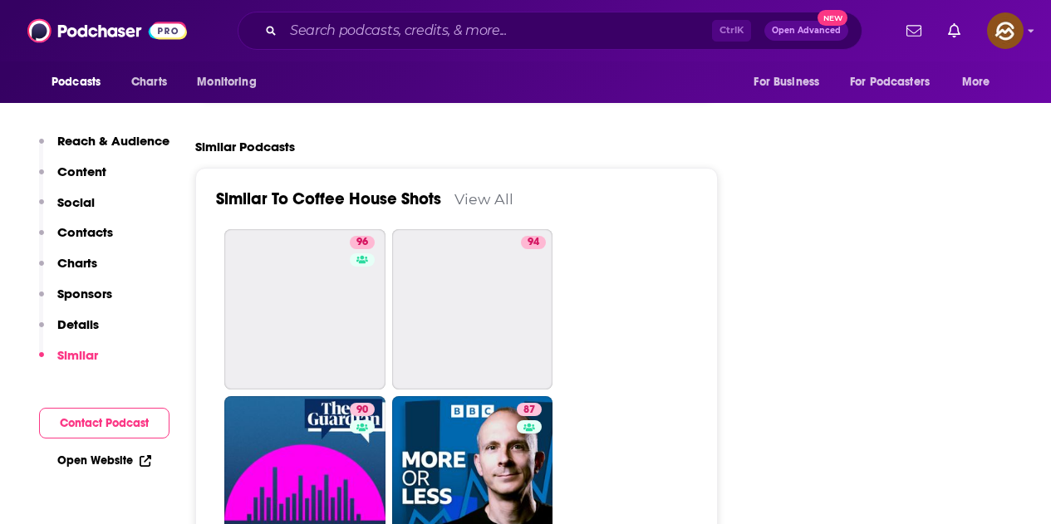
scroll to position [3573, 0]
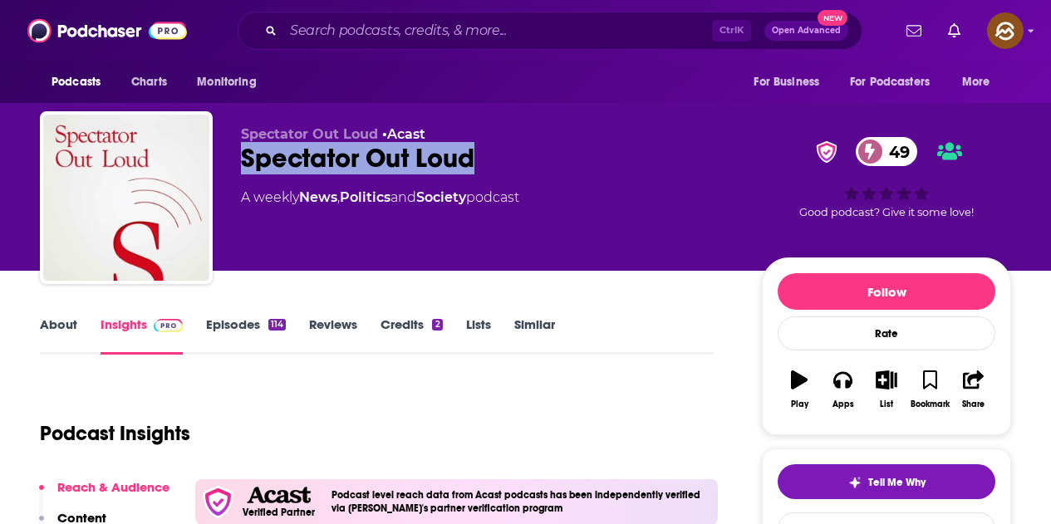
drag, startPoint x: 245, startPoint y: 162, endPoint x: 492, endPoint y: 159, distance: 246.8
click at [492, 159] on div "Spectator Out Loud 49" at bounding box center [488, 158] width 494 height 32
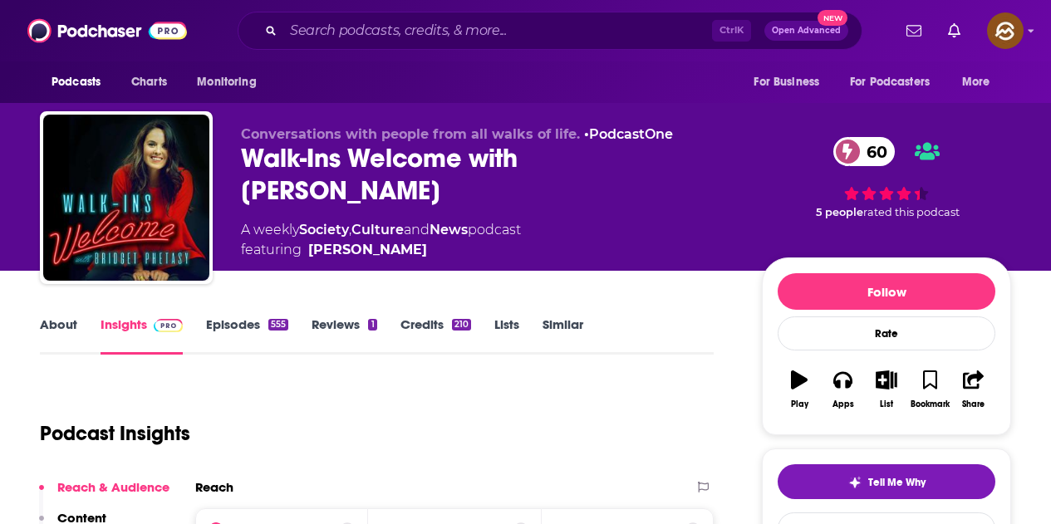
drag, startPoint x: 557, startPoint y: 156, endPoint x: 605, endPoint y: 367, distance: 216.5
click at [716, 160] on div "Walk-Ins Welcome with Bridget Phetasy 60" at bounding box center [488, 174] width 494 height 65
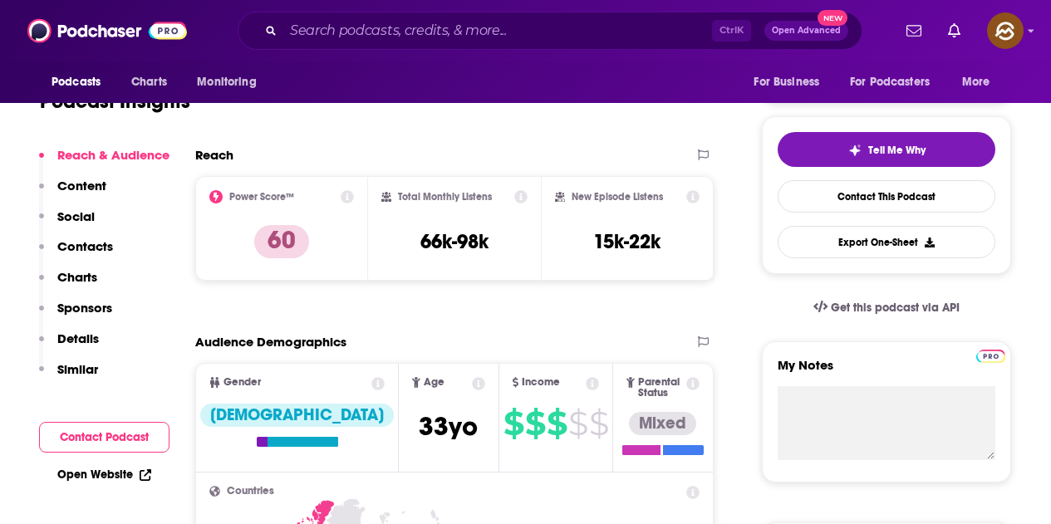
scroll to position [83, 0]
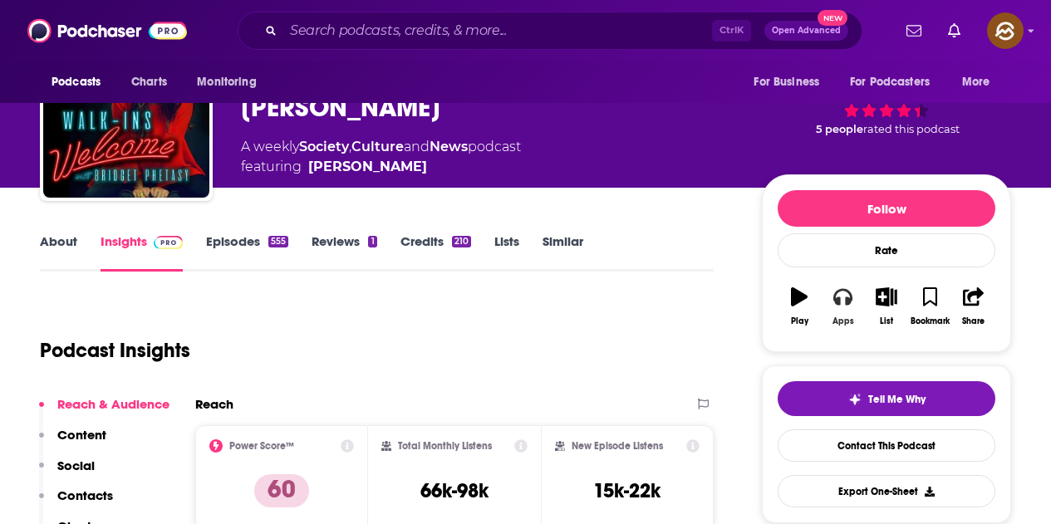
click at [838, 307] on button "Apps" at bounding box center [842, 307] width 43 height 60
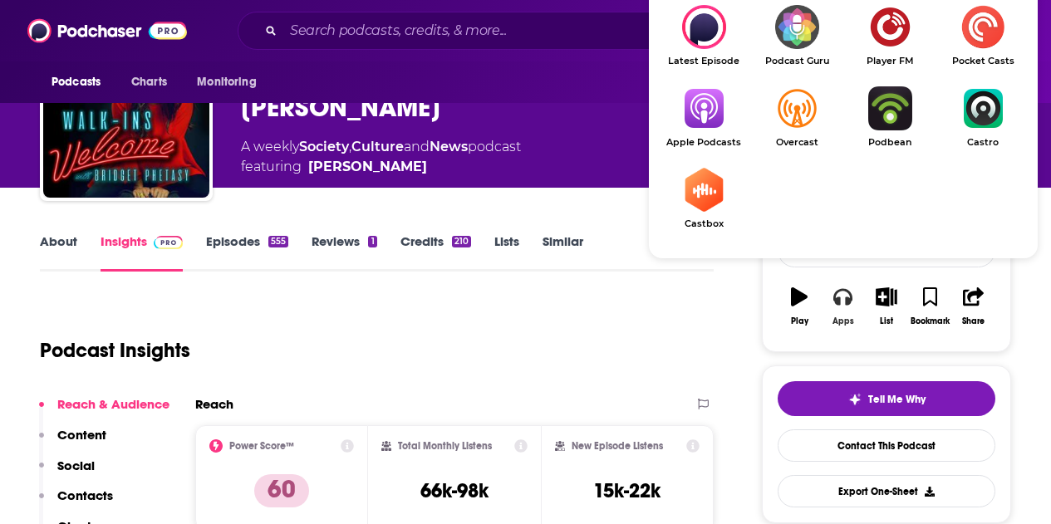
scroll to position [166, 0]
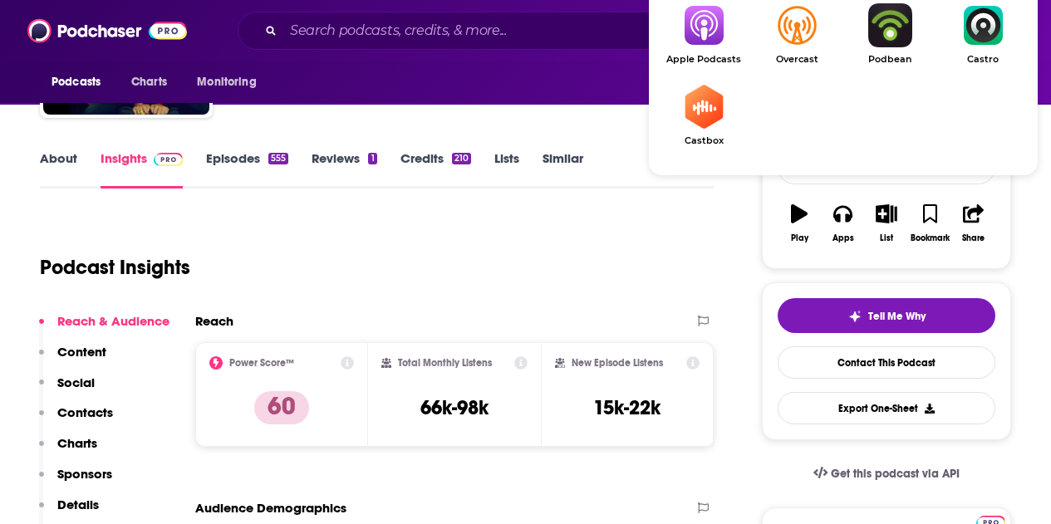
click at [705, 47] on img "Show Listen On dropdown" at bounding box center [703, 25] width 93 height 44
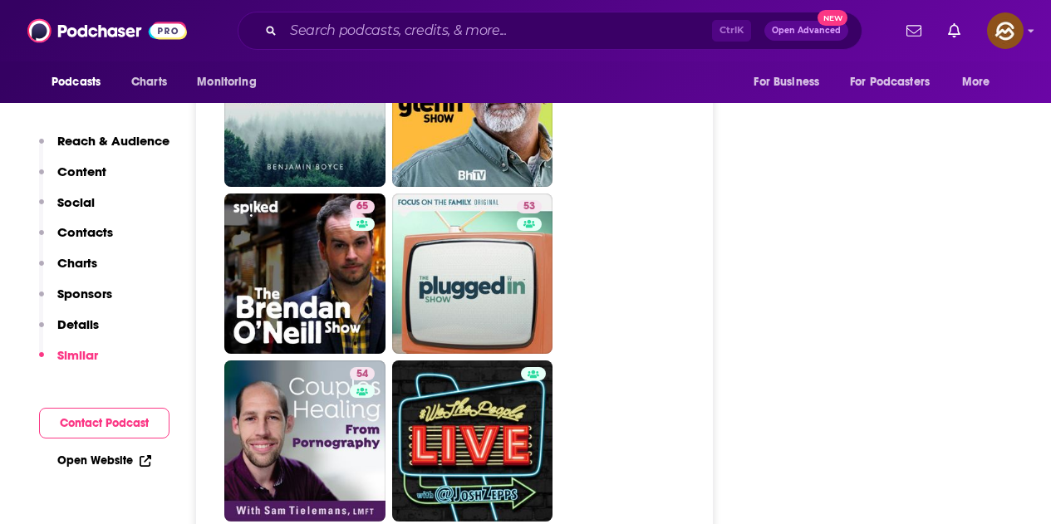
scroll to position [4986, 0]
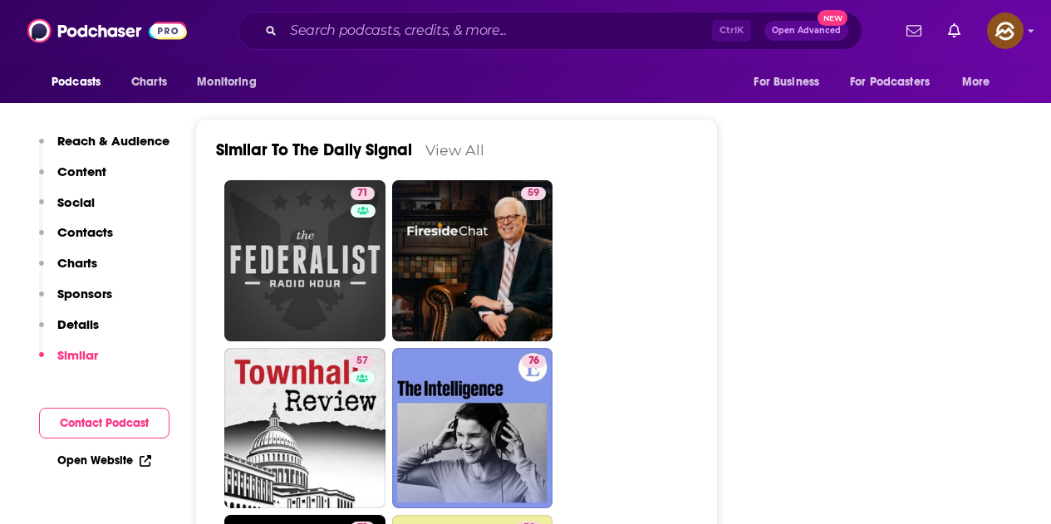
scroll to position [3573, 0]
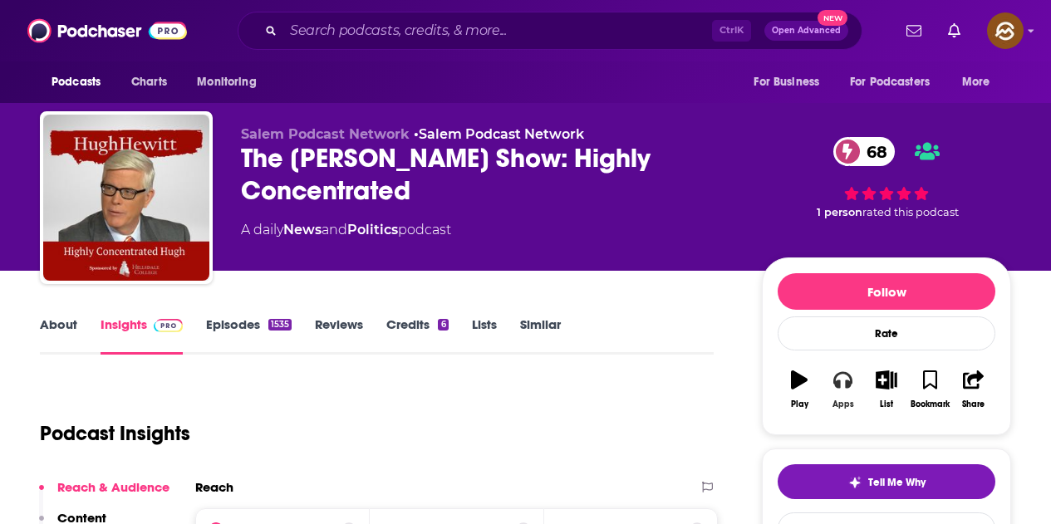
click at [832, 388] on button "Apps" at bounding box center [842, 390] width 43 height 60
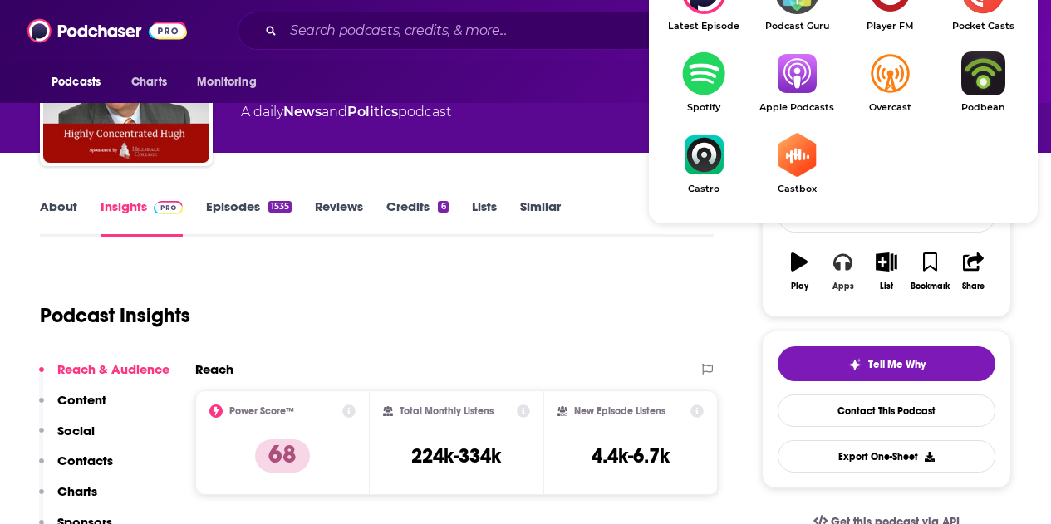
scroll to position [166, 0]
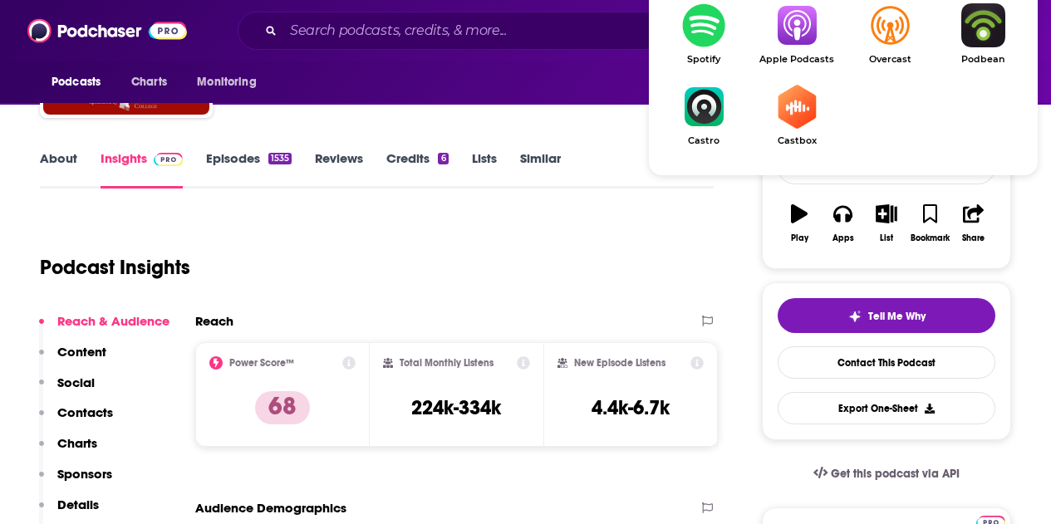
click at [792, 19] on img "Show Listen On dropdown" at bounding box center [796, 25] width 93 height 44
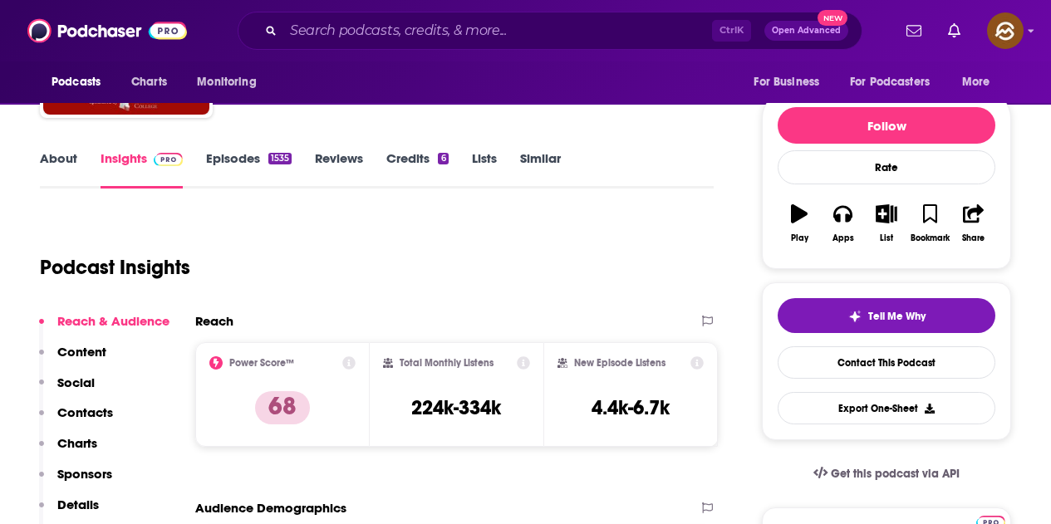
scroll to position [0, 0]
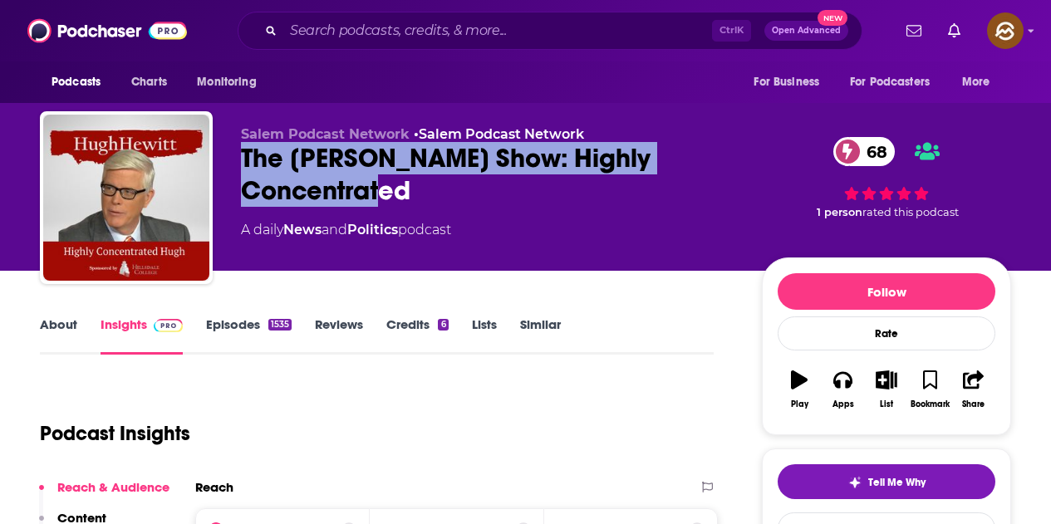
drag, startPoint x: 243, startPoint y: 160, endPoint x: 431, endPoint y: 212, distance: 194.7
click at [438, 191] on div "The Hugh Hewitt Show: Highly Concentrated 68" at bounding box center [488, 174] width 494 height 65
click at [531, 212] on div "Salem Podcast Network • Salem Podcast Network The Hugh Hewitt Show: Highly Conc…" at bounding box center [488, 192] width 494 height 133
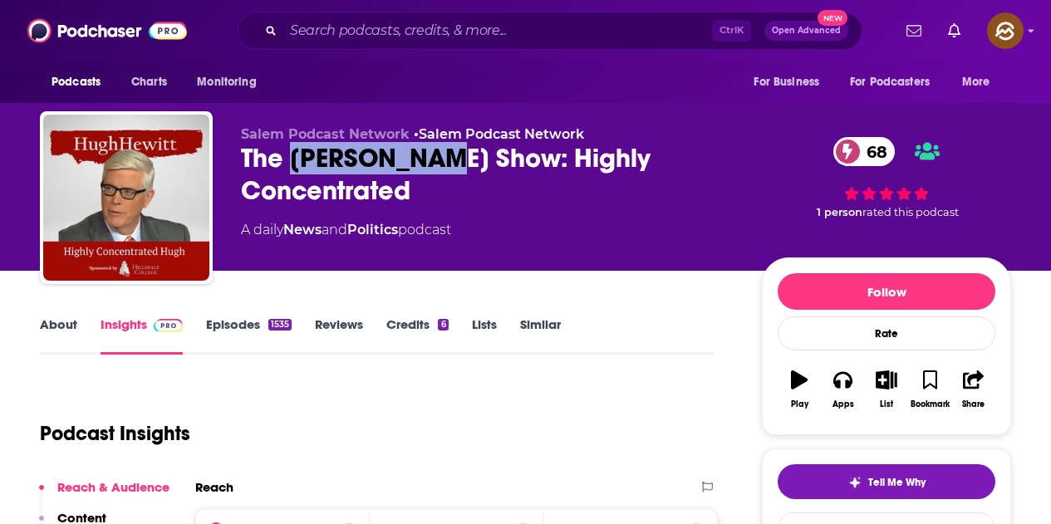
drag, startPoint x: 379, startPoint y: 157, endPoint x: 435, endPoint y: 160, distance: 55.8
click at [435, 160] on div "The Hugh Hewitt Show: Highly Concentrated 68" at bounding box center [488, 174] width 494 height 65
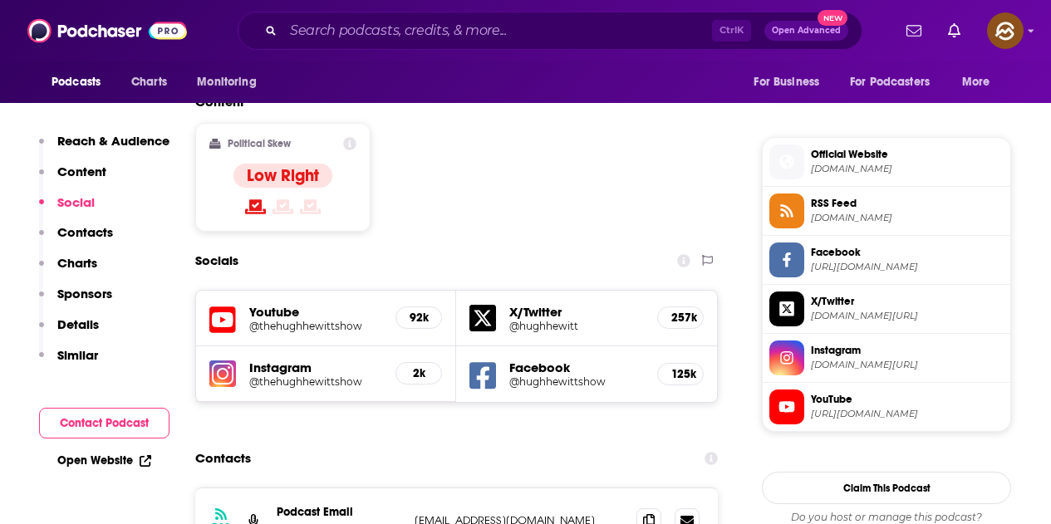
scroll to position [1496, 0]
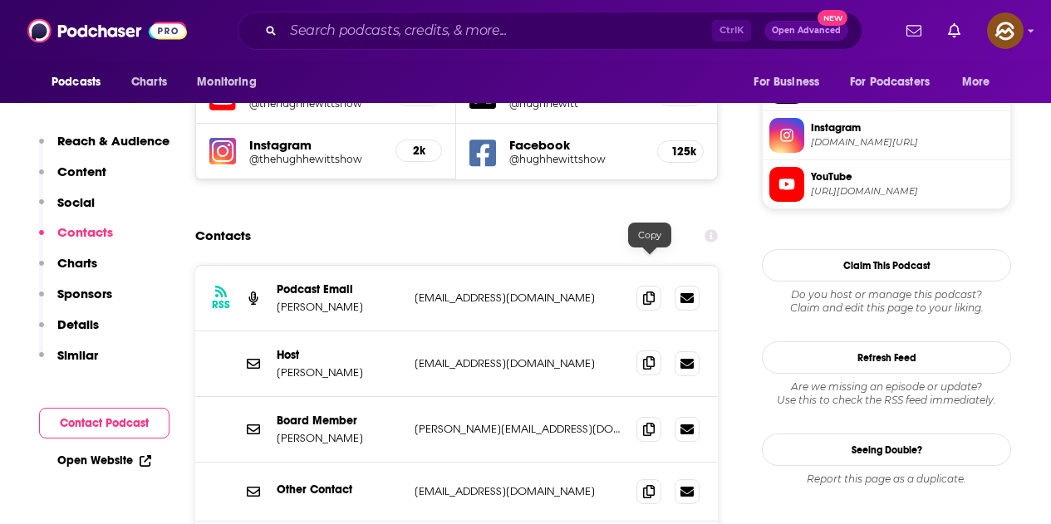
click at [643, 351] on span at bounding box center [648, 363] width 25 height 25
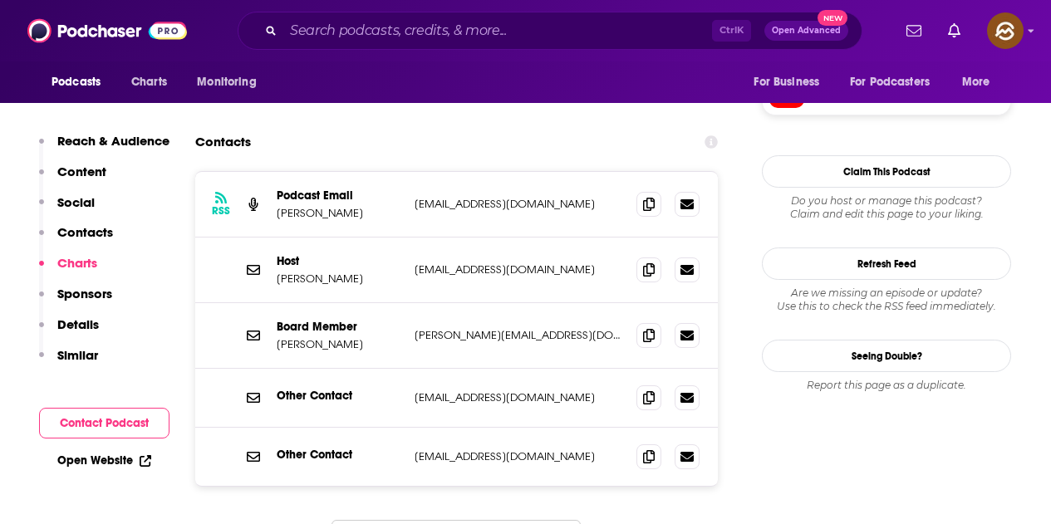
scroll to position [1579, 0]
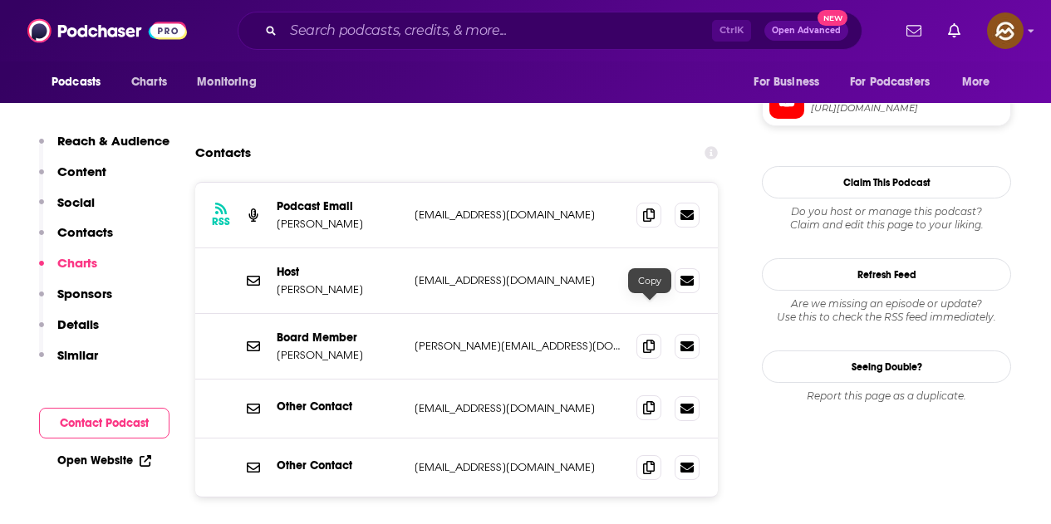
click at [645, 401] on icon at bounding box center [649, 407] width 12 height 13
click at [646, 273] on icon at bounding box center [649, 279] width 12 height 13
click at [651, 339] on icon at bounding box center [649, 345] width 12 height 13
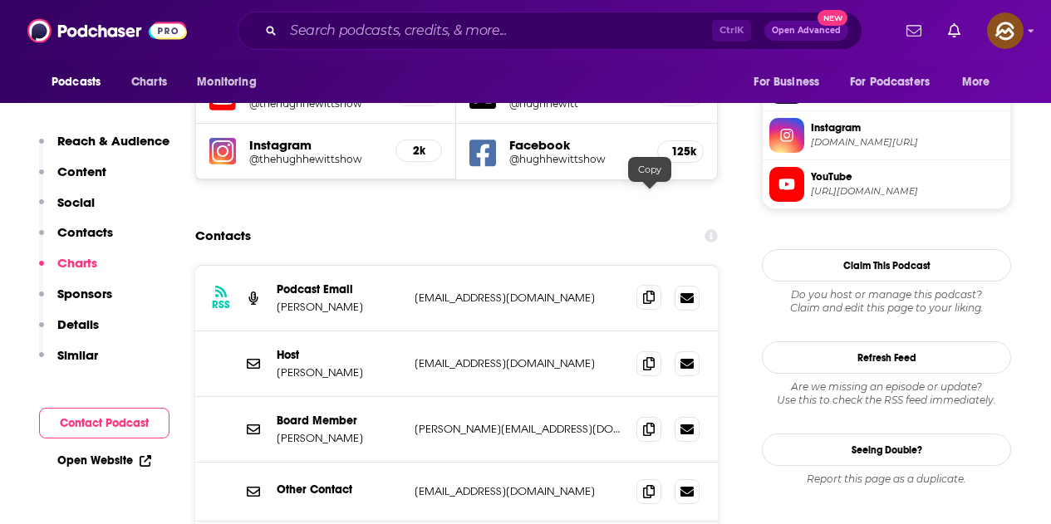
click at [649, 291] on icon at bounding box center [649, 297] width 12 height 13
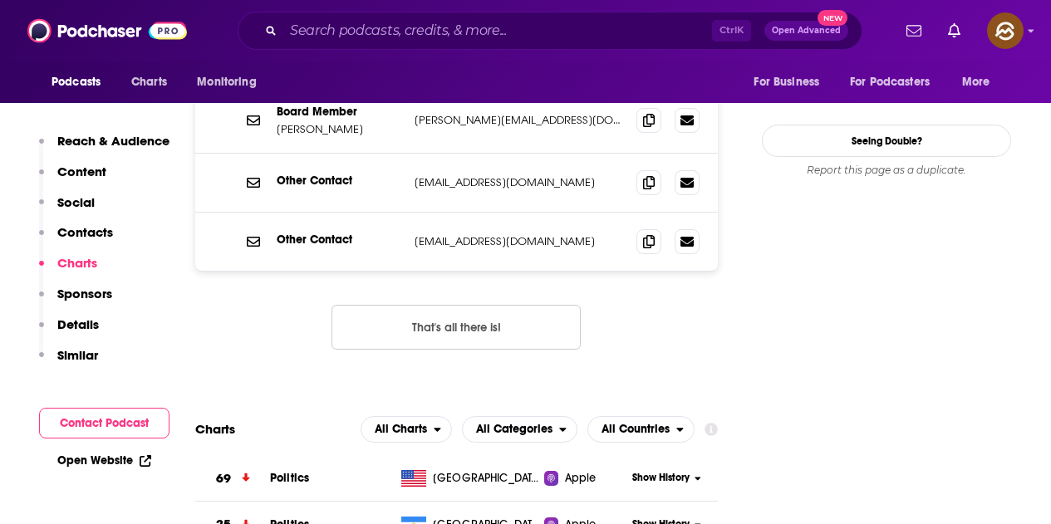
scroll to position [1828, 0]
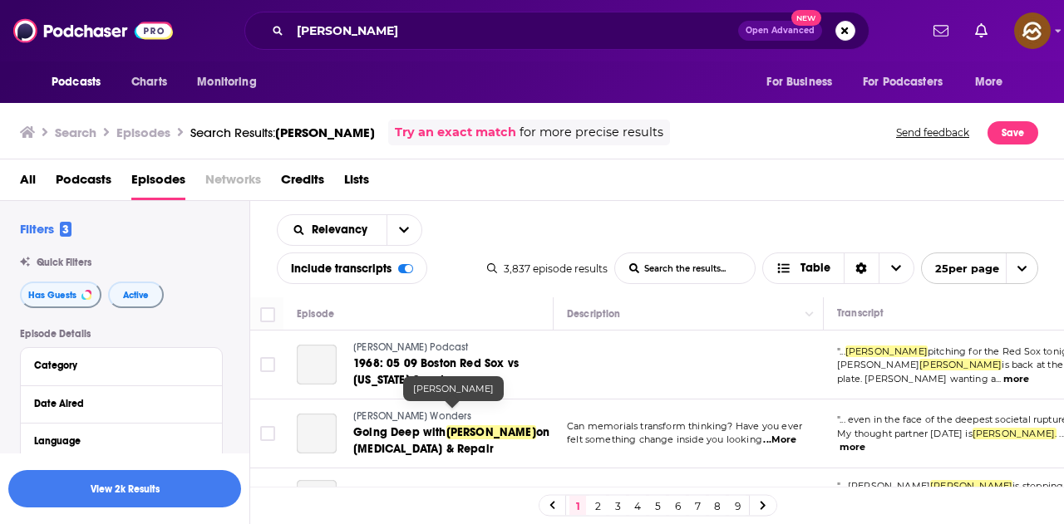
scroll to position [415, 0]
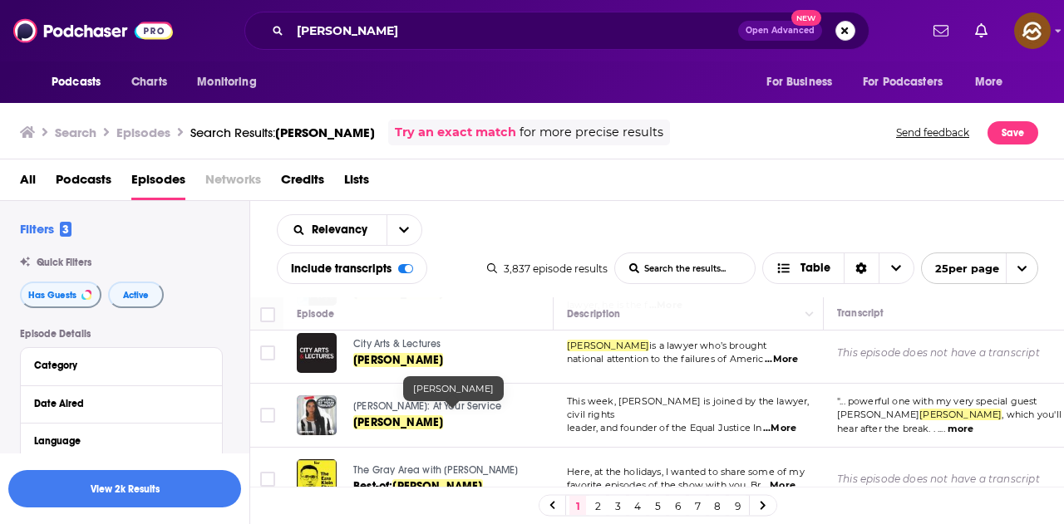
click at [846, 29] on button "Search podcasts, credits, & more..." at bounding box center [845, 31] width 20 height 20
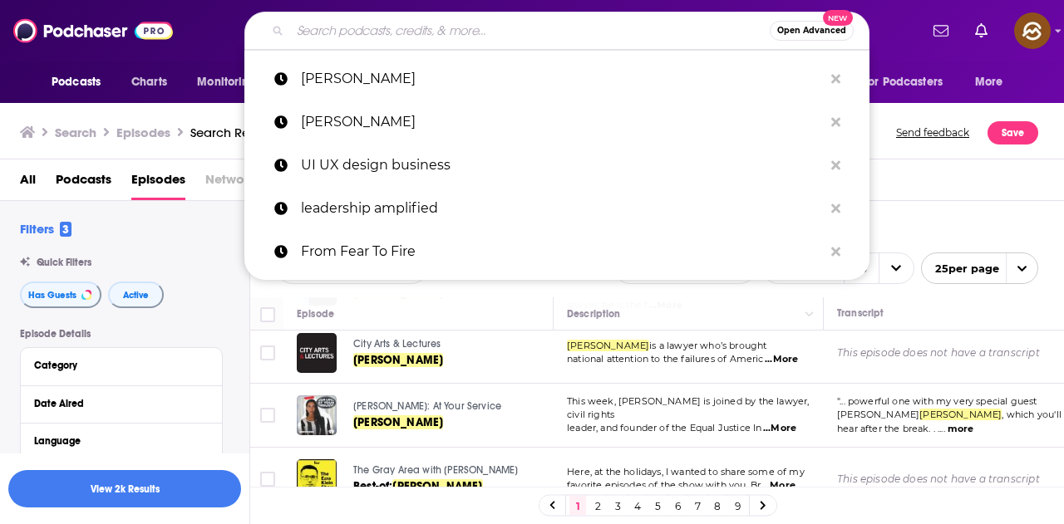
paste input "[PERSON_NAME]"
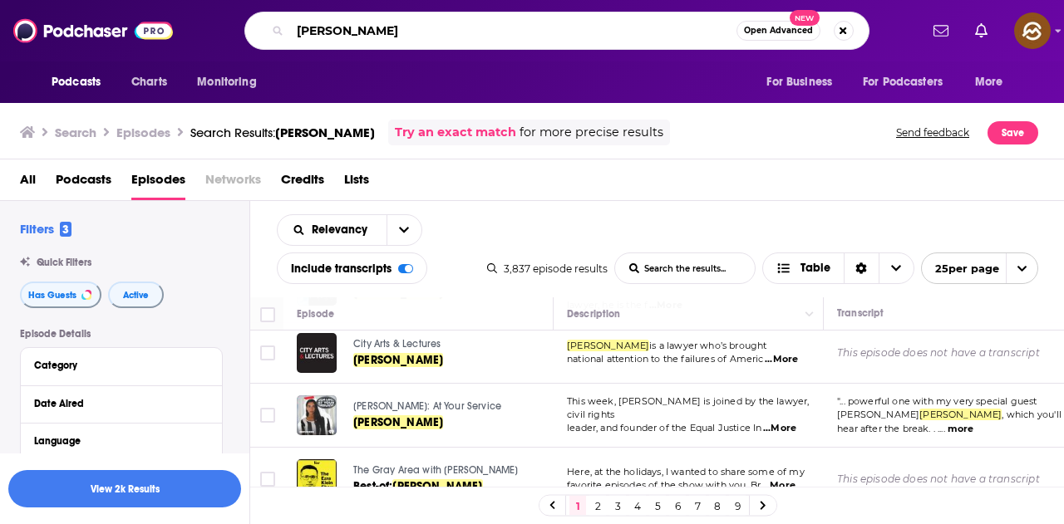
type input "Tom Schwab"
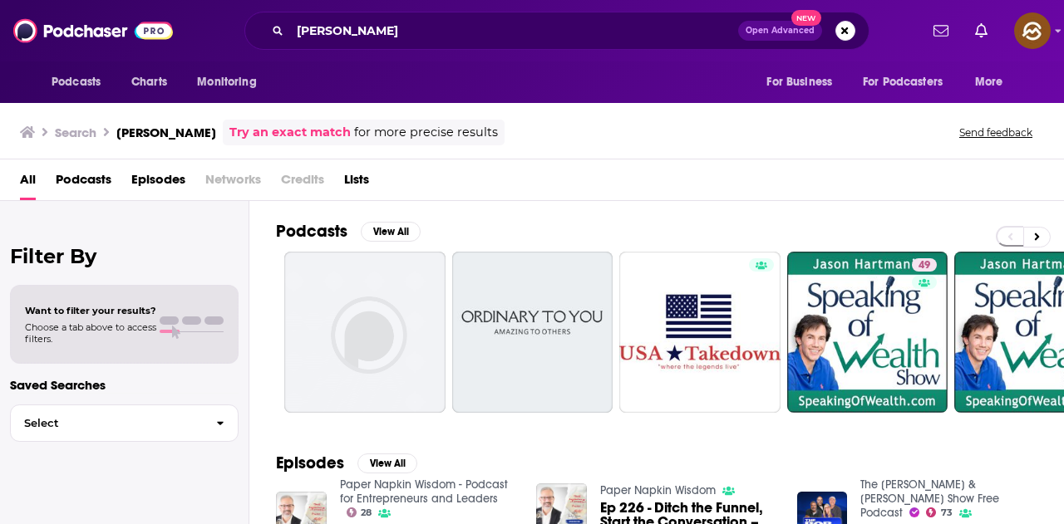
click at [169, 179] on span "Episodes" at bounding box center [158, 183] width 54 height 34
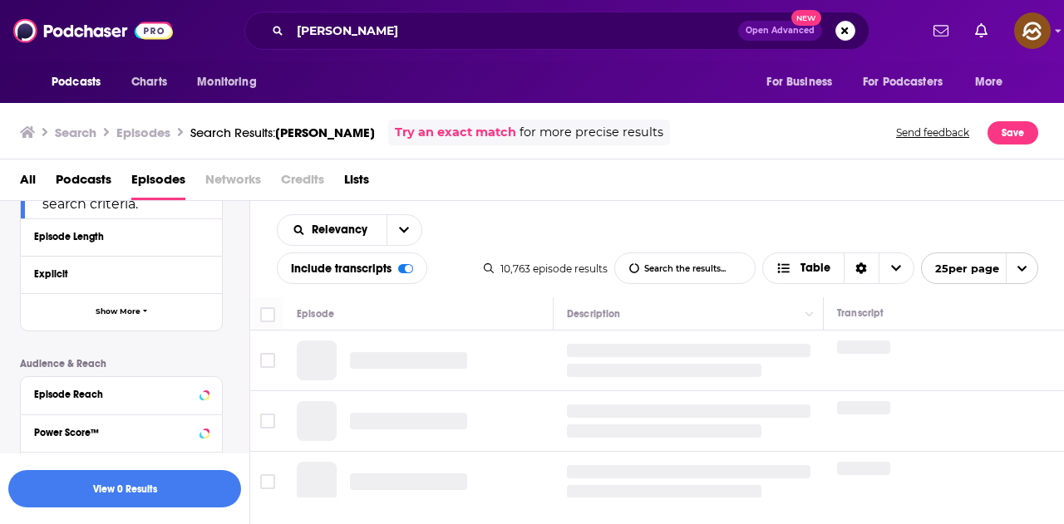
scroll to position [582, 0]
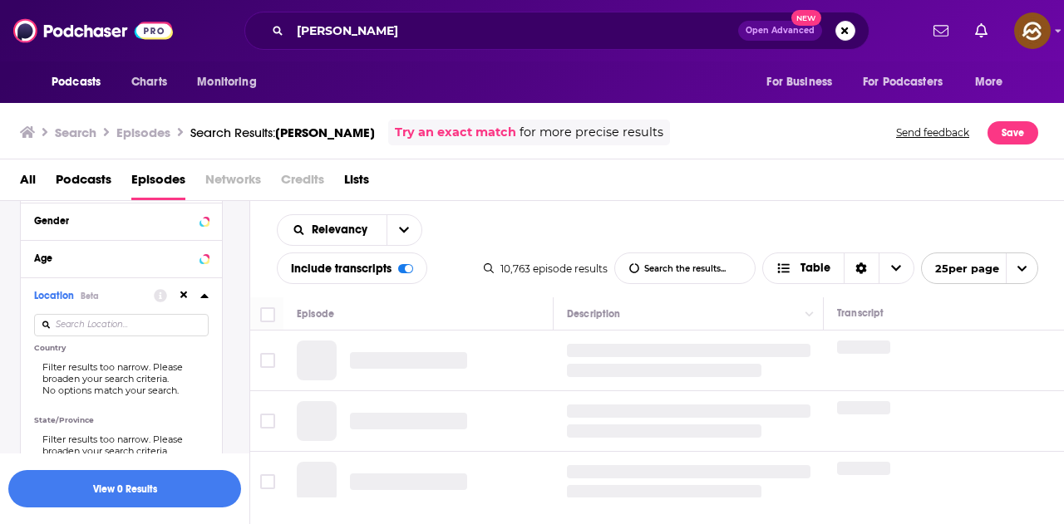
click at [130, 321] on input at bounding box center [121, 325] width 174 height 22
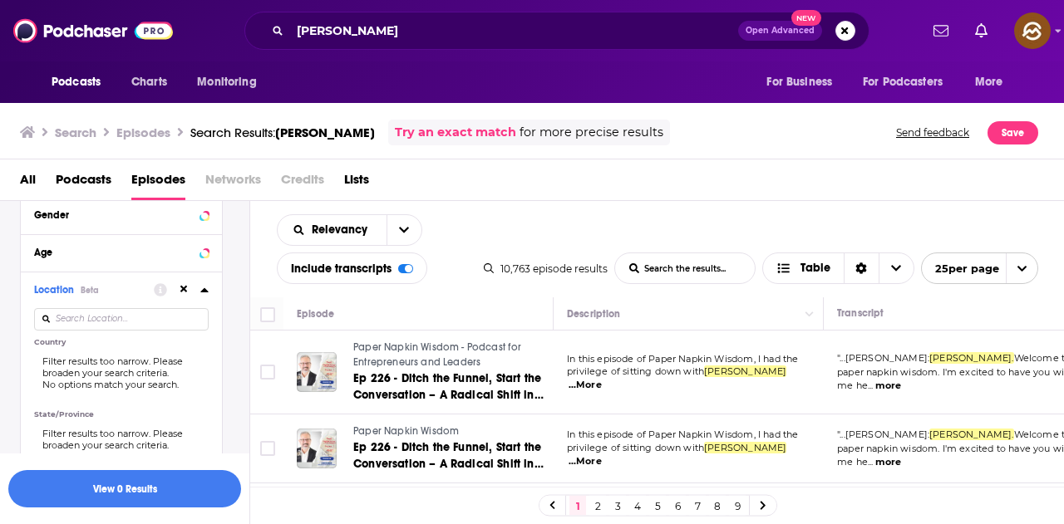
scroll to position [587, 0]
click at [186, 291] on icon at bounding box center [183, 290] width 7 height 11
click at [203, 290] on icon at bounding box center [204, 290] width 8 height 13
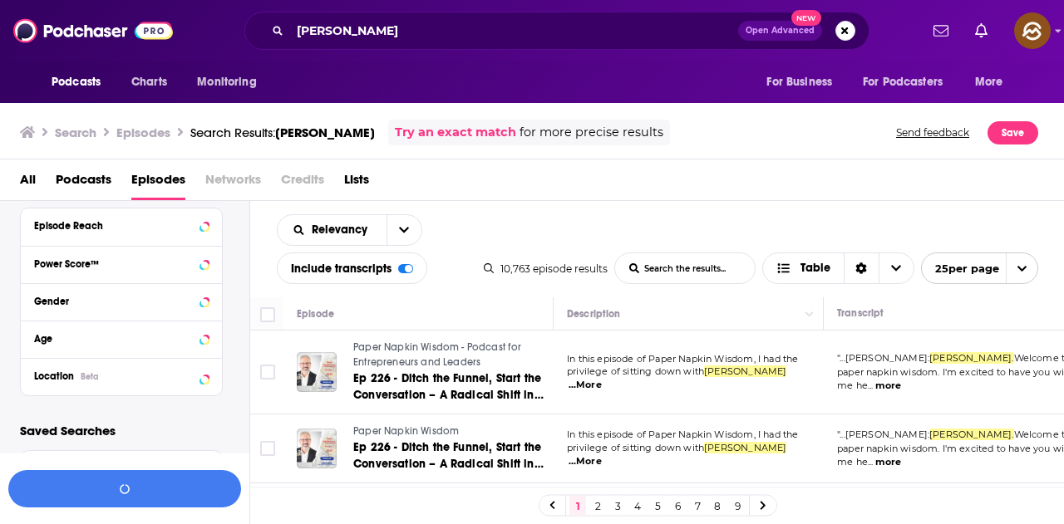
scroll to position [501, 0]
click at [205, 380] on icon at bounding box center [204, 376] width 8 height 13
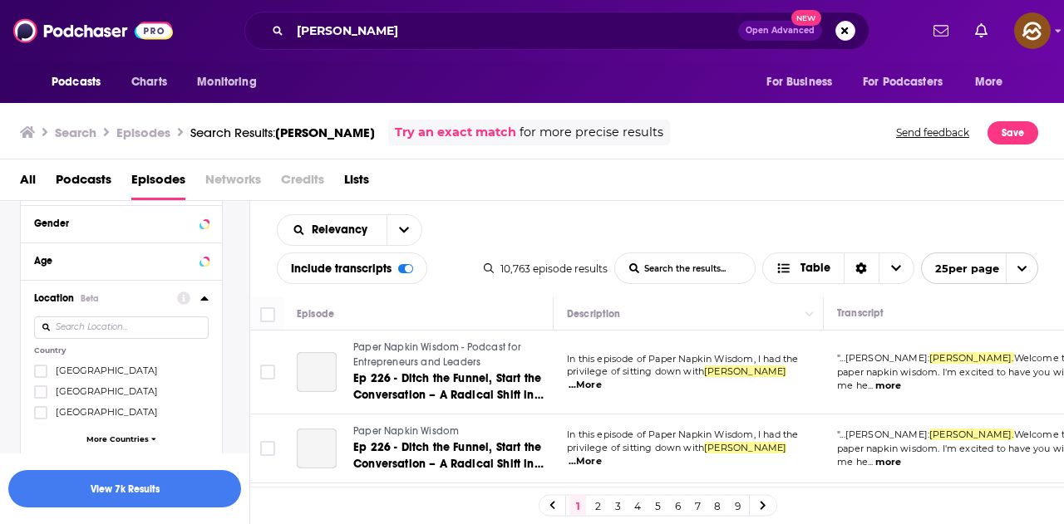
scroll to position [587, 0]
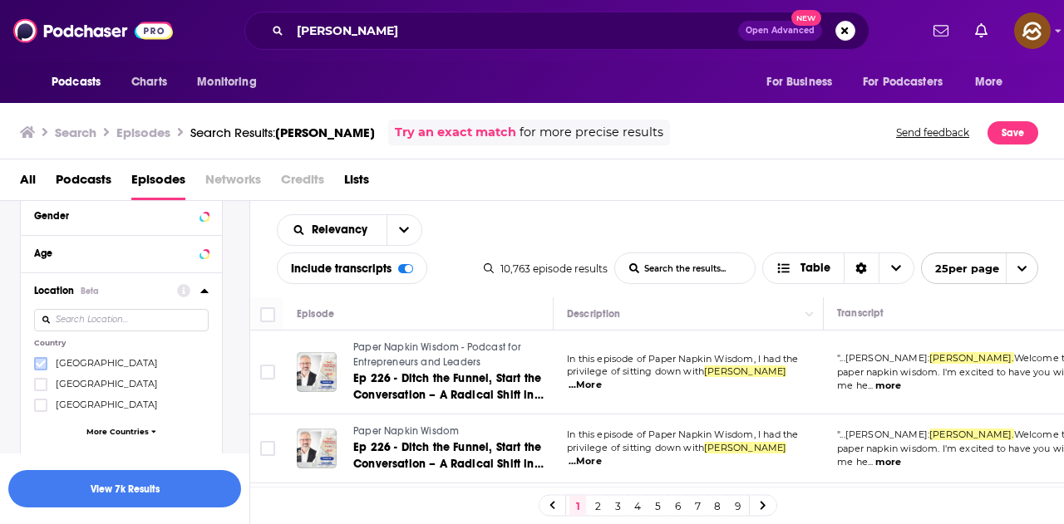
click at [41, 366] on icon at bounding box center [41, 363] width 10 height 7
click at [239, 337] on div "Episode Details Category Date Aired Language Has Guests Filter results too narr…" at bounding box center [134, 238] width 229 height 993
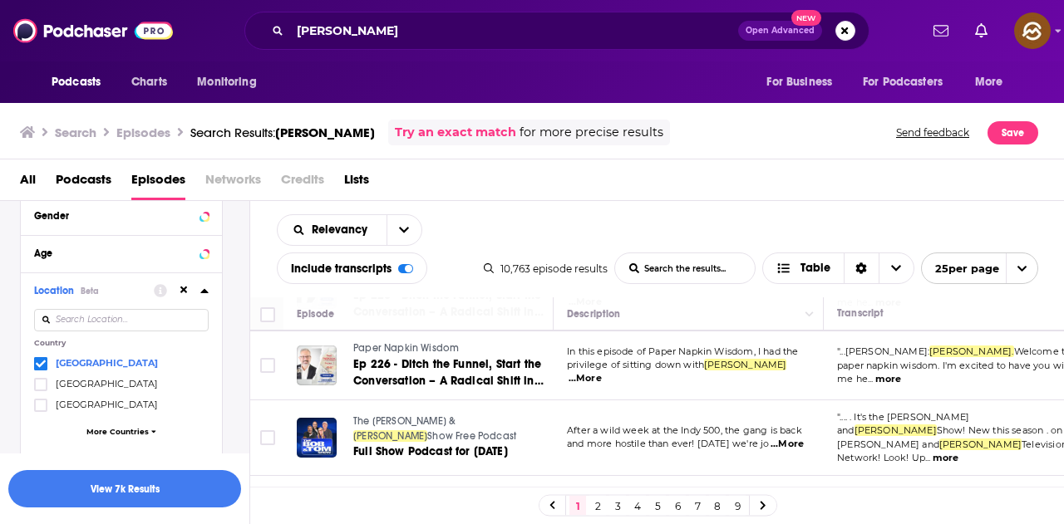
scroll to position [166, 0]
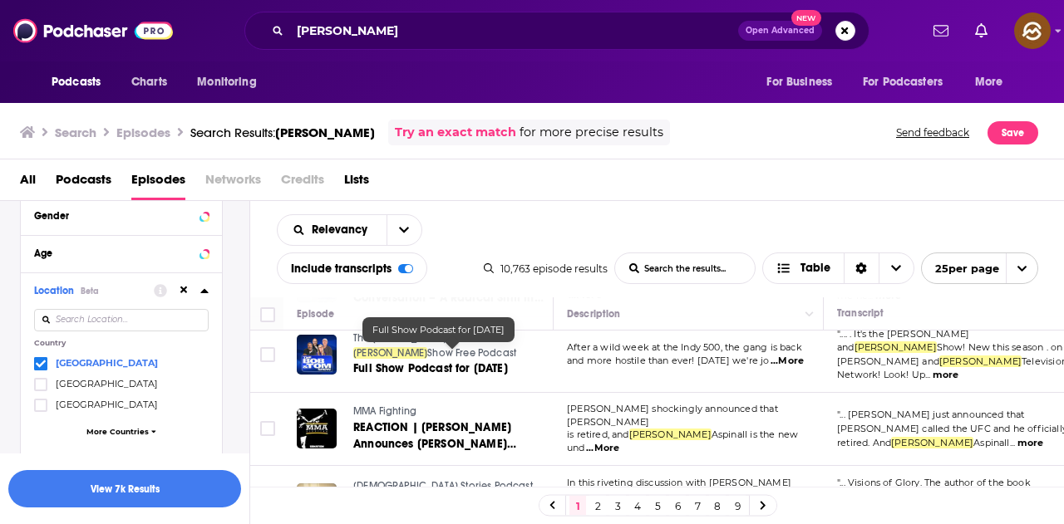
click at [494, 361] on span "Full Show Podcast for [DATE]" at bounding box center [430, 368] width 155 height 14
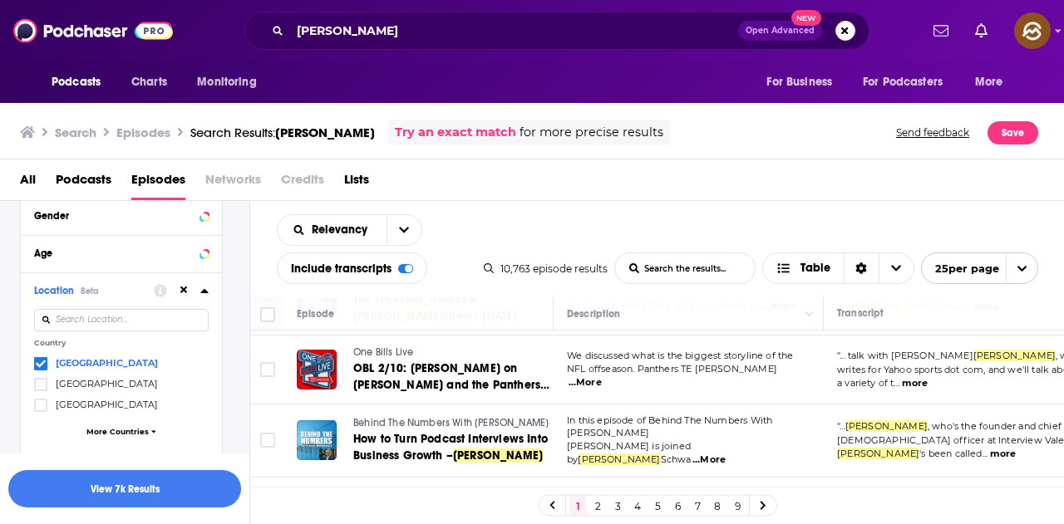
scroll to position [665, 0]
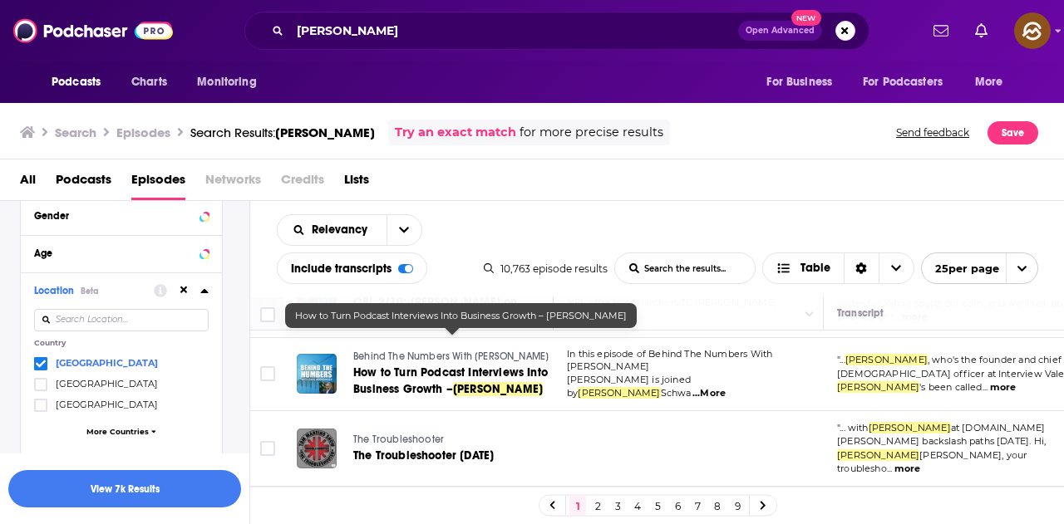
click at [394, 366] on span "How to Turn Podcast Interviews Into Business Growth –" at bounding box center [450, 381] width 194 height 31
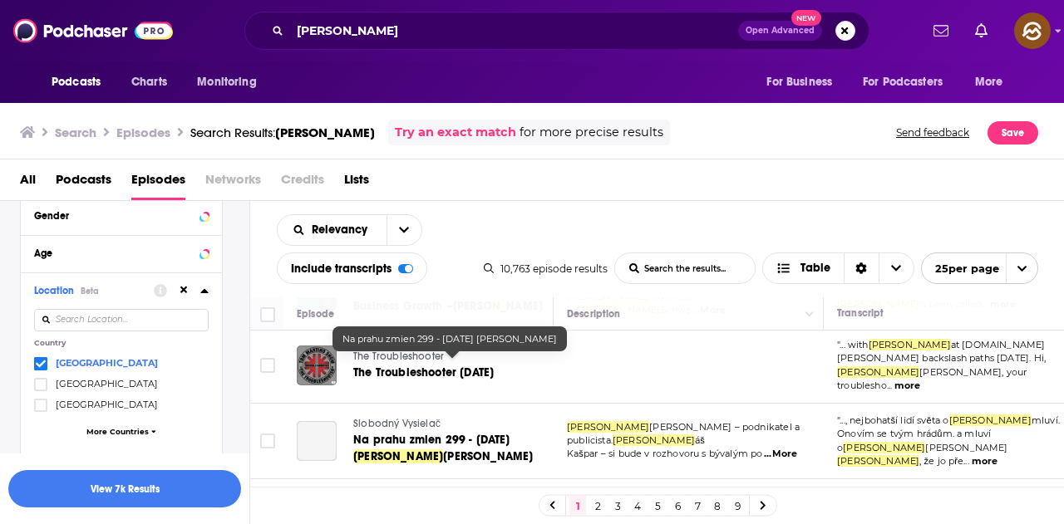
scroll to position [831, 0]
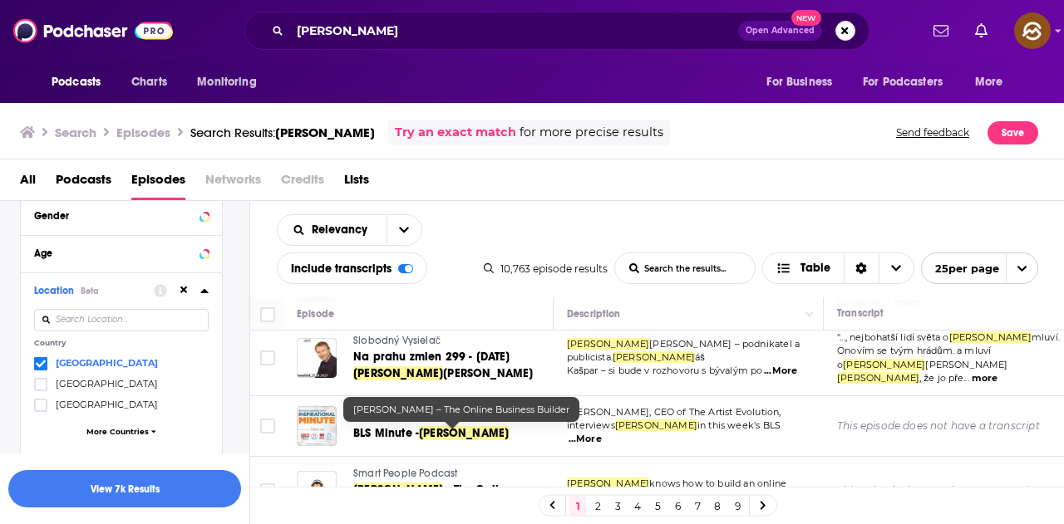
click at [512, 483] on span "– The Online Business Builder" at bounding box center [432, 498] width 159 height 31
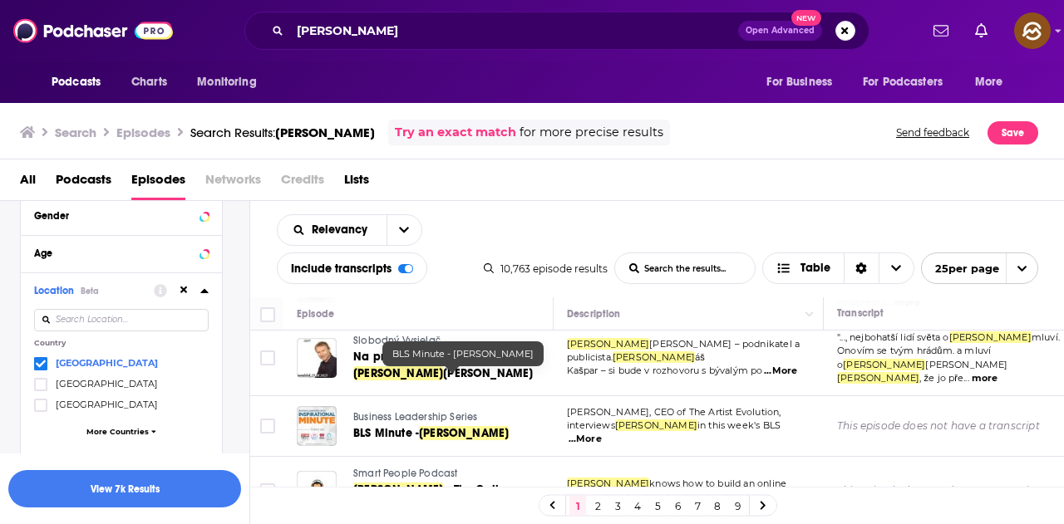
click at [465, 426] on span "Tom Schwab" at bounding box center [464, 433] width 90 height 14
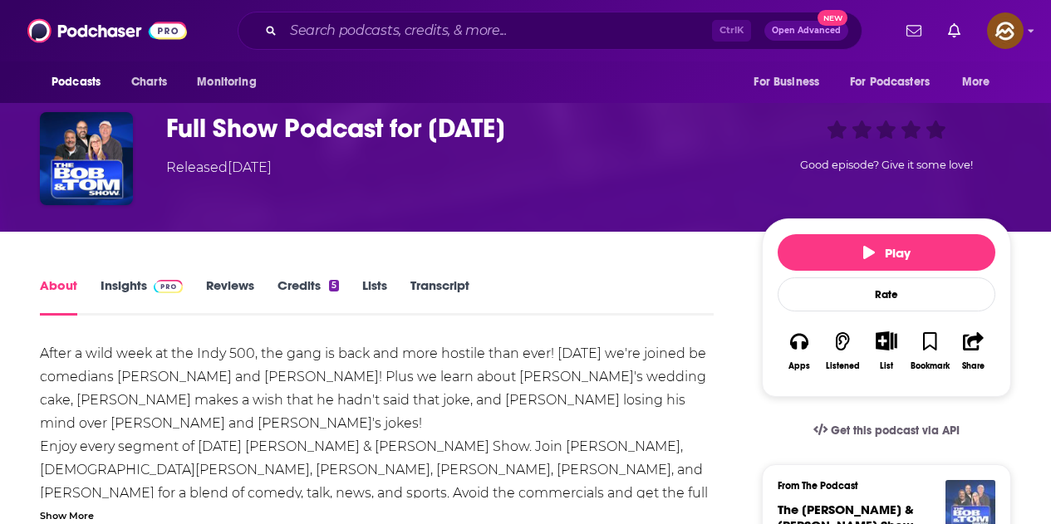
scroll to position [83, 0]
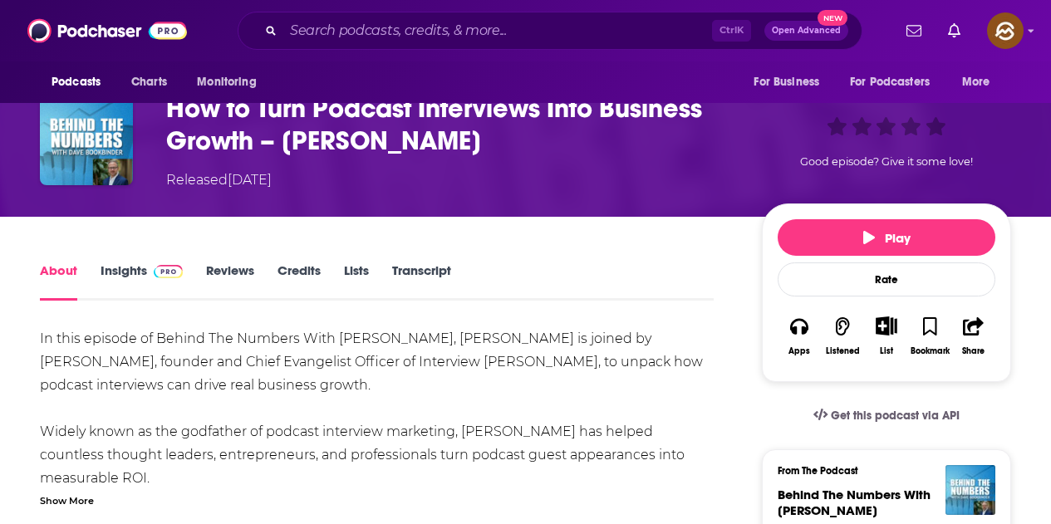
scroll to position [249, 0]
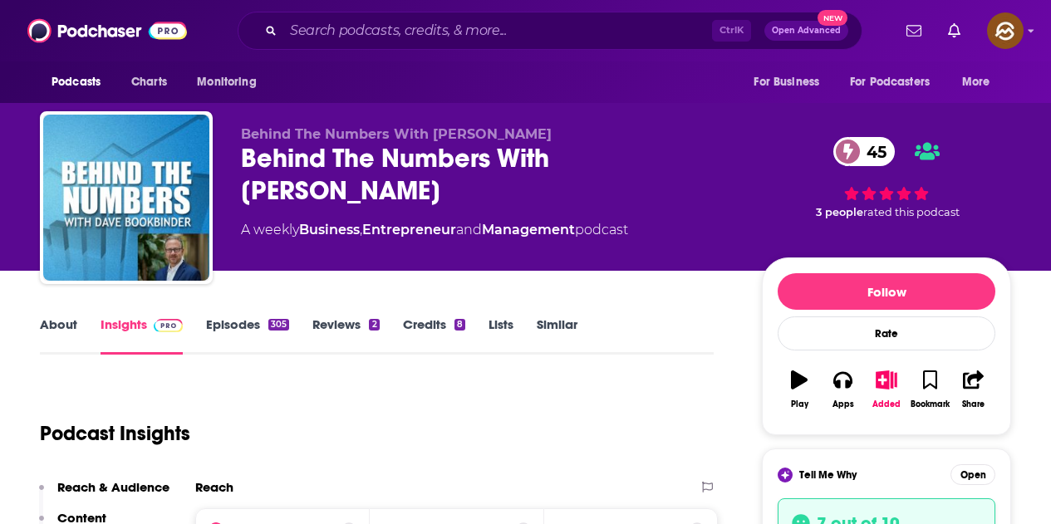
click at [265, 150] on div "Behind The Numbers With [PERSON_NAME] 45" at bounding box center [488, 174] width 494 height 65
drag, startPoint x: 238, startPoint y: 150, endPoint x: 398, endPoint y: 195, distance: 165.7
click at [398, 195] on div "Behind The Numbers With [PERSON_NAME] Behind The Numbers With [PERSON_NAME] 45 …" at bounding box center [525, 200] width 971 height 179
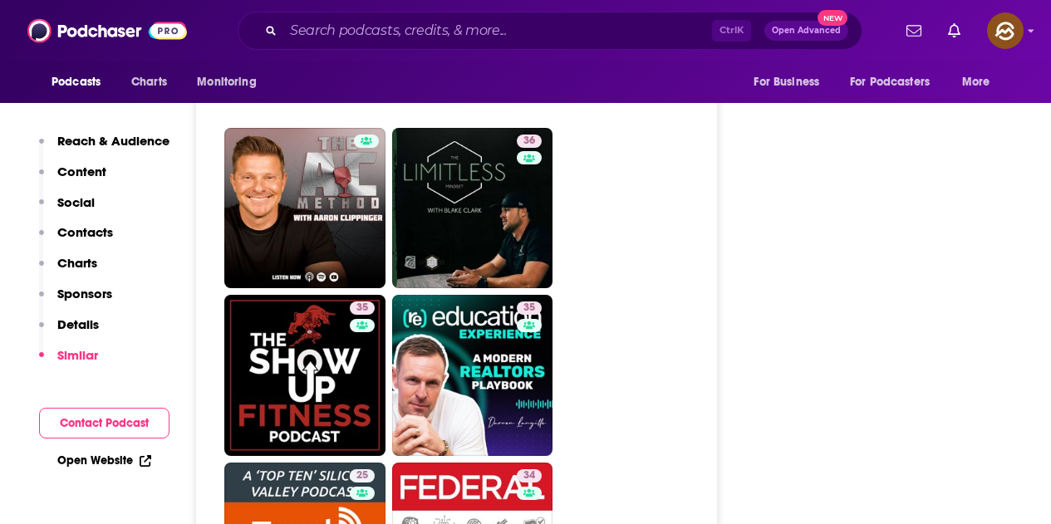
scroll to position [4404, 0]
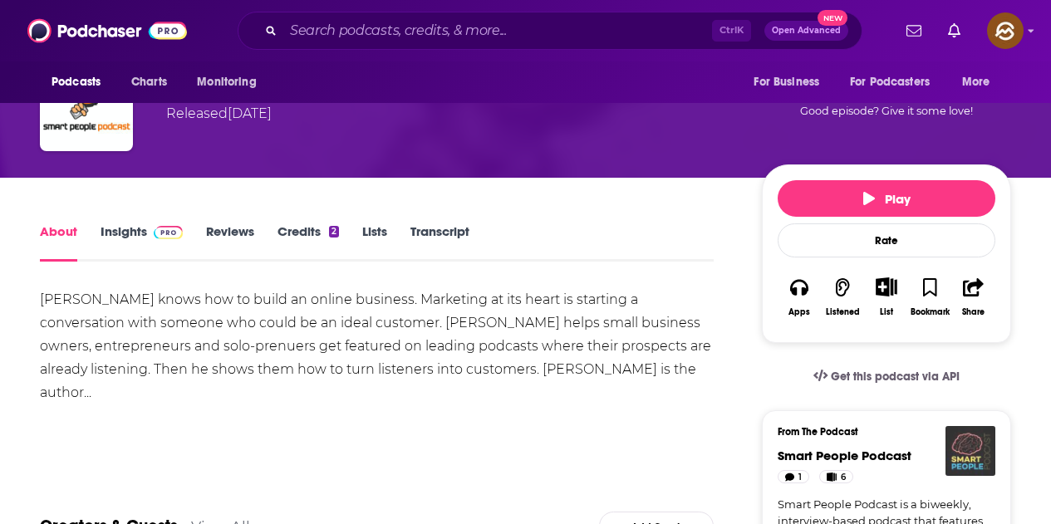
scroll to position [131, 0]
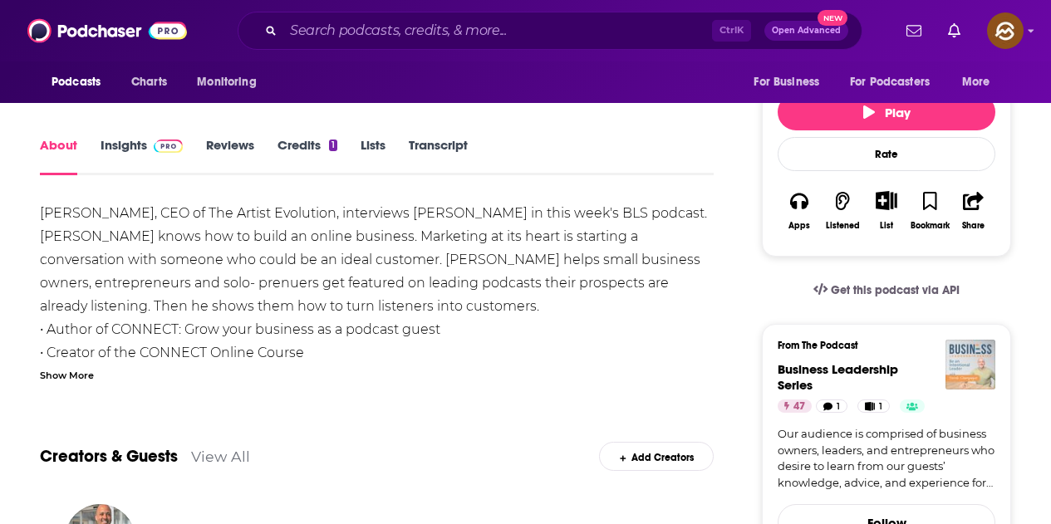
scroll to position [166, 0]
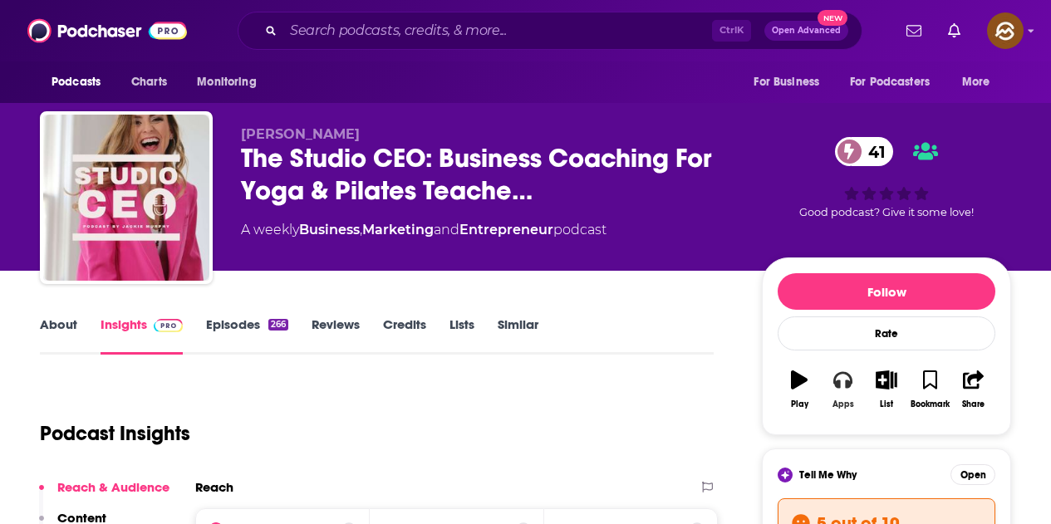
drag, startPoint x: 851, startPoint y: 378, endPoint x: 837, endPoint y: 378, distance: 14.1
click at [848, 378] on icon "button" at bounding box center [842, 380] width 18 height 18
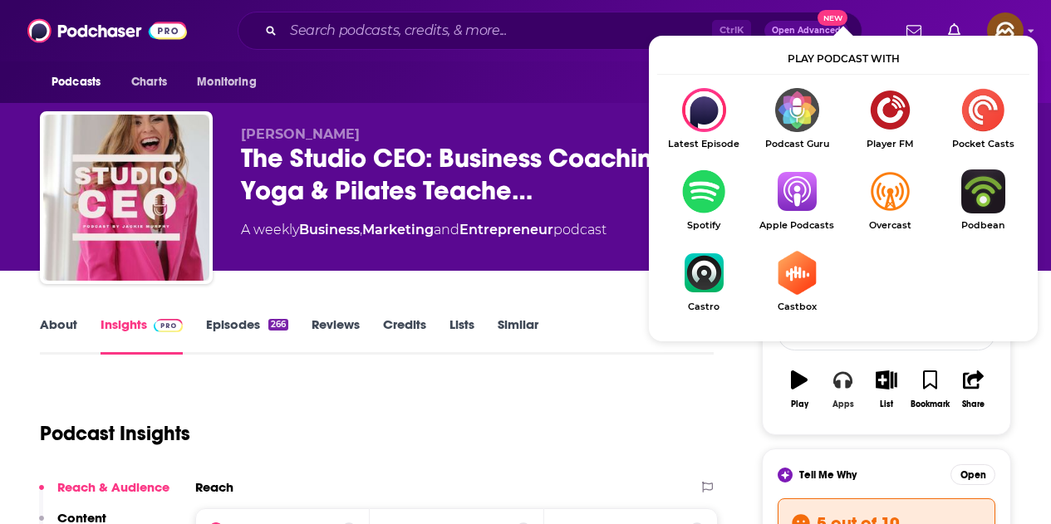
scroll to position [166, 0]
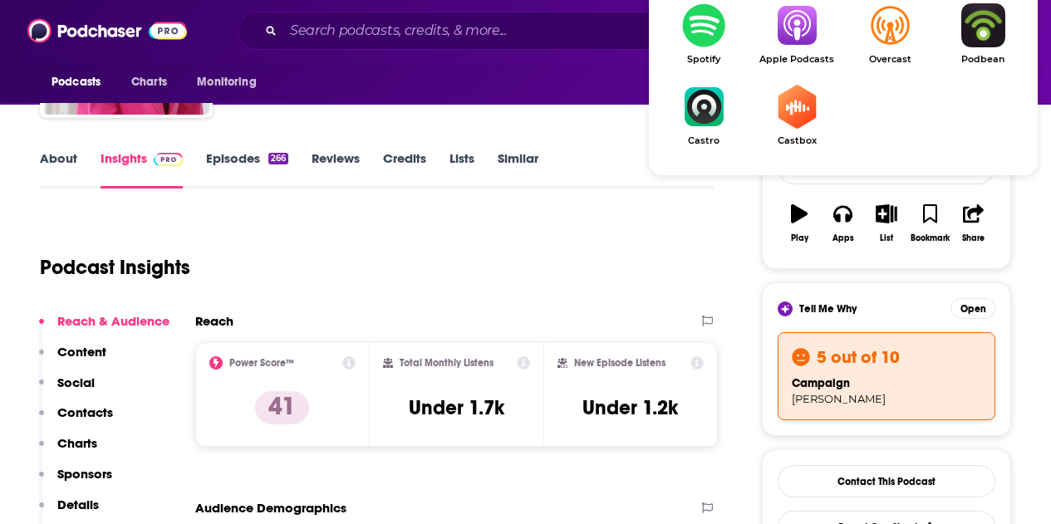
click at [806, 47] on img "Show Listen On dropdown" at bounding box center [796, 25] width 93 height 44
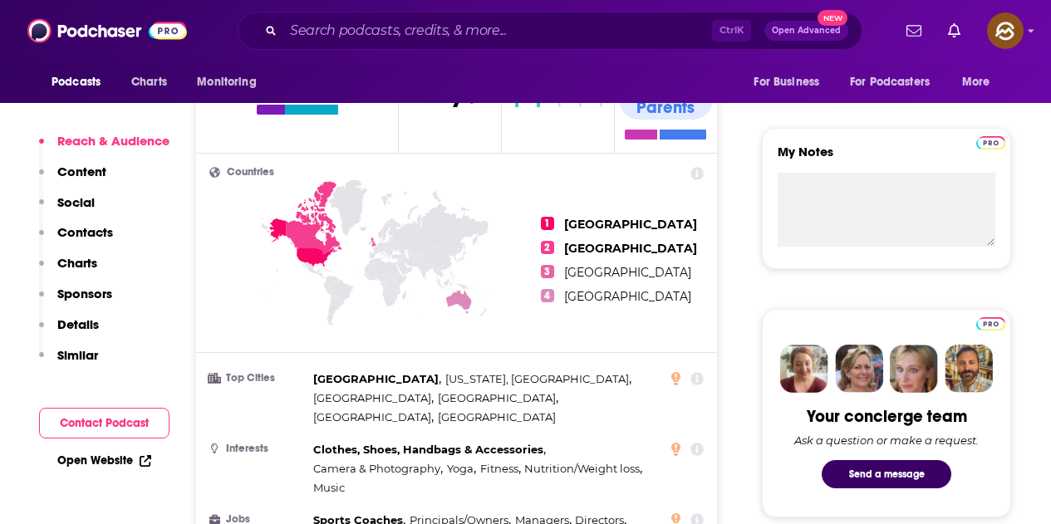
scroll to position [1080, 0]
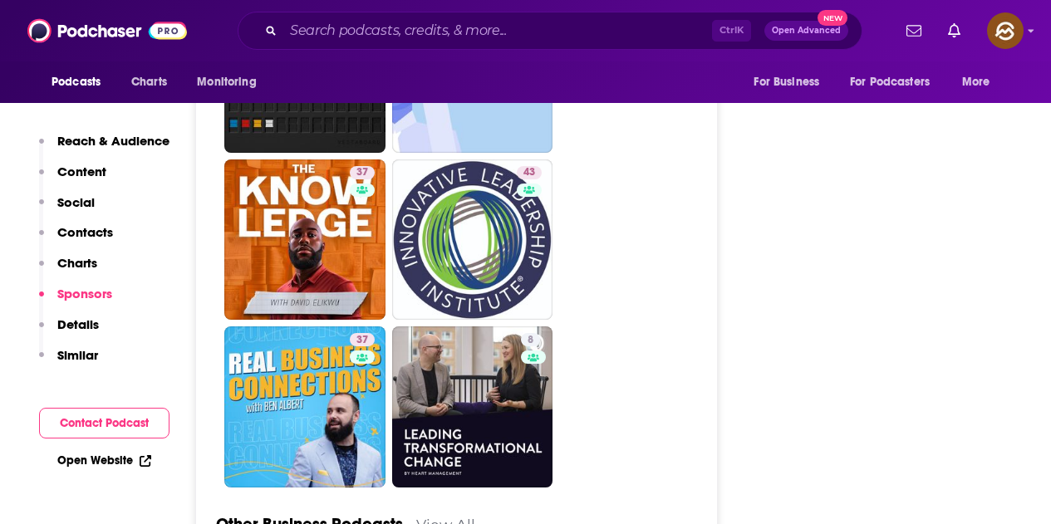
scroll to position [4404, 0]
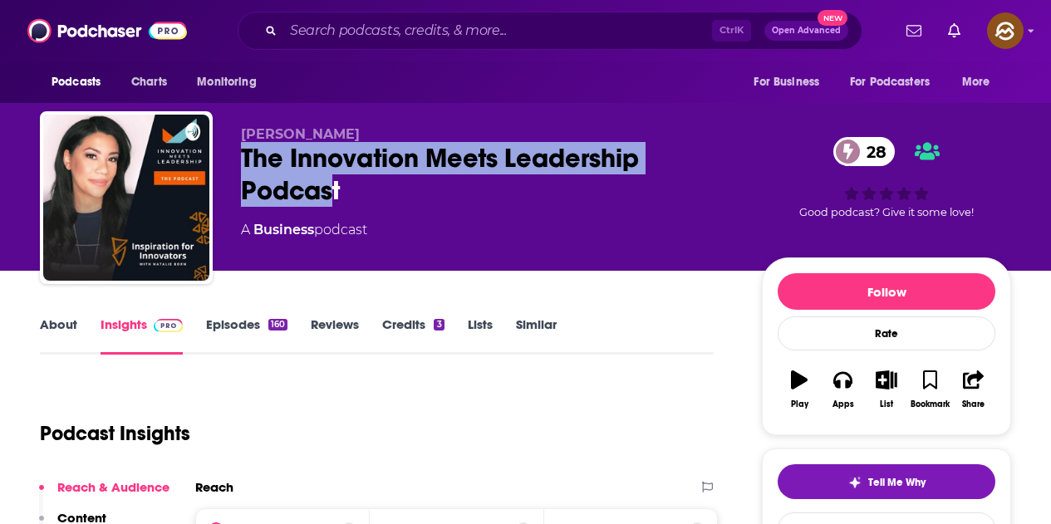
drag, startPoint x: 243, startPoint y: 159, endPoint x: 335, endPoint y: 183, distance: 94.5
click at [335, 183] on div "The Innovation Meets Leadership Podcast 28" at bounding box center [488, 174] width 494 height 65
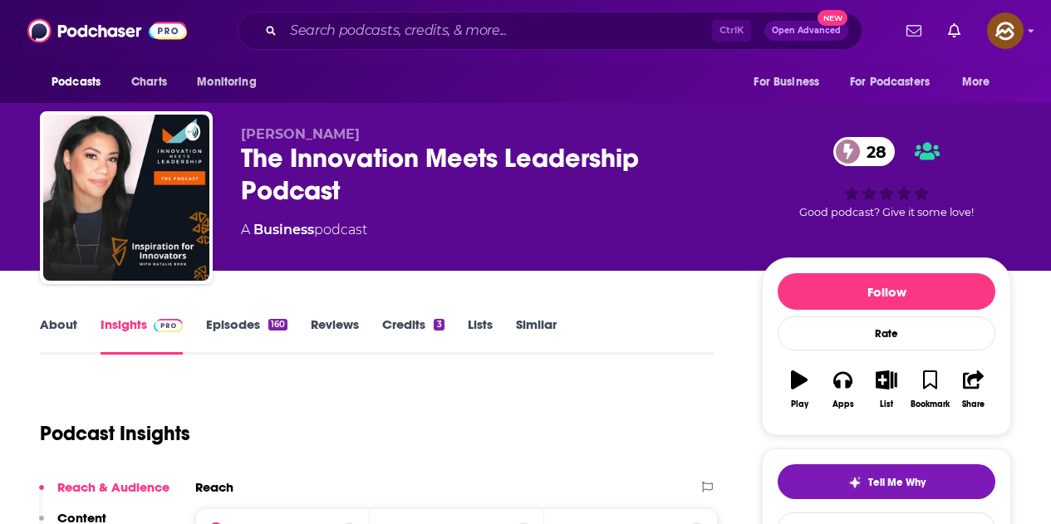
click at [470, 240] on div "[PERSON_NAME] Born The Innovation Meets Leadership Podcast 28 A Business podcast" at bounding box center [488, 192] width 494 height 133
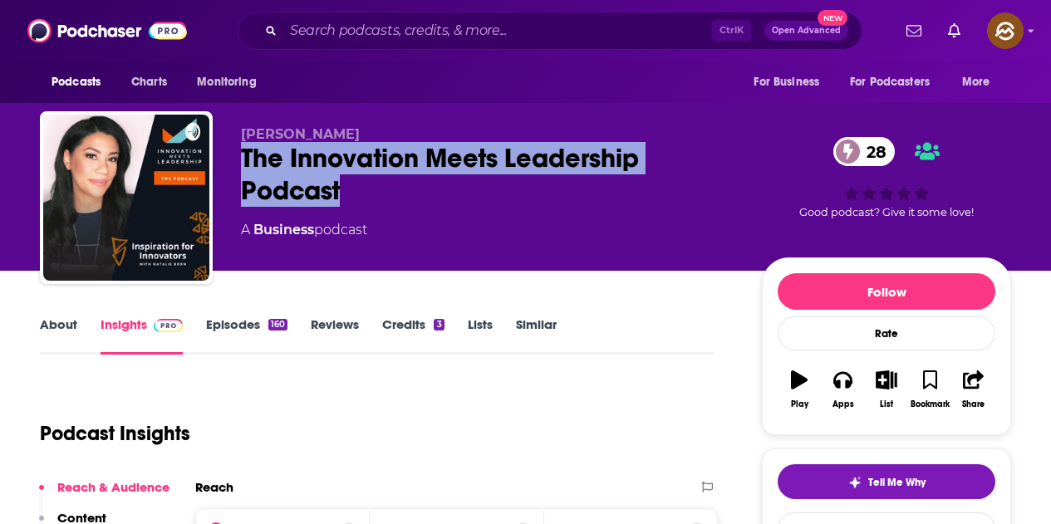
drag, startPoint x: 241, startPoint y: 155, endPoint x: 365, endPoint y: 185, distance: 127.6
click at [365, 185] on div "The Innovation Meets Leadership Podcast 28" at bounding box center [488, 174] width 494 height 65
click at [844, 395] on button "Apps" at bounding box center [842, 390] width 43 height 60
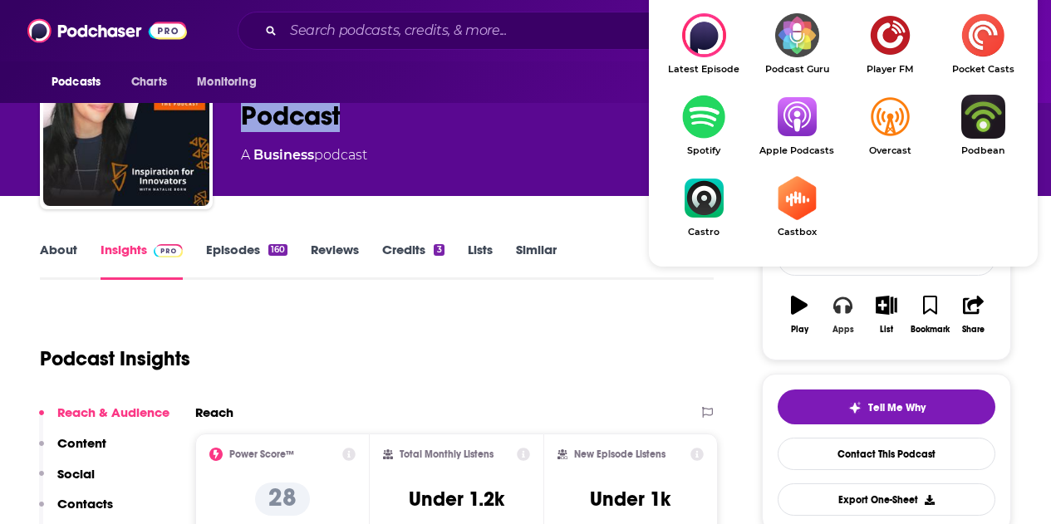
scroll to position [83, 0]
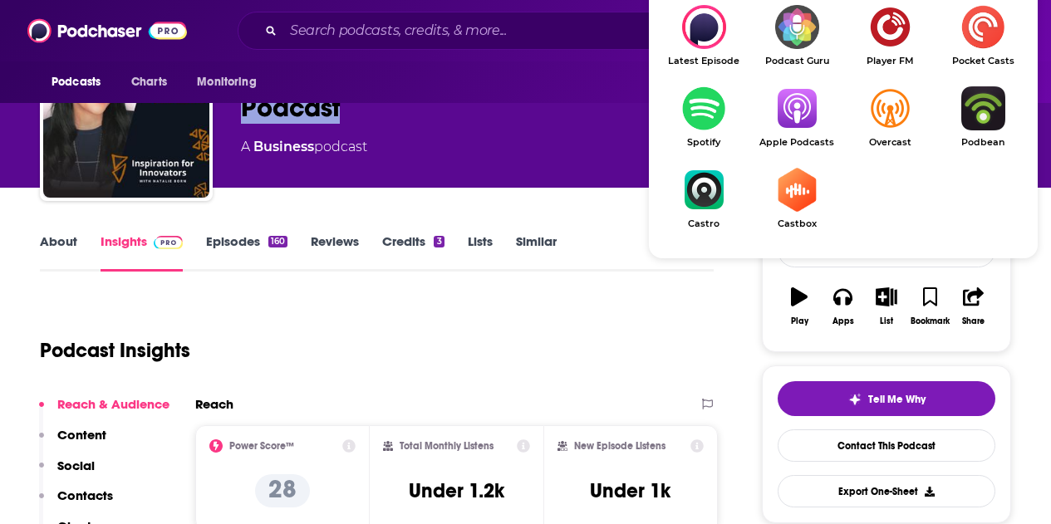
click at [800, 110] on img "Show Listen On dropdown" at bounding box center [796, 108] width 93 height 44
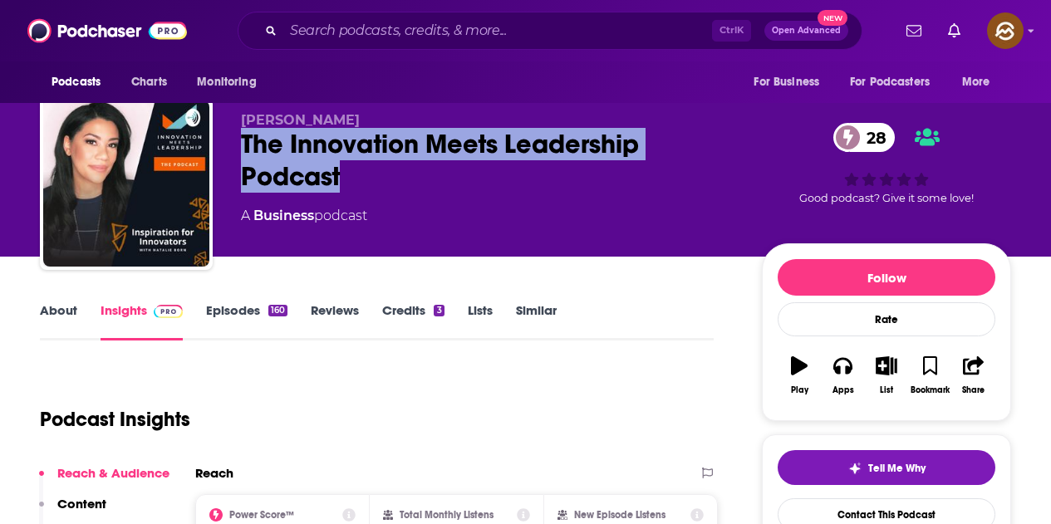
scroll to position [0, 0]
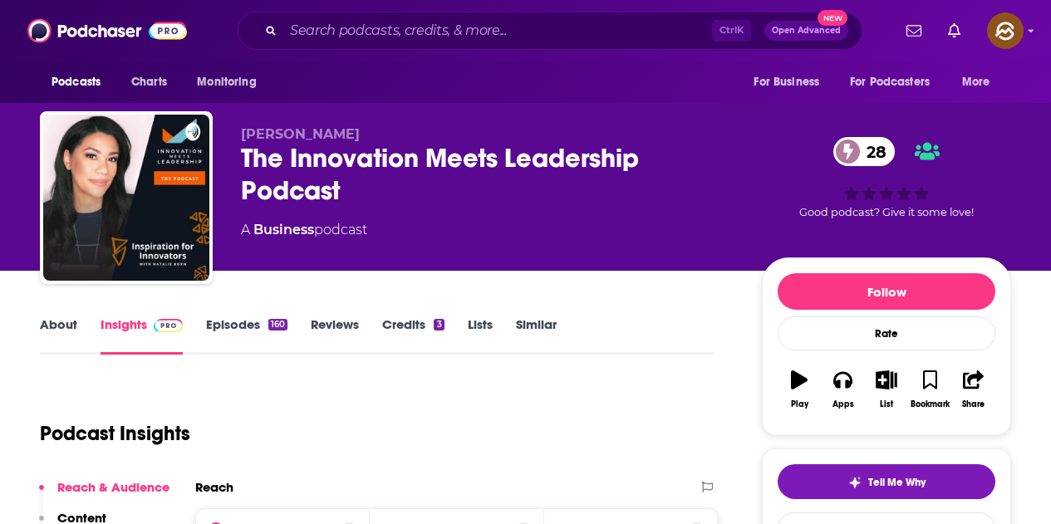
click at [413, 250] on div "Natalie Born The Innovation Meets Leadership Podcast 28 A Business podcast" at bounding box center [488, 192] width 494 height 133
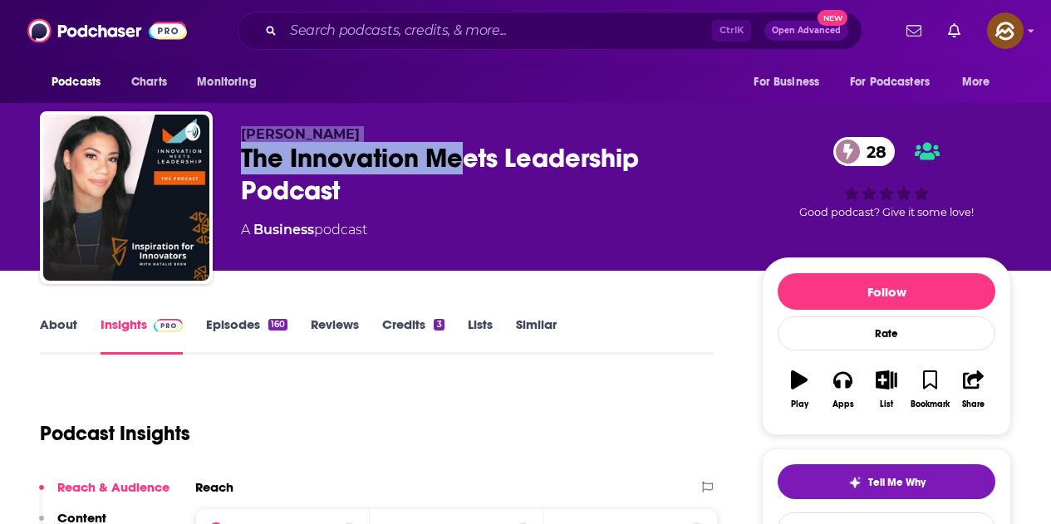
drag, startPoint x: 247, startPoint y: 135, endPoint x: 458, endPoint y: 150, distance: 211.6
click at [458, 150] on div "Natalie Born The Innovation Meets Leadership Podcast 28 A Business podcast 28 G…" at bounding box center [525, 200] width 971 height 179
click at [345, 128] on p "Natalie Born" at bounding box center [488, 134] width 494 height 16
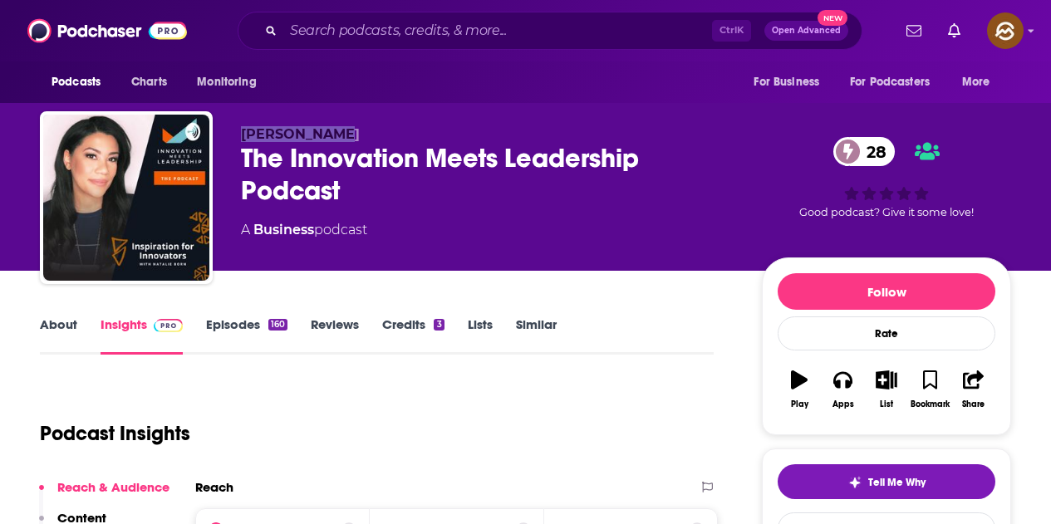
drag, startPoint x: 244, startPoint y: 137, endPoint x: 332, endPoint y: 138, distance: 87.3
click at [332, 138] on p "Natalie Born" at bounding box center [488, 134] width 494 height 16
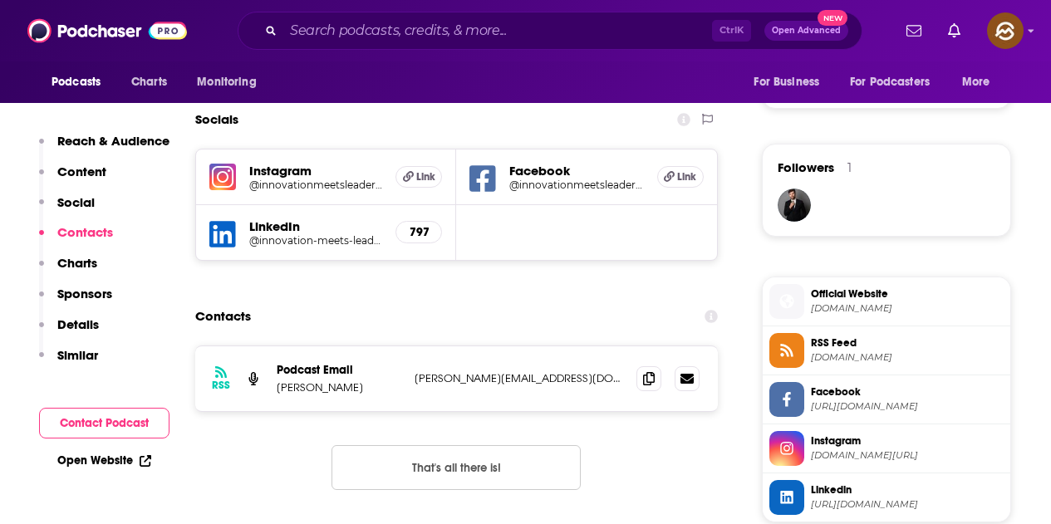
scroll to position [1163, 0]
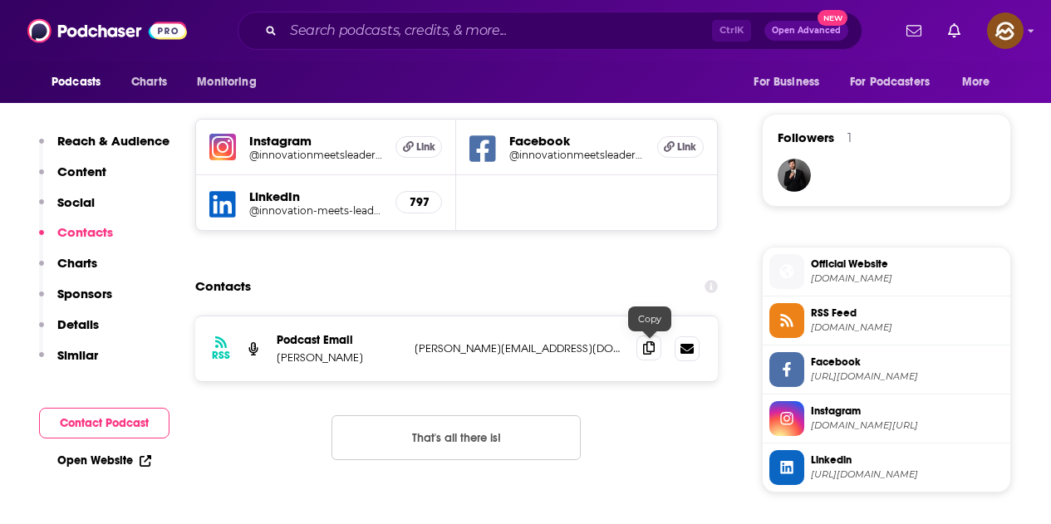
click at [648, 350] on icon at bounding box center [649, 348] width 12 height 13
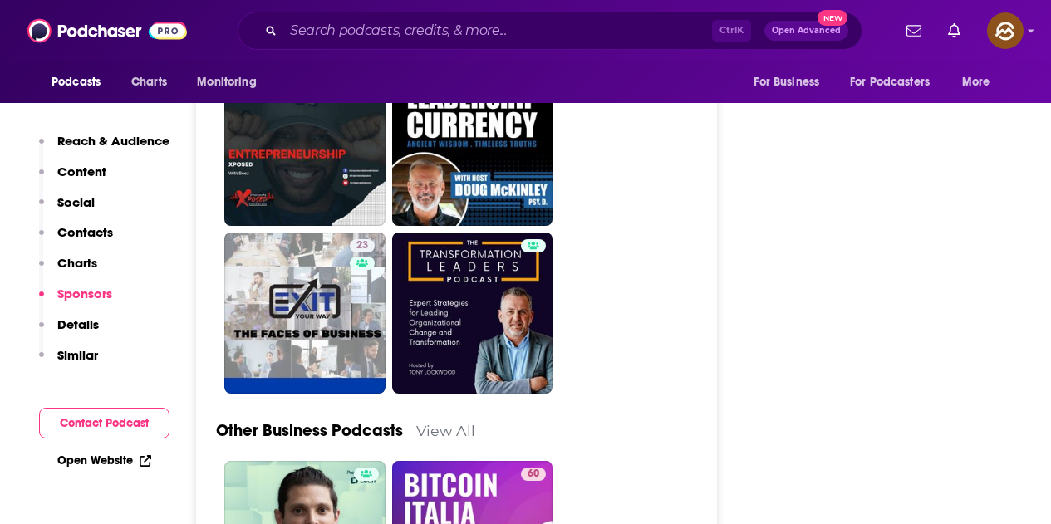
scroll to position [4238, 0]
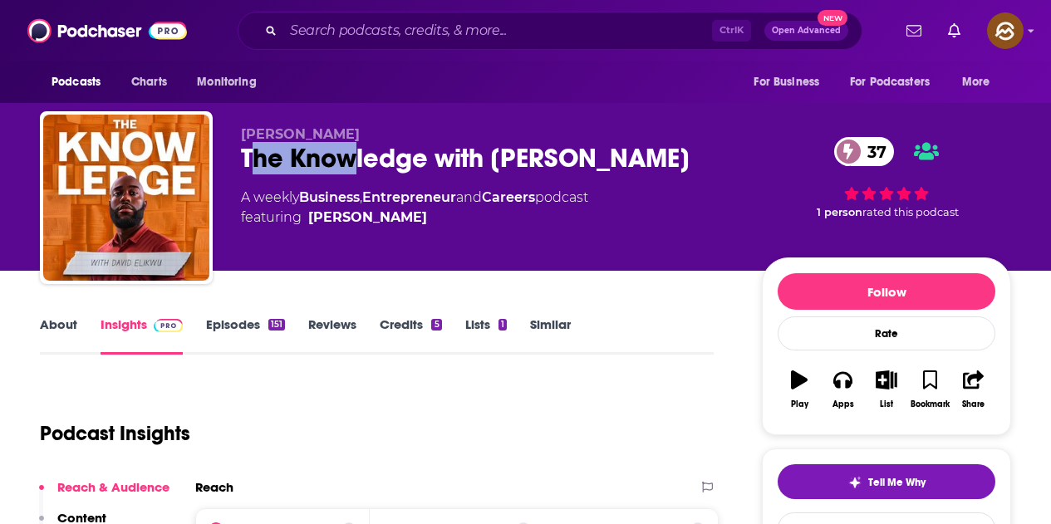
drag, startPoint x: 248, startPoint y: 161, endPoint x: 361, endPoint y: 163, distance: 112.2
click at [361, 163] on div "The Knowledge with [PERSON_NAME] 37" at bounding box center [488, 158] width 494 height 32
click at [400, 134] on p "[PERSON_NAME]" at bounding box center [488, 134] width 494 height 16
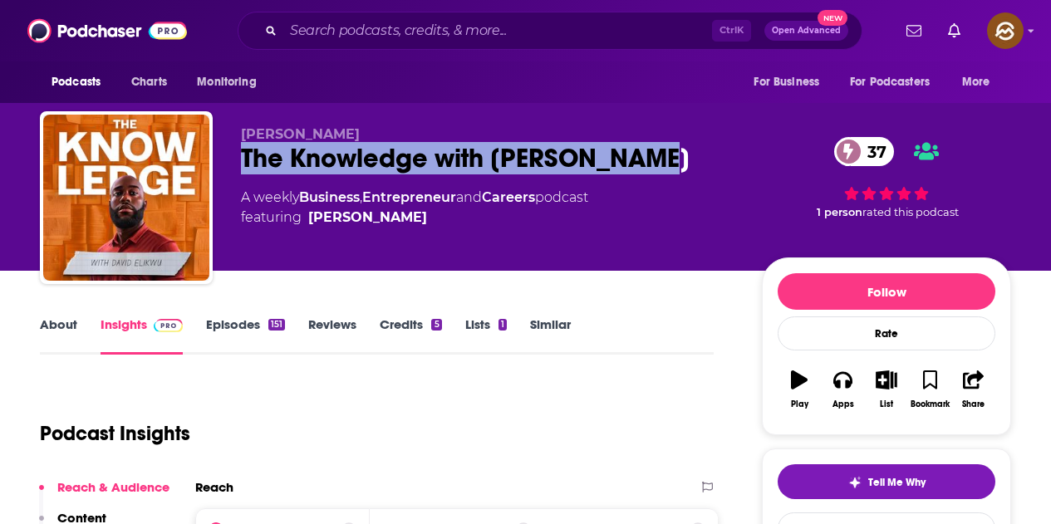
drag, startPoint x: 240, startPoint y: 165, endPoint x: 657, endPoint y: 167, distance: 417.1
click at [657, 167] on div "[PERSON_NAME] The Knowledge with [PERSON_NAME] 37 A weekly Business , Entrepren…" at bounding box center [525, 200] width 971 height 179
click at [839, 392] on button "Apps" at bounding box center [842, 390] width 43 height 60
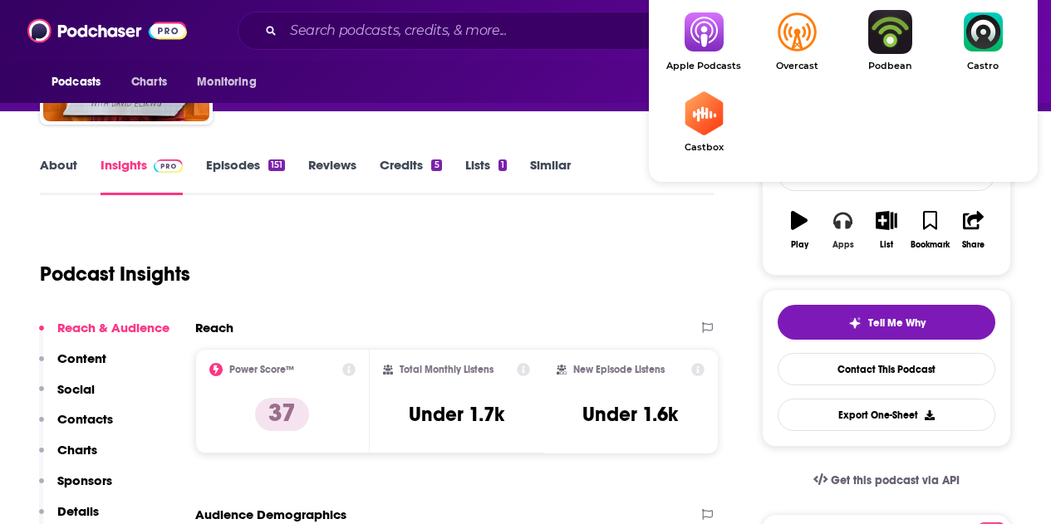
scroll to position [166, 0]
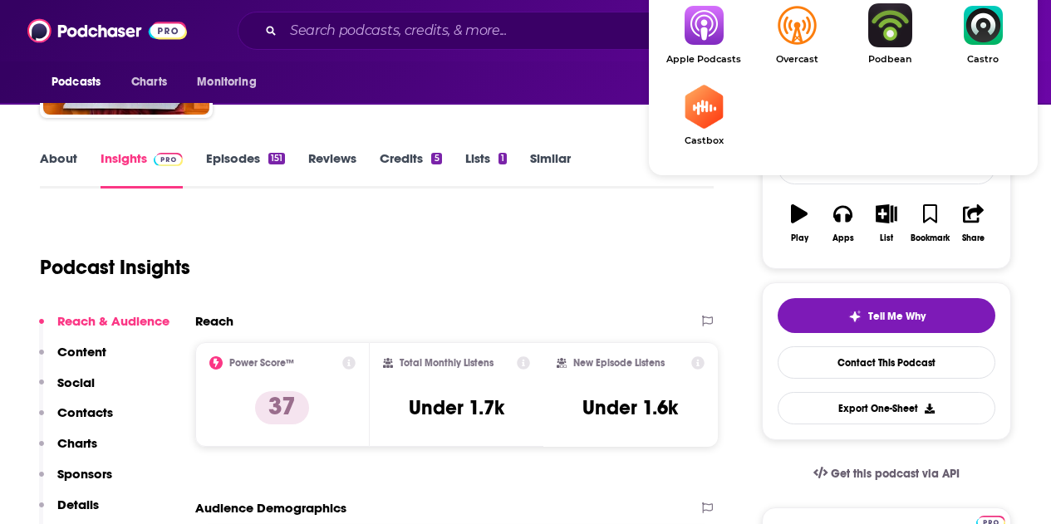
click at [701, 36] on img "Show Listen On dropdown" at bounding box center [703, 25] width 93 height 44
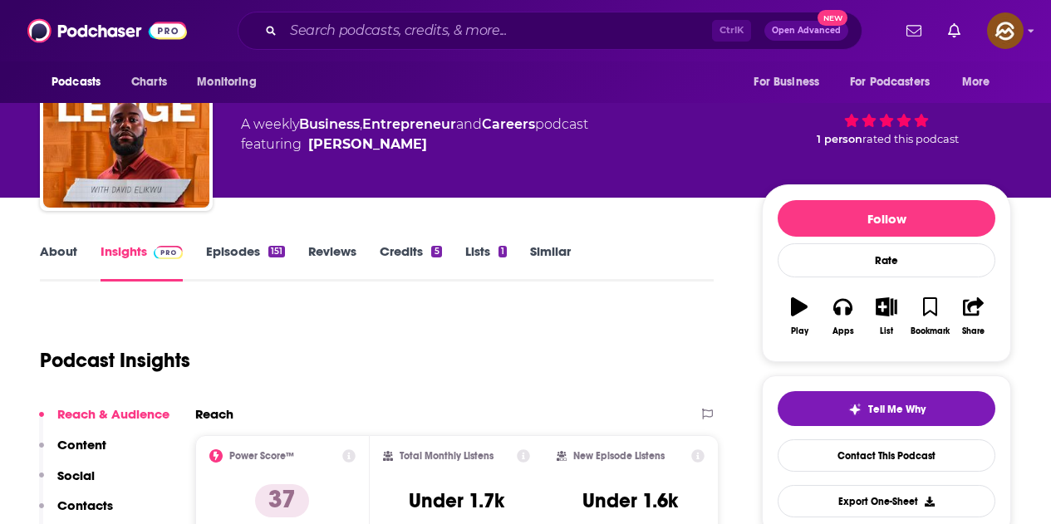
scroll to position [0, 0]
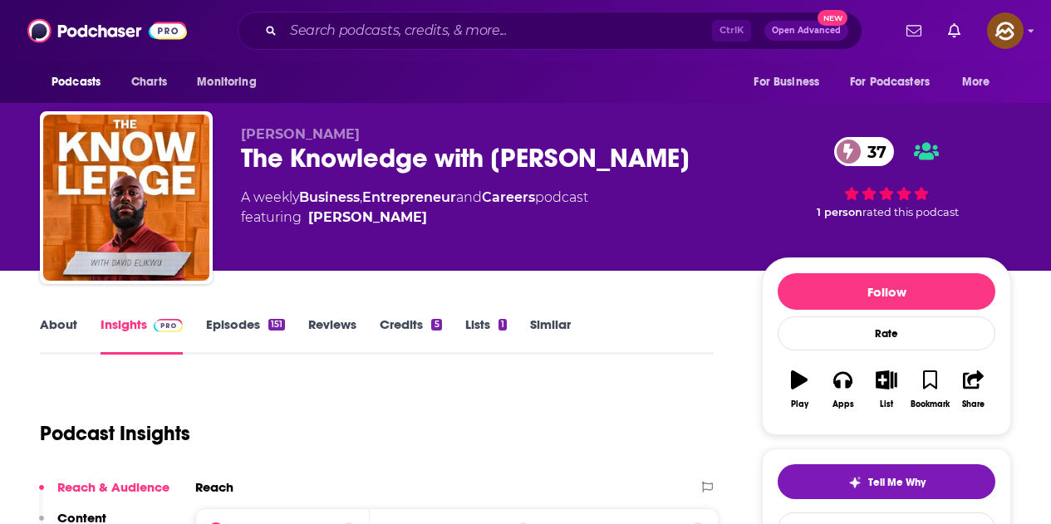
click at [419, 251] on div "[PERSON_NAME] The Knowledge with [PERSON_NAME] 37 A weekly Business , Entrepren…" at bounding box center [488, 192] width 494 height 133
drag, startPoint x: 238, startPoint y: 134, endPoint x: 435, endPoint y: 135, distance: 196.9
click at [435, 135] on div "[PERSON_NAME] The Knowledge with [PERSON_NAME] 37 A weekly Business , Entrepren…" at bounding box center [525, 200] width 971 height 179
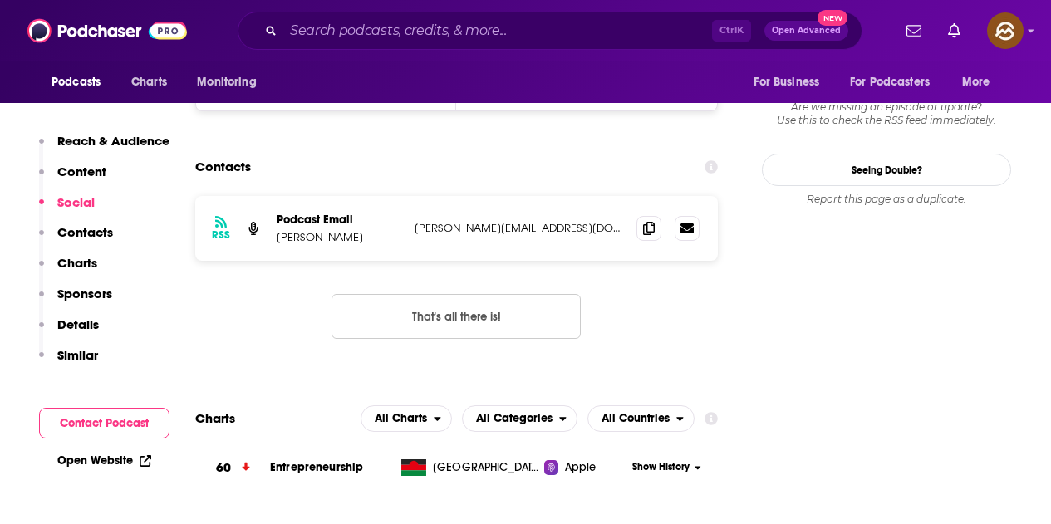
scroll to position [1246, 0]
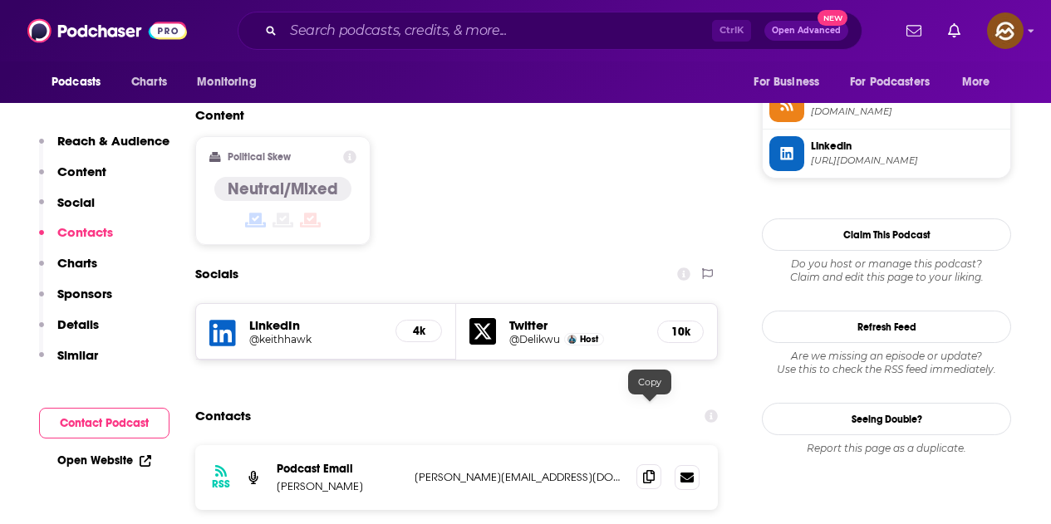
click at [647, 470] on icon at bounding box center [649, 476] width 12 height 13
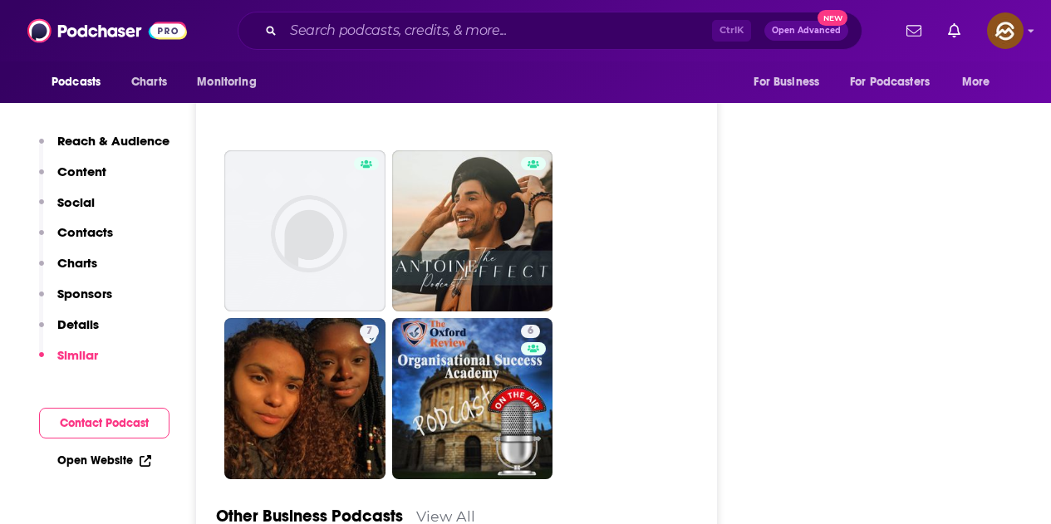
scroll to position [4238, 0]
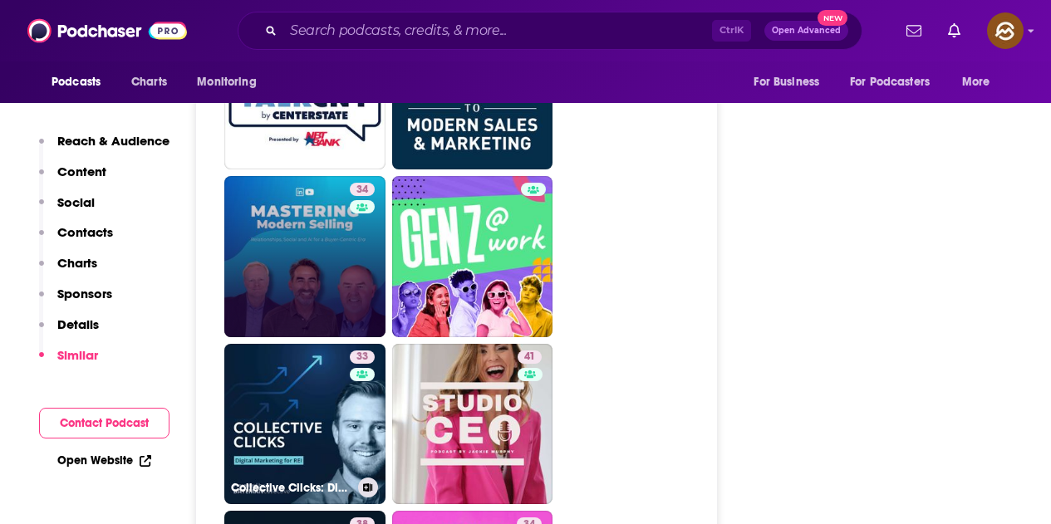
scroll to position [3490, 0]
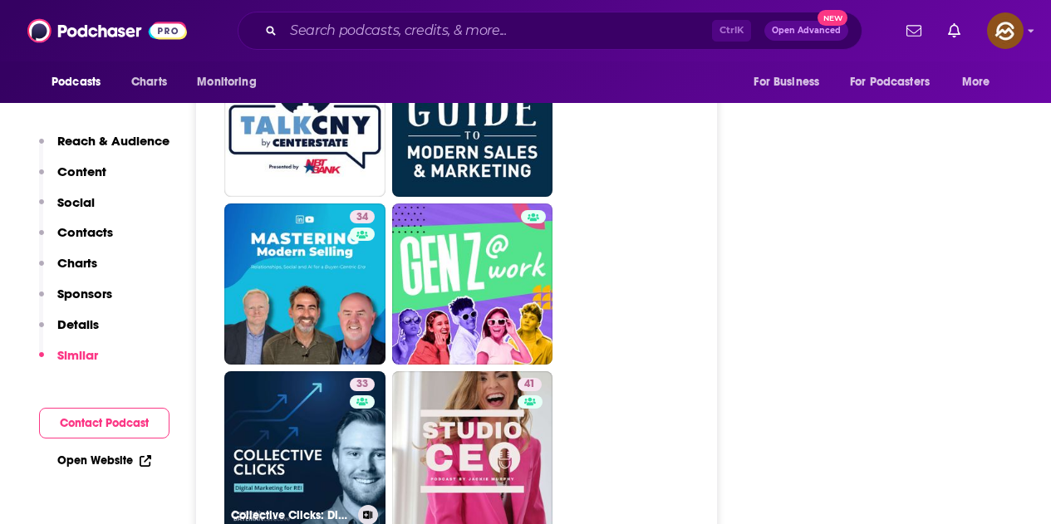
click at [322, 379] on link "33 Collective Clicks: Digital Marketing for Real Estate Investors" at bounding box center [304, 451] width 161 height 161
type input "[URL][DOMAIN_NAME]"
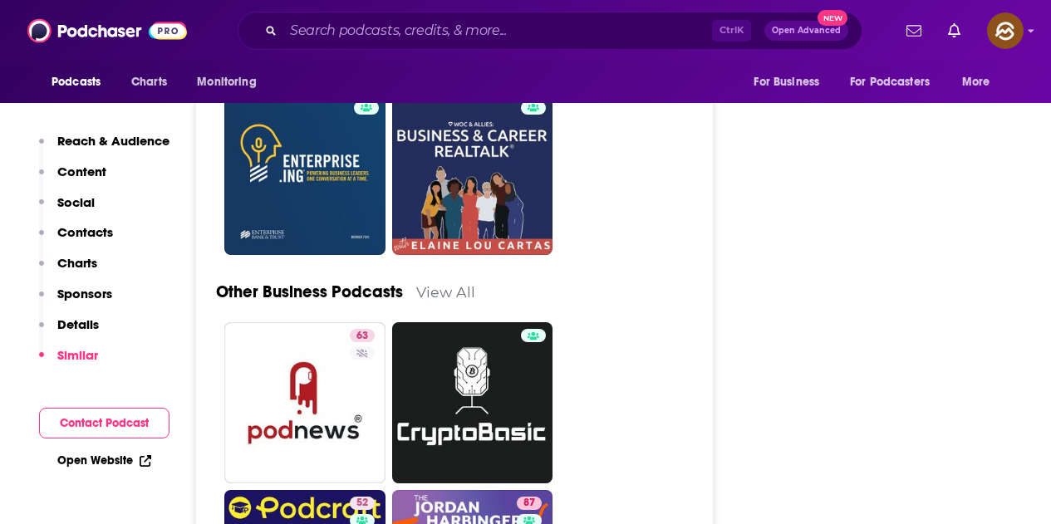
scroll to position [4653, 0]
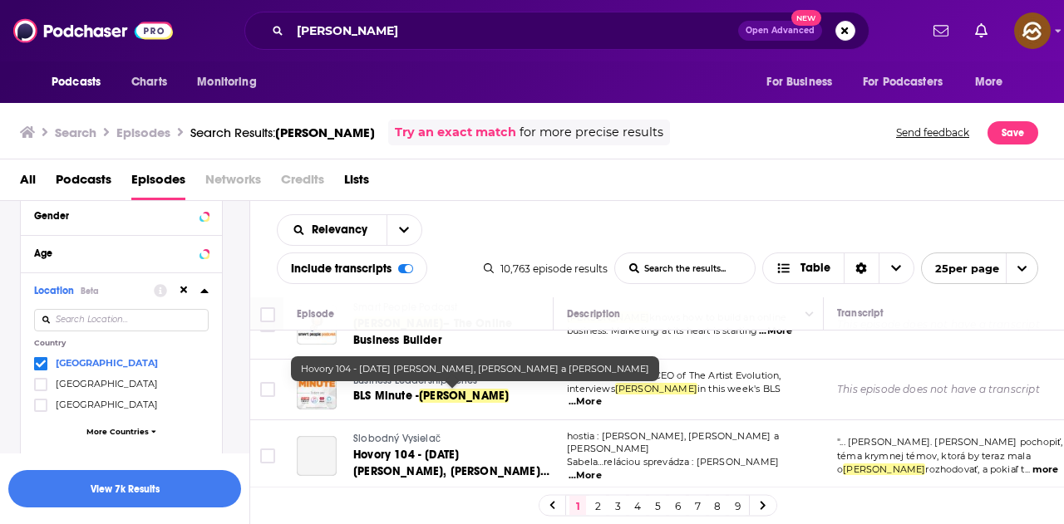
scroll to position [1080, 0]
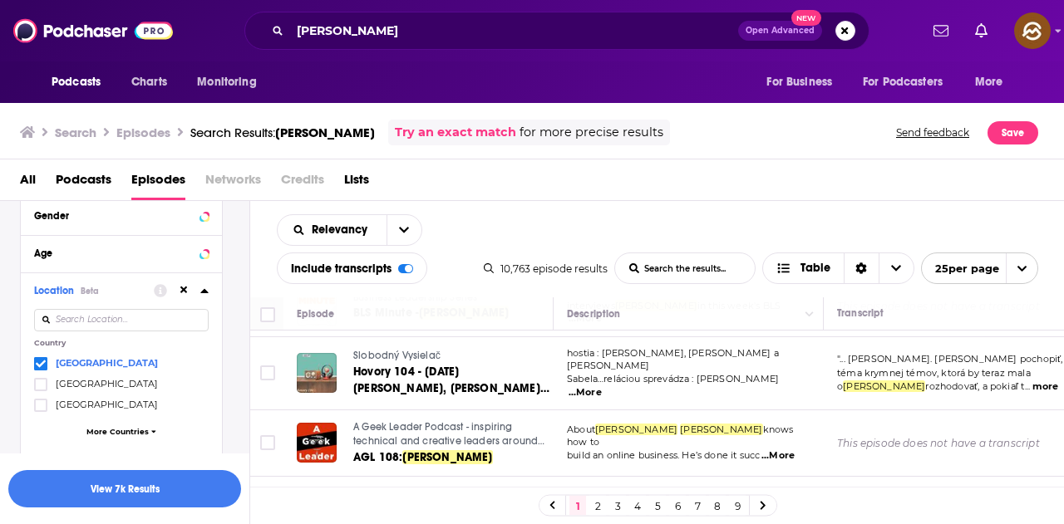
click at [432, 421] on span "A Geek Leader Podcast - inspiring technical and creative leaders around the wor…" at bounding box center [448, 441] width 191 height 41
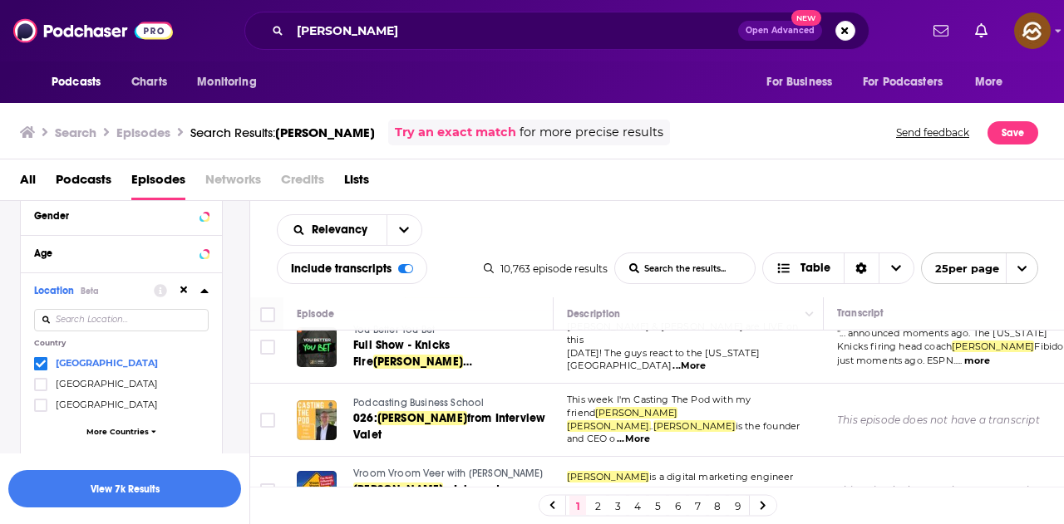
scroll to position [1329, 0]
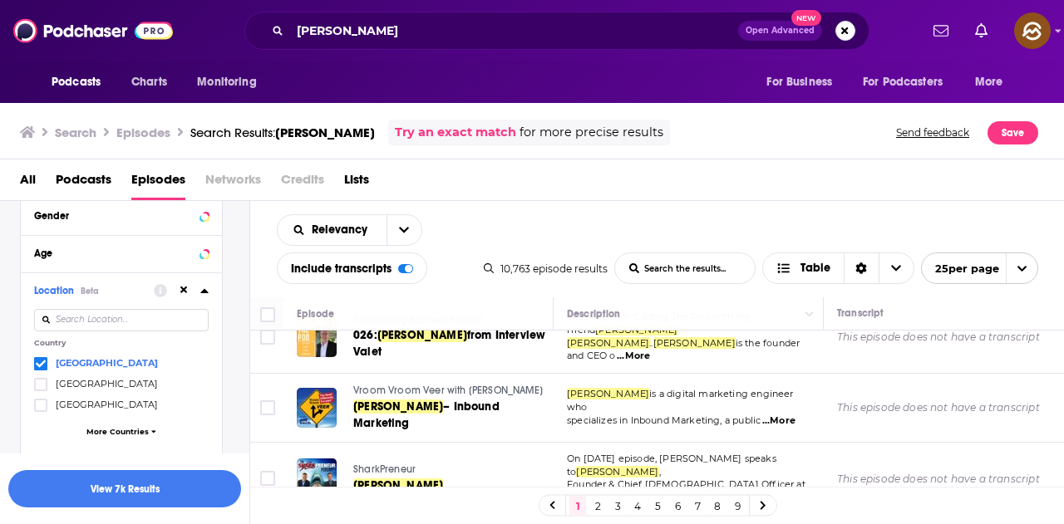
click at [622, 492] on span "...More" at bounding box center [605, 498] width 33 height 13
click at [896, 184] on div "All Podcasts Episodes Networks Credits Lists" at bounding box center [535, 183] width 1031 height 34
click at [400, 479] on span "Tom Schwab" at bounding box center [398, 486] width 90 height 14
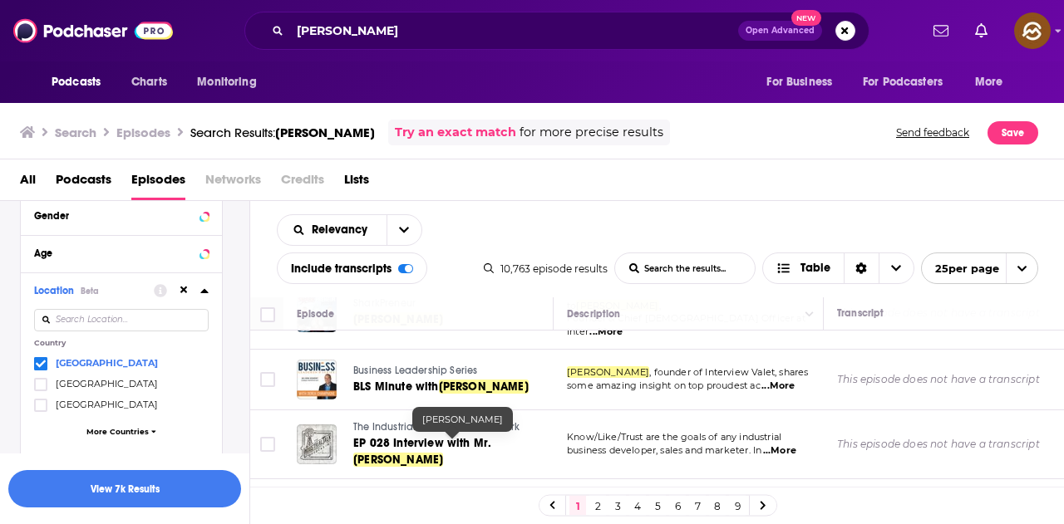
click at [391, 519] on span "Tom Schwab" at bounding box center [398, 526] width 90 height 14
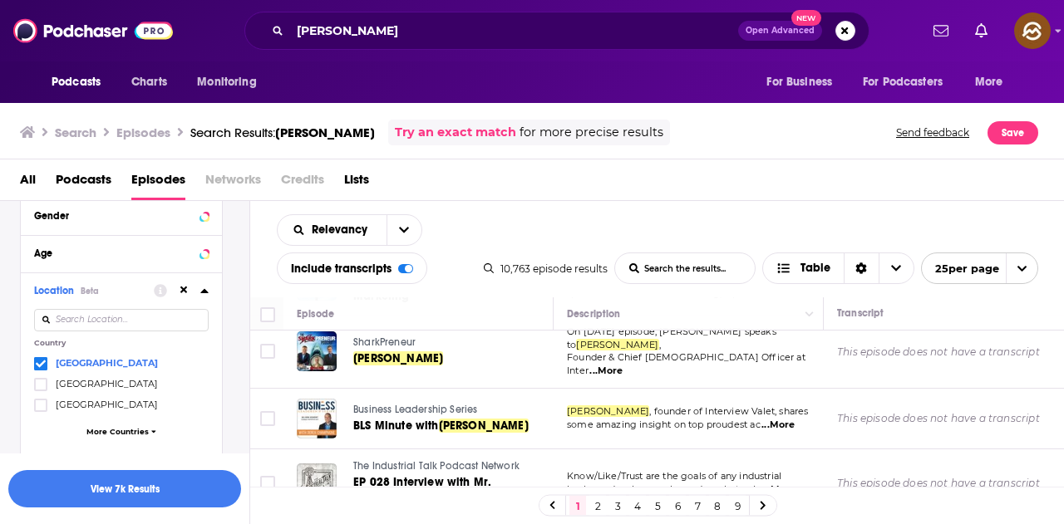
scroll to position [1543, 0]
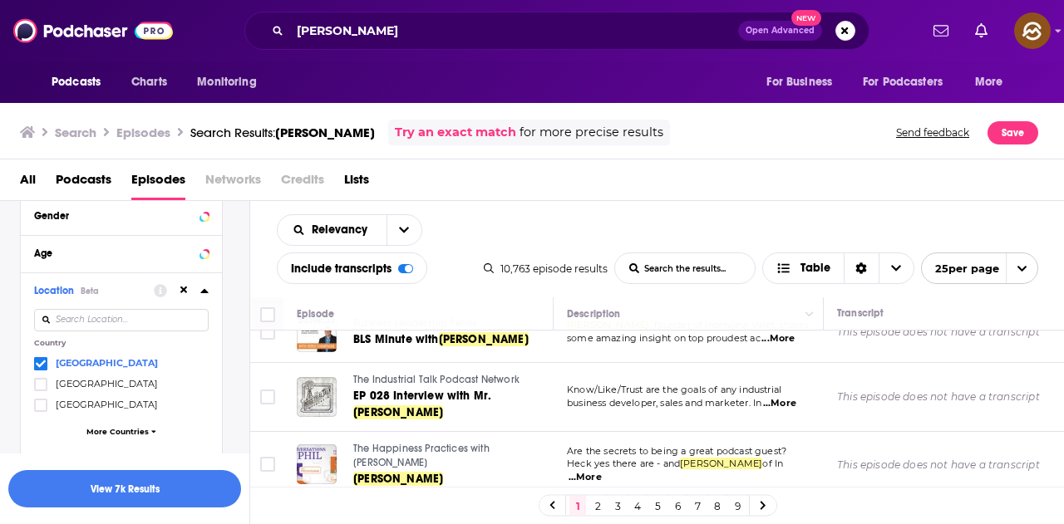
click at [596, 513] on link "2" at bounding box center [597, 506] width 17 height 20
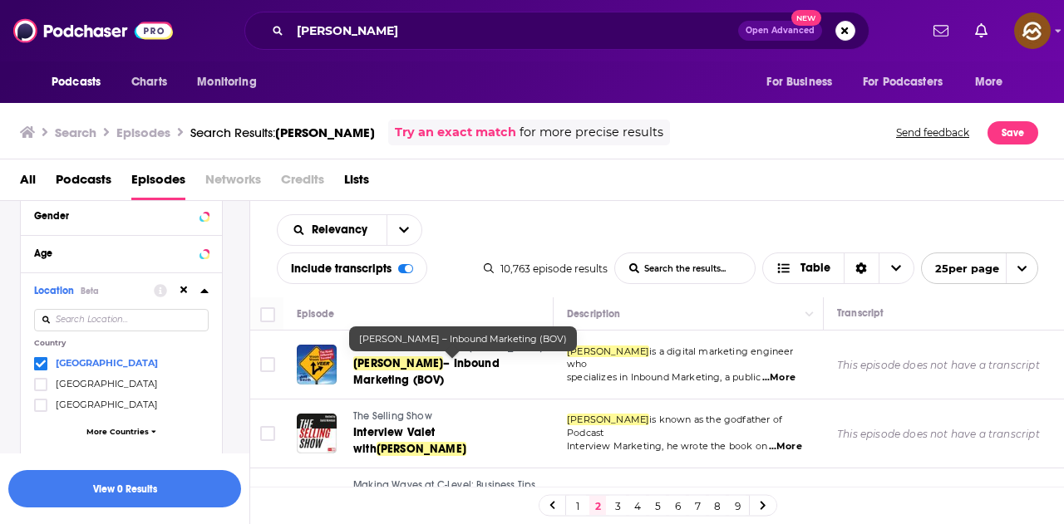
click at [499, 362] on span "– Inbound Marketing (BOV)" at bounding box center [426, 371] width 146 height 31
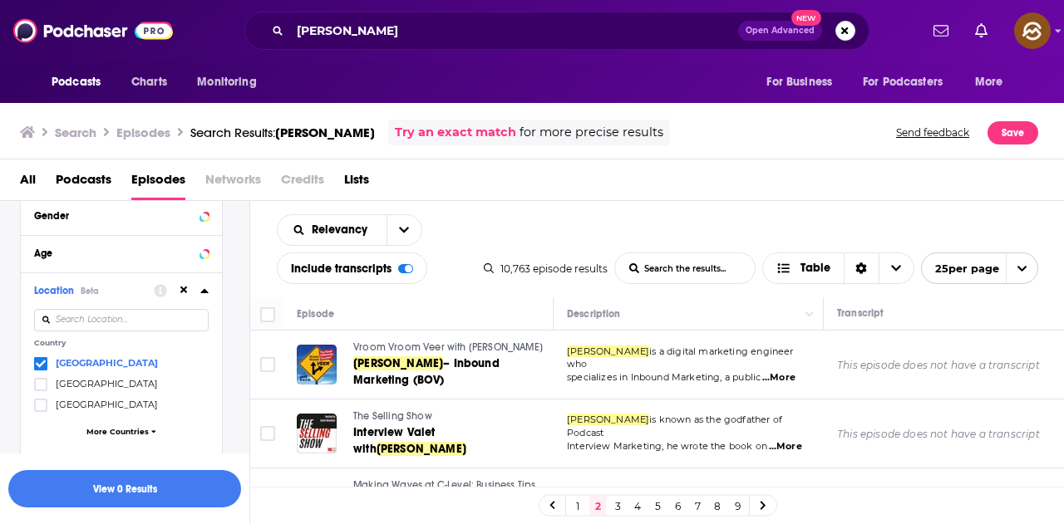
scroll to position [83, 0]
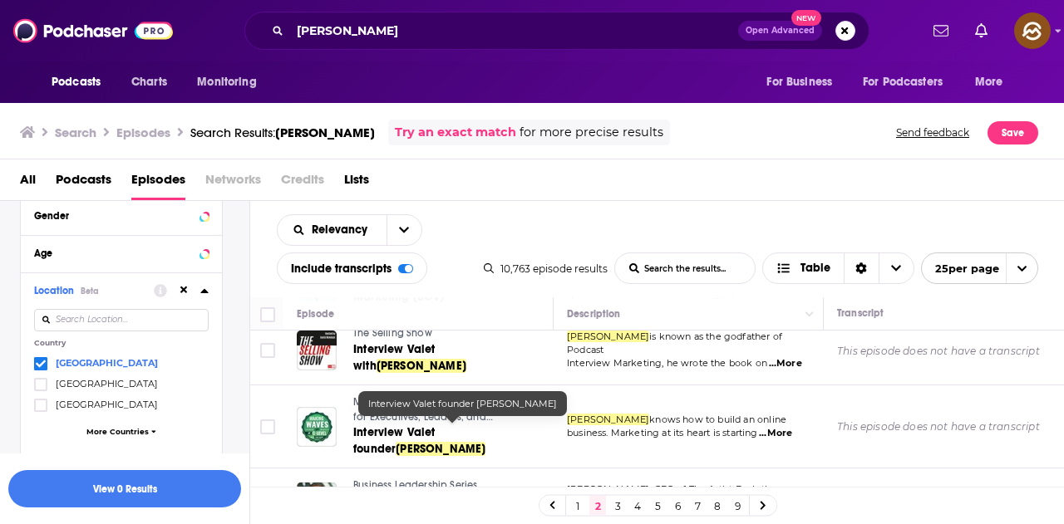
click at [435, 428] on span "Interview Valet founder" at bounding box center [394, 440] width 82 height 31
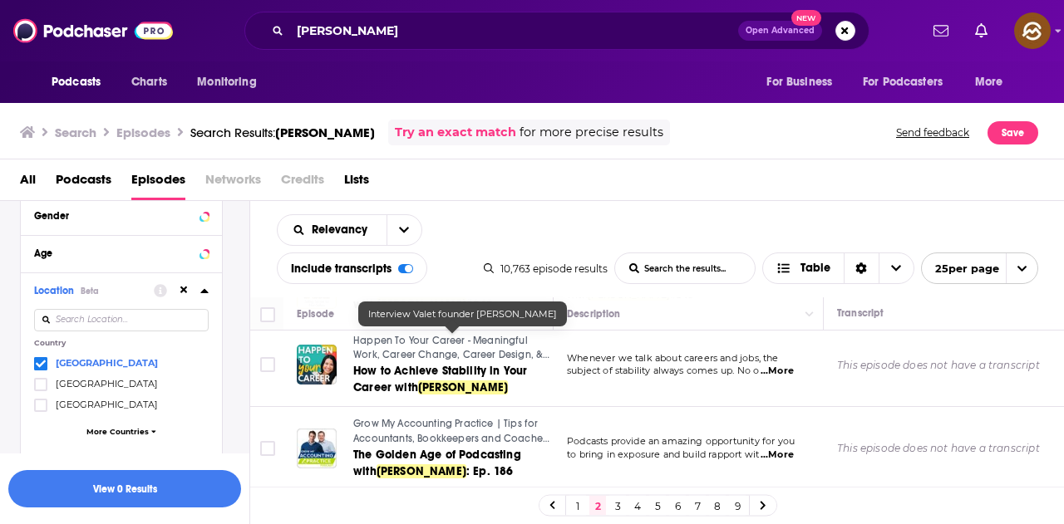
scroll to position [1329, 0]
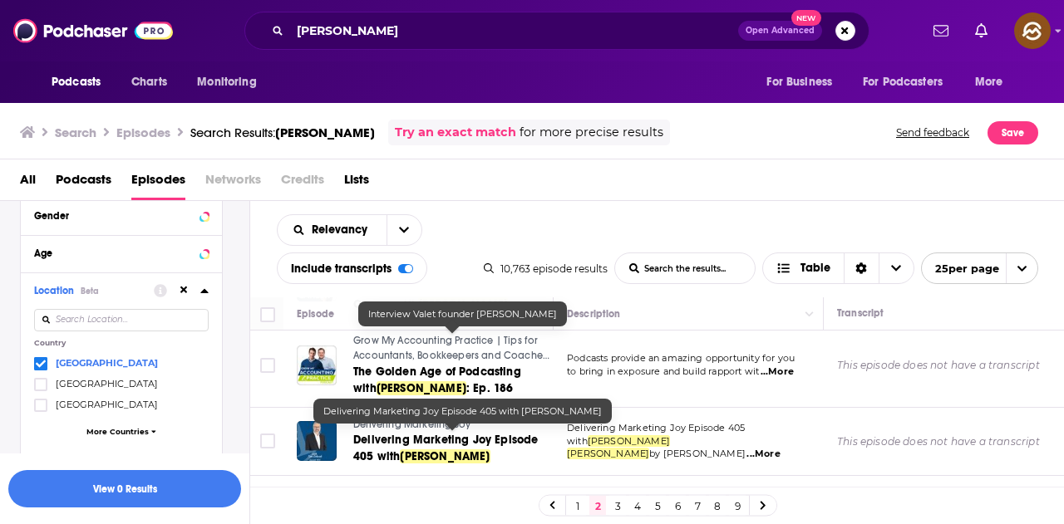
click at [443, 442] on span "Delivering Marketing Joy Episode 405 with" at bounding box center [445, 448] width 184 height 31
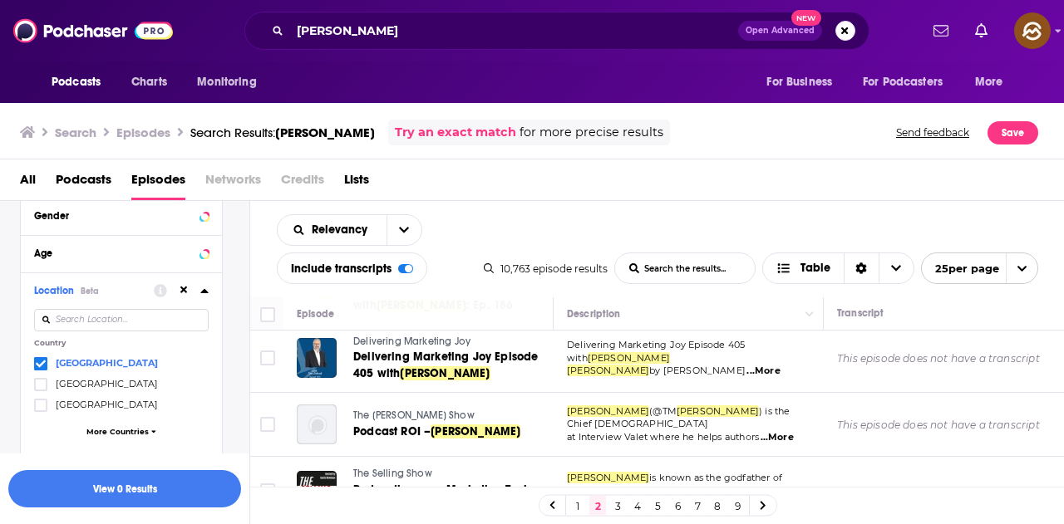
scroll to position [1496, 0]
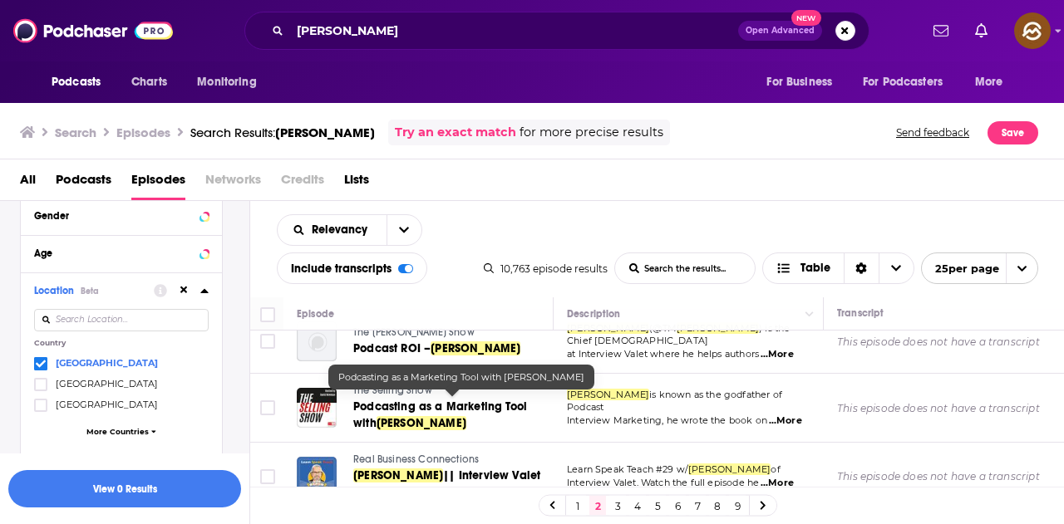
click at [401, 410] on span "Podcasting as a Marketing Tool with" at bounding box center [440, 415] width 174 height 31
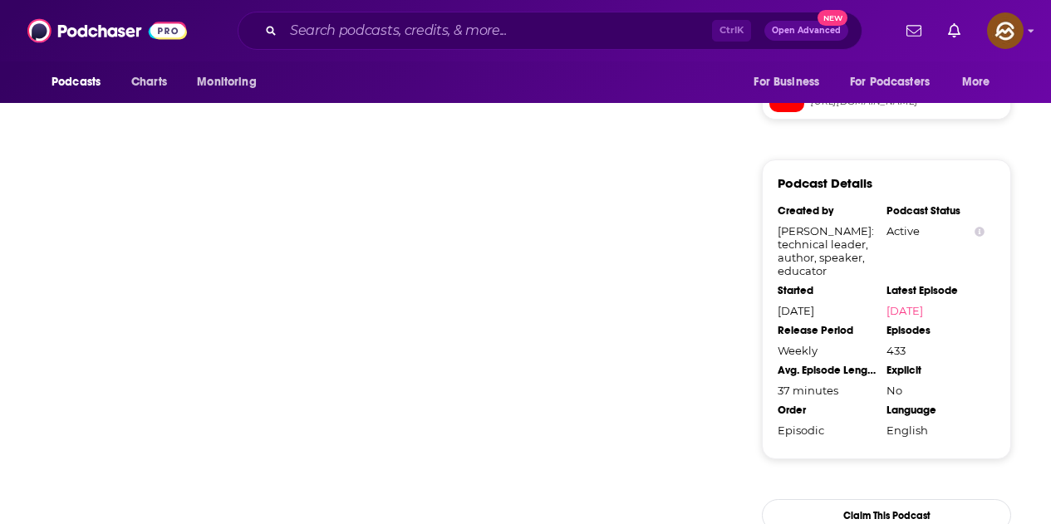
scroll to position [1795, 0]
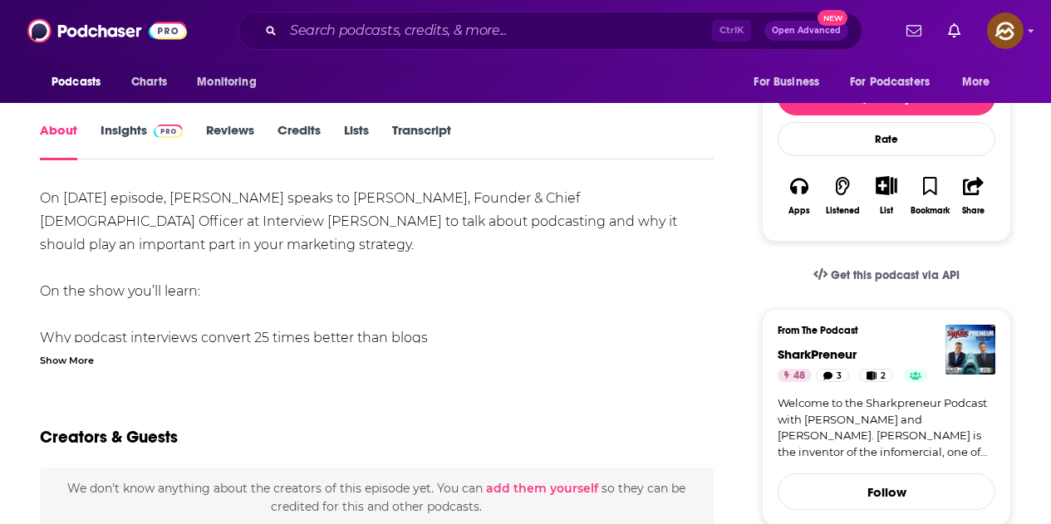
scroll to position [249, 0]
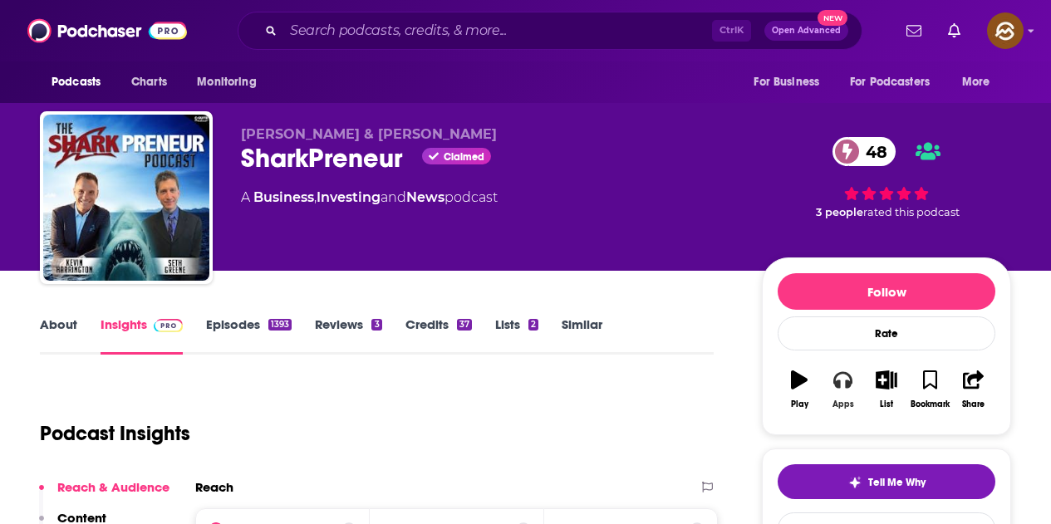
click at [836, 385] on icon "button" at bounding box center [842, 380] width 18 height 17
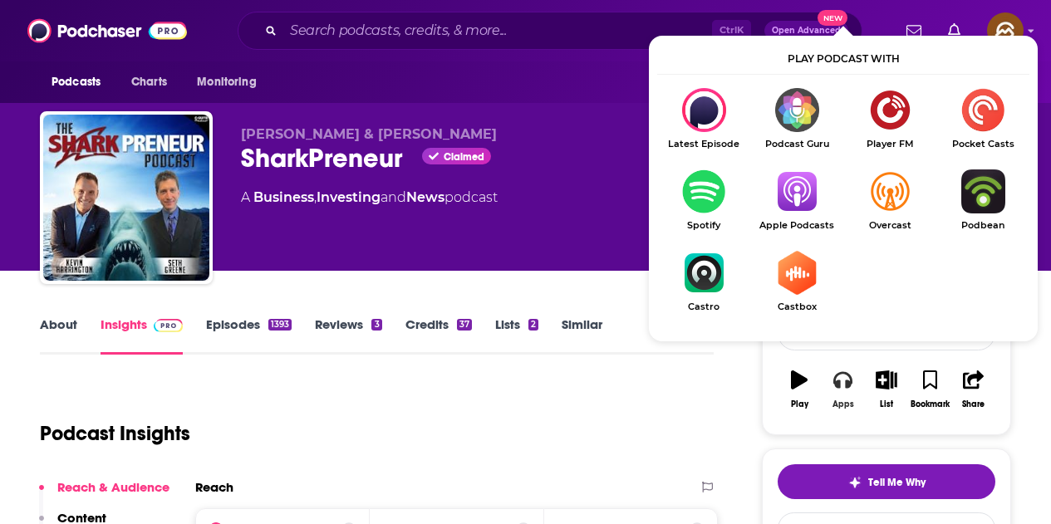
scroll to position [83, 0]
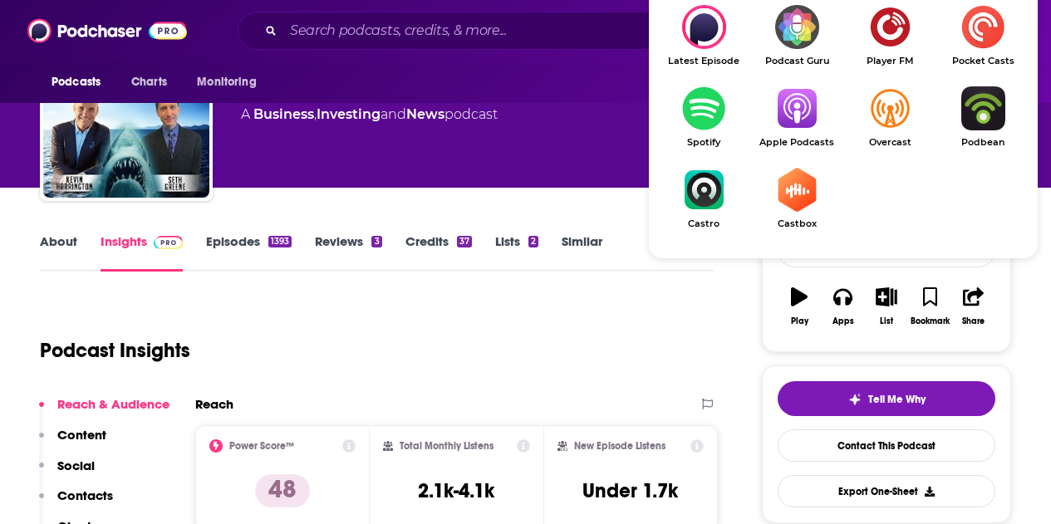
click at [795, 112] on img "Show Listen On dropdown" at bounding box center [796, 108] width 93 height 44
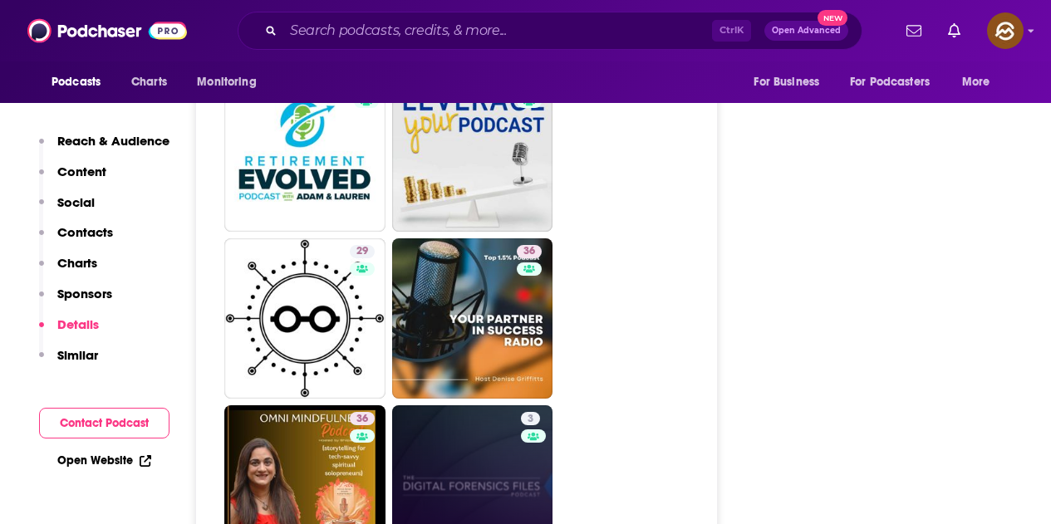
scroll to position [3157, 0]
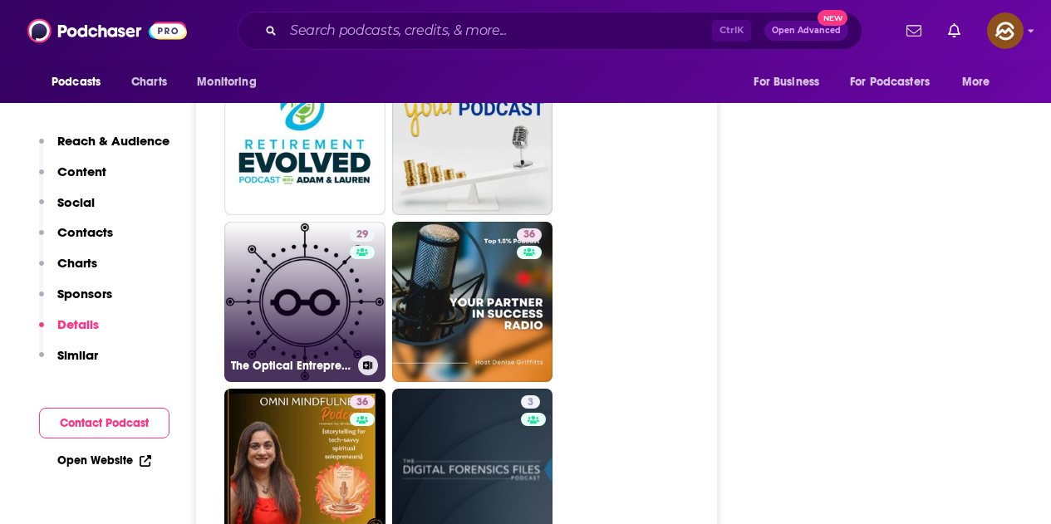
click at [319, 222] on link "29 The Optical Entrepreneur" at bounding box center [304, 302] width 161 height 161
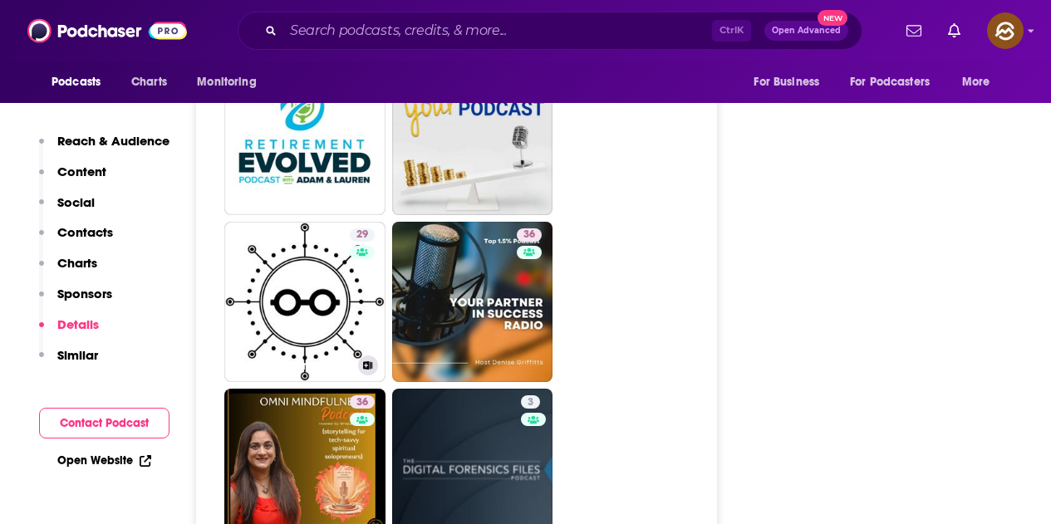
type input "[URL][DOMAIN_NAME]"
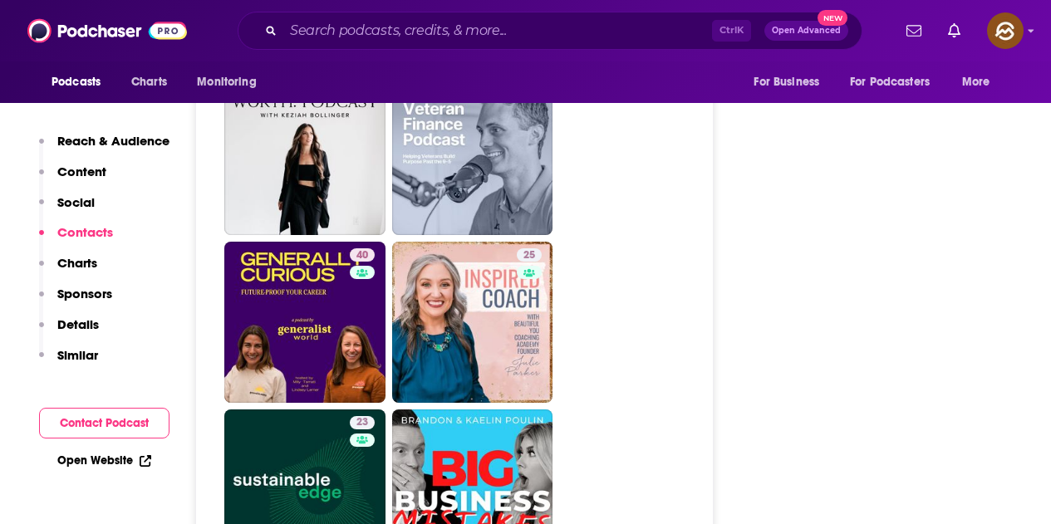
scroll to position [3988, 0]
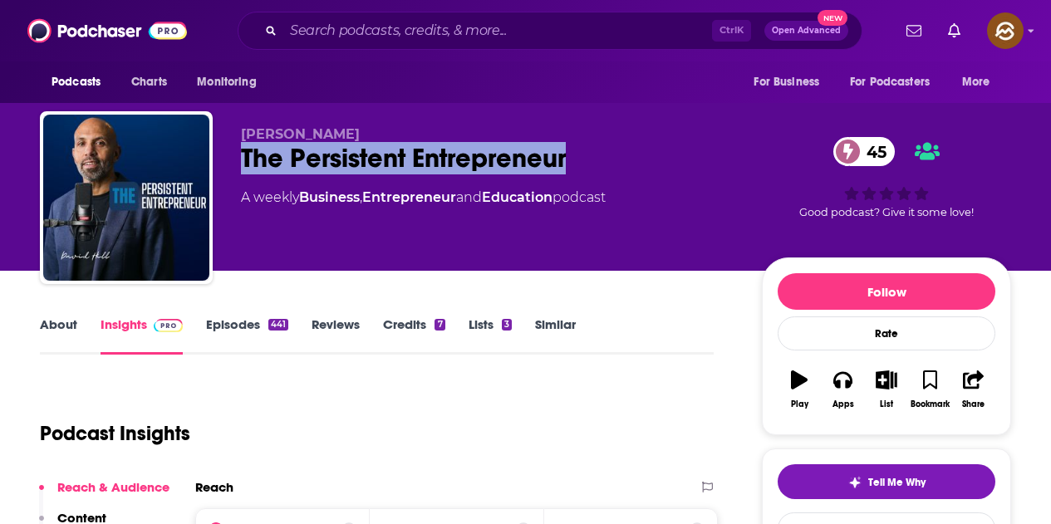
drag, startPoint x: 255, startPoint y: 154, endPoint x: 595, endPoint y: 167, distance: 340.1
click at [595, 167] on div "The Persistent Entrepreneur 45" at bounding box center [488, 158] width 494 height 32
click at [841, 390] on button "Apps" at bounding box center [842, 390] width 43 height 60
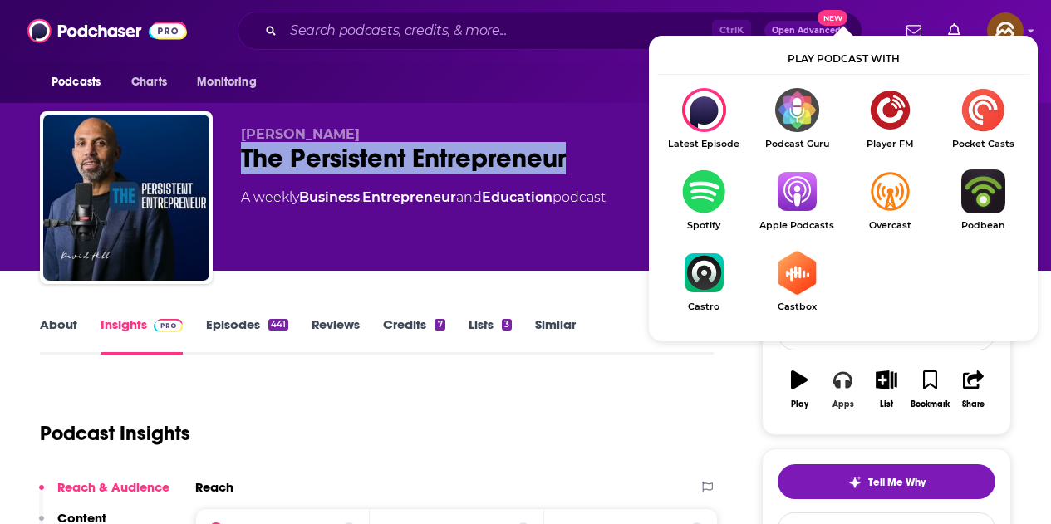
scroll to position [83, 0]
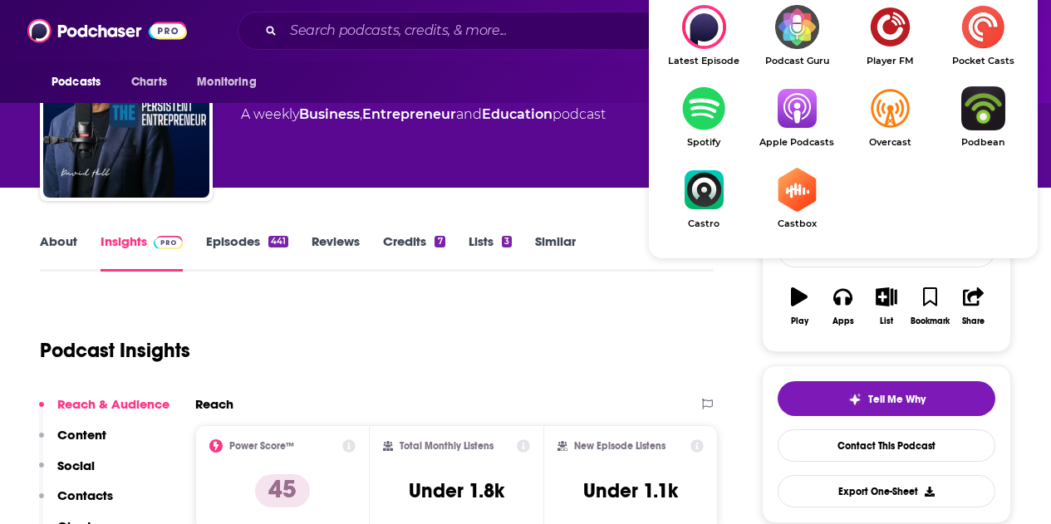
click at [793, 102] on img "Show Listen On dropdown" at bounding box center [796, 108] width 93 height 44
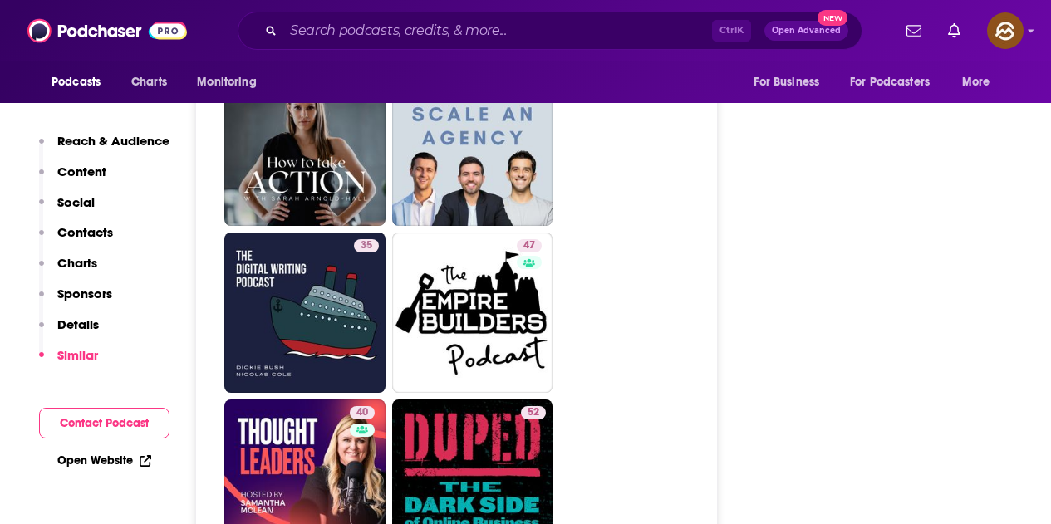
scroll to position [4404, 0]
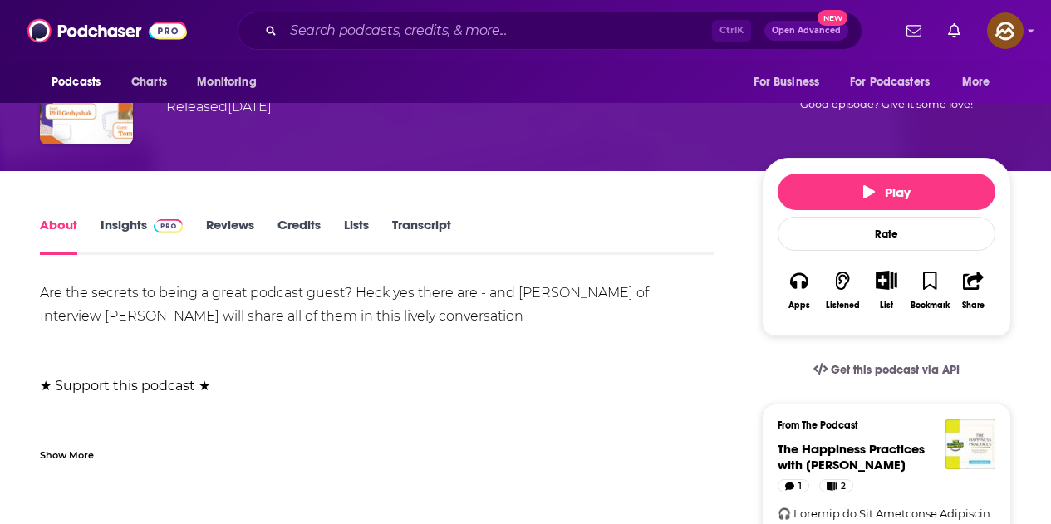
scroll to position [166, 0]
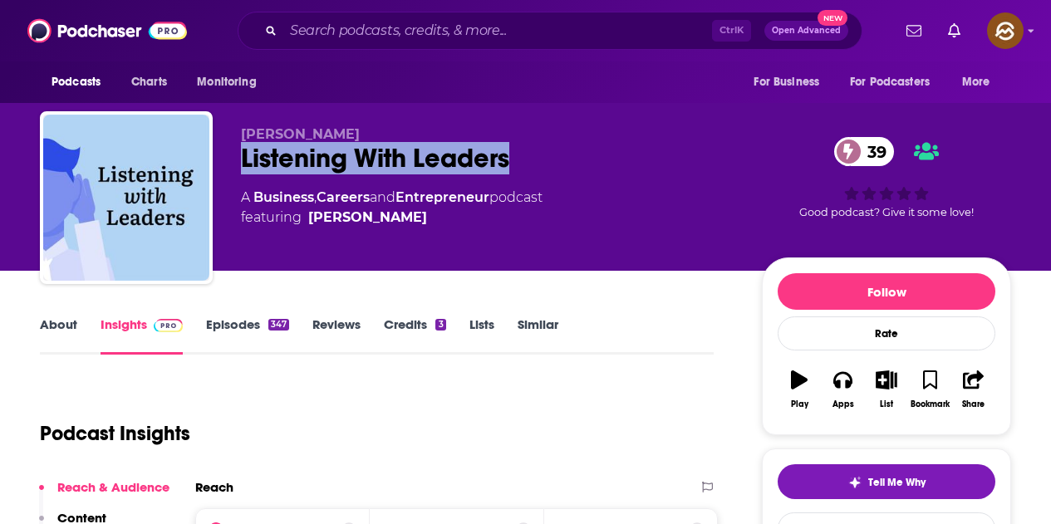
drag, startPoint x: 246, startPoint y: 163, endPoint x: 512, endPoint y: 170, distance: 266.0
click at [512, 170] on div "Listening With Leaders 39" at bounding box center [488, 158] width 494 height 32
click at [844, 381] on icon "button" at bounding box center [842, 380] width 18 height 18
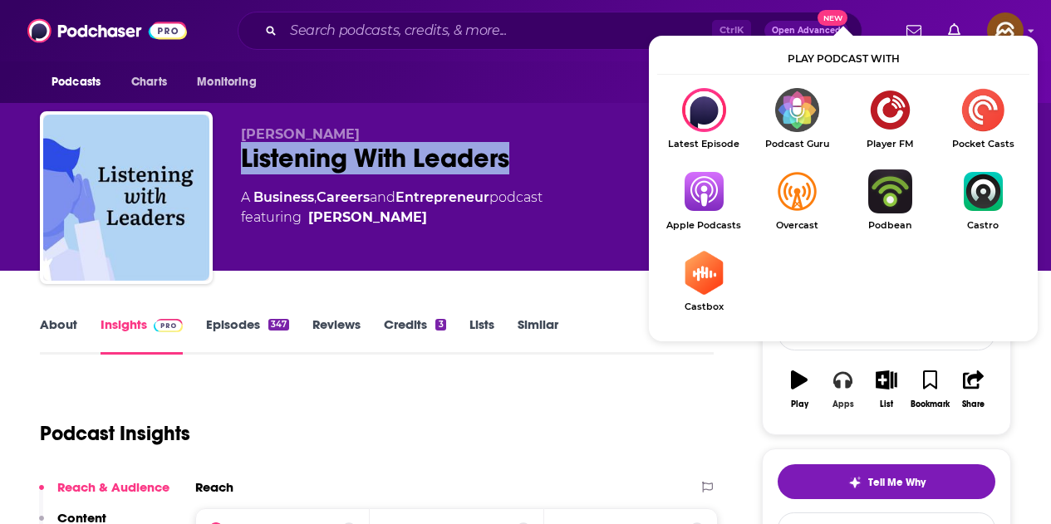
scroll to position [83, 0]
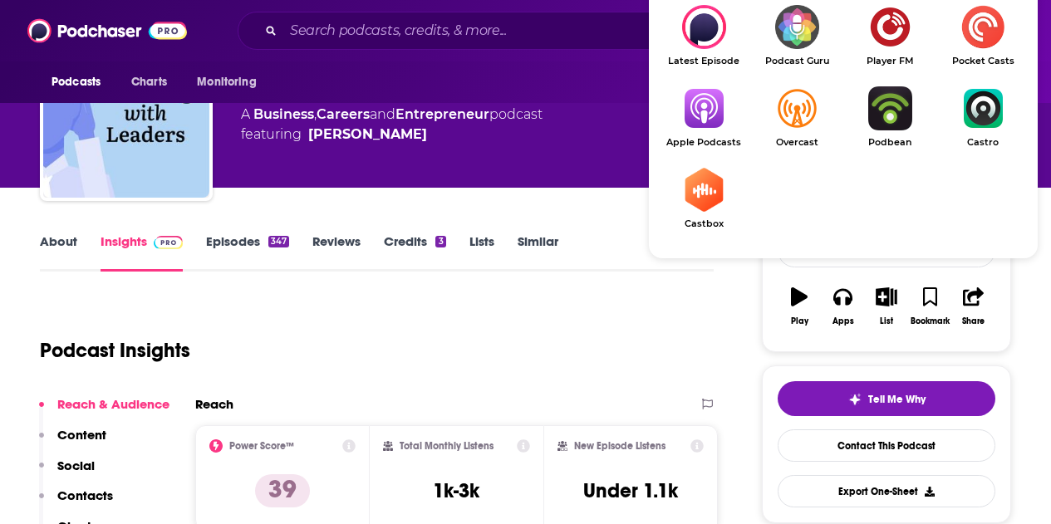
click at [715, 114] on img "Show Listen On dropdown" at bounding box center [703, 108] width 93 height 44
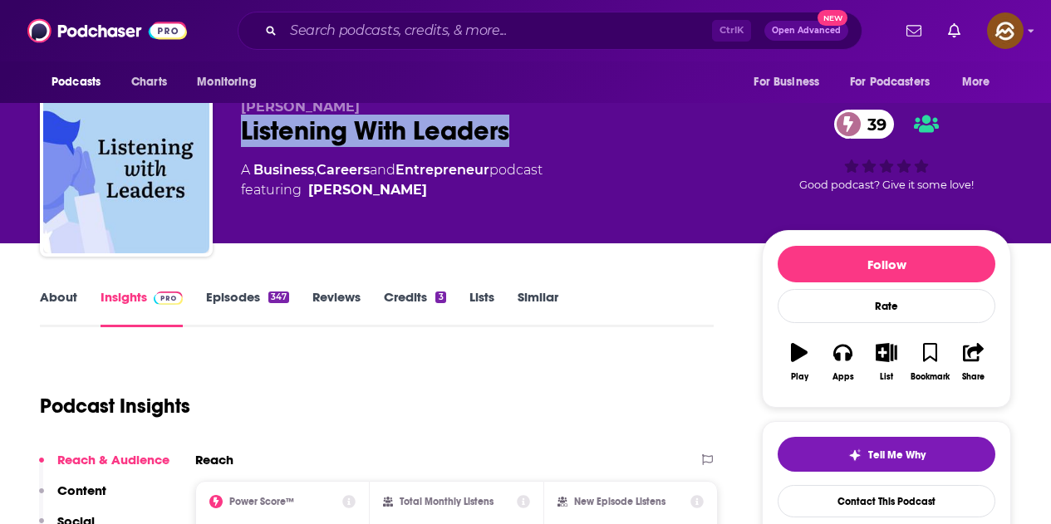
scroll to position [0, 0]
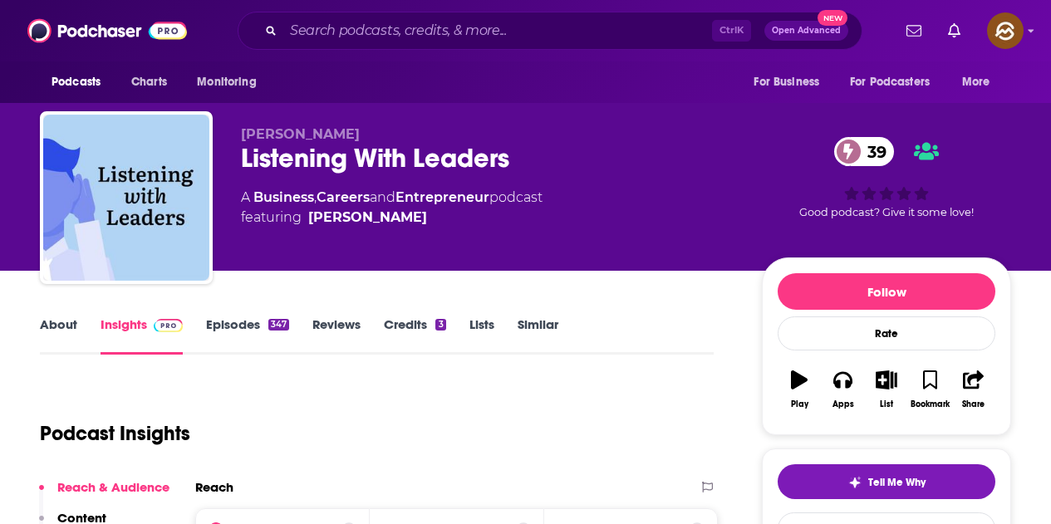
click at [477, 260] on div "Doug Noll Listening With Leaders 39 A Business , Careers and Entrepreneur podca…" at bounding box center [626, 201] width 770 height 150
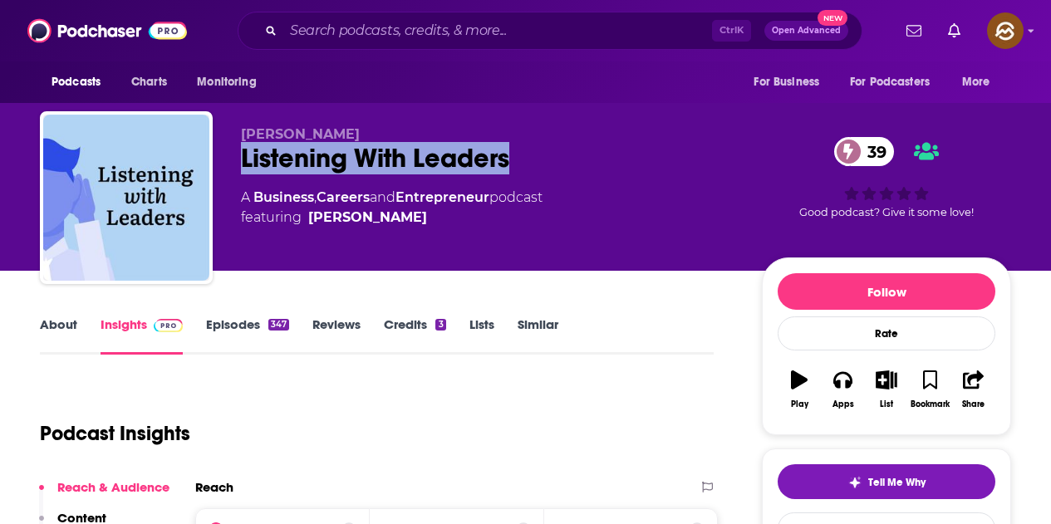
drag, startPoint x: 244, startPoint y: 153, endPoint x: 556, endPoint y: 153, distance: 311.6
click at [556, 153] on div "Doug Noll Listening With Leaders 39 A Business , Careers and Entrepreneur podca…" at bounding box center [525, 200] width 971 height 179
click at [342, 252] on div "Doug Noll Listening With Leaders 39 A Business , Careers and Entrepreneur podca…" at bounding box center [488, 192] width 494 height 133
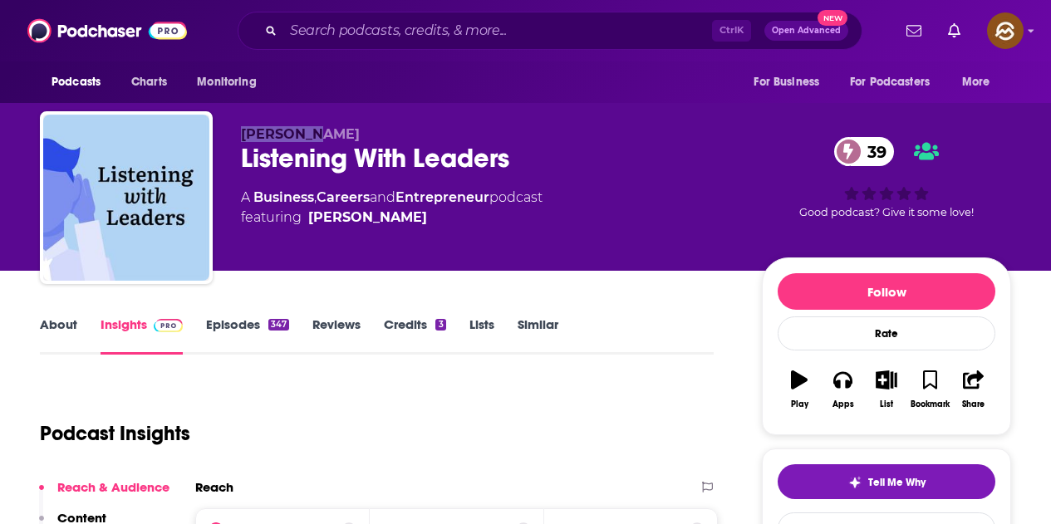
drag, startPoint x: 232, startPoint y: 132, endPoint x: 378, endPoint y: 135, distance: 146.3
click at [403, 131] on div "Doug Noll Listening With Leaders 39 A Business , Careers and Entrepreneur podca…" at bounding box center [525, 200] width 971 height 179
click at [333, 250] on div "Doug Noll Listening With Leaders 39 A Business , Careers and Entrepreneur podca…" at bounding box center [488, 192] width 494 height 133
drag, startPoint x: 414, startPoint y: 233, endPoint x: 312, endPoint y: 233, distance: 101.4
click at [312, 233] on div "Doug Noll Listening With Leaders 39 A Business , Careers and Entrepreneur podca…" at bounding box center [488, 192] width 494 height 133
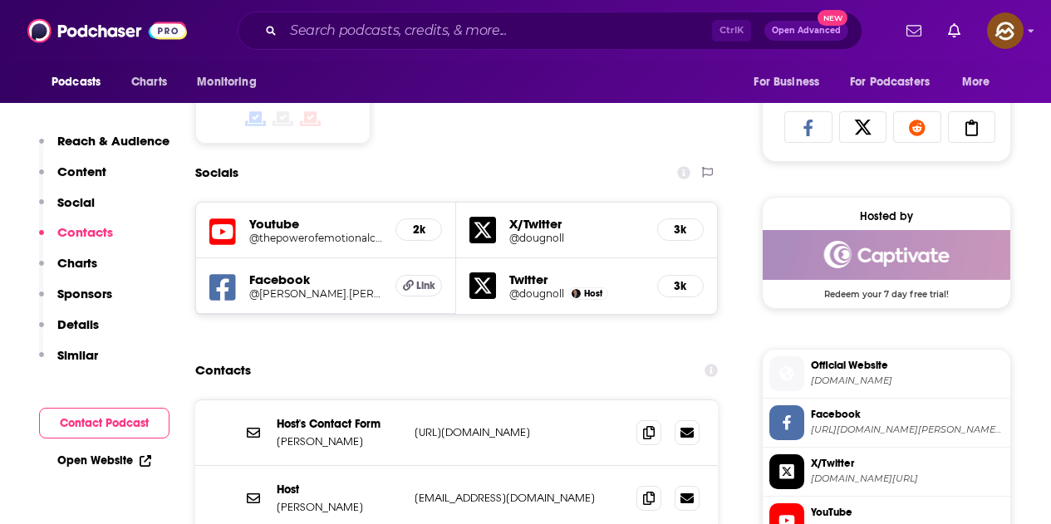
scroll to position [1246, 0]
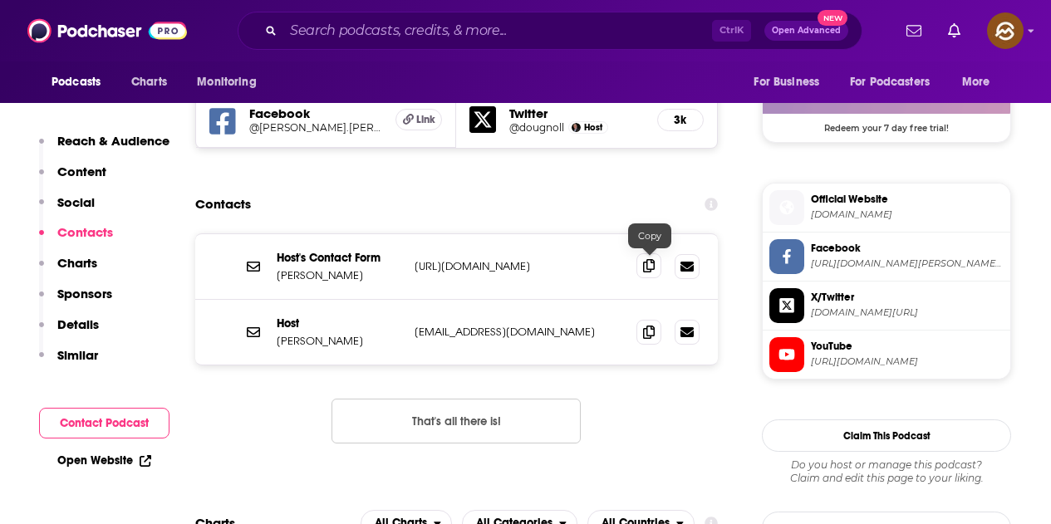
click at [646, 264] on icon at bounding box center [649, 265] width 12 height 13
click at [645, 335] on icon at bounding box center [649, 331] width 12 height 13
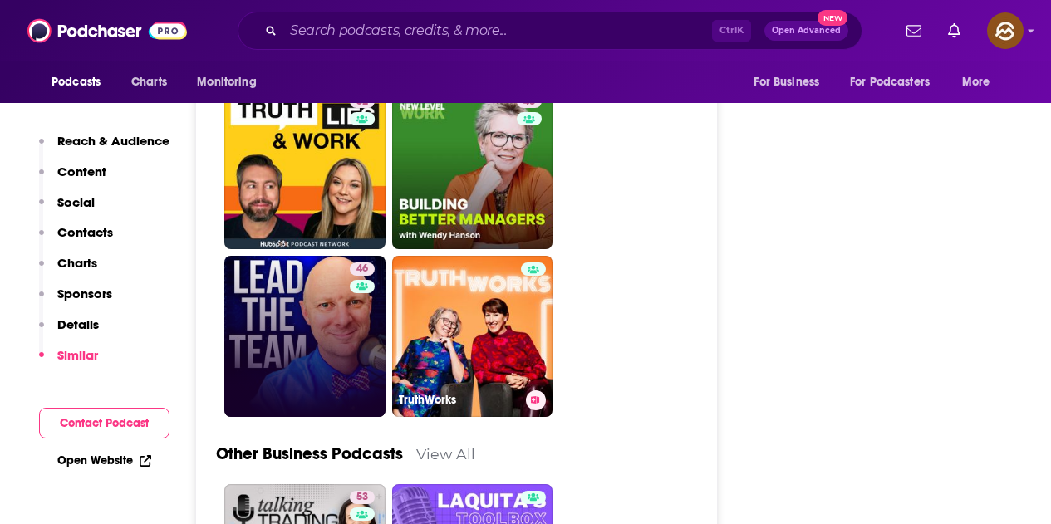
scroll to position [3407, 0]
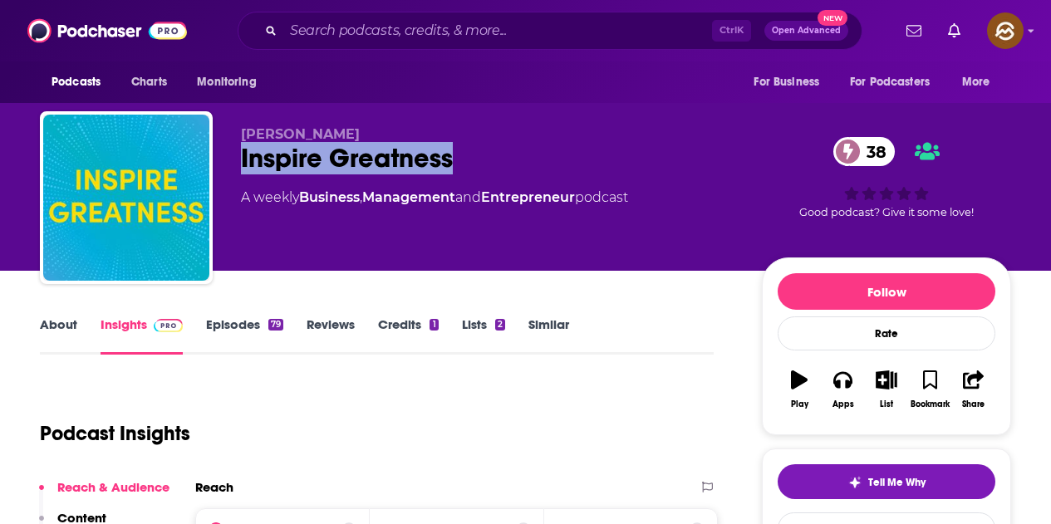
drag, startPoint x: 238, startPoint y: 163, endPoint x: 465, endPoint y: 161, distance: 227.7
click at [465, 161] on div "[PERSON_NAME] Inspire Greatness 38 A weekly Business , Management and Entrepren…" at bounding box center [525, 200] width 971 height 179
click at [840, 383] on icon "button" at bounding box center [842, 380] width 18 height 17
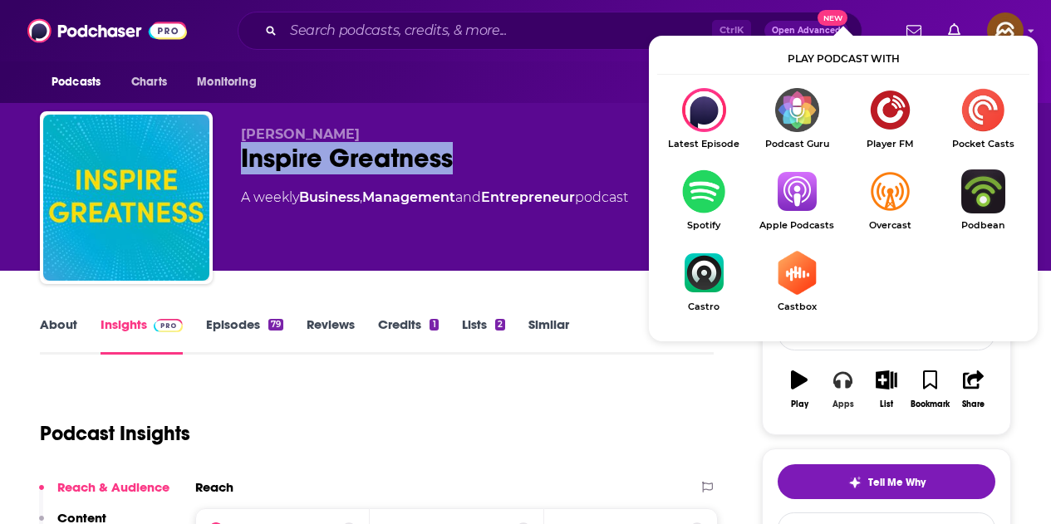
scroll to position [83, 0]
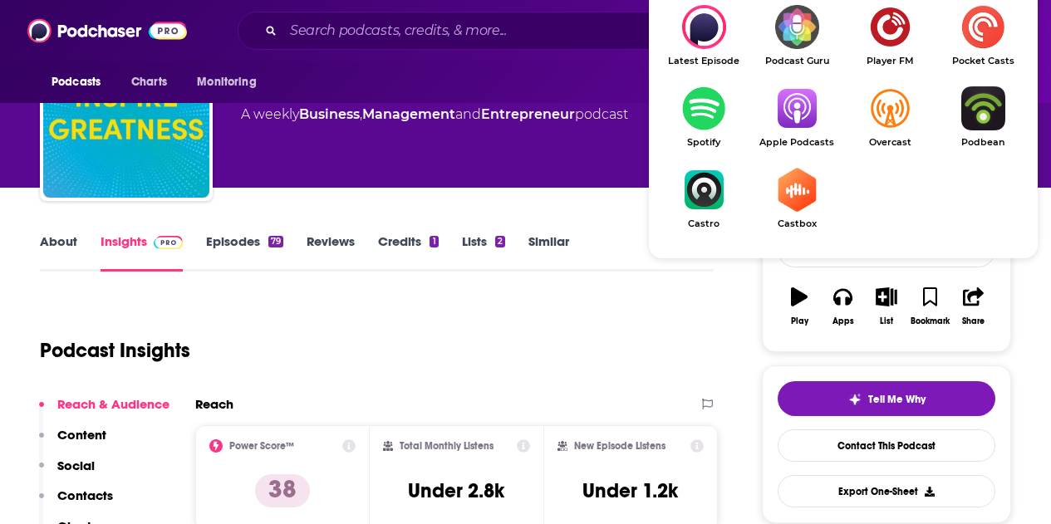
click at [800, 125] on img "Show Listen On dropdown" at bounding box center [796, 108] width 93 height 44
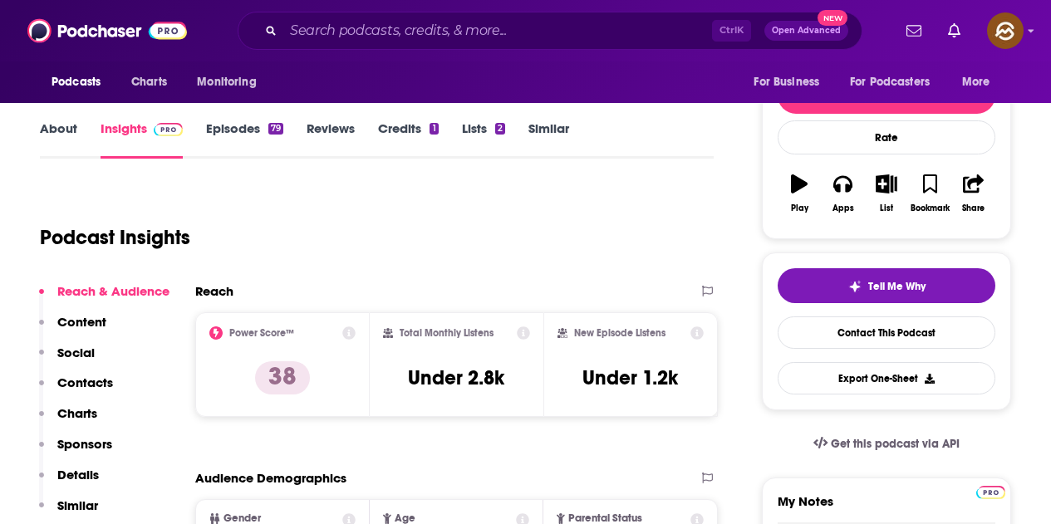
scroll to position [0, 0]
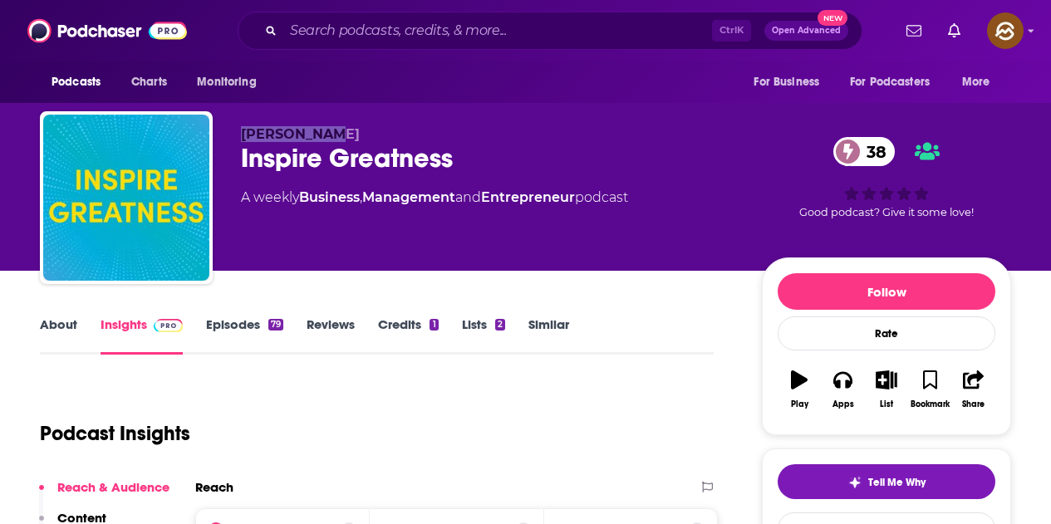
drag, startPoint x: 242, startPoint y: 131, endPoint x: 367, endPoint y: 131, distance: 125.5
click at [367, 131] on p "[PERSON_NAME]" at bounding box center [488, 134] width 494 height 16
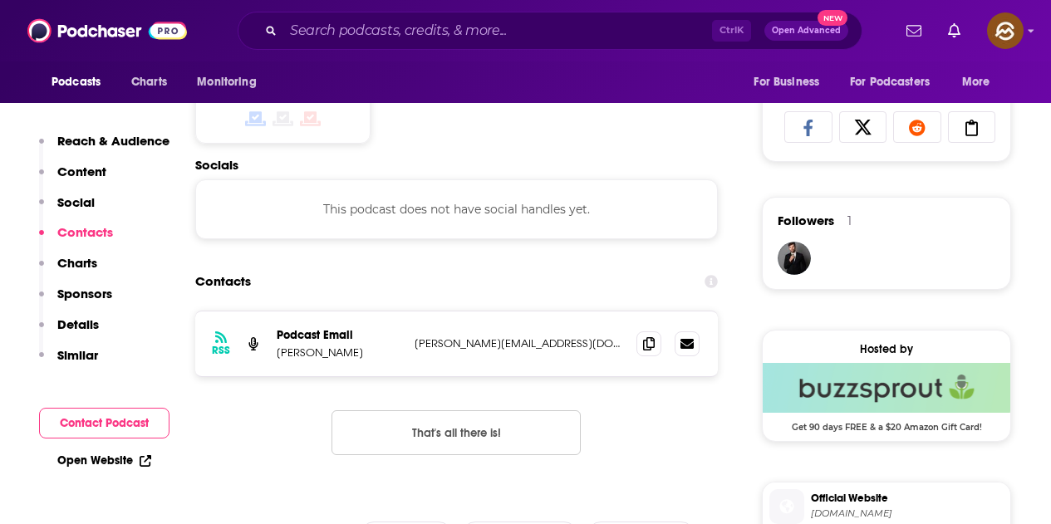
scroll to position [1246, 0]
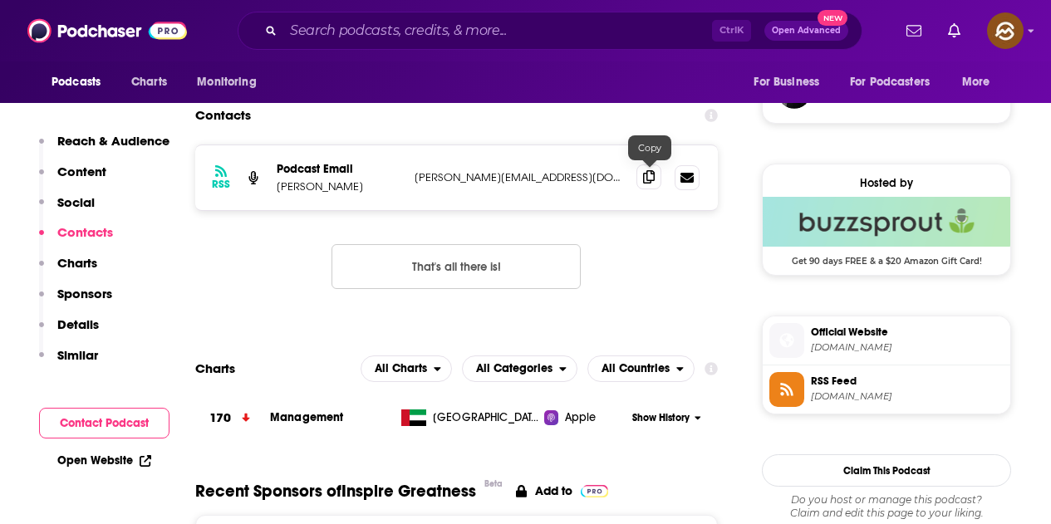
click at [644, 181] on icon at bounding box center [649, 176] width 12 height 13
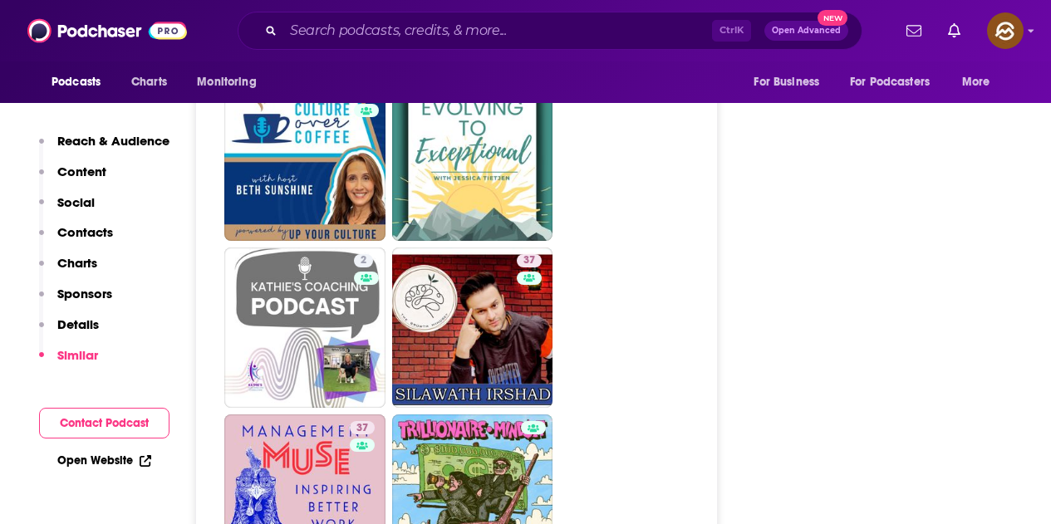
scroll to position [2659, 0]
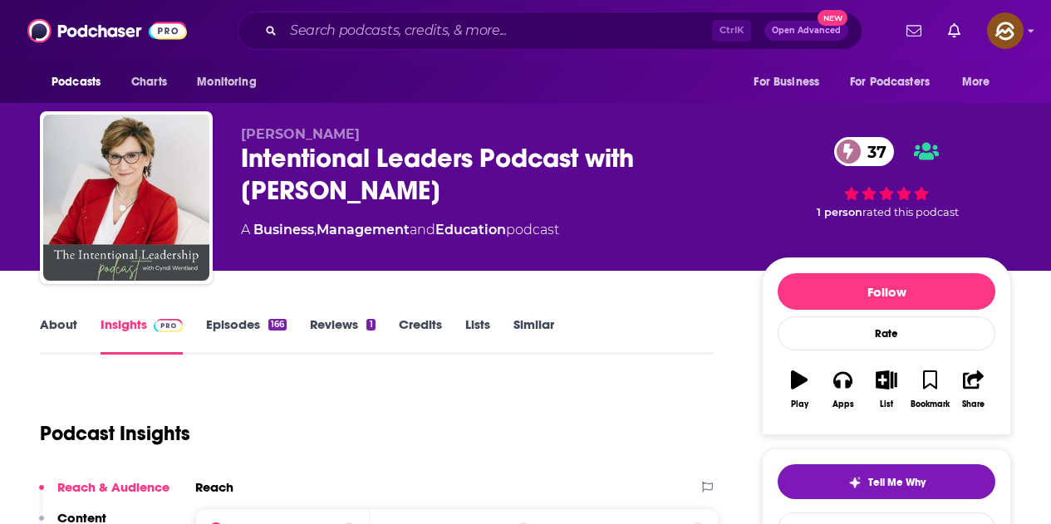
click at [324, 204] on div "Intentional Leaders Podcast with Cyndi Wentland 37" at bounding box center [488, 174] width 494 height 65
drag, startPoint x: 241, startPoint y: 158, endPoint x: 416, endPoint y: 200, distance: 180.4
click at [416, 200] on div "Cyndi Intentional Leaders Podcast with Cyndi Wentland 37 A Business , Managemen…" at bounding box center [525, 200] width 971 height 179
drag, startPoint x: 841, startPoint y: 380, endPoint x: 816, endPoint y: 392, distance: 27.9
click at [841, 380] on icon "button" at bounding box center [842, 380] width 18 height 18
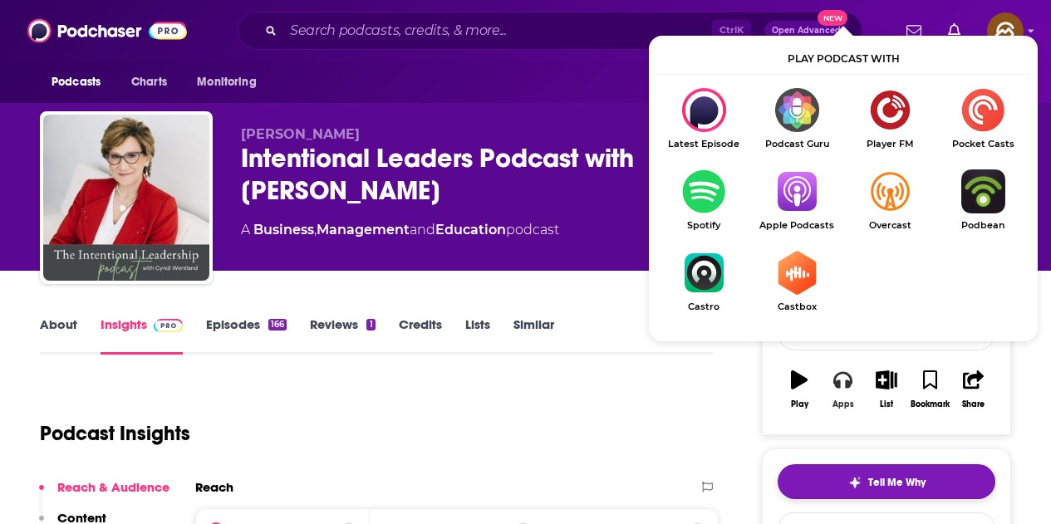
scroll to position [83, 0]
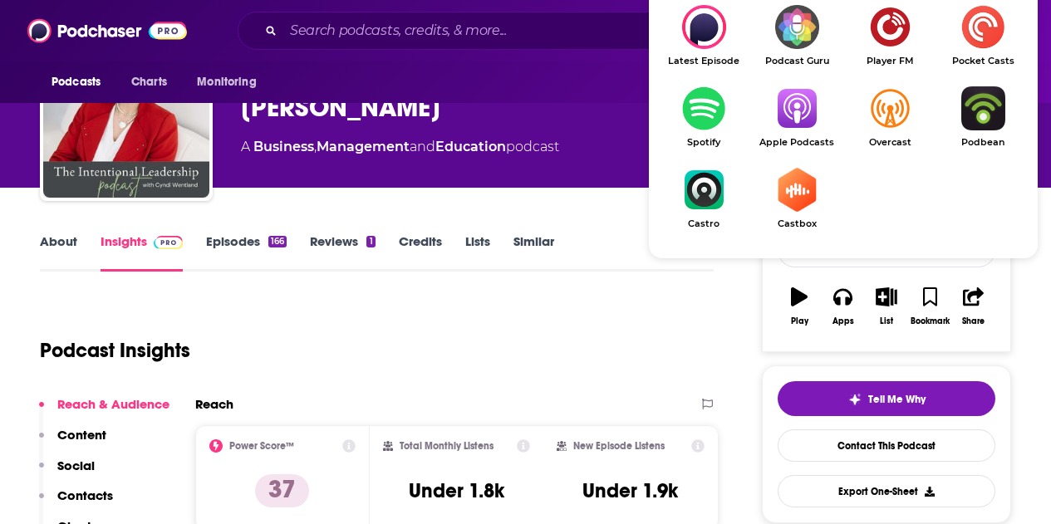
click at [789, 112] on img "Show Listen On dropdown" at bounding box center [796, 108] width 93 height 44
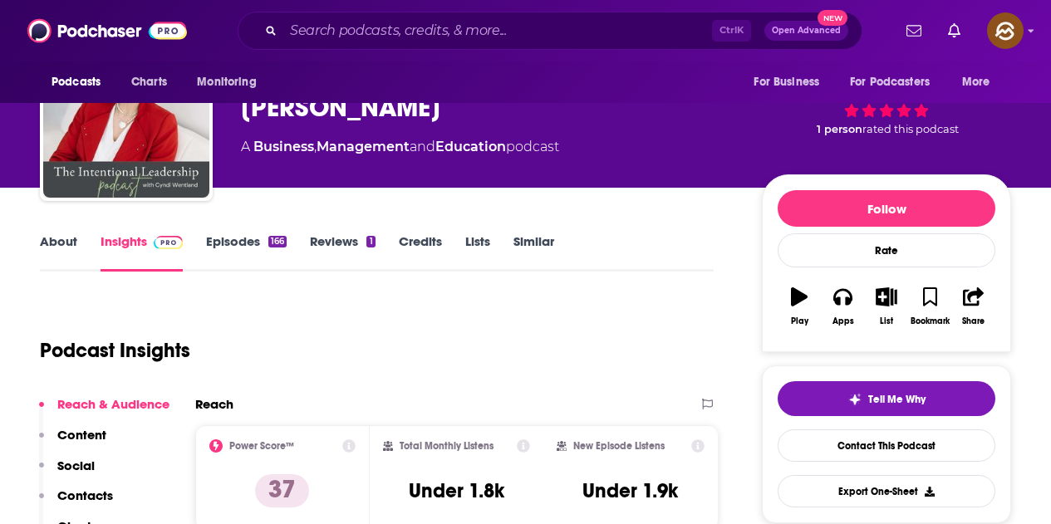
scroll to position [0, 0]
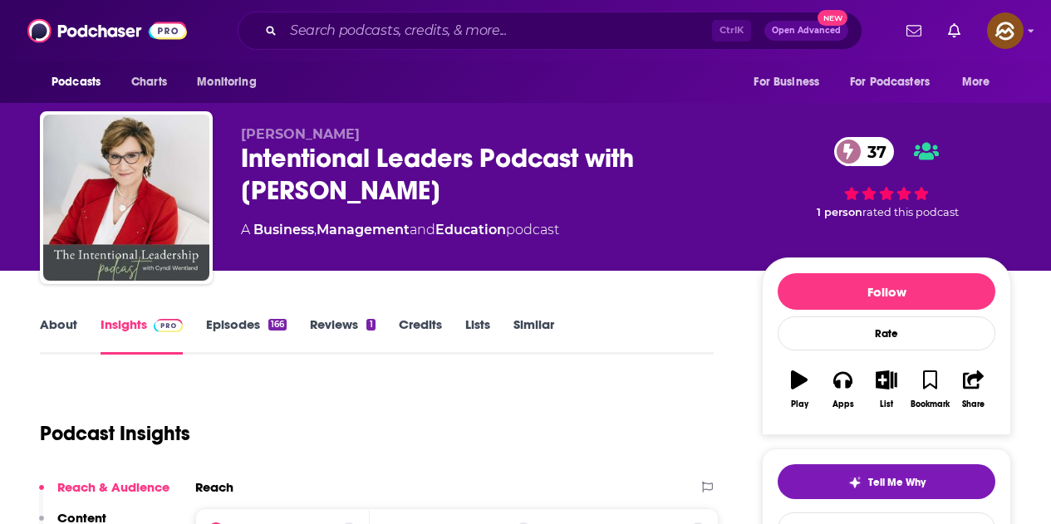
click at [385, 219] on div "Cyndi Intentional Leaders Podcast with Cyndi Wentland 37 A Business , Managemen…" at bounding box center [488, 192] width 494 height 133
drag, startPoint x: 651, startPoint y: 152, endPoint x: 729, endPoint y: 184, distance: 84.2
click at [729, 184] on div "Intentional Leaders Podcast with Cyndi Wentland 37" at bounding box center [488, 174] width 494 height 65
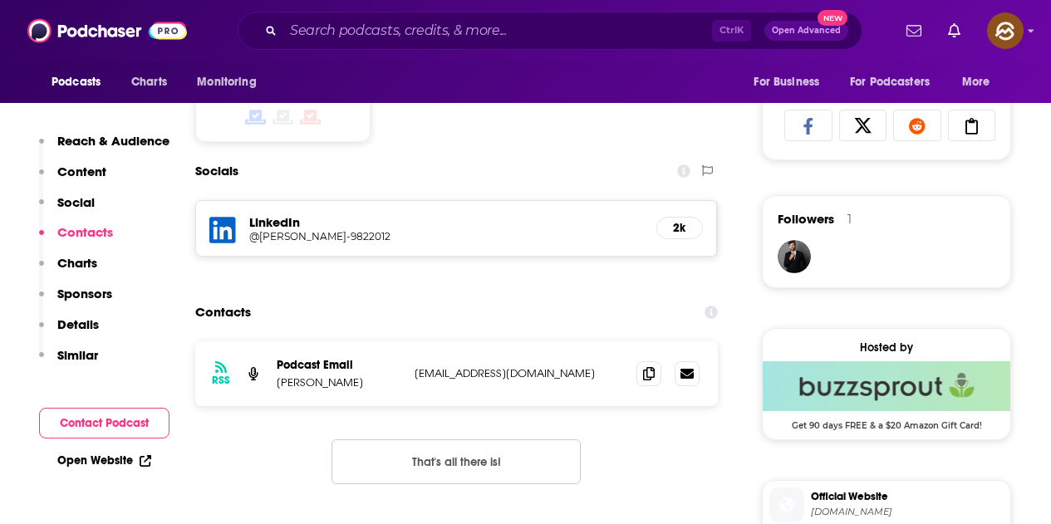
scroll to position [1163, 0]
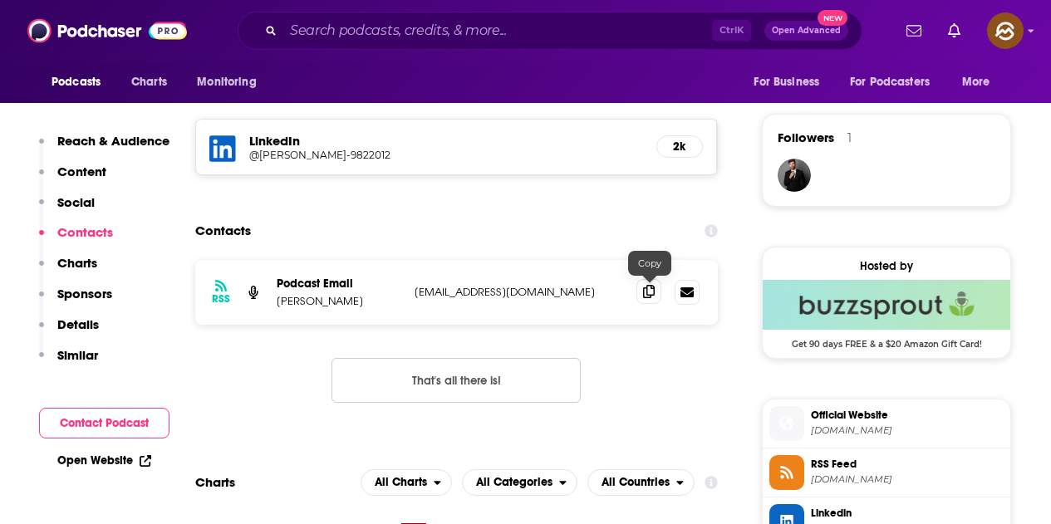
click at [652, 297] on icon at bounding box center [649, 291] width 12 height 13
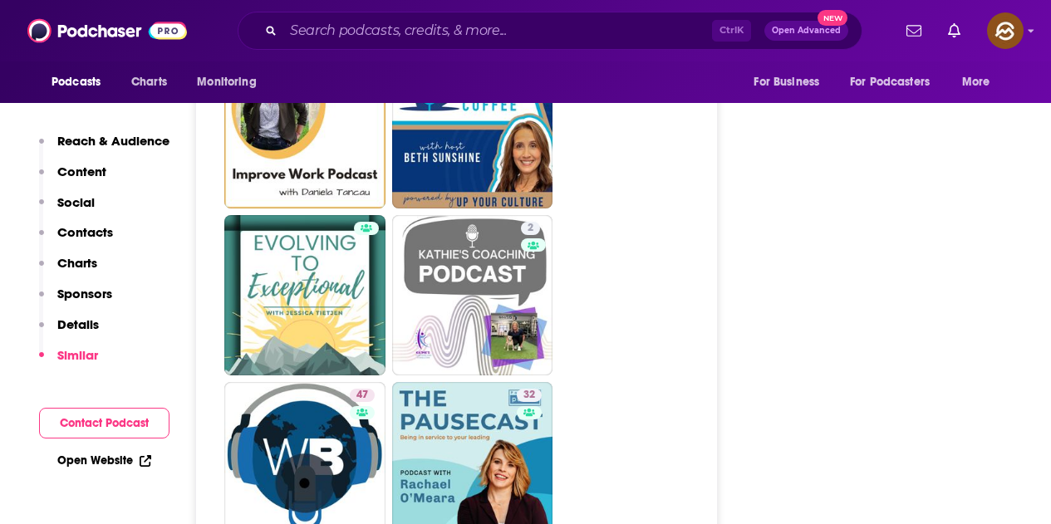
scroll to position [2825, 0]
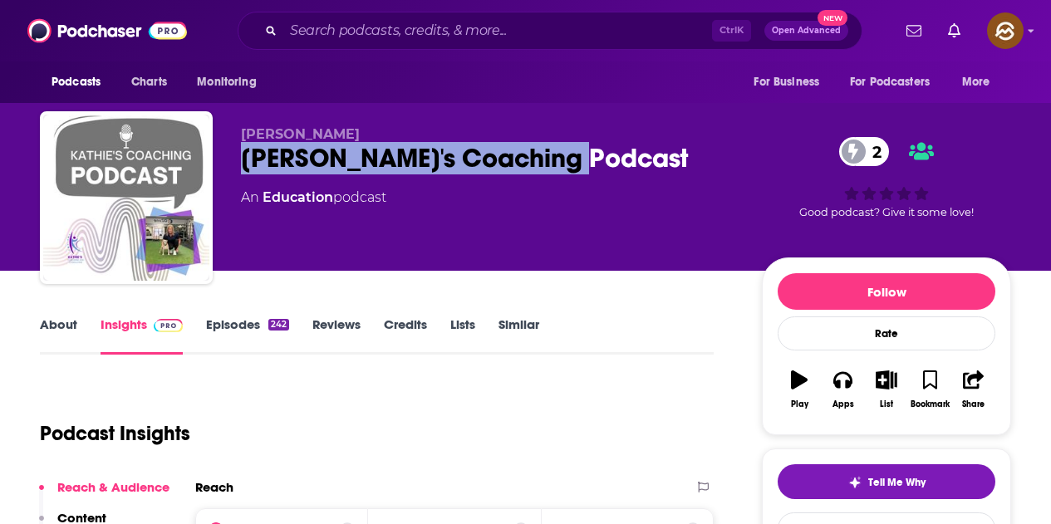
drag, startPoint x: 243, startPoint y: 158, endPoint x: 590, endPoint y: 146, distance: 347.5
click at [590, 146] on div "[PERSON_NAME]'s Coaching Podcast 2" at bounding box center [488, 158] width 494 height 32
click at [846, 379] on icon "button" at bounding box center [842, 380] width 18 height 18
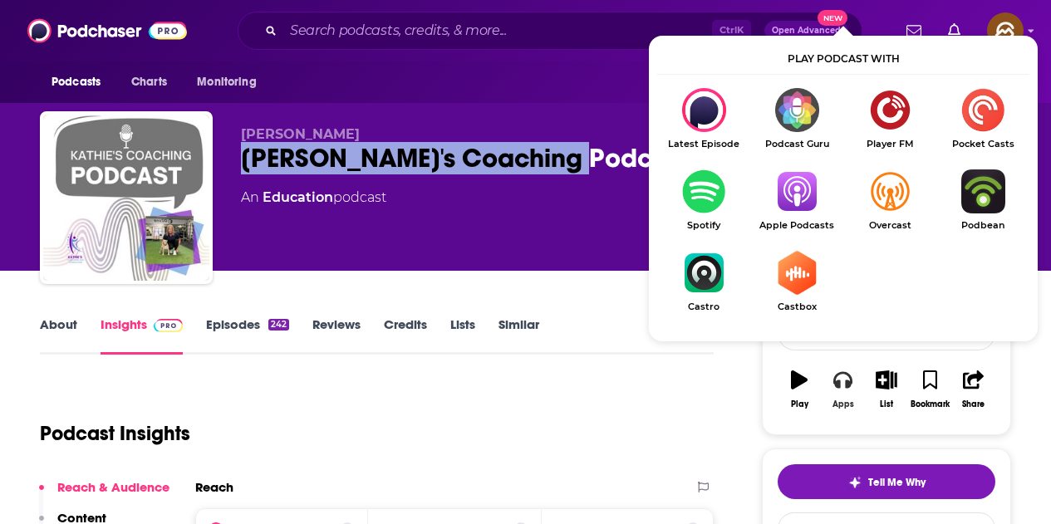
scroll to position [83, 0]
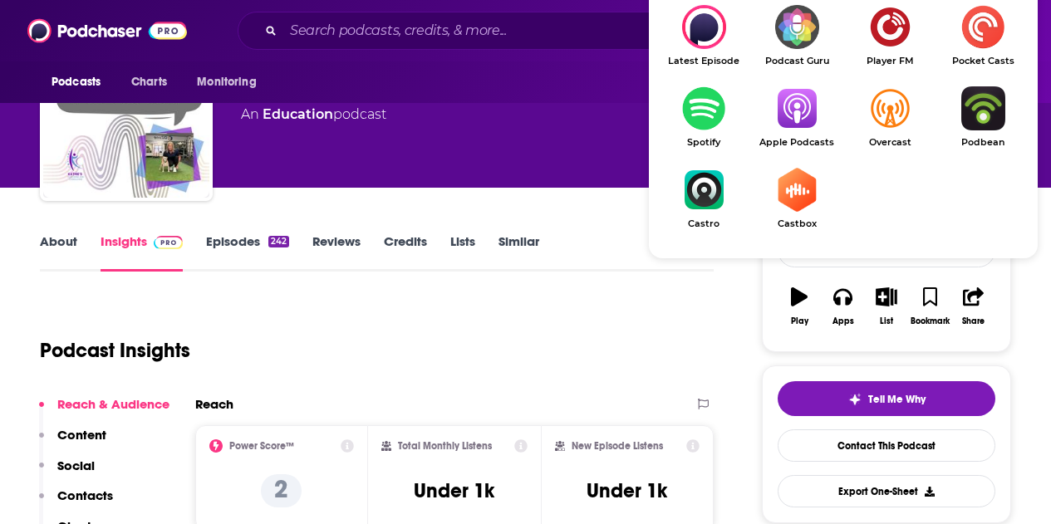
click at [790, 130] on link "Apple Podcasts" at bounding box center [796, 116] width 93 height 61
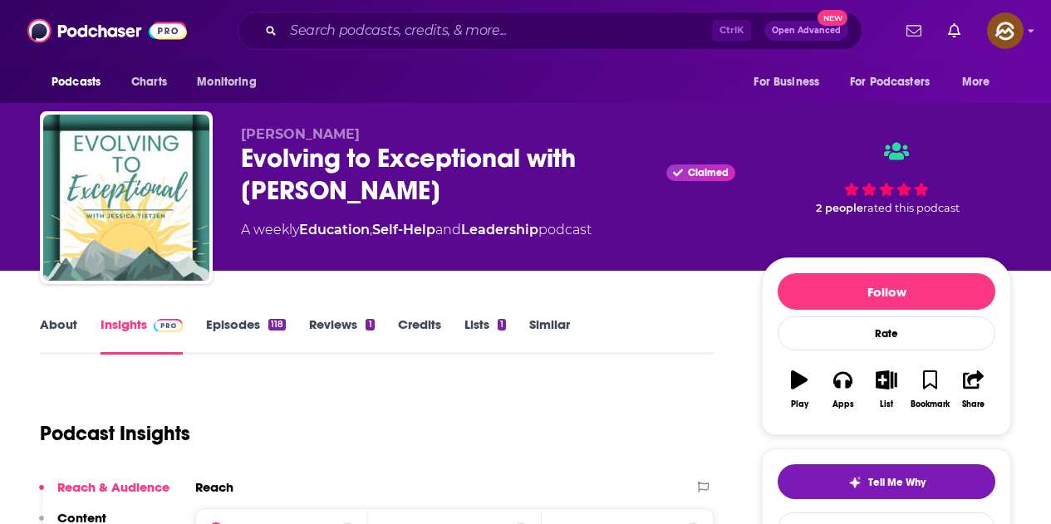
drag, startPoint x: 242, startPoint y: 151, endPoint x: 415, endPoint y: 181, distance: 176.2
click at [415, 181] on div "Evolving to Exceptional with Jessica Tietjen Claimed" at bounding box center [488, 174] width 494 height 65
click at [843, 390] on button "Apps" at bounding box center [842, 390] width 43 height 60
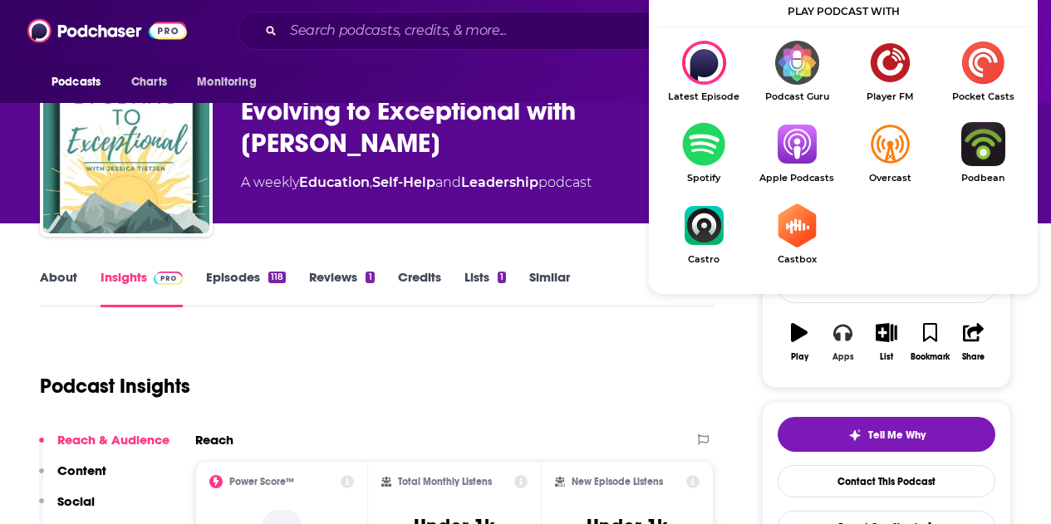
scroll to position [83, 0]
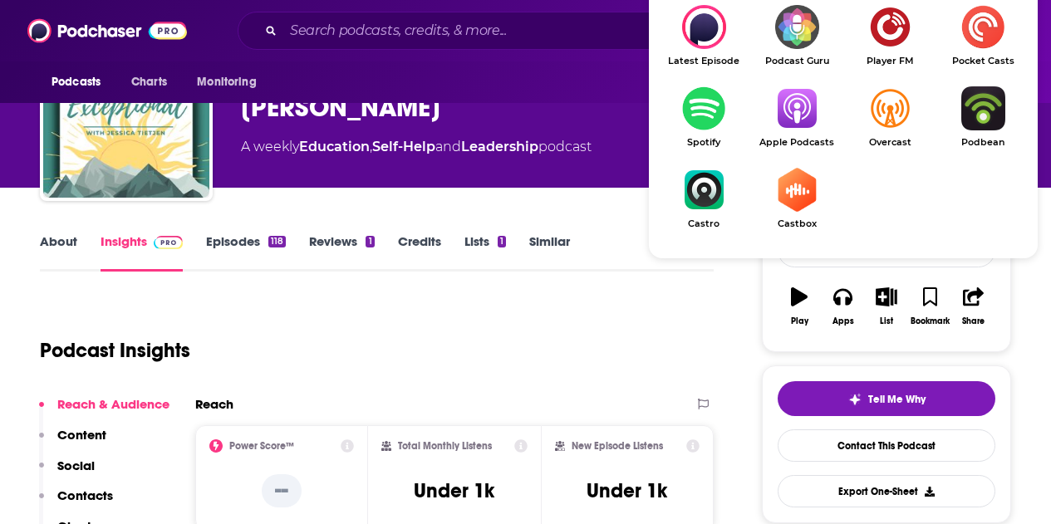
click at [799, 124] on img "Show Listen On dropdown" at bounding box center [796, 108] width 93 height 44
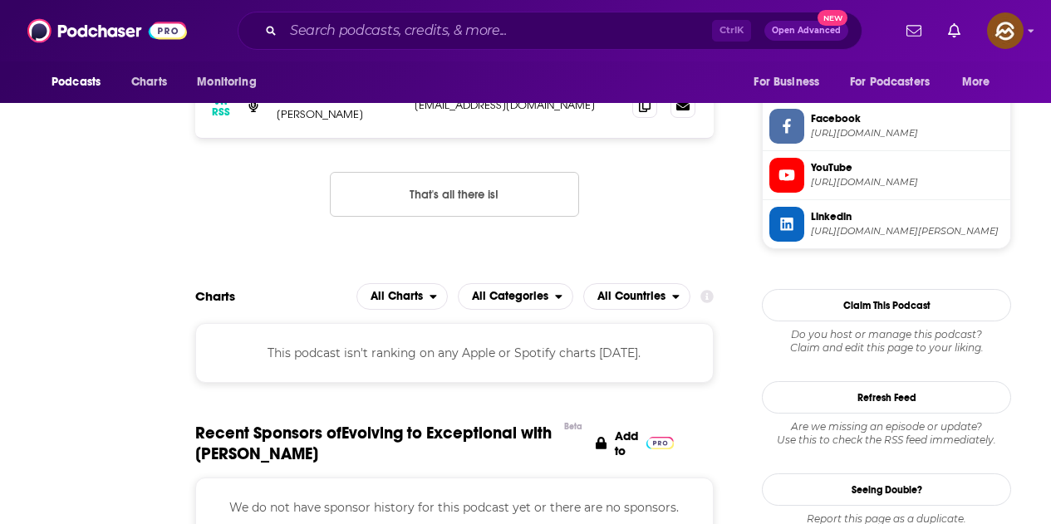
scroll to position [0, 0]
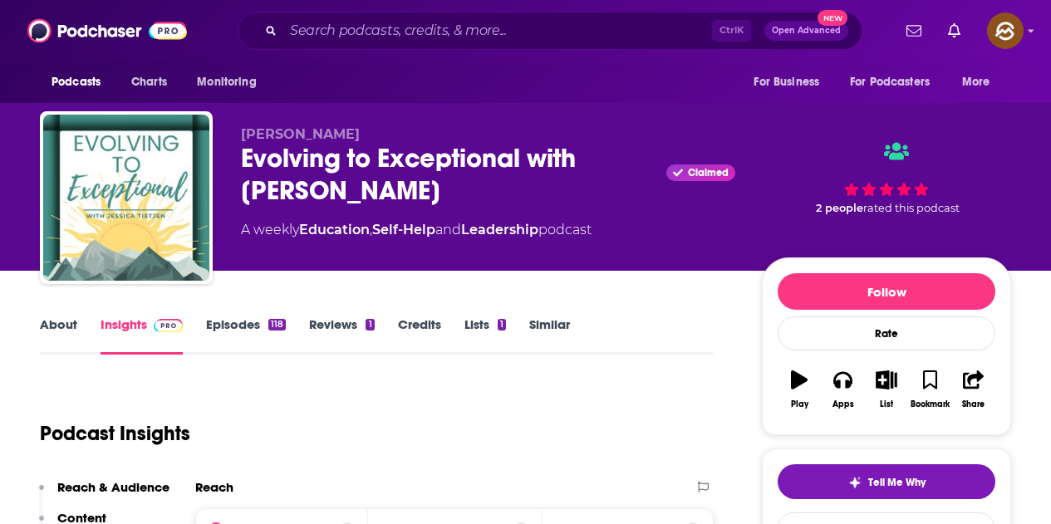
click at [458, 207] on div "Jessica Tietjen Evolving to Exceptional with Jessica Tietjen Claimed A weekly E…" at bounding box center [488, 192] width 494 height 133
drag, startPoint x: 253, startPoint y: 135, endPoint x: 381, endPoint y: 135, distance: 127.1
click at [381, 135] on p "Jessica Tietjen" at bounding box center [488, 134] width 494 height 16
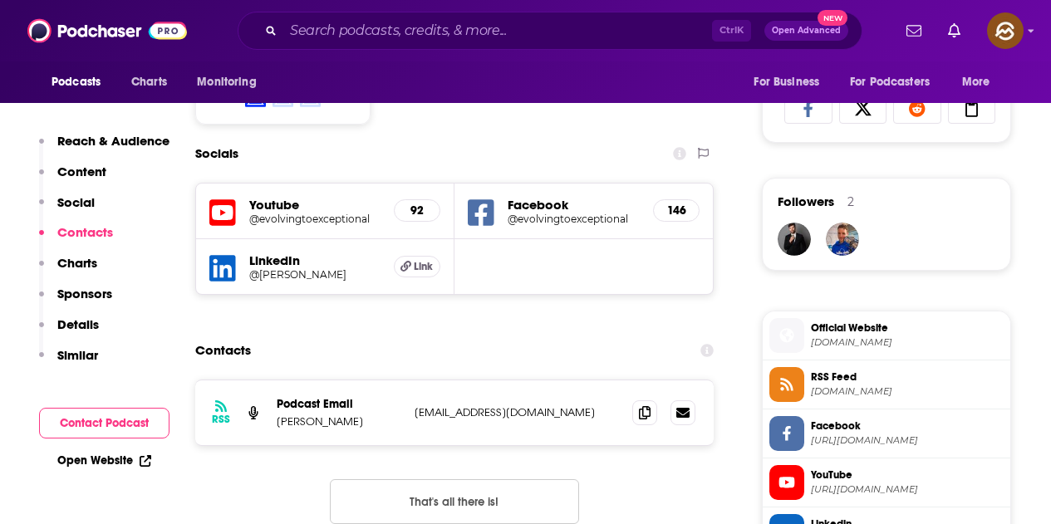
scroll to position [1080, 0]
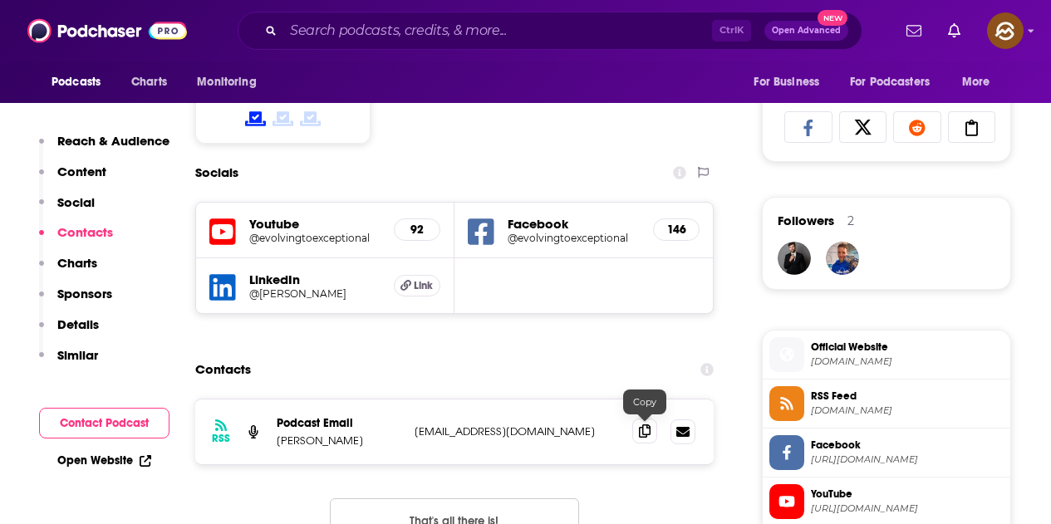
click at [645, 430] on icon at bounding box center [645, 431] width 12 height 13
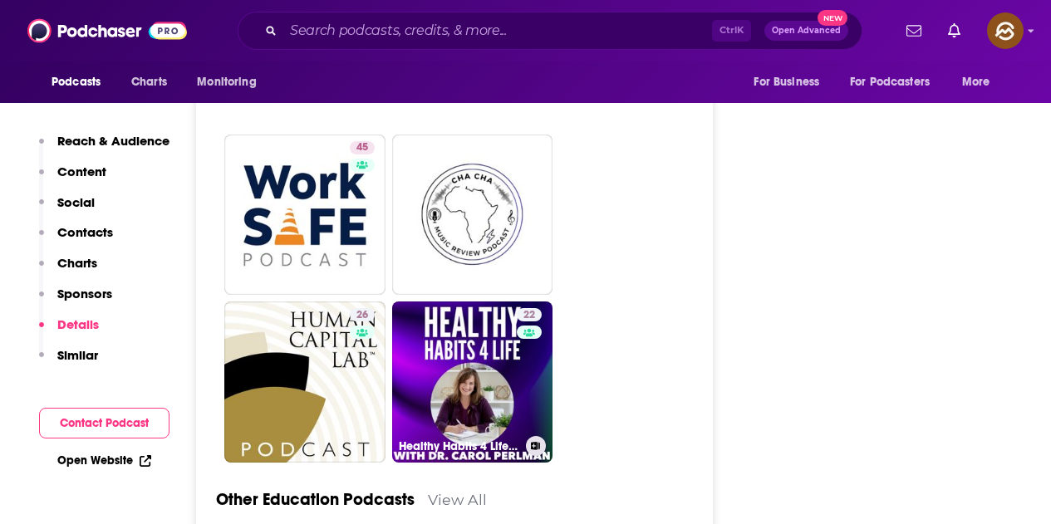
scroll to position [4238, 0]
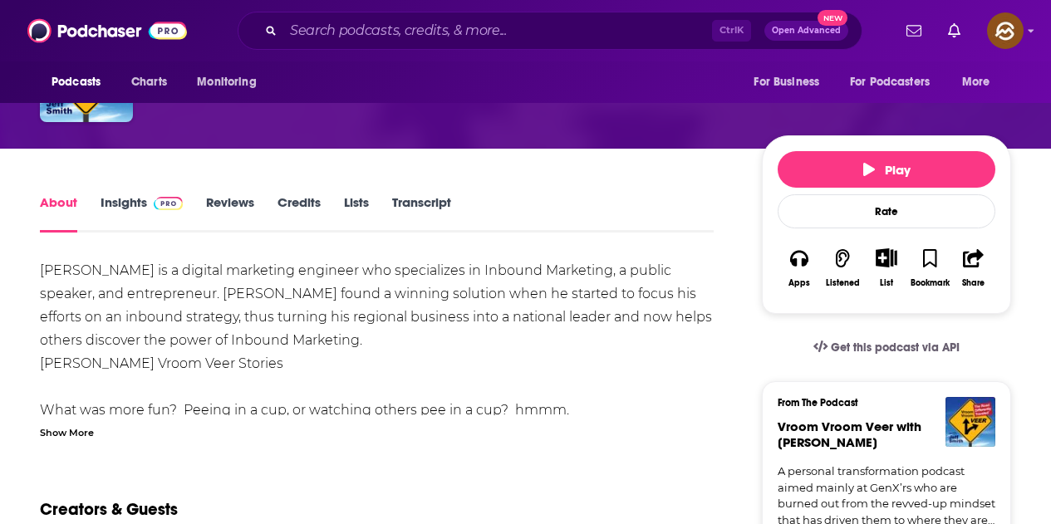
scroll to position [249, 0]
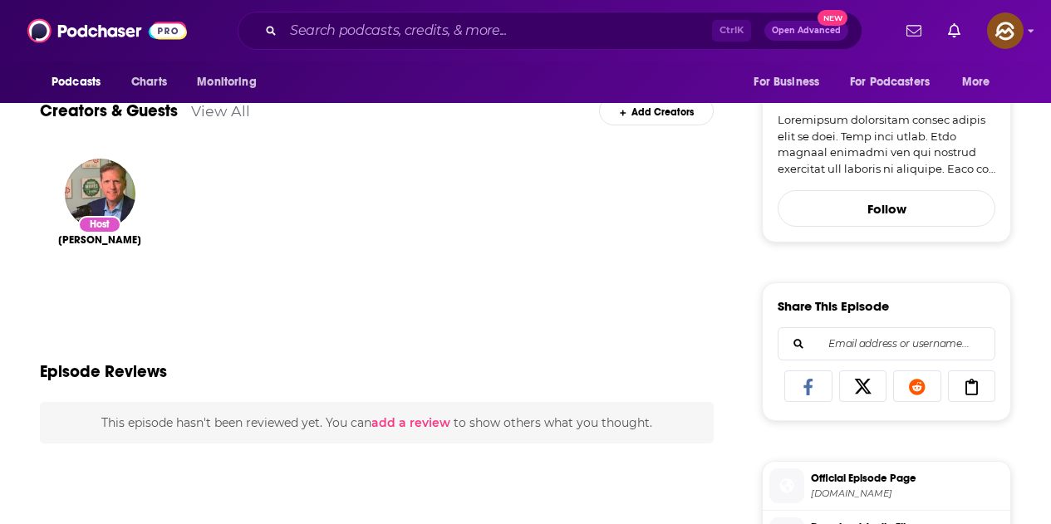
scroll to position [582, 0]
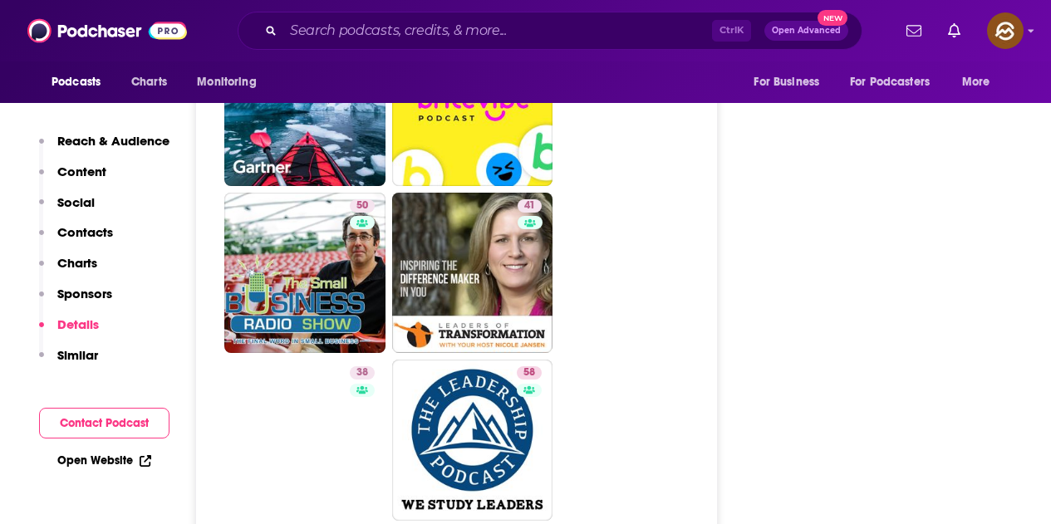
scroll to position [4321, 0]
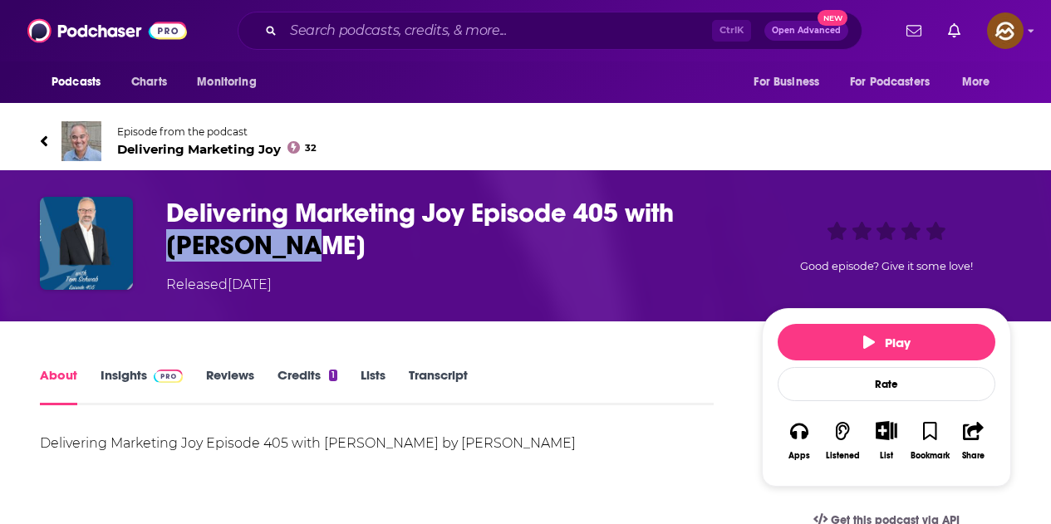
drag, startPoint x: 682, startPoint y: 212, endPoint x: 719, endPoint y: 242, distance: 47.2
click at [719, 242] on h1 "Delivering Marketing Joy Episode 405 with Tom Schwab" at bounding box center [450, 229] width 569 height 65
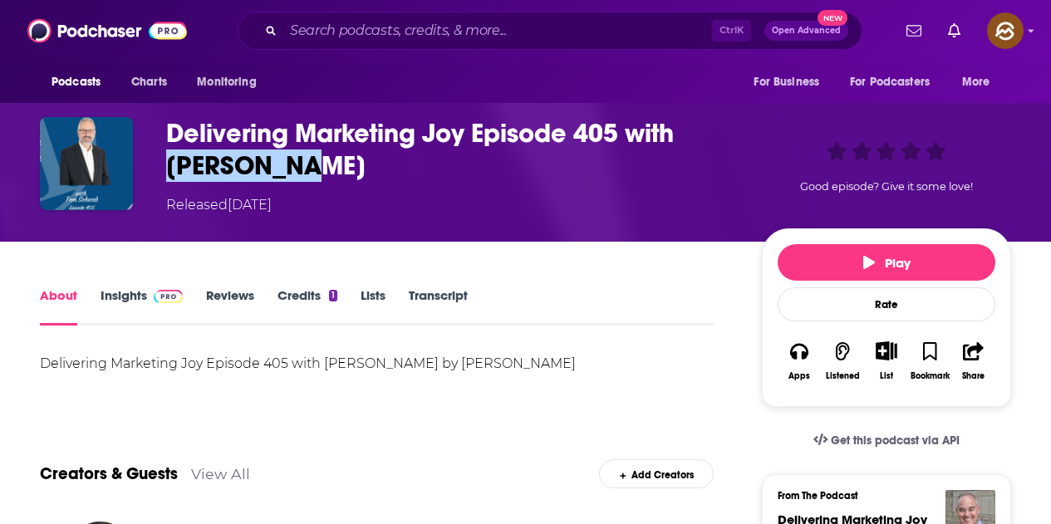
scroll to position [166, 0]
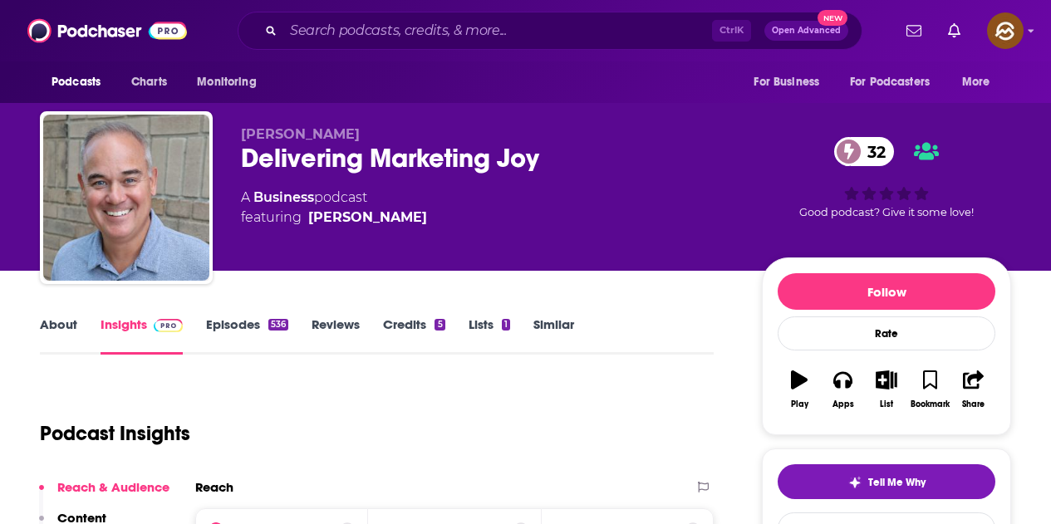
drag, startPoint x: 548, startPoint y: 157, endPoint x: 539, endPoint y: 173, distance: 18.2
click at [600, 219] on div "A Business podcast featuring [PERSON_NAME]" at bounding box center [488, 208] width 494 height 40
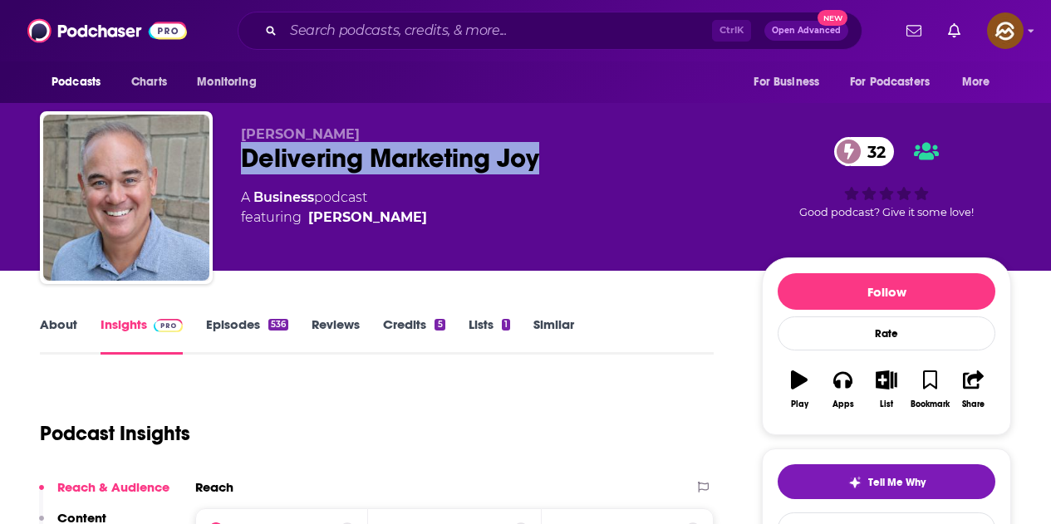
drag, startPoint x: 243, startPoint y: 157, endPoint x: 537, endPoint y: 174, distance: 294.7
click at [537, 174] on div "Kirby Hasseman Delivering Marketing Joy 32 A Business podcast featuring Kirby H…" at bounding box center [488, 192] width 494 height 133
click at [845, 391] on button "Apps" at bounding box center [842, 390] width 43 height 60
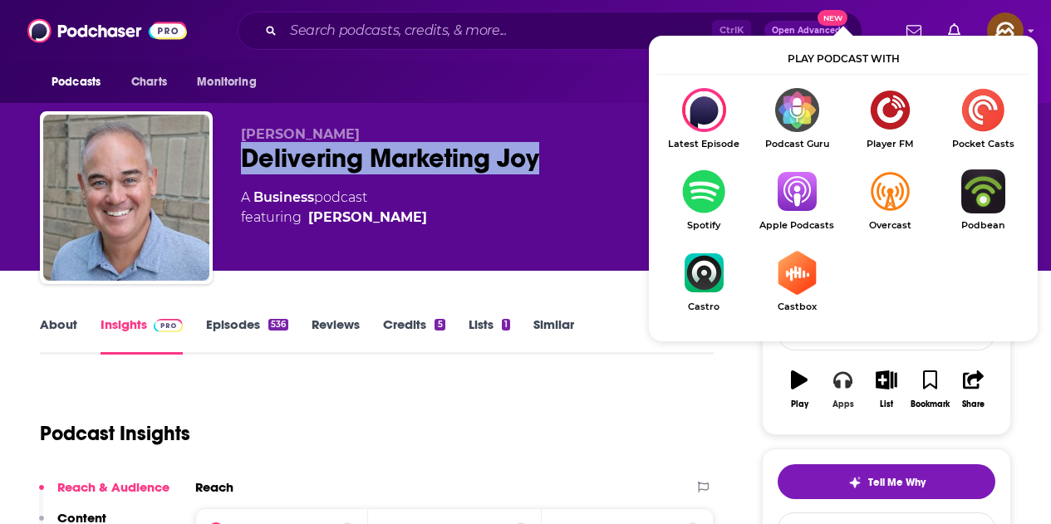
scroll to position [83, 0]
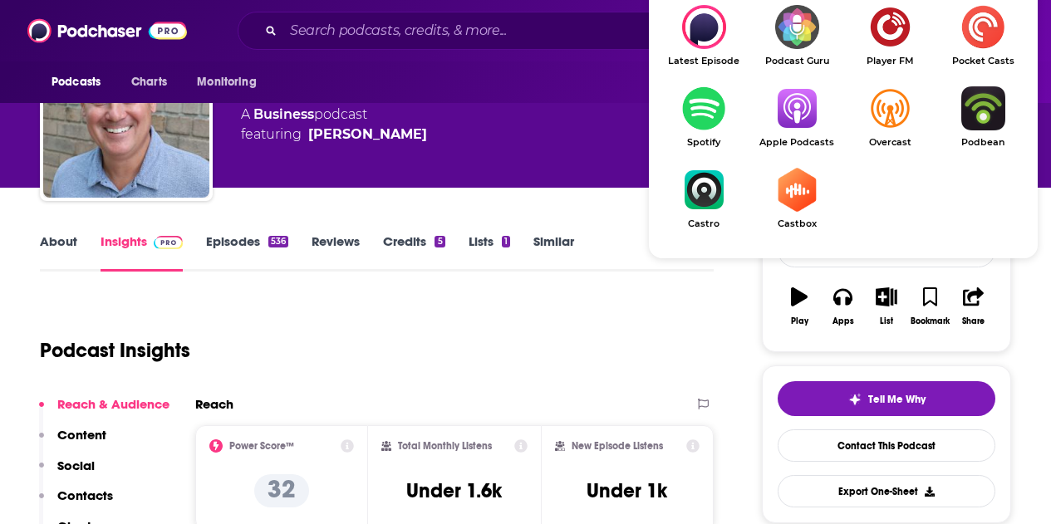
click at [793, 122] on img "Show Listen On dropdown" at bounding box center [796, 108] width 93 height 44
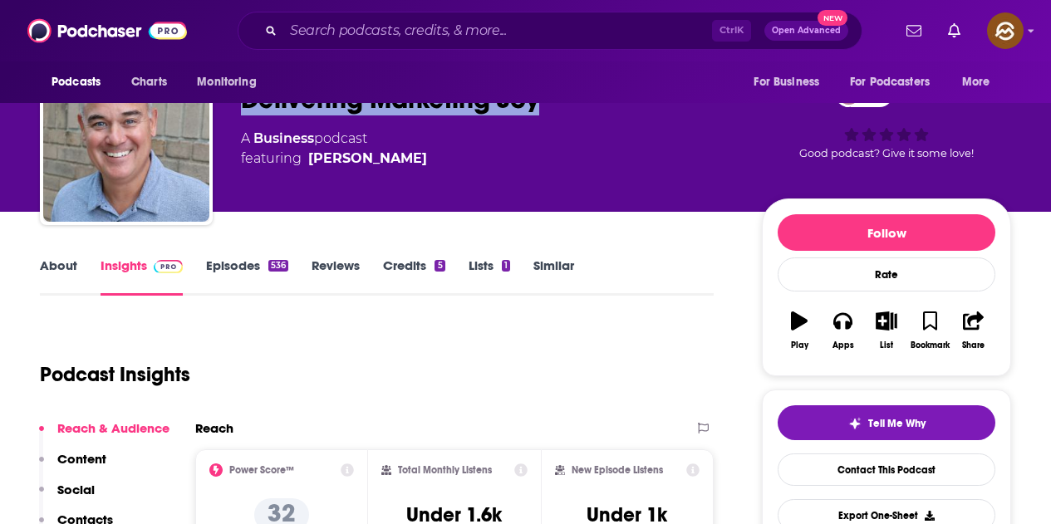
scroll to position [0, 0]
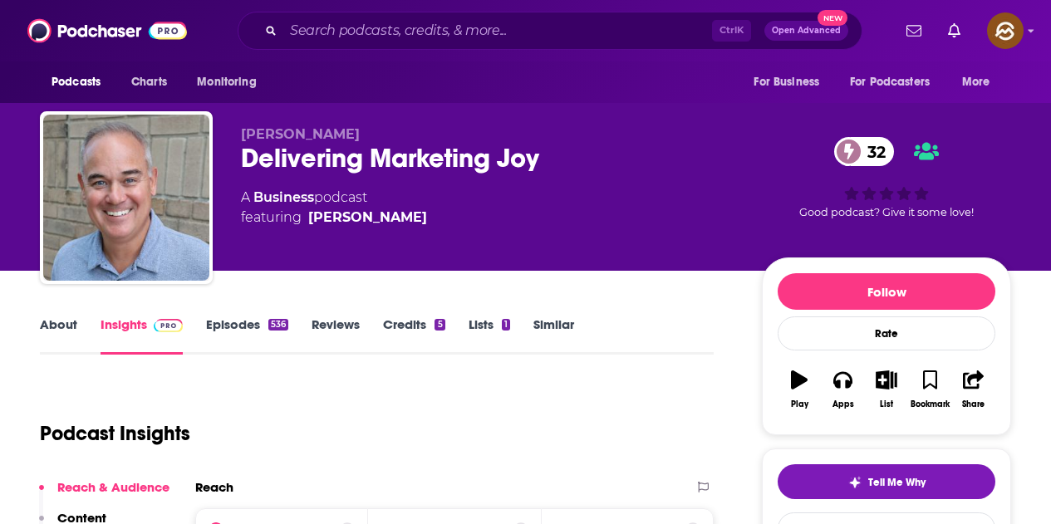
click at [372, 245] on div "Kirby Hasseman Delivering Marketing Joy 32 A Business podcast featuring Kirby H…" at bounding box center [488, 192] width 494 height 133
drag, startPoint x: 449, startPoint y: 229, endPoint x: 311, endPoint y: 229, distance: 137.9
click at [311, 229] on div "Kirby Hasseman Delivering Marketing Joy 32 A Business podcast featuring Kirby H…" at bounding box center [488, 192] width 494 height 133
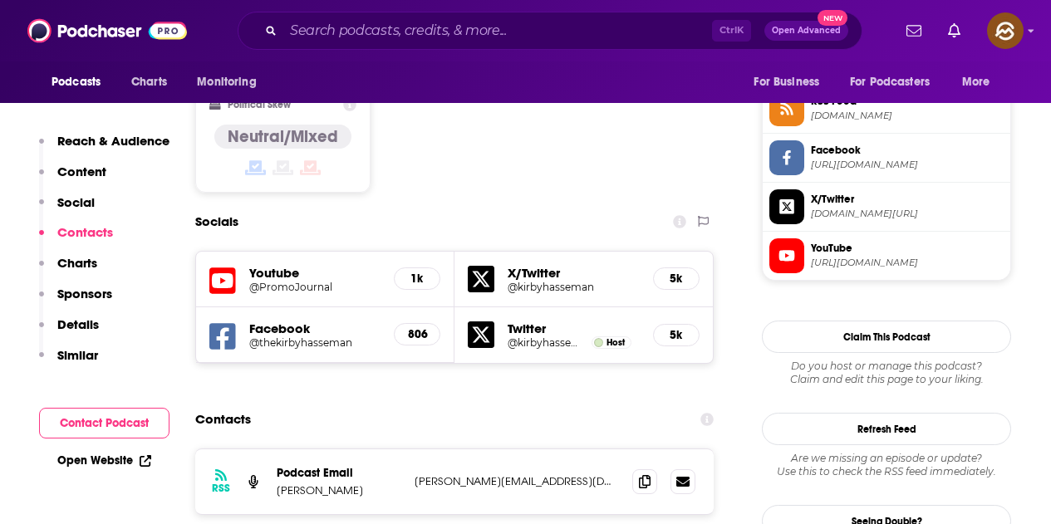
scroll to position [1413, 0]
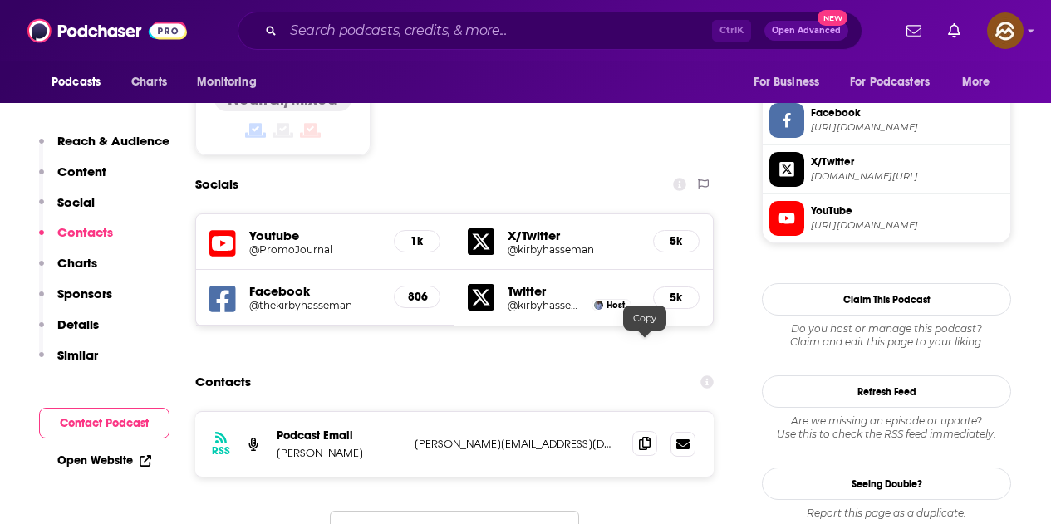
click at [636, 431] on span at bounding box center [644, 443] width 25 height 25
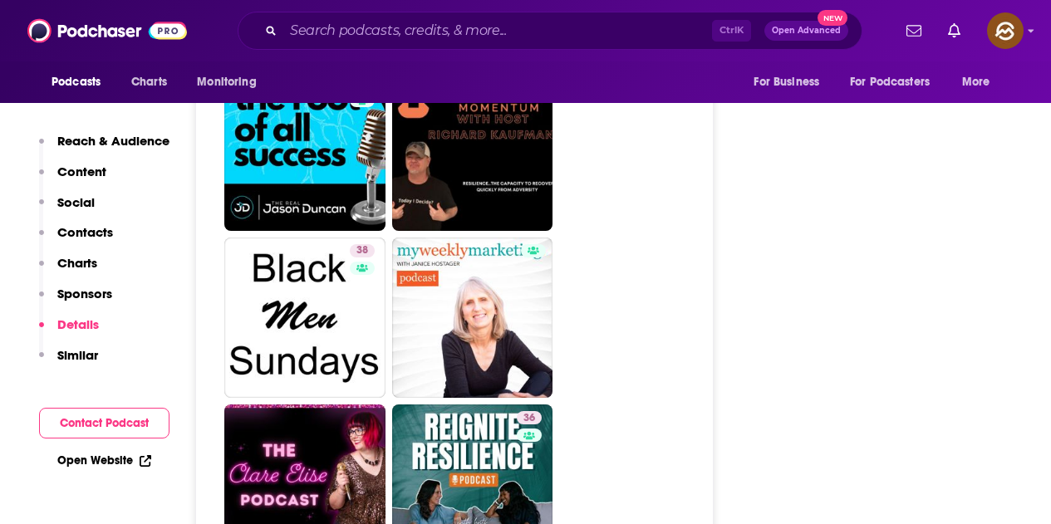
scroll to position [4321, 0]
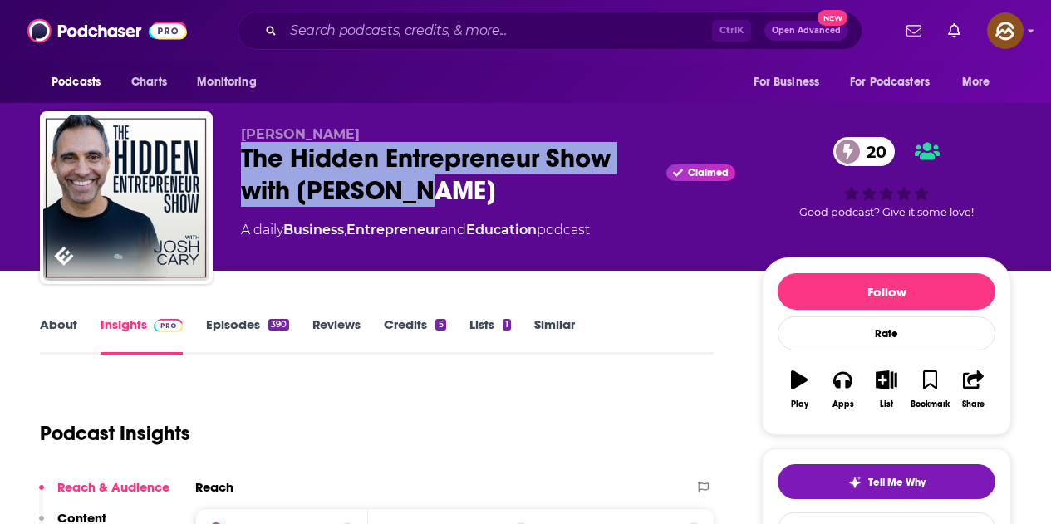
drag, startPoint x: 244, startPoint y: 160, endPoint x: 436, endPoint y: 187, distance: 193.8
click at [436, 187] on div "The Hidden Entrepreneur Show with [PERSON_NAME] Claimed 20" at bounding box center [488, 174] width 494 height 65
click at [846, 392] on button "Apps" at bounding box center [842, 390] width 43 height 60
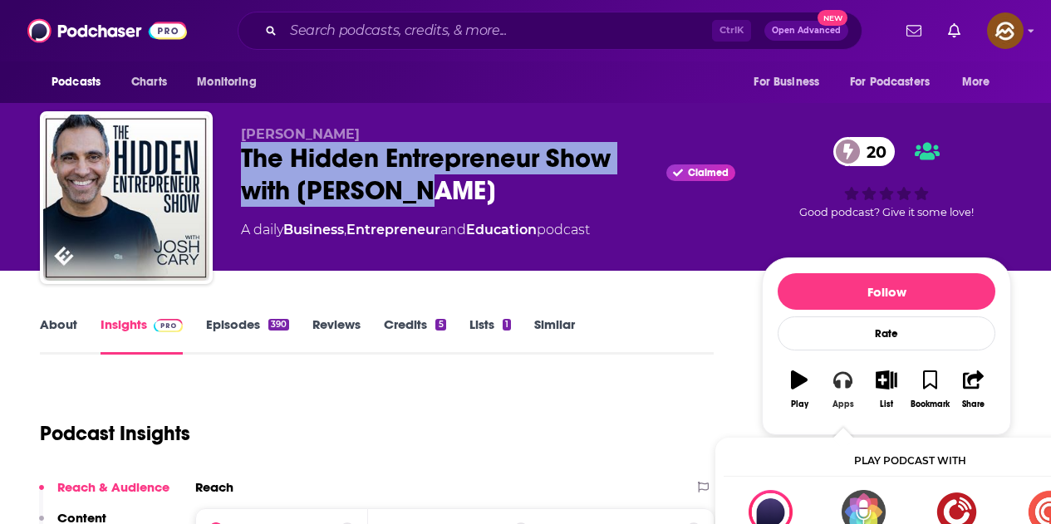
scroll to position [83, 0]
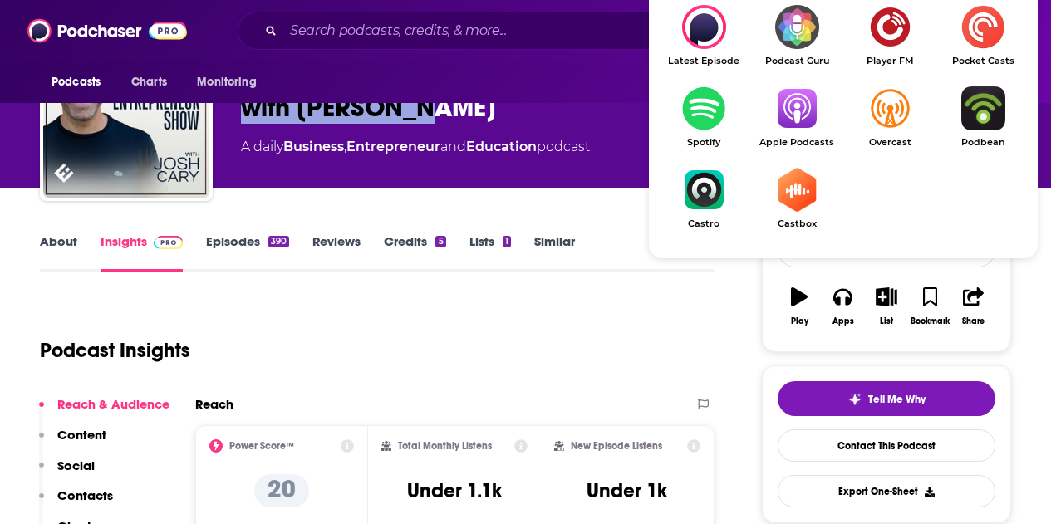
click at [801, 124] on img "Show Listen On dropdown" at bounding box center [796, 108] width 93 height 44
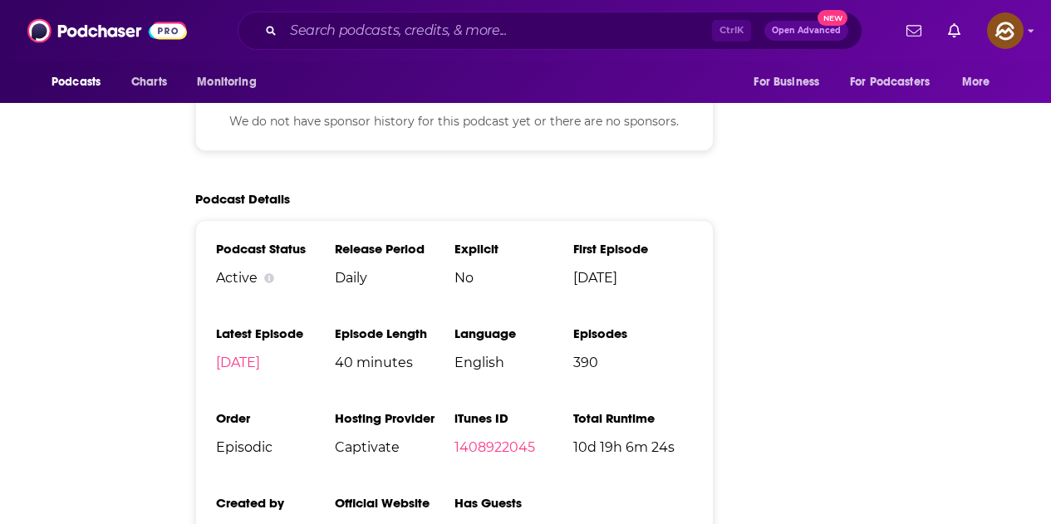
scroll to position [0, 0]
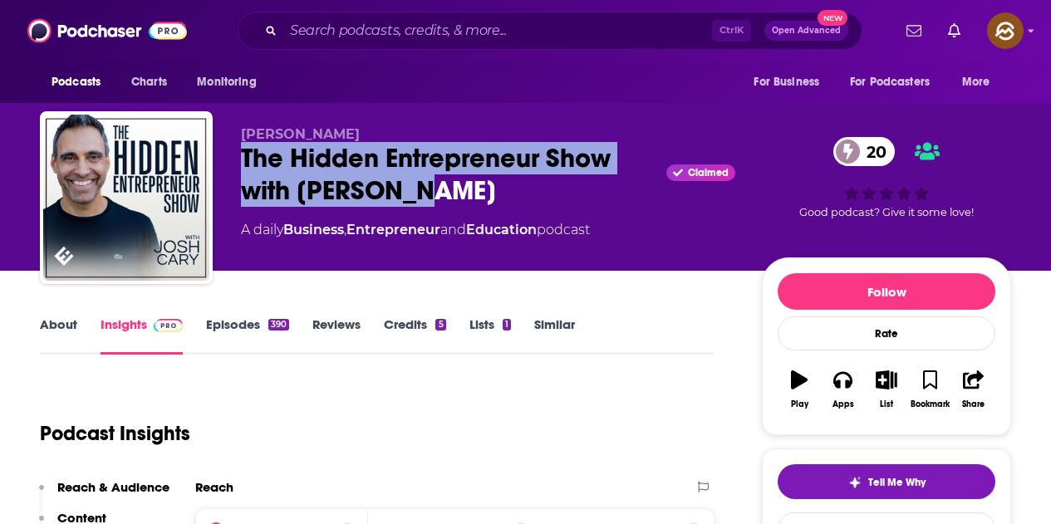
click at [294, 186] on div "The Hidden Entrepreneur Show with [PERSON_NAME] Claimed 20" at bounding box center [488, 174] width 494 height 65
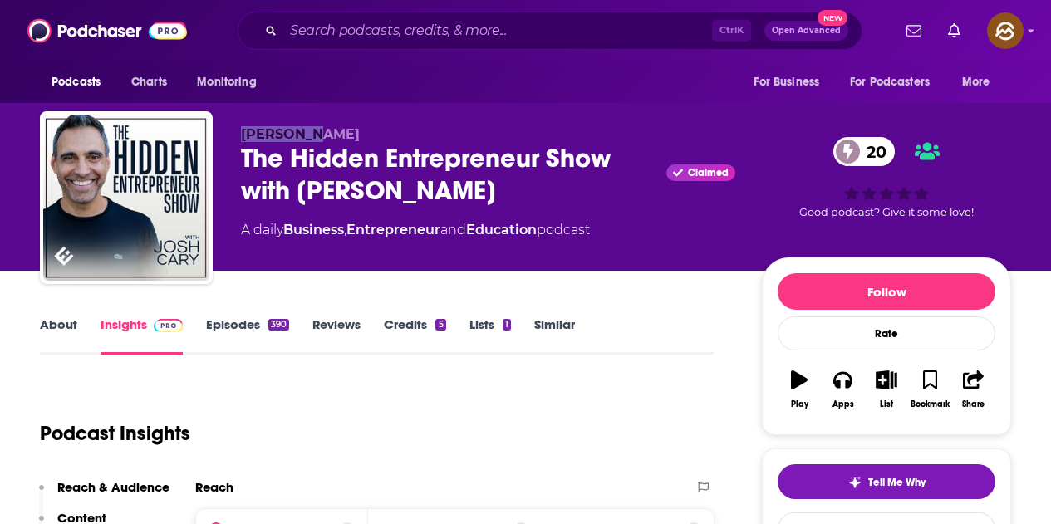
drag, startPoint x: 307, startPoint y: 130, endPoint x: 230, endPoint y: 130, distance: 77.3
click at [230, 130] on div "[PERSON_NAME] The Hidden Entrepreneur Show with [PERSON_NAME] Claimed 20 A dail…" at bounding box center [525, 200] width 971 height 179
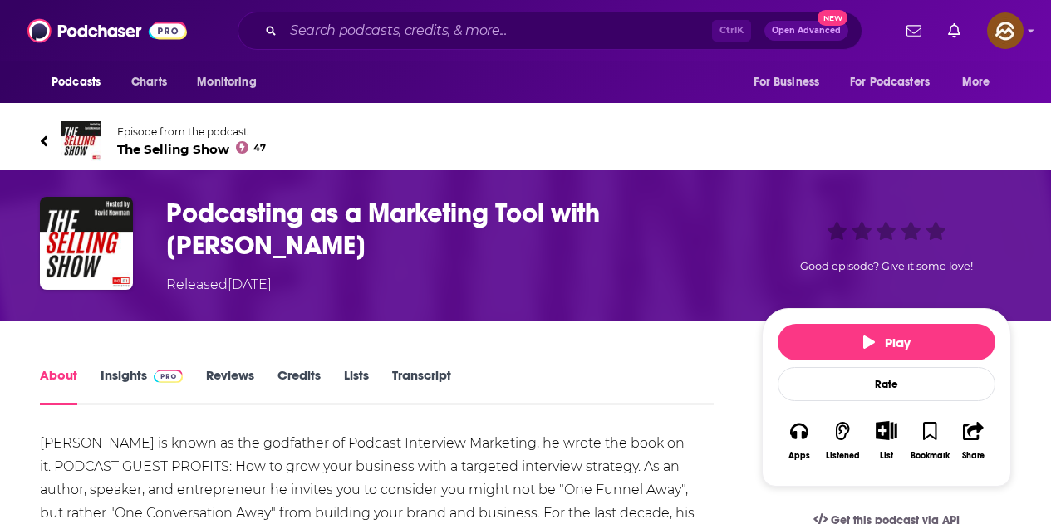
scroll to position [166, 0]
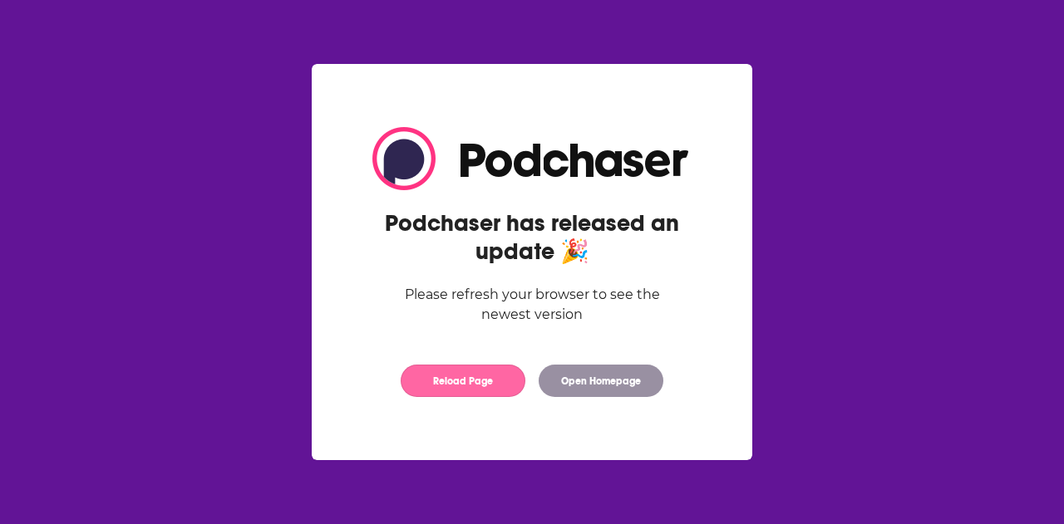
click at [450, 379] on button "Reload Page" at bounding box center [463, 381] width 125 height 32
